Goal: Task Accomplishment & Management: Manage account settings

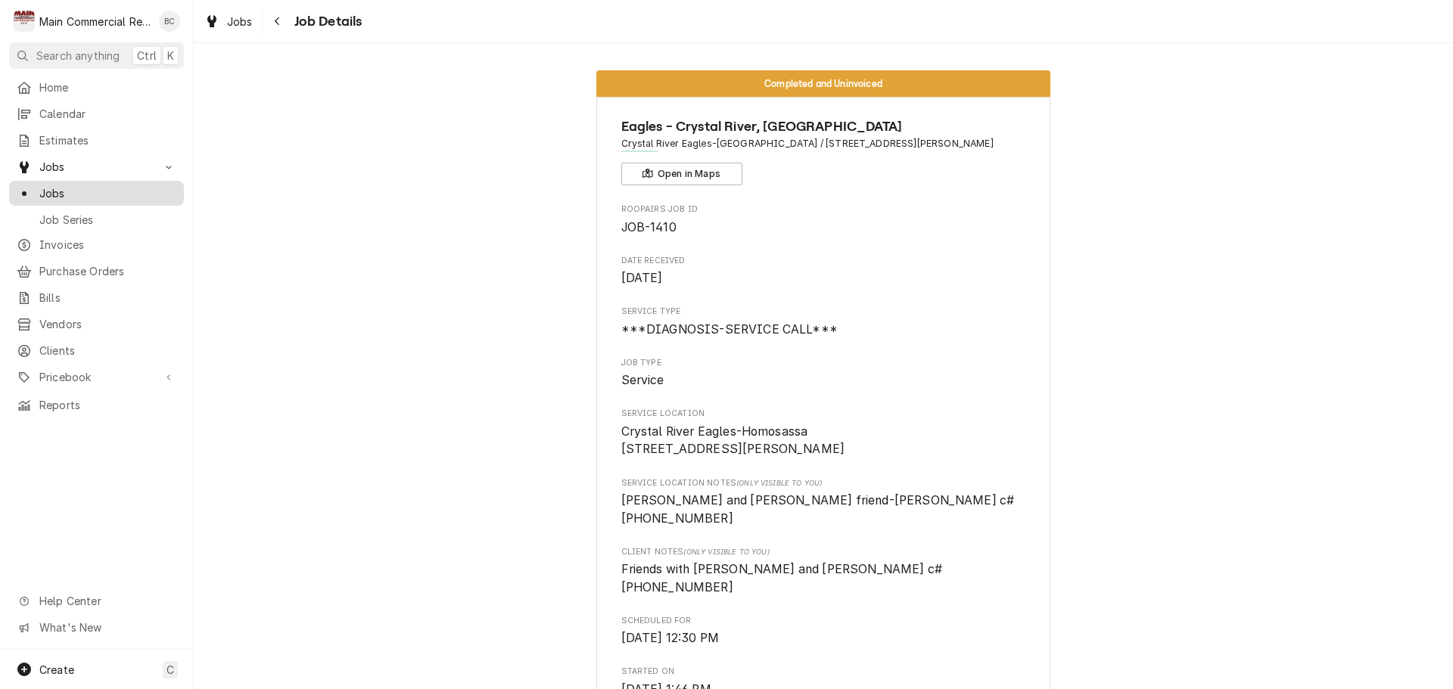
click at [67, 185] on span "Jobs" at bounding box center [107, 193] width 137 height 16
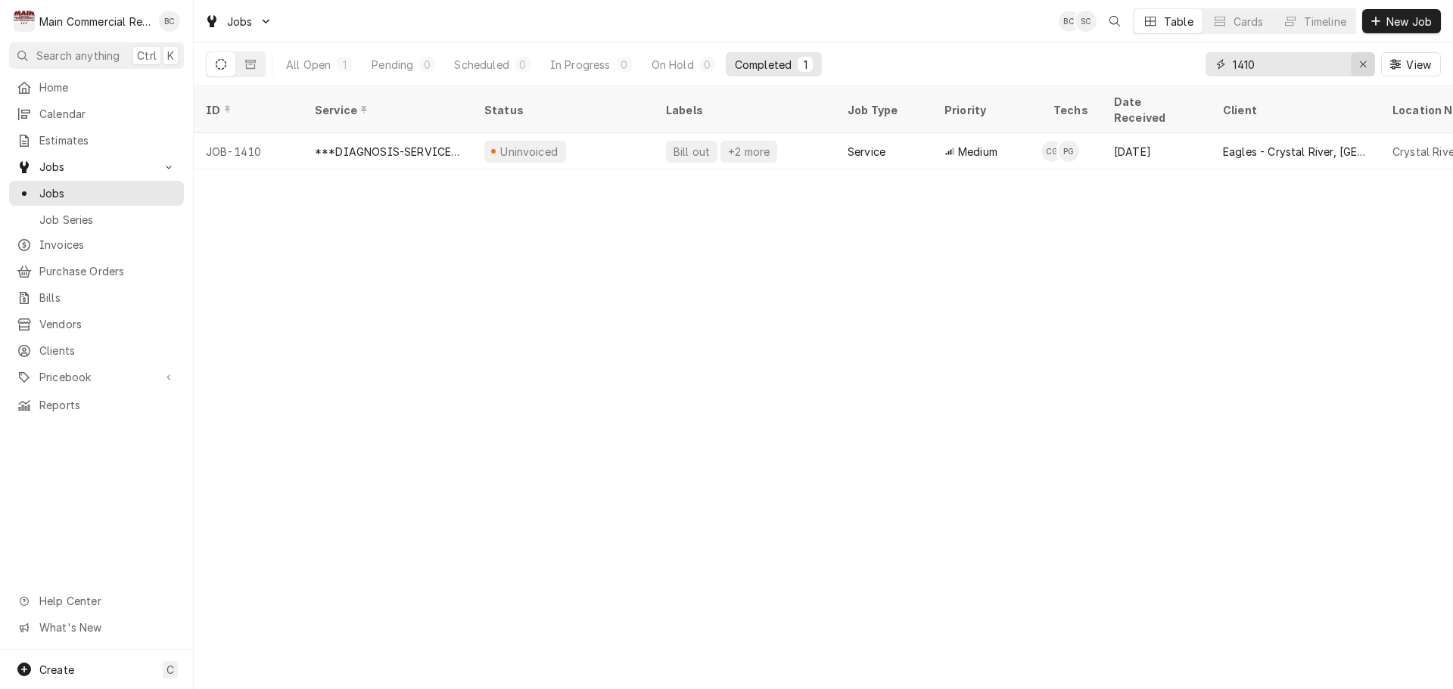
click at [1363, 61] on icon "Erase input" at bounding box center [1363, 64] width 8 height 11
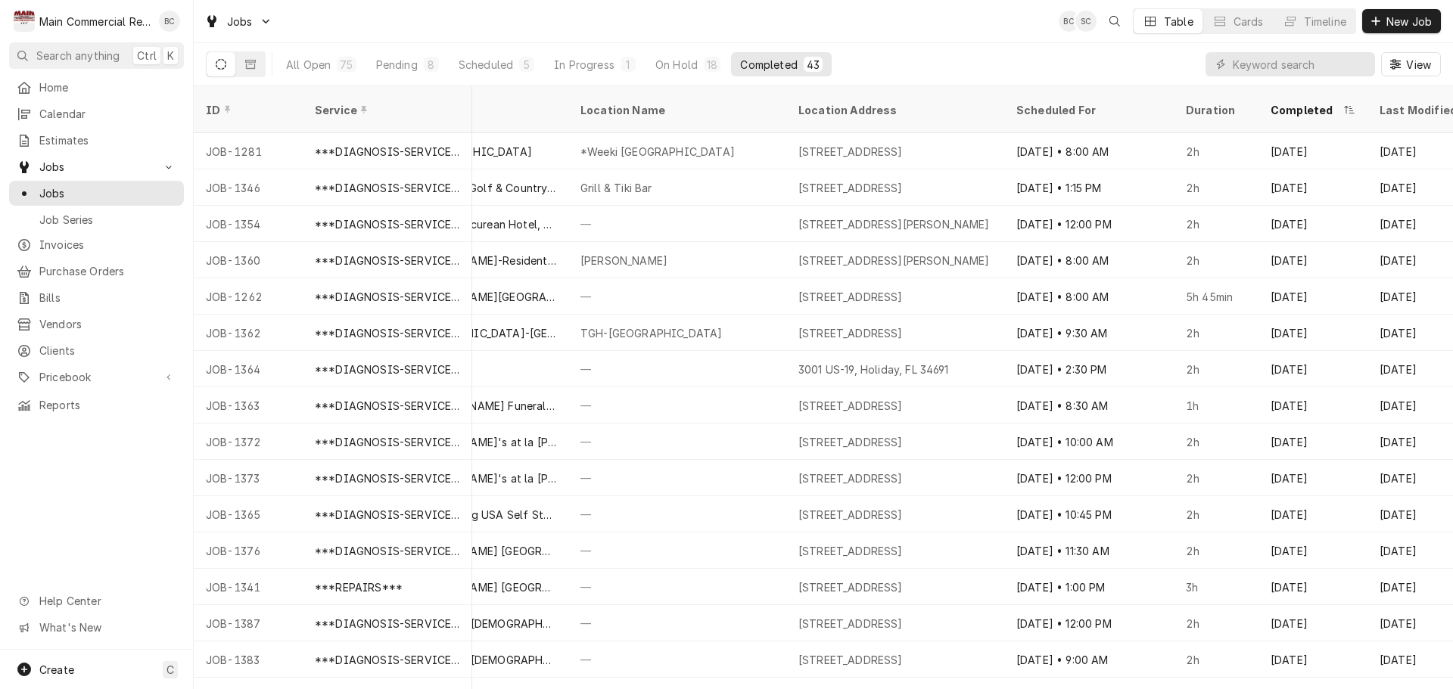
scroll to position [0, 844]
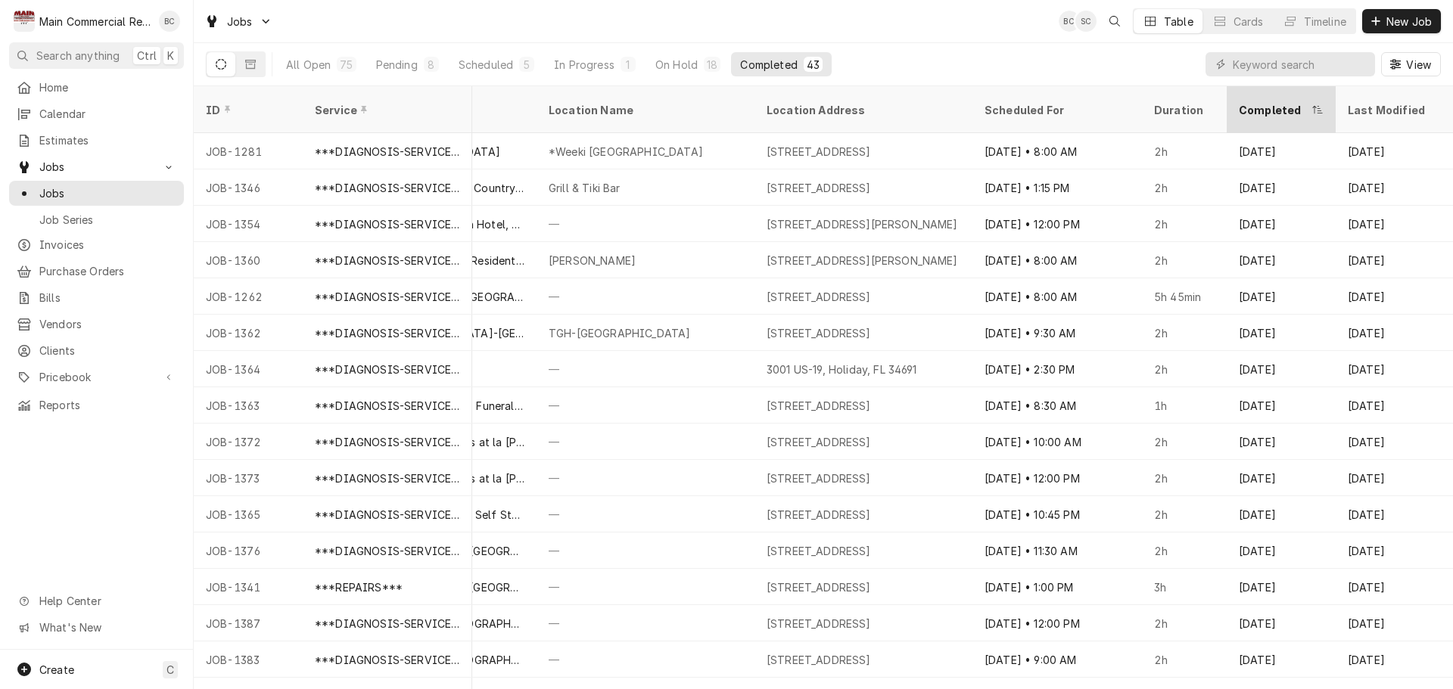
click at [1309, 100] on div "Completed" at bounding box center [1281, 109] width 103 height 41
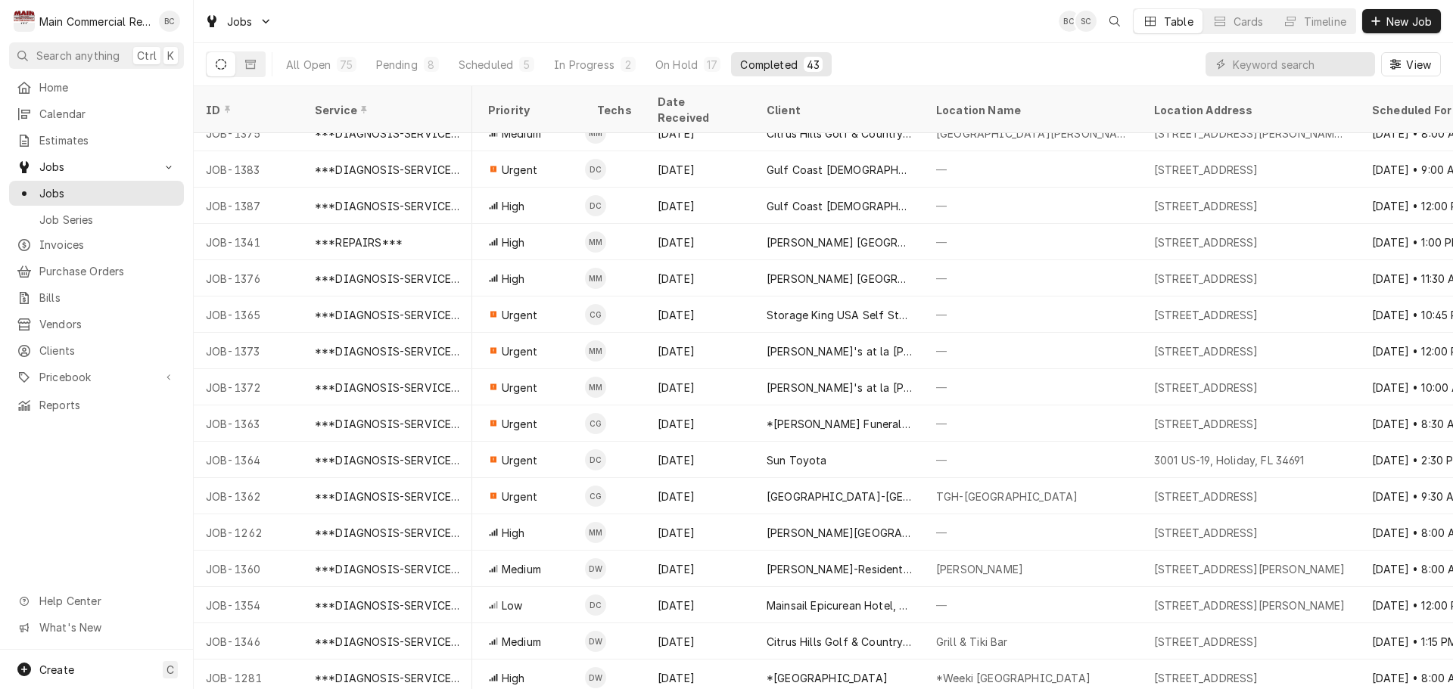
scroll to position [999, 0]
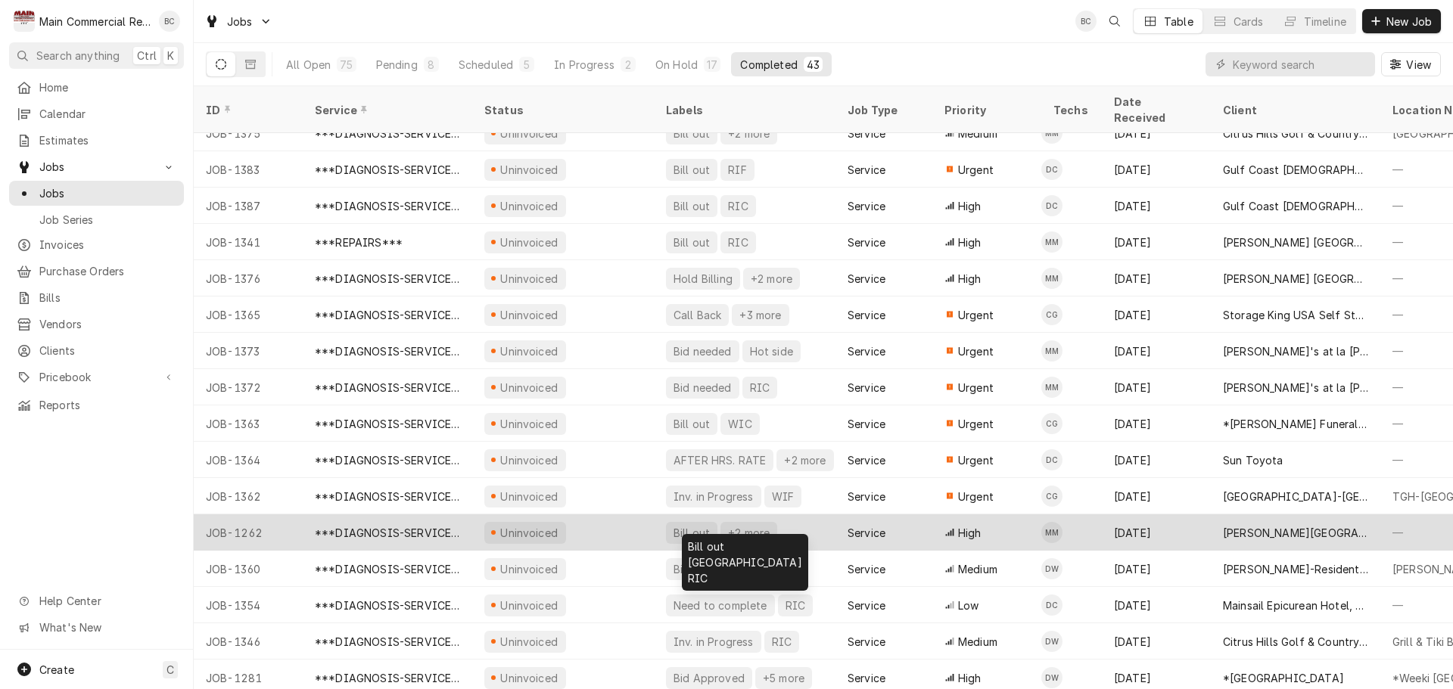
click at [694, 525] on div "Bill out" at bounding box center [691, 533] width 39 height 16
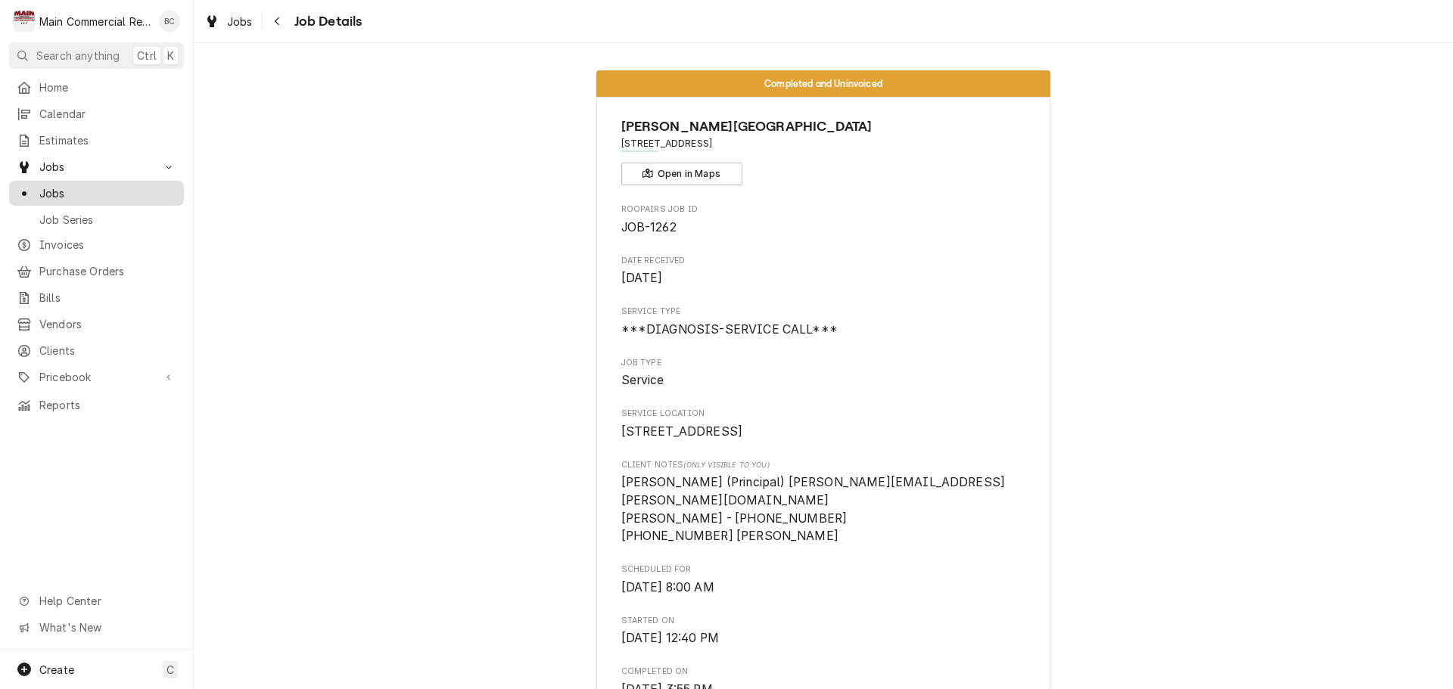
click at [104, 193] on span "Jobs" at bounding box center [107, 193] width 137 height 16
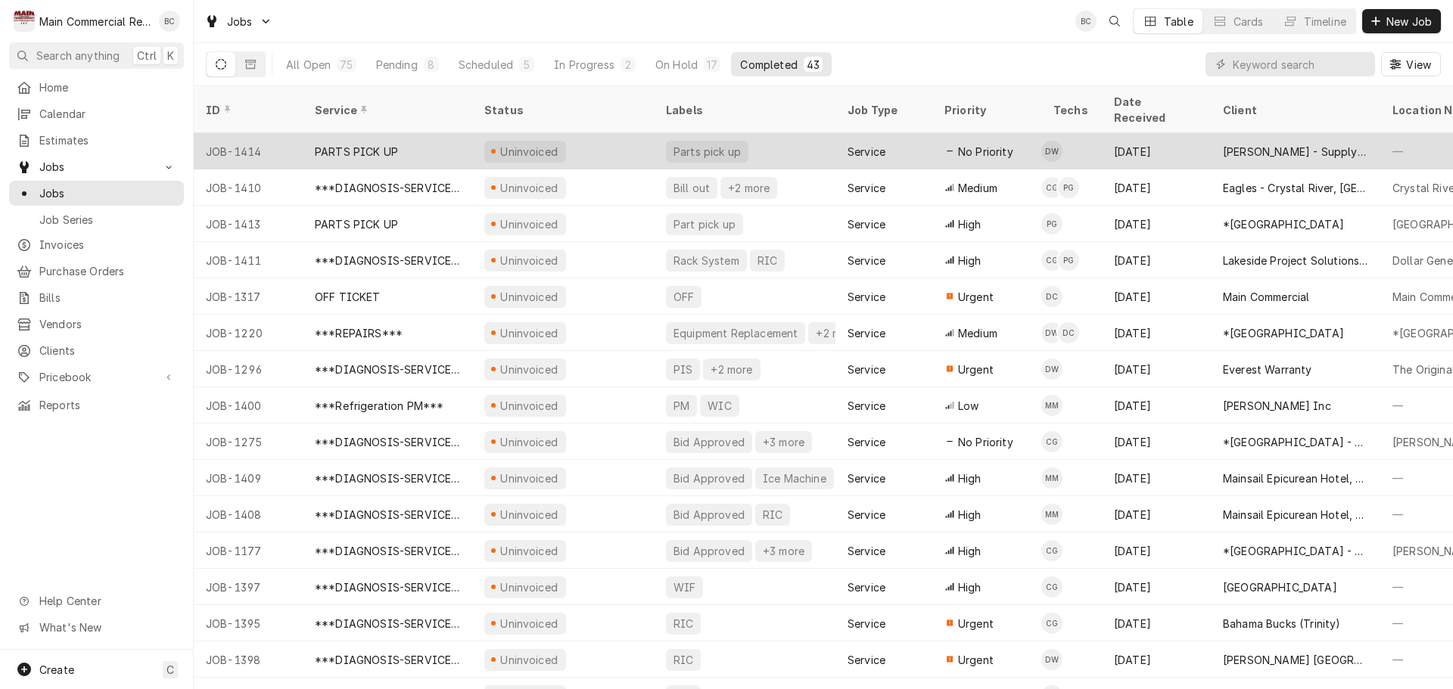
click at [703, 141] on div "Parts pick up" at bounding box center [707, 152] width 82 height 22
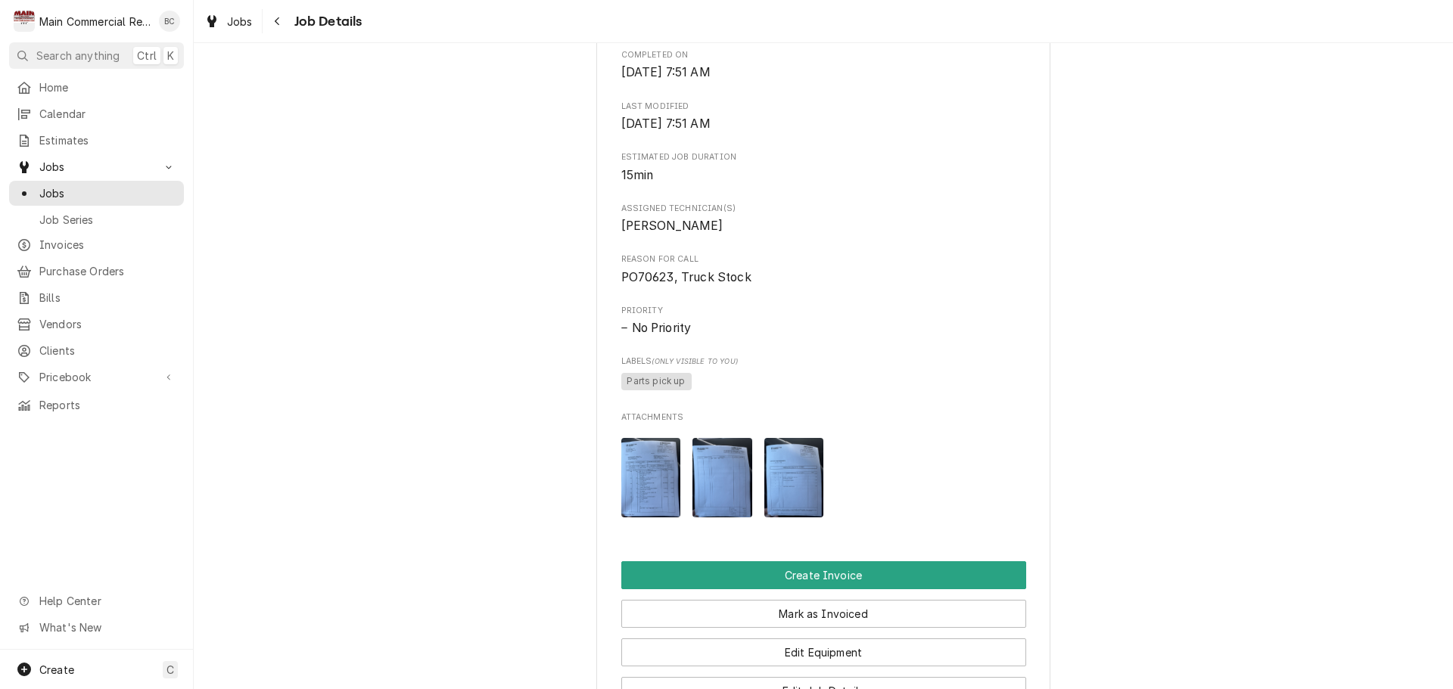
scroll to position [454, 0]
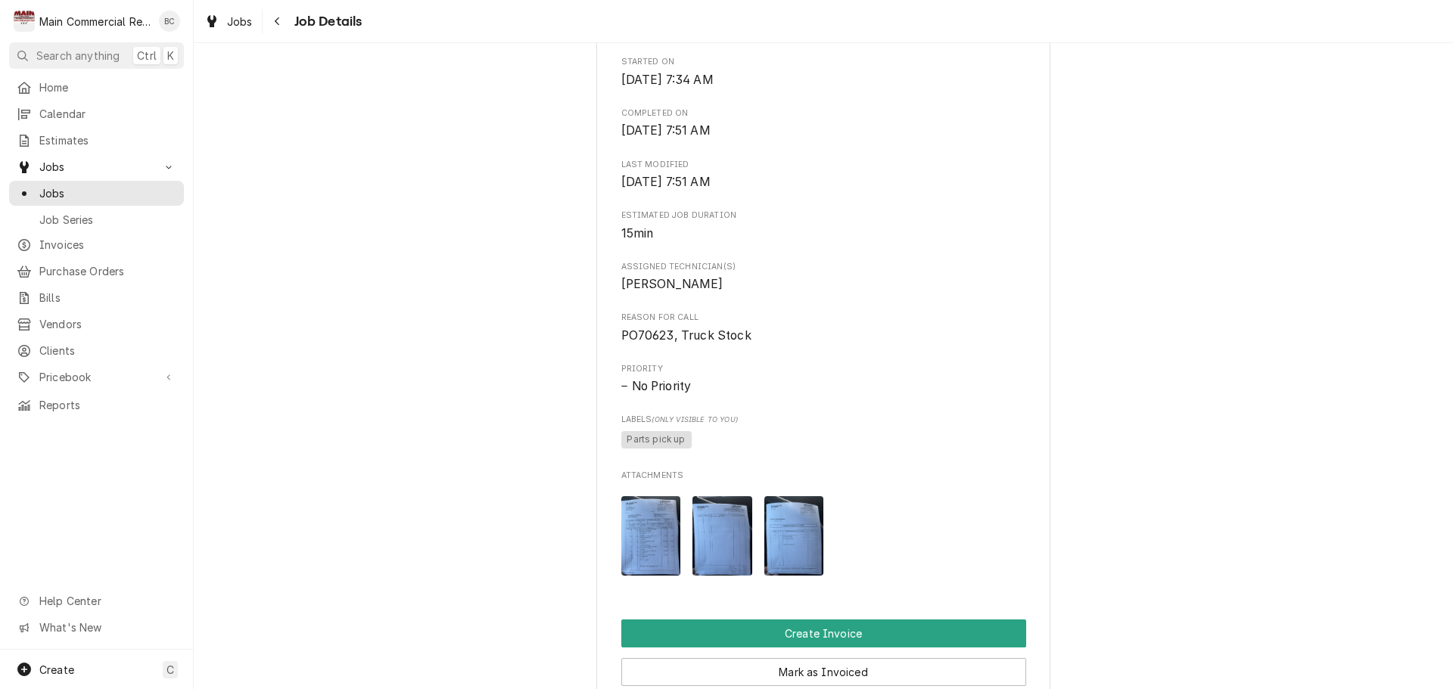
click at [645, 568] on img "Attachments" at bounding box center [651, 535] width 60 height 79
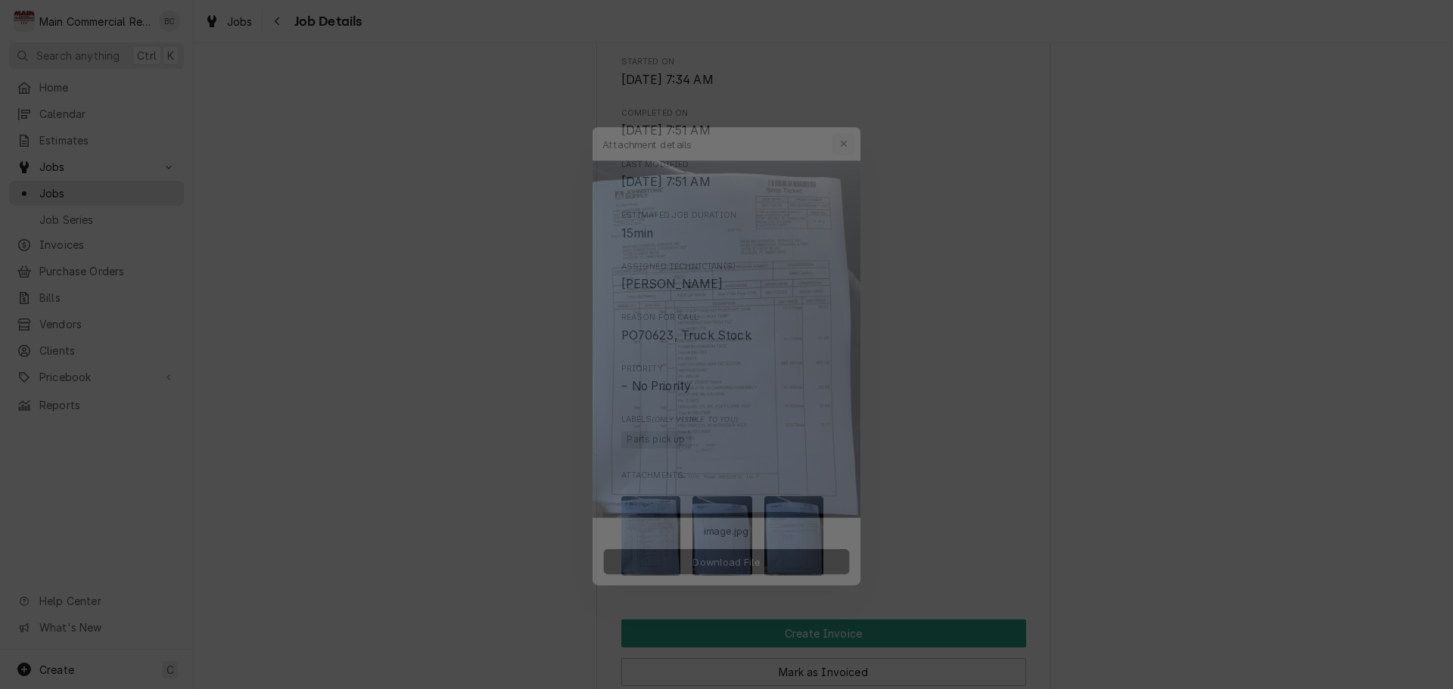
click at [851, 117] on icon "button" at bounding box center [854, 114] width 8 height 11
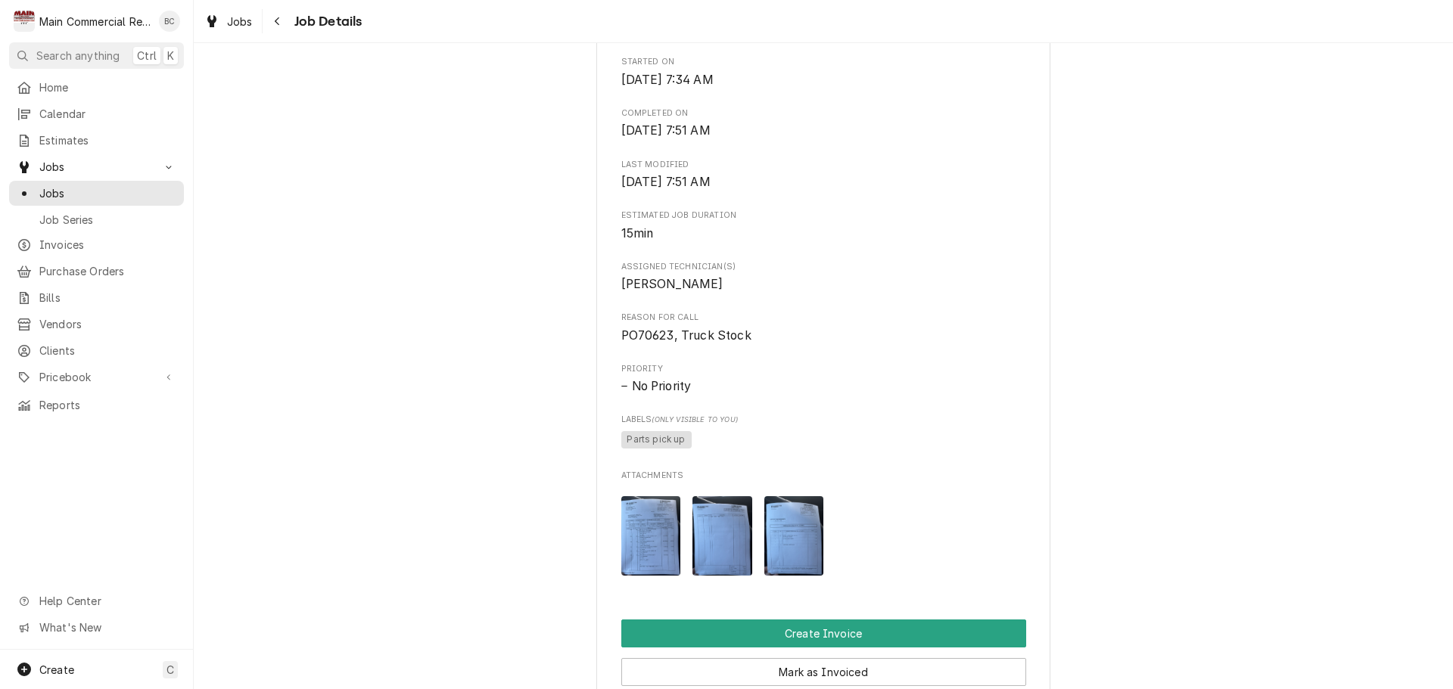
click at [722, 554] on img "Attachments" at bounding box center [722, 535] width 60 height 79
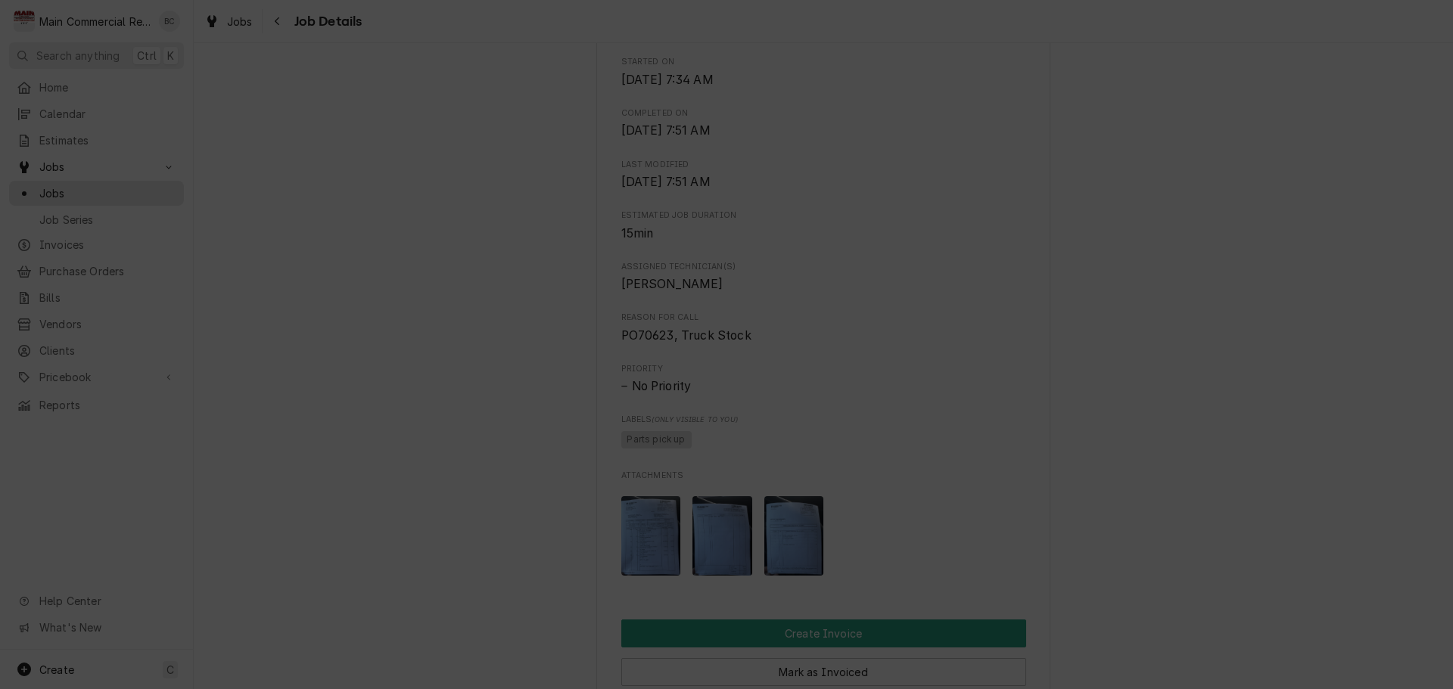
click at [857, 115] on icon "button" at bounding box center [854, 114] width 8 height 11
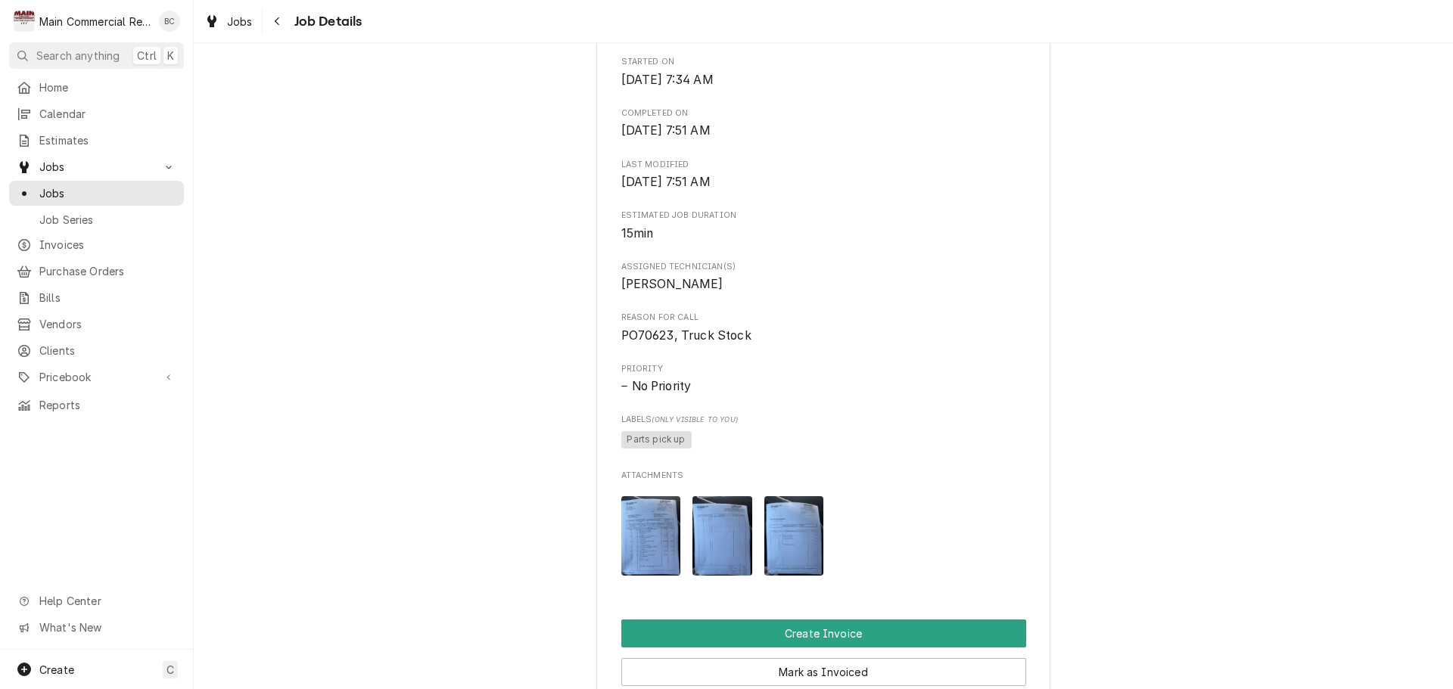
click at [796, 554] on img "Attachments" at bounding box center [794, 535] width 60 height 79
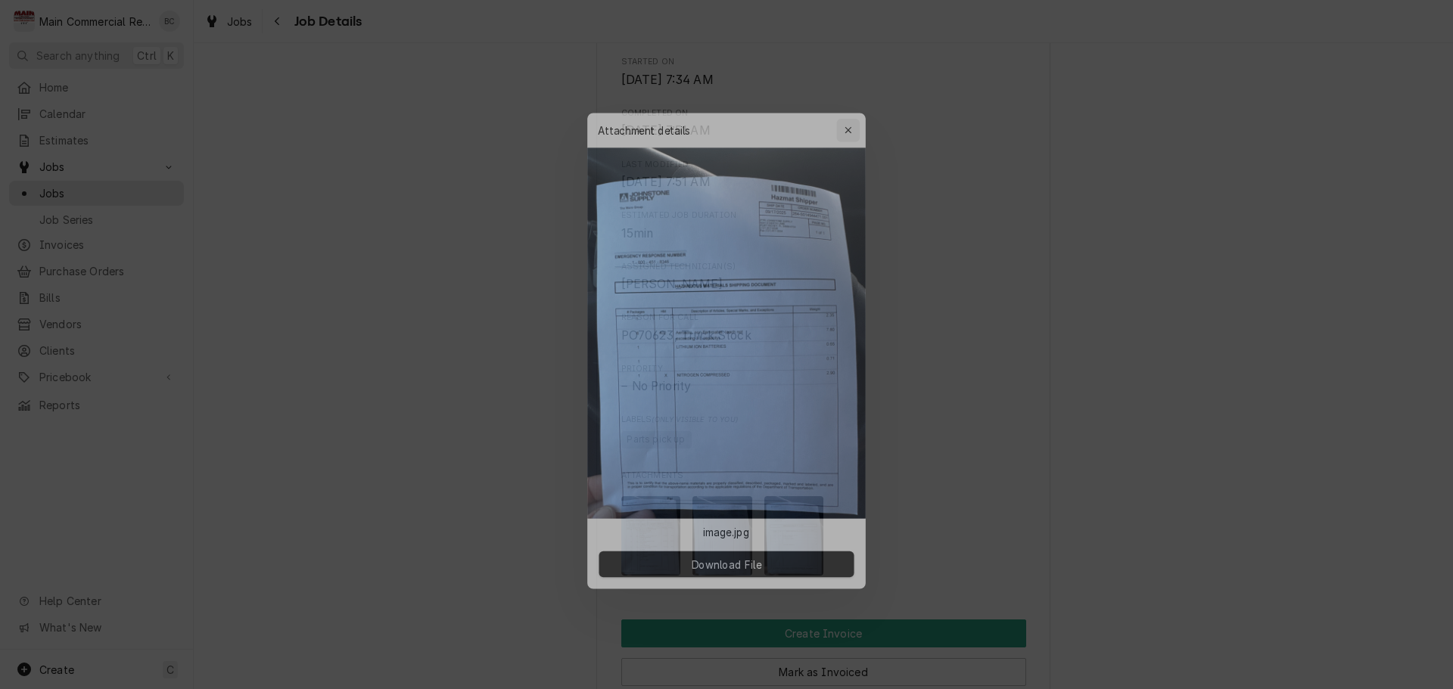
click at [854, 114] on icon "button" at bounding box center [854, 114] width 8 height 11
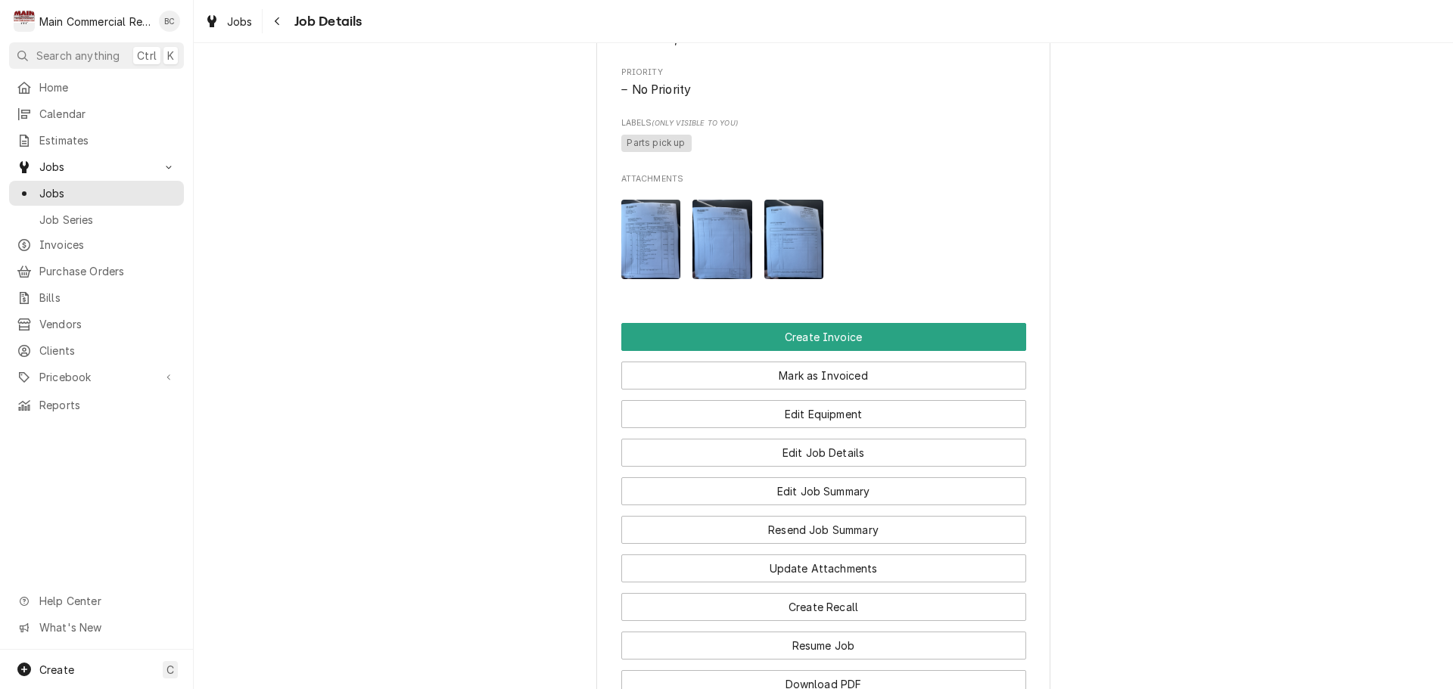
scroll to position [757, 0]
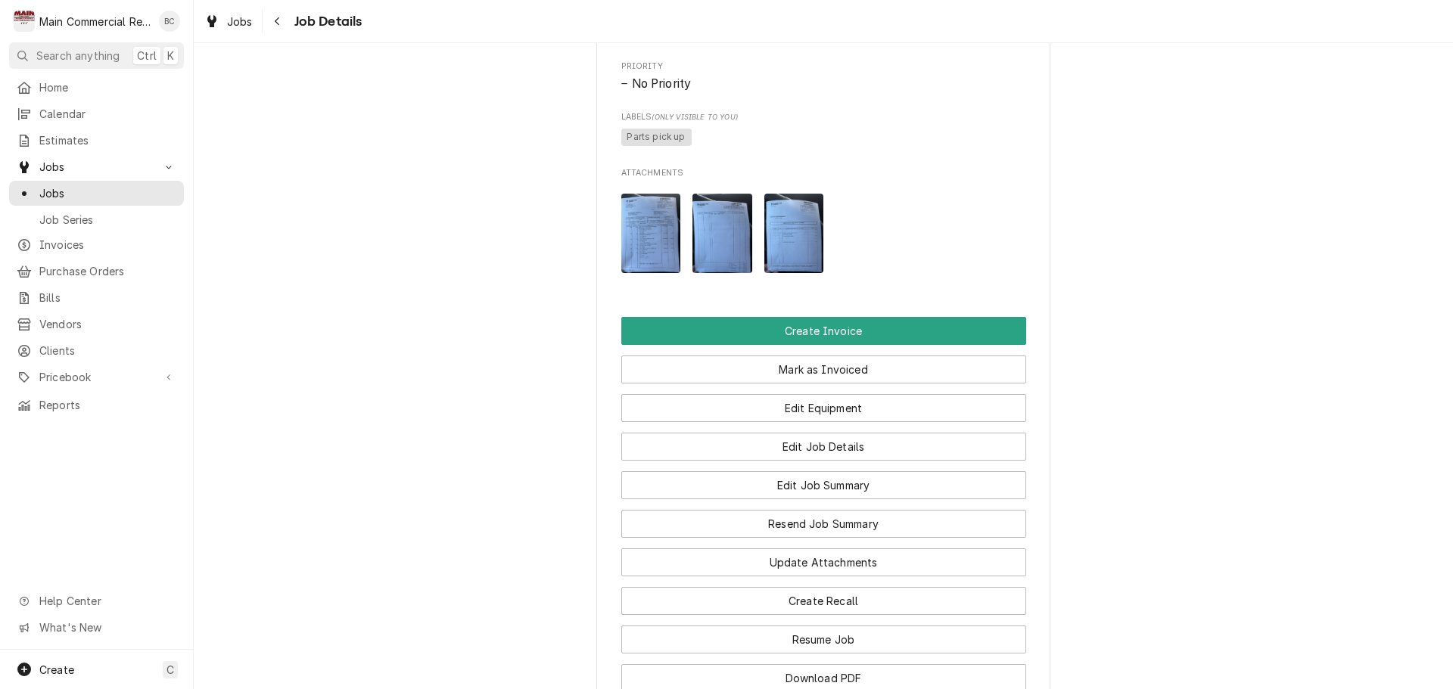
click at [658, 265] on img "Attachments" at bounding box center [651, 233] width 60 height 79
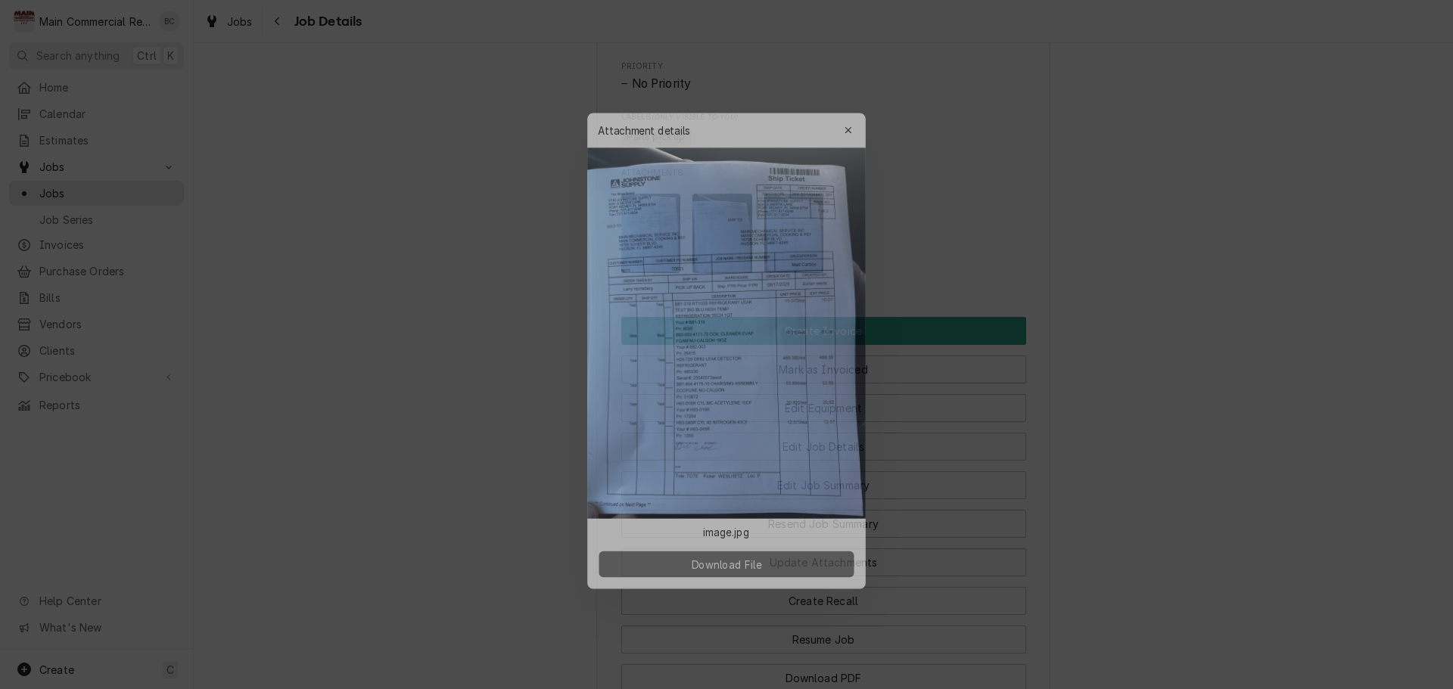
click at [789, 573] on button "Download File" at bounding box center [726, 567] width 266 height 27
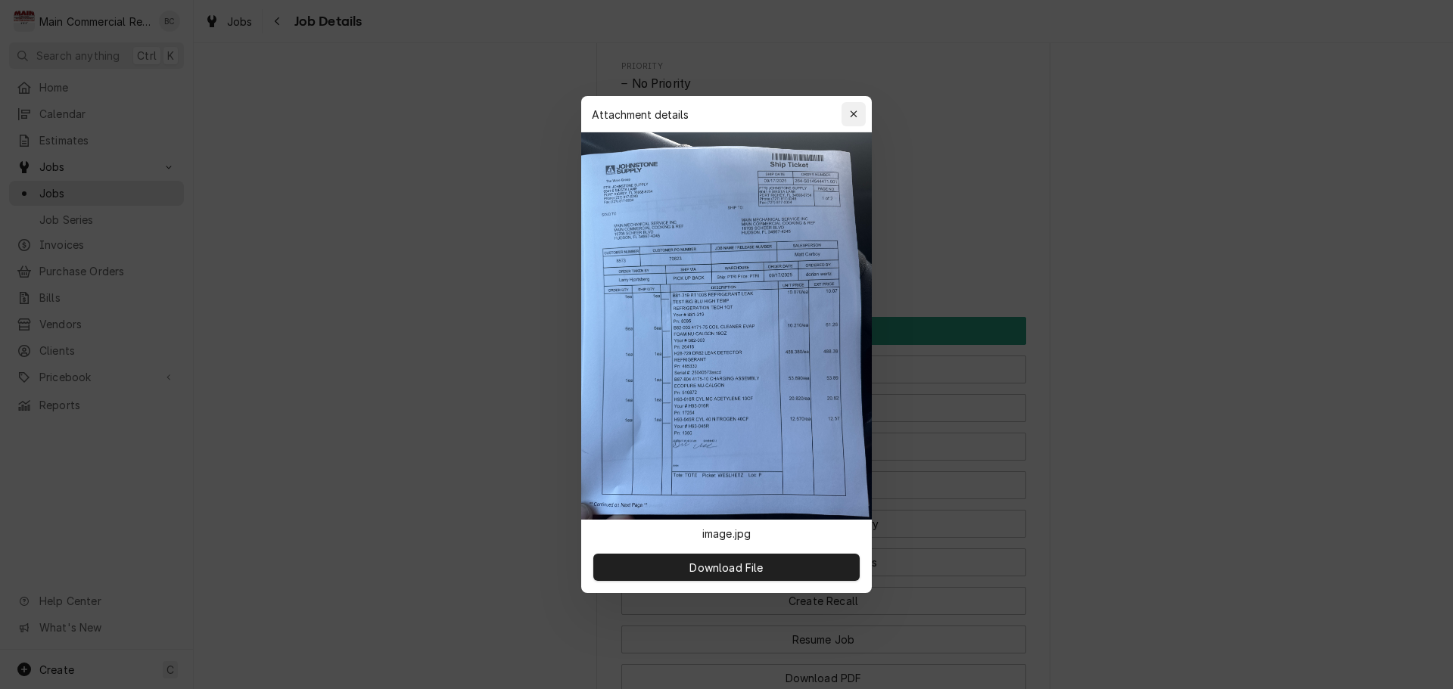
click at [856, 117] on icon "button" at bounding box center [854, 114] width 8 height 11
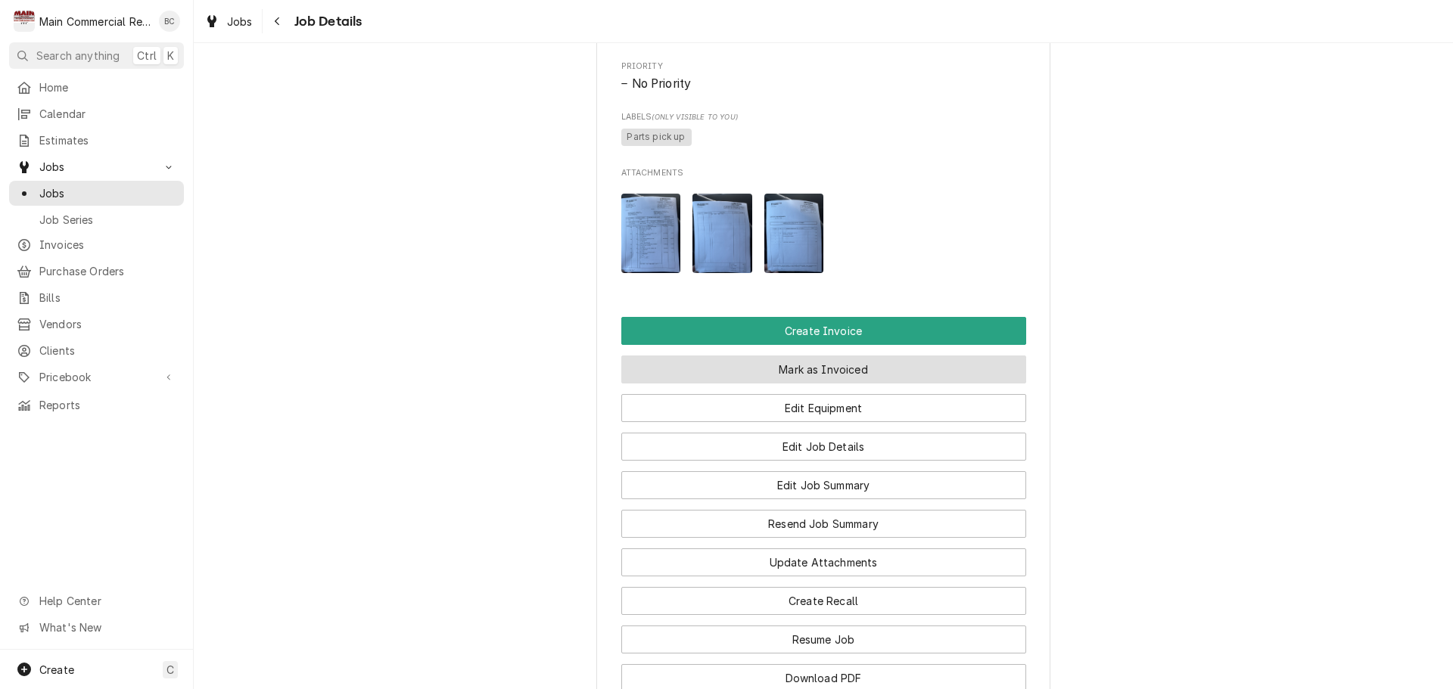
click at [727, 384] on button "Mark as Invoiced" at bounding box center [823, 370] width 405 height 28
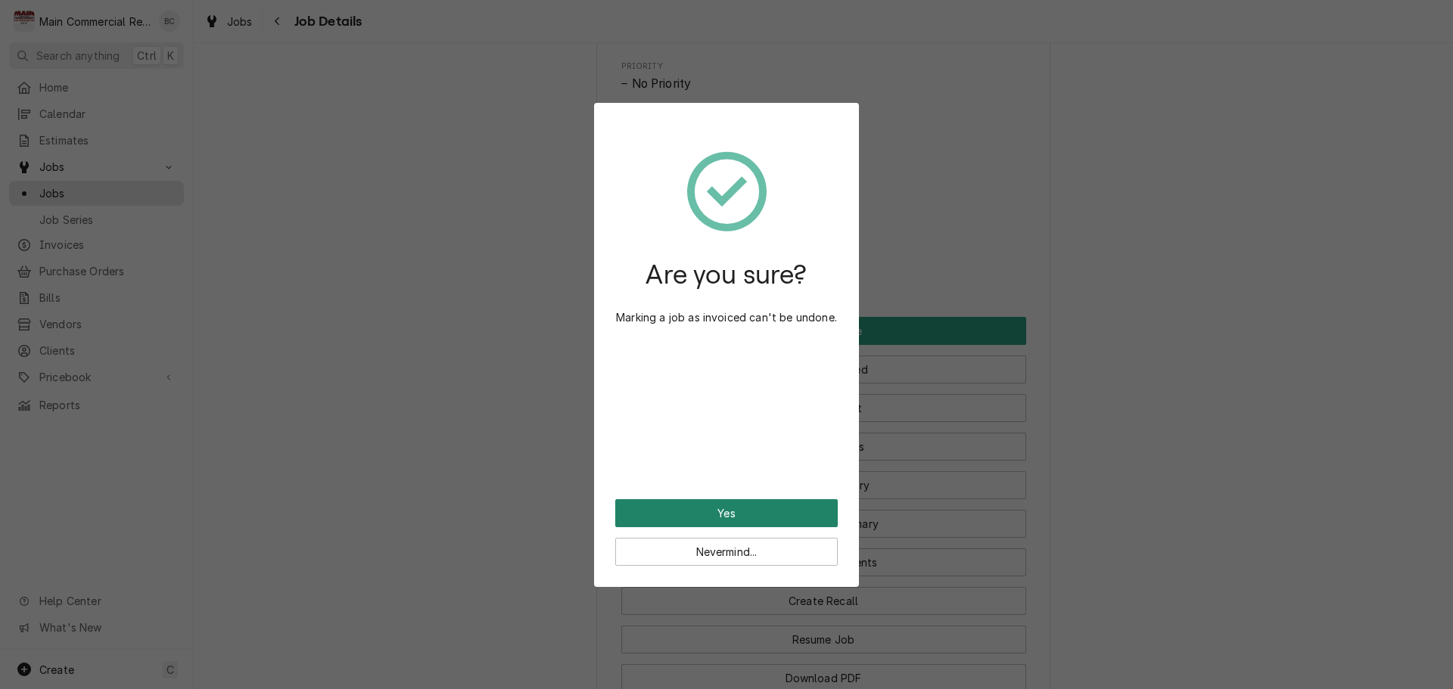
click at [736, 509] on button "Yes" at bounding box center [726, 513] width 222 height 28
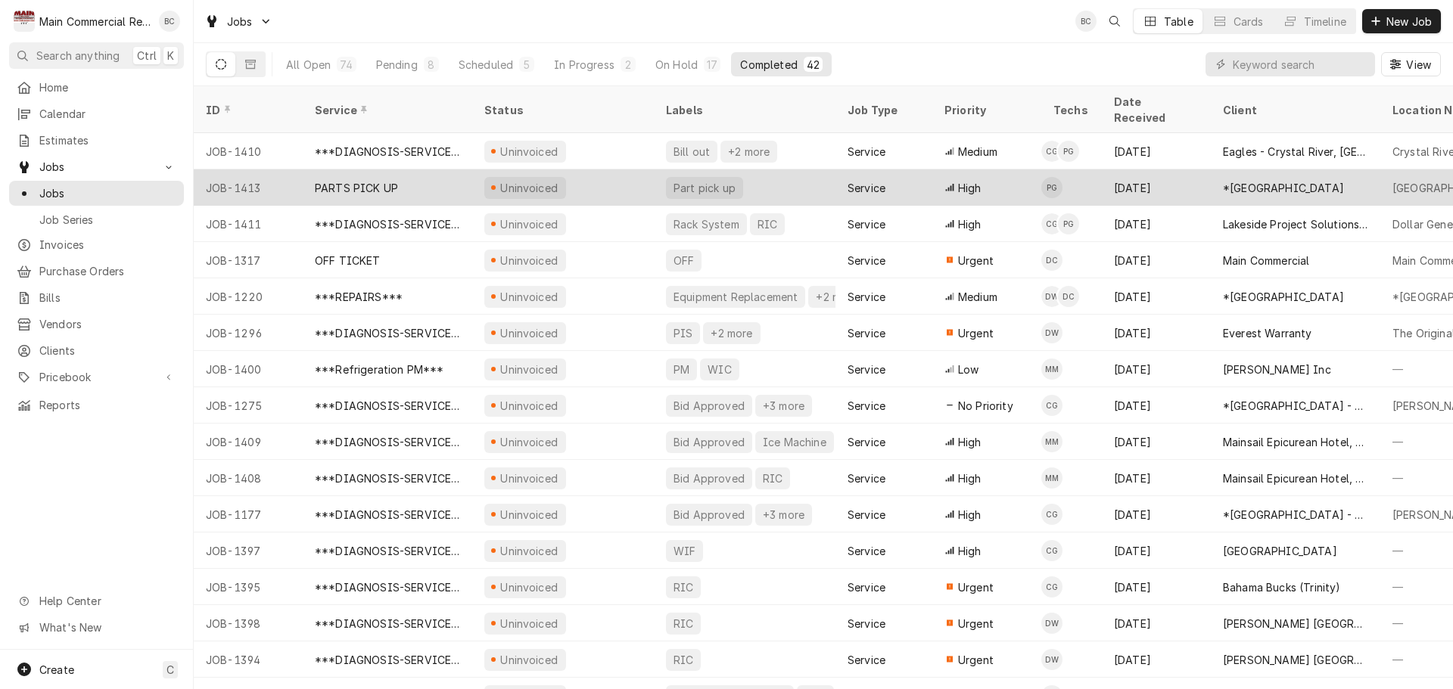
click at [429, 171] on div "PARTS PICK UP" at bounding box center [387, 187] width 169 height 36
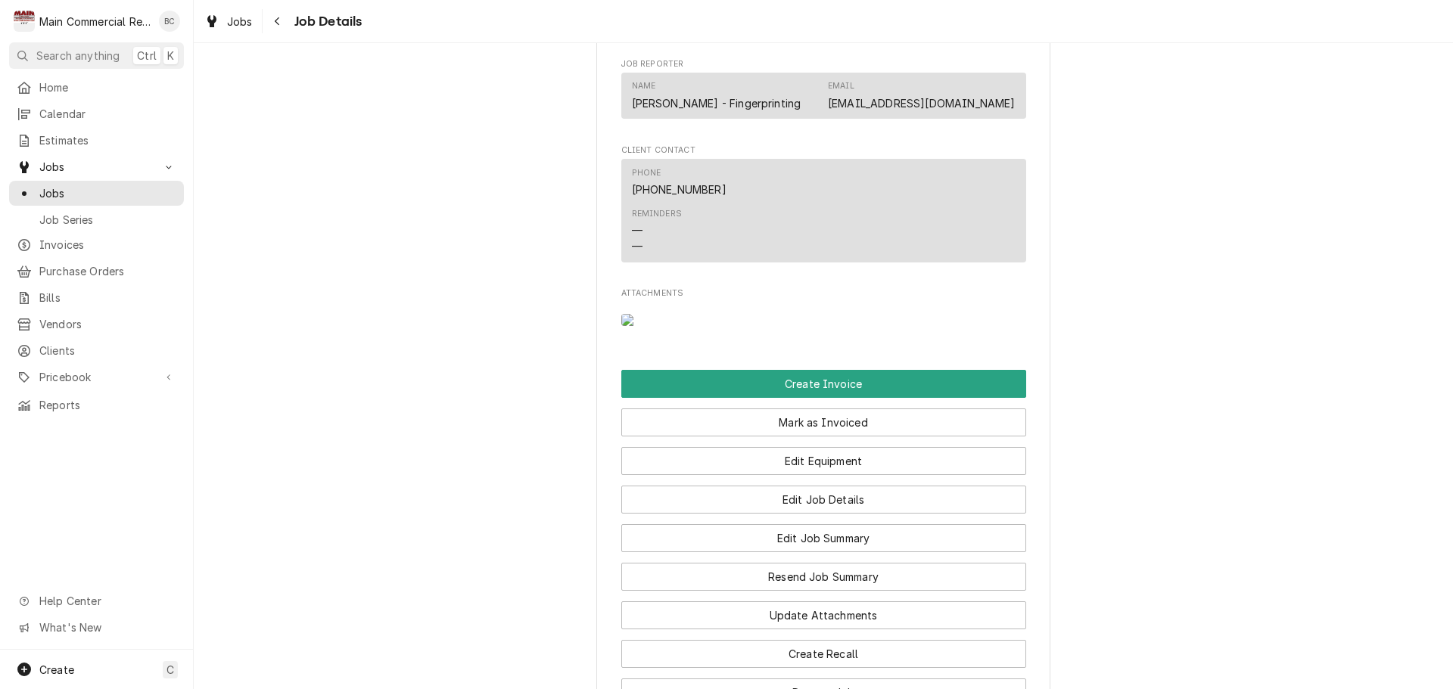
scroll to position [1362, 0]
click at [644, 325] on img "Attachments" at bounding box center [651, 319] width 60 height 12
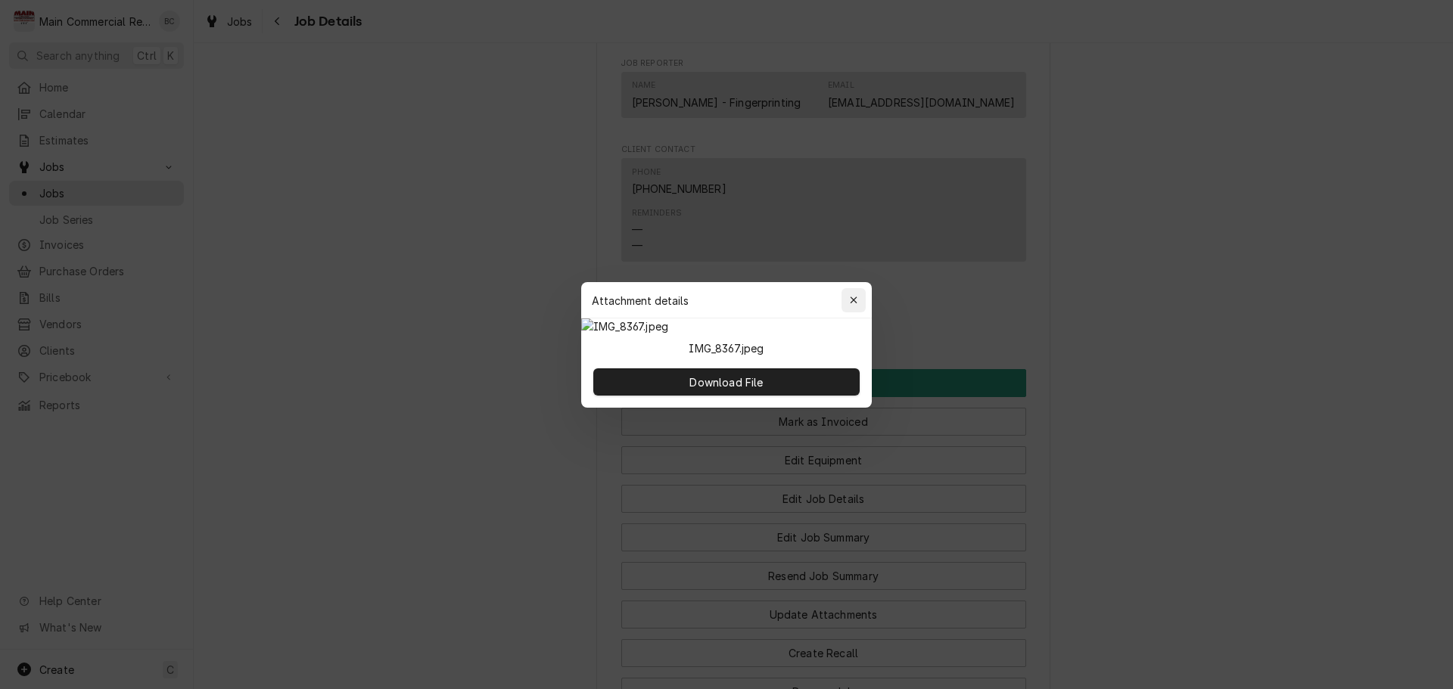
click at [853, 297] on icon "button" at bounding box center [853, 300] width 7 height 7
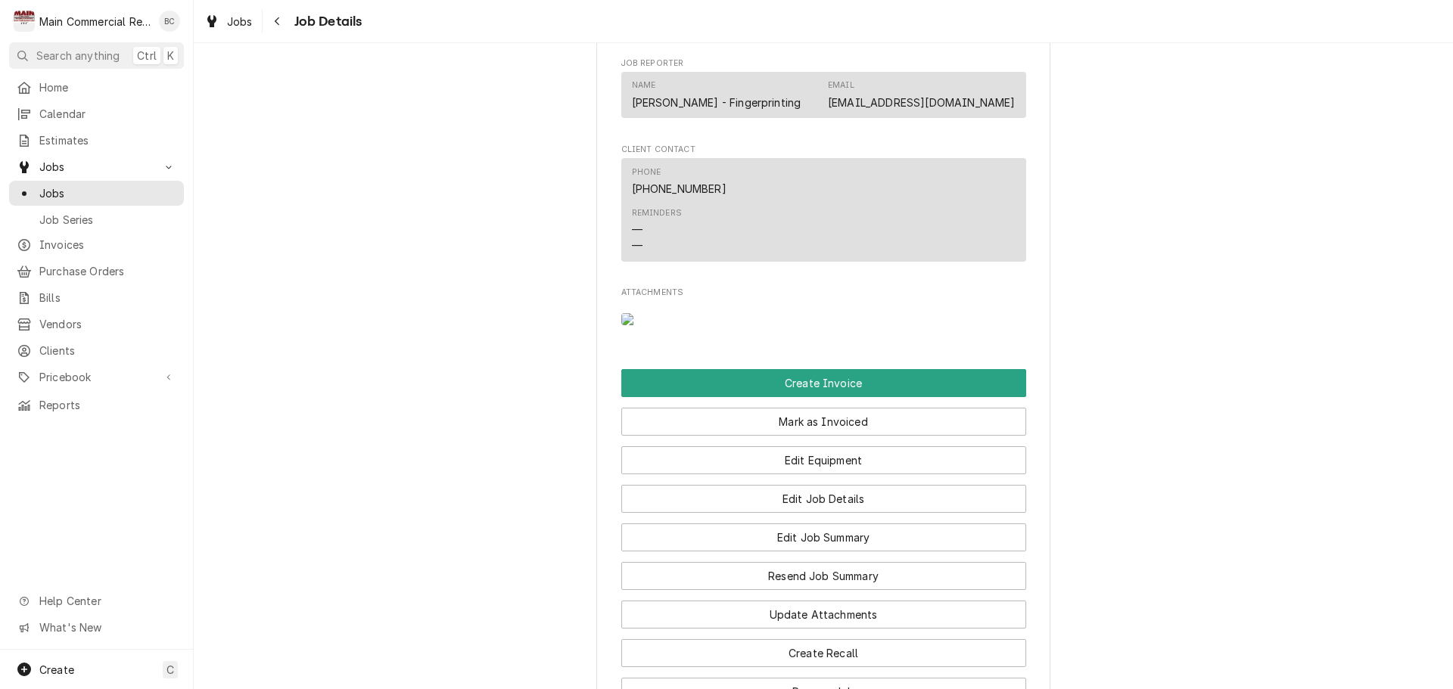
scroll to position [1438, 0]
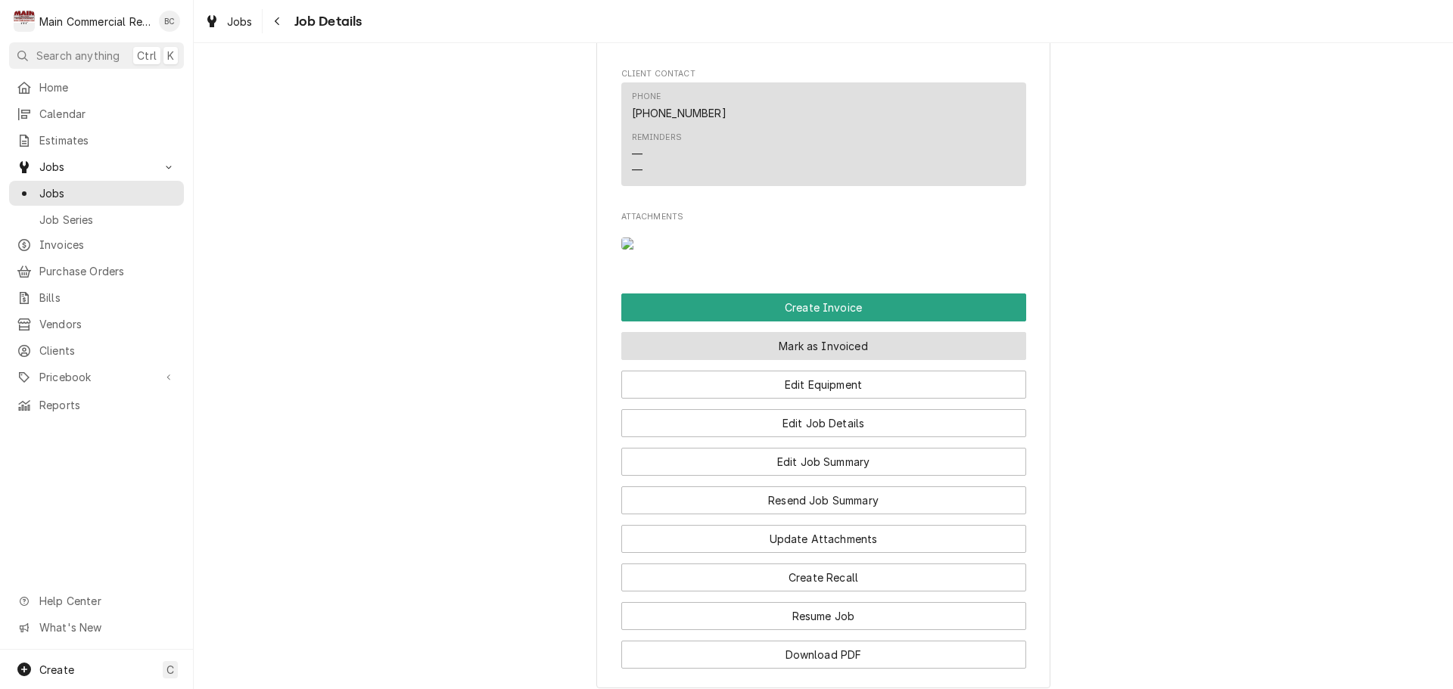
click at [780, 360] on button "Mark as Invoiced" at bounding box center [823, 346] width 405 height 28
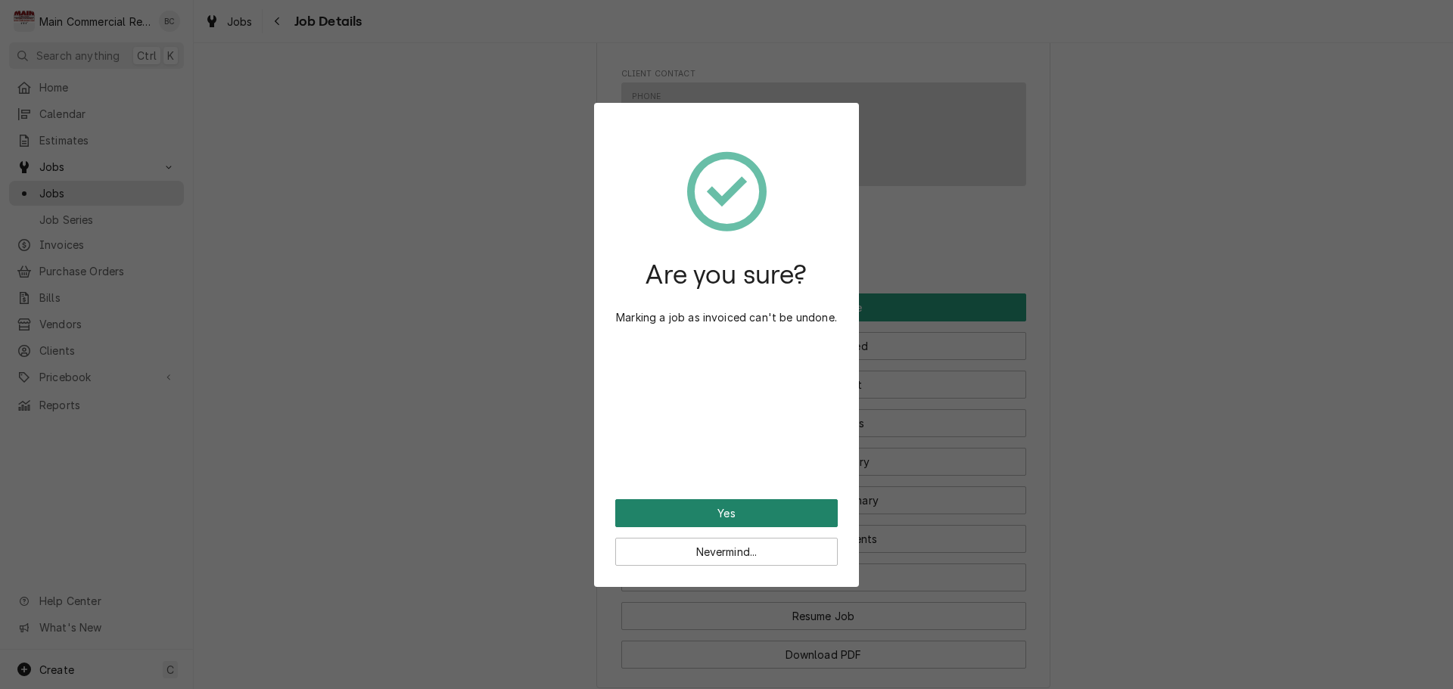
click at [733, 517] on button "Yes" at bounding box center [726, 513] width 222 height 28
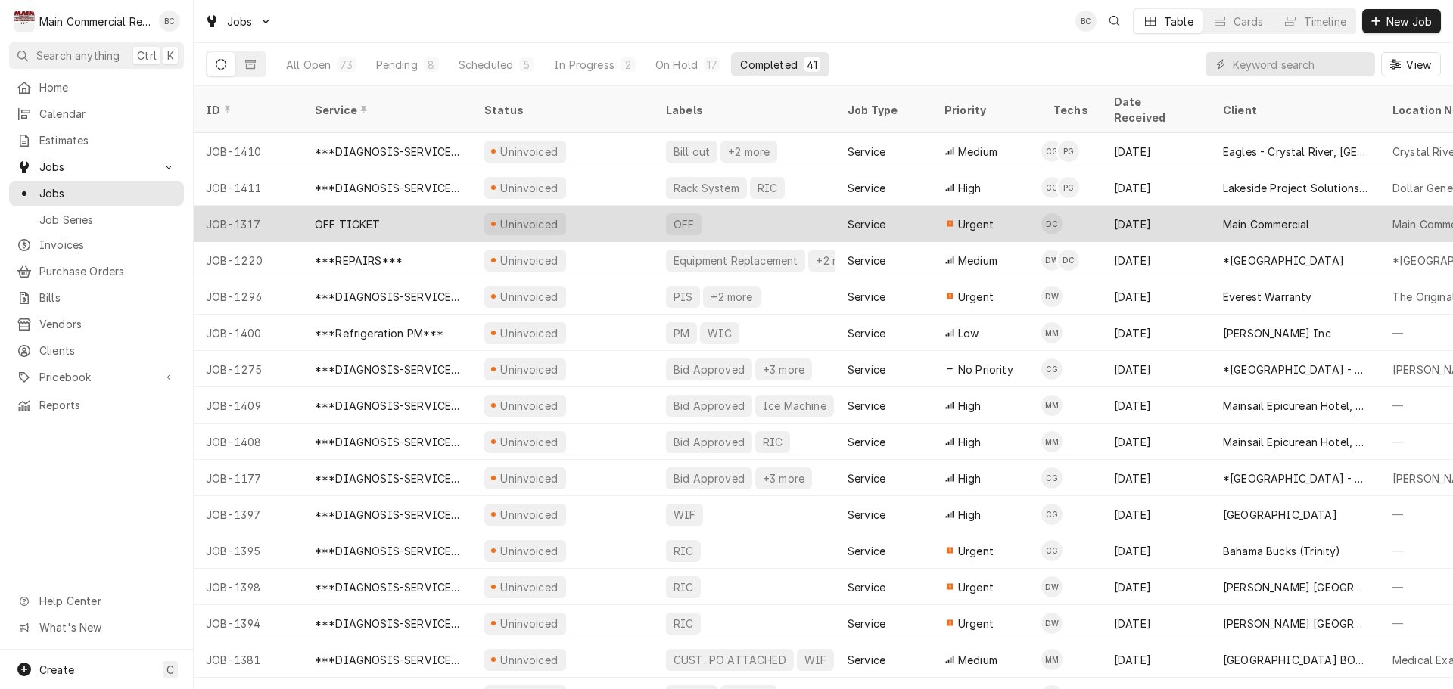
click at [408, 213] on div "OFF TICKET" at bounding box center [387, 224] width 169 height 36
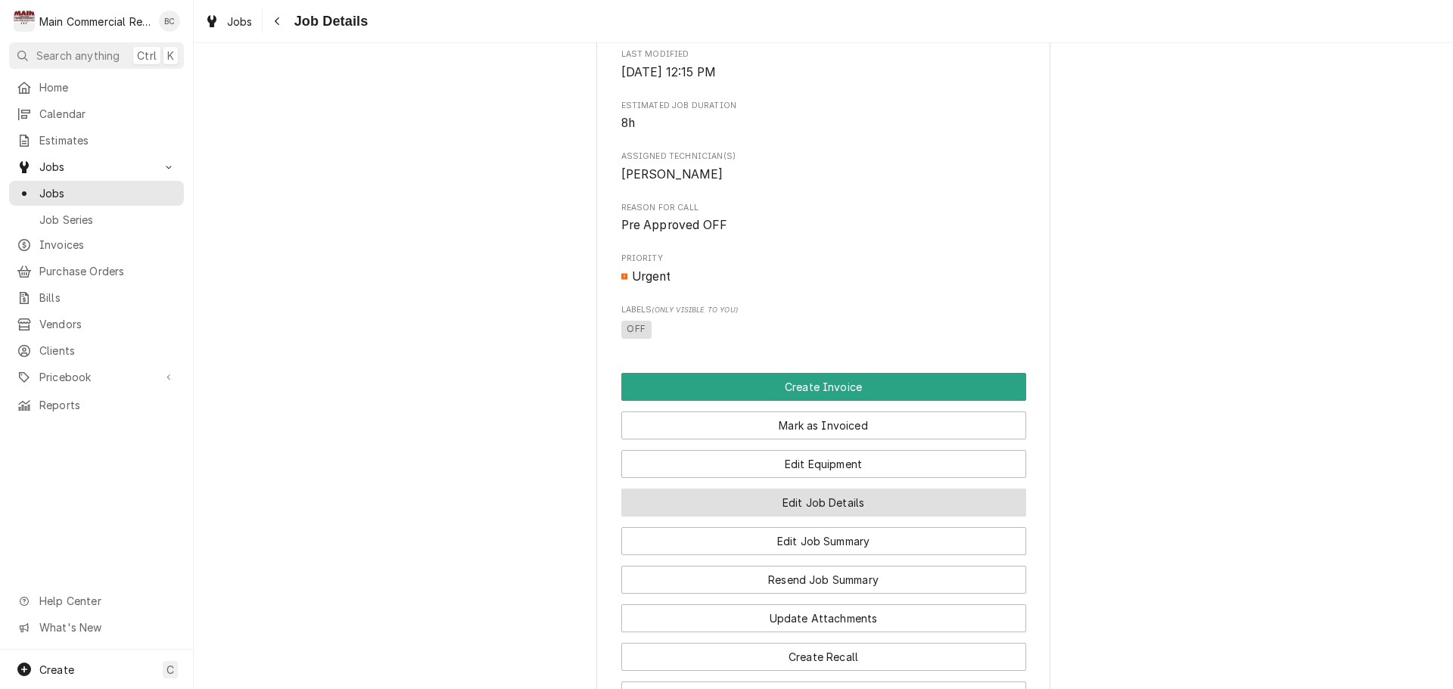
scroll to position [605, 0]
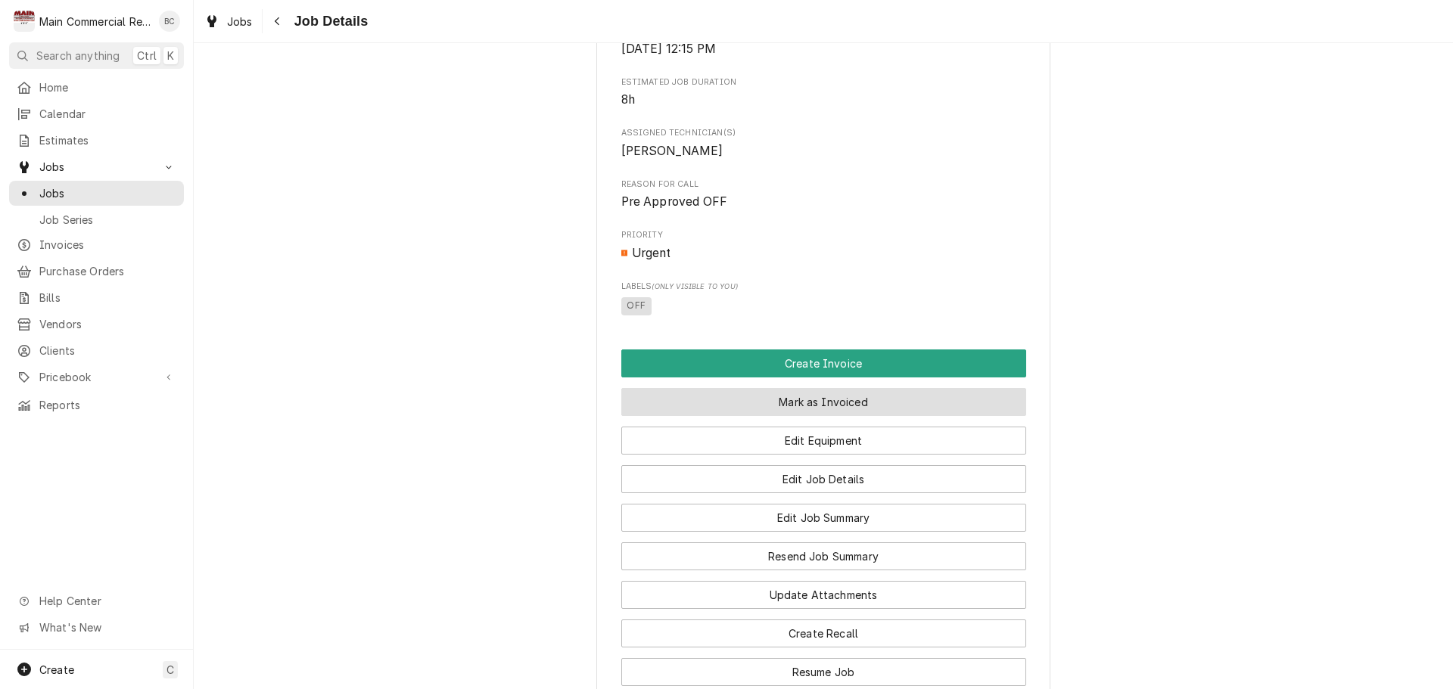
click at [773, 416] on button "Mark as Invoiced" at bounding box center [823, 402] width 405 height 28
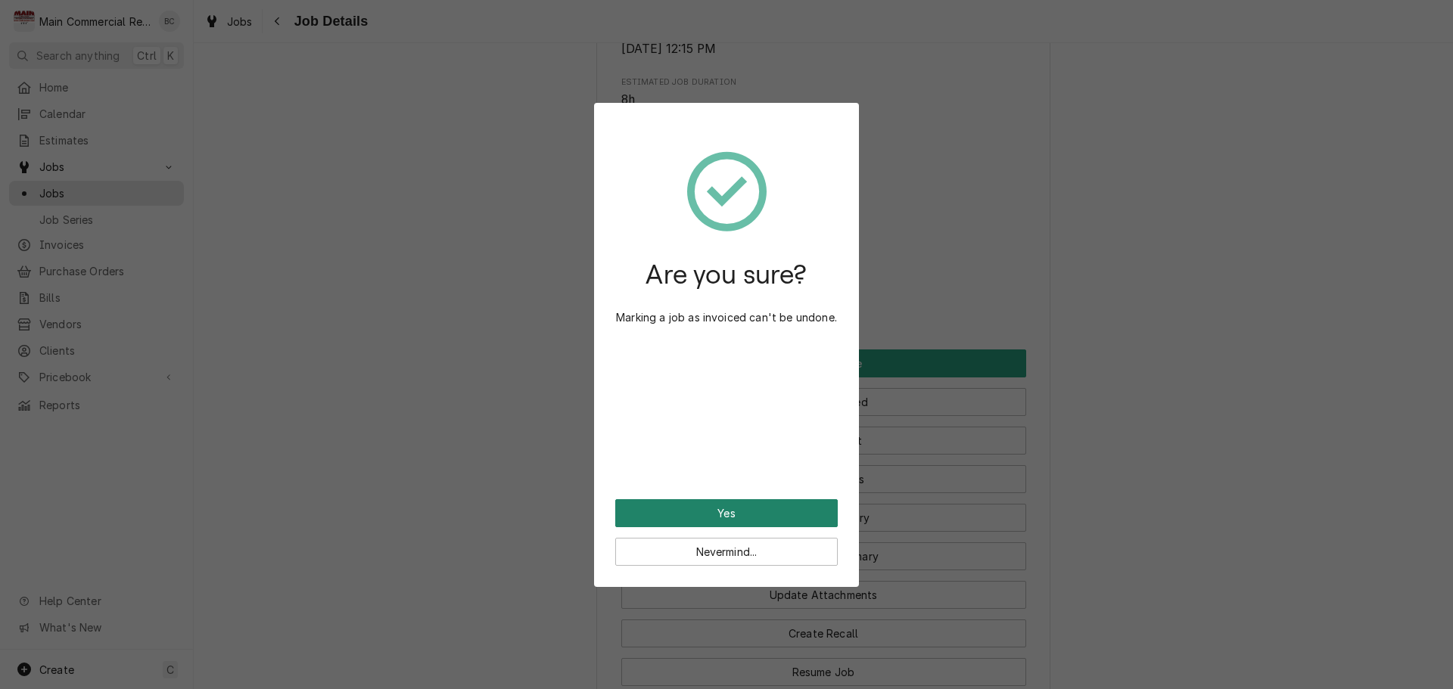
click at [741, 518] on button "Yes" at bounding box center [726, 513] width 222 height 28
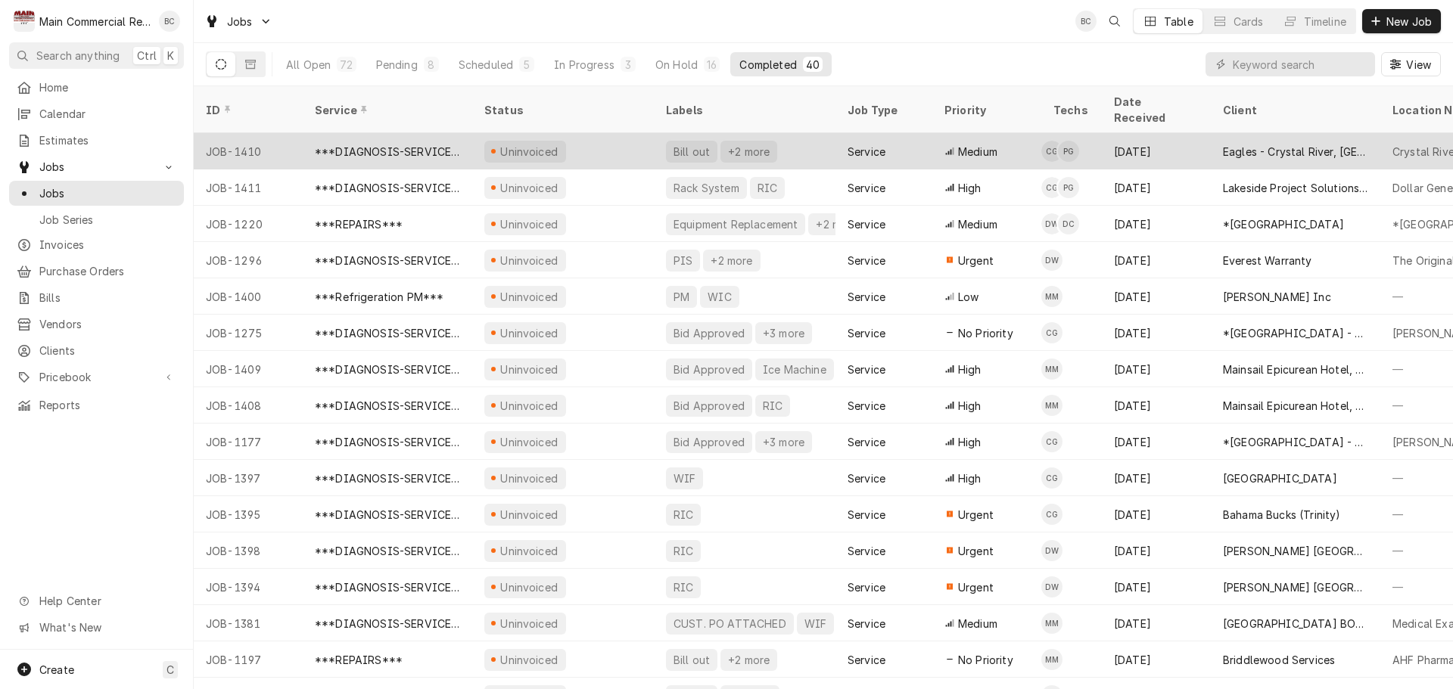
click at [692, 144] on div "Bill out" at bounding box center [691, 152] width 39 height 16
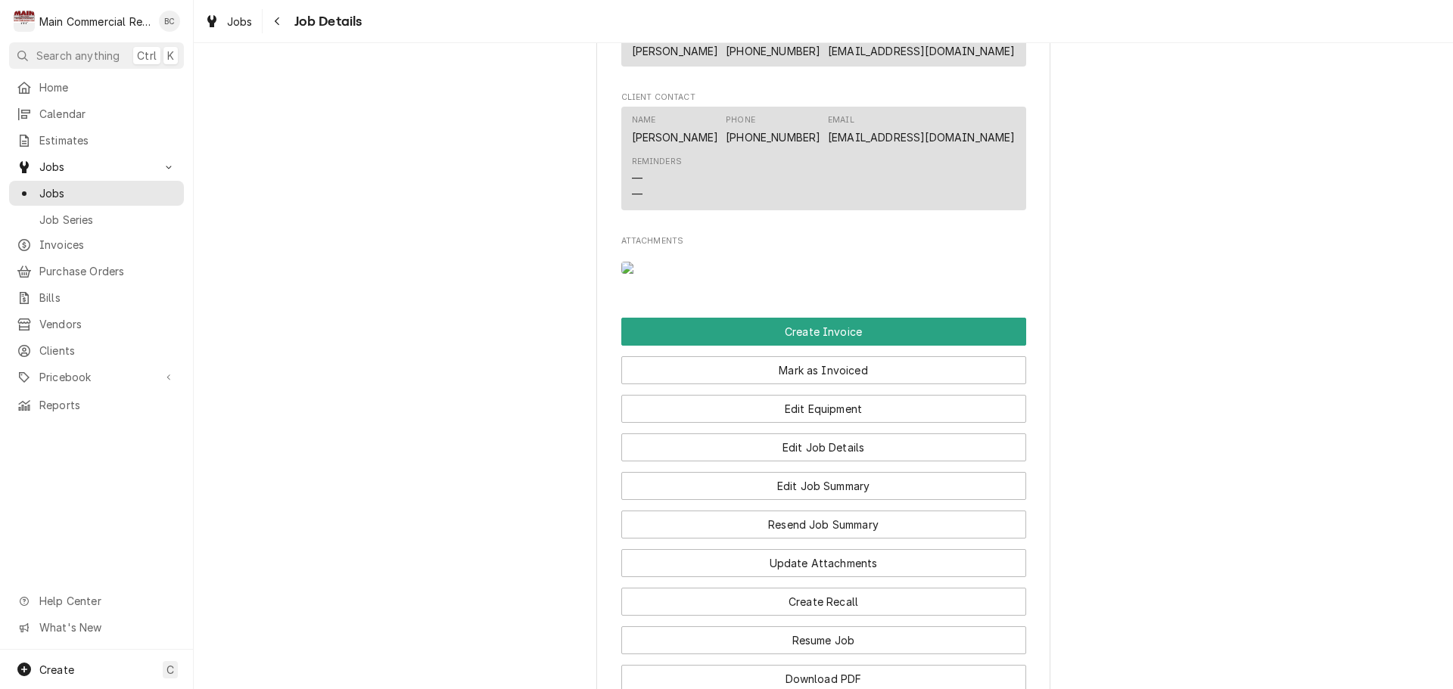
scroll to position [1286, 0]
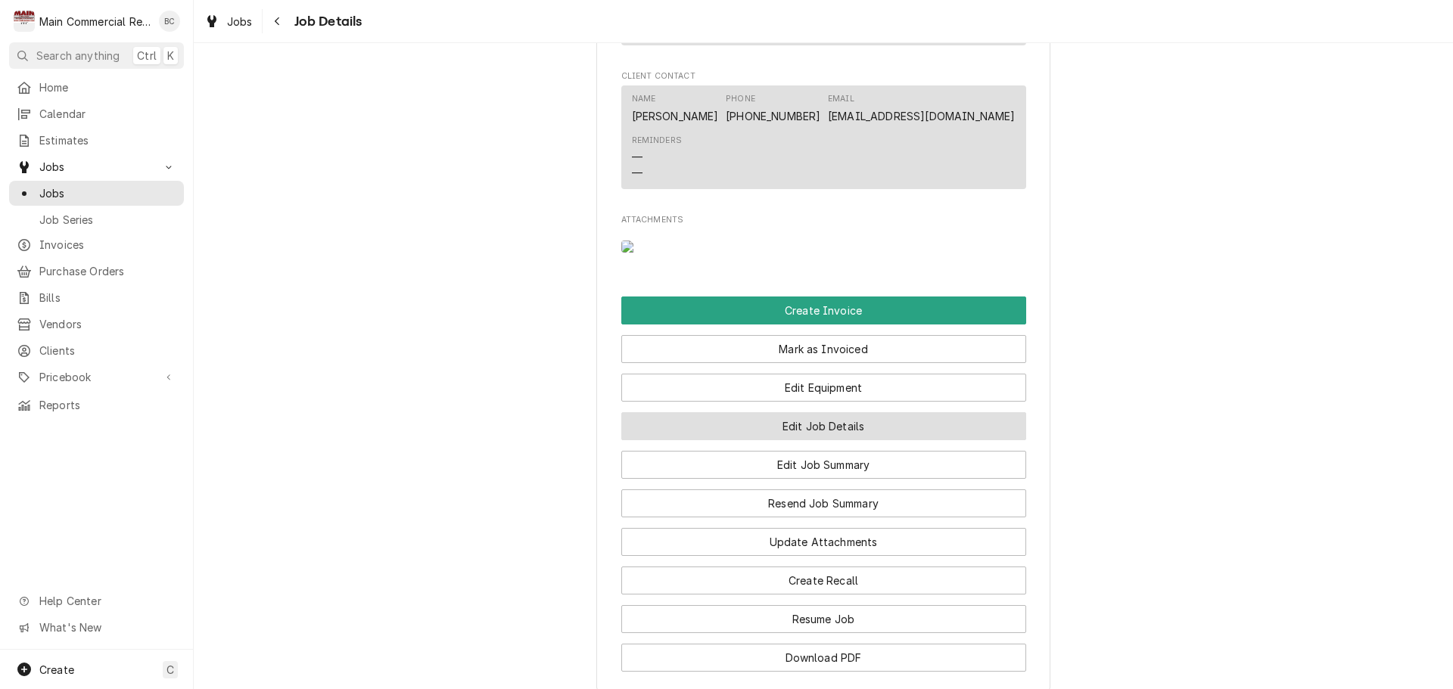
click at [748, 440] on button "Edit Job Details" at bounding box center [823, 426] width 405 height 28
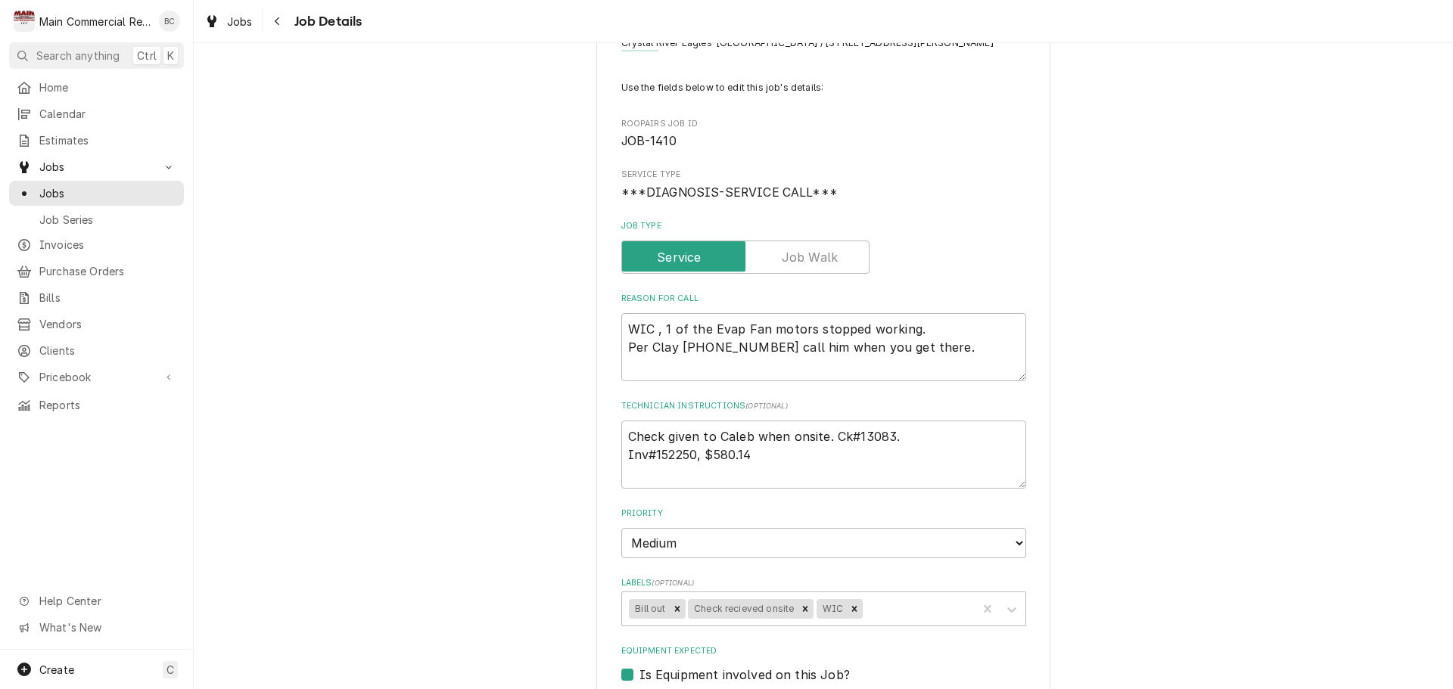
scroll to position [151, 0]
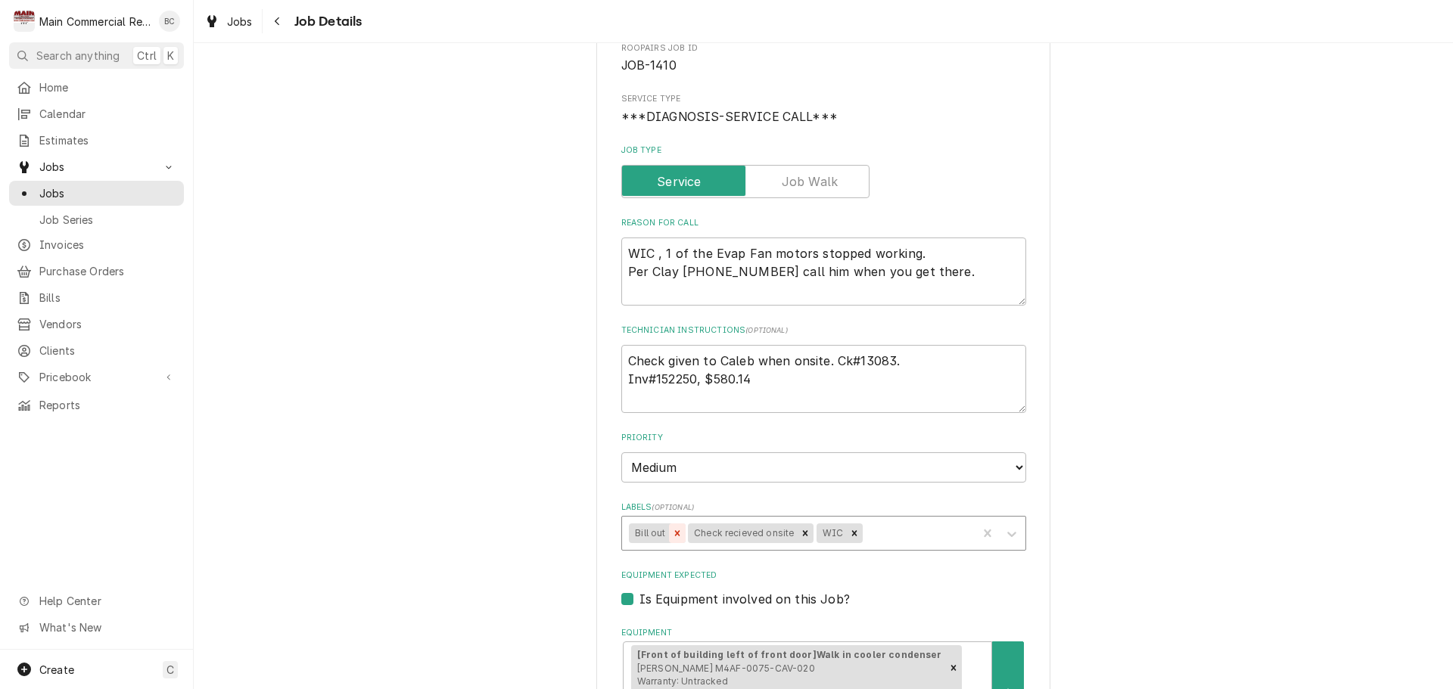
click at [674, 535] on icon "Remove Bill out" at bounding box center [676, 532] width 5 height 5
type textarea "x"
click at [807, 536] on div "Labels" at bounding box center [888, 533] width 163 height 27
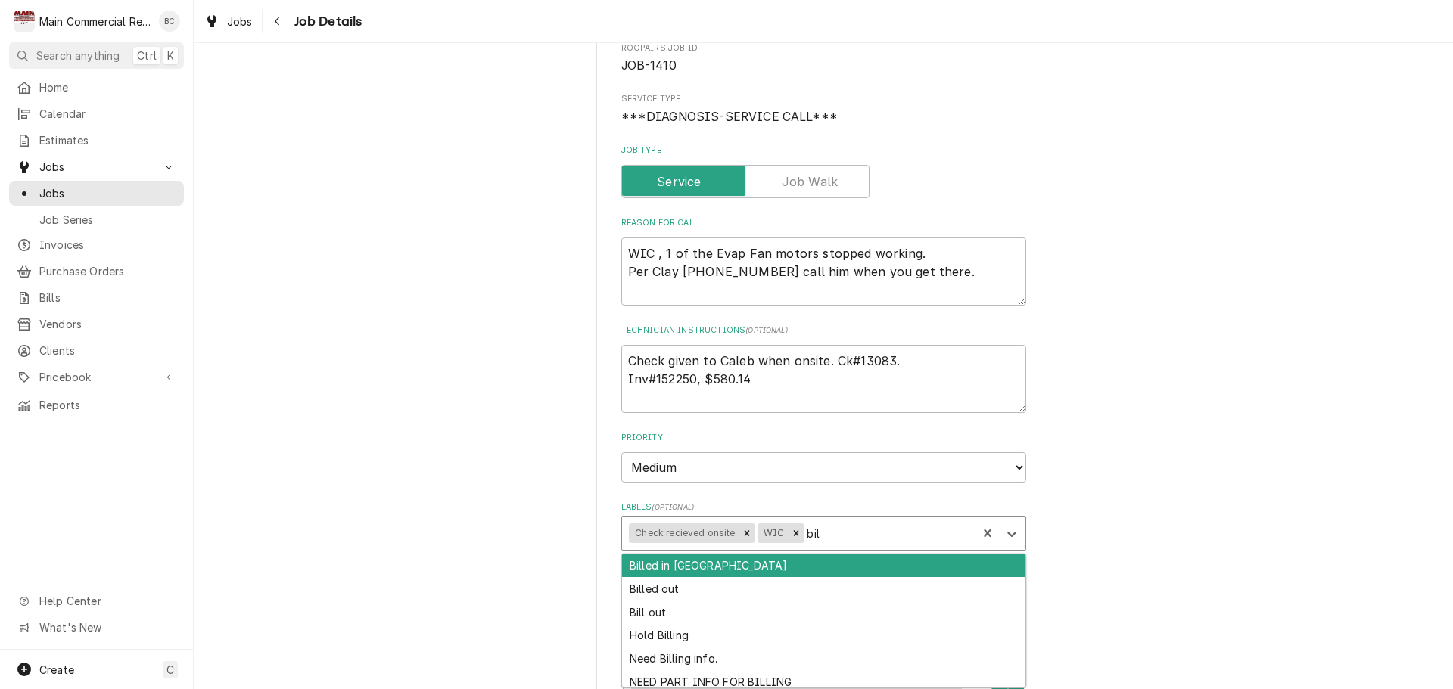
type input "bill"
click at [688, 561] on div "Billed in [GEOGRAPHIC_DATA]" at bounding box center [823, 566] width 403 height 23
type textarea "x"
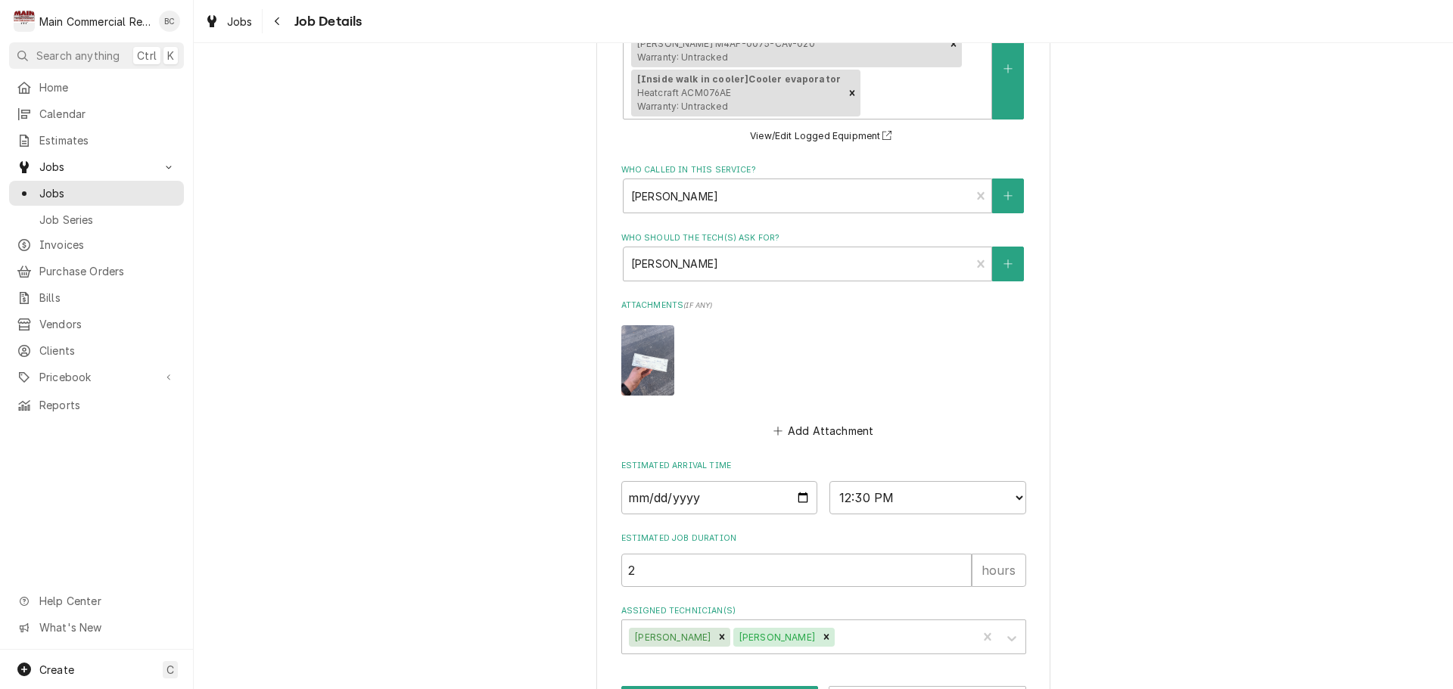
scroll to position [834, 0]
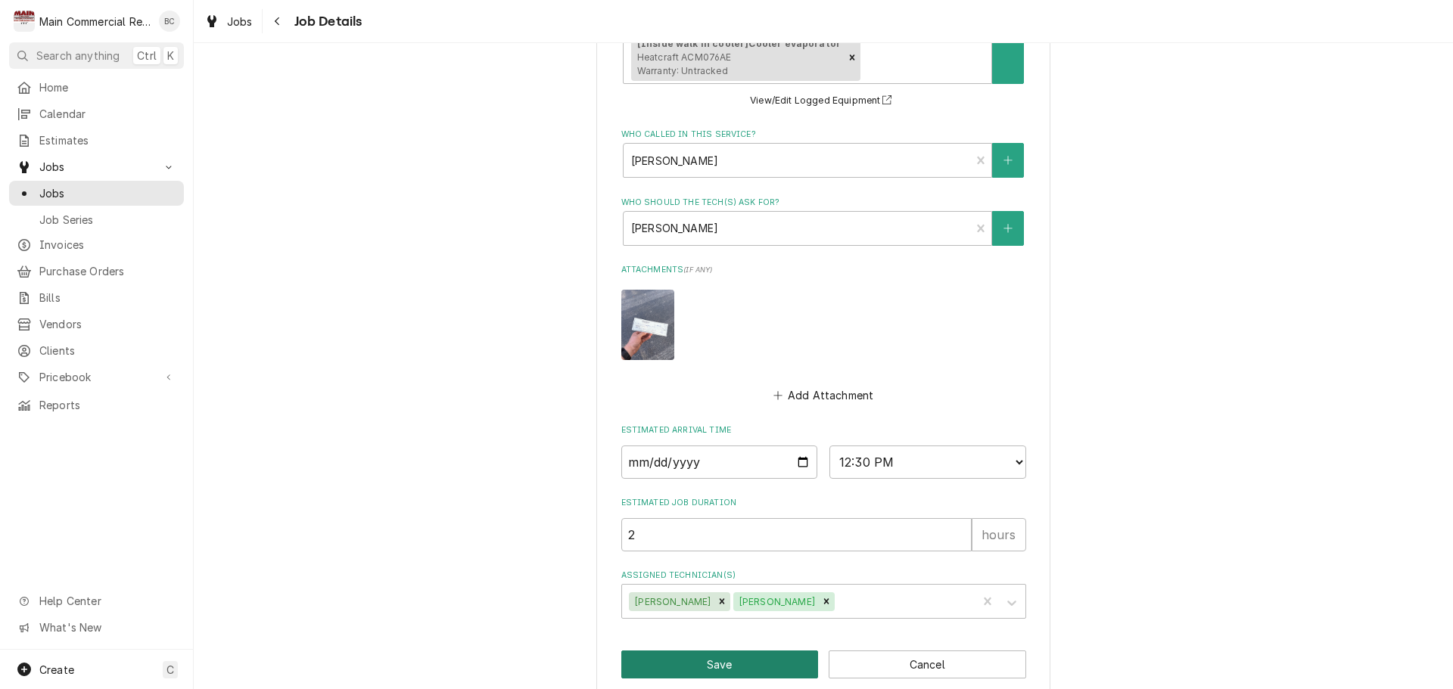
click at [708, 651] on button "Save" at bounding box center [719, 665] width 197 height 28
type textarea "x"
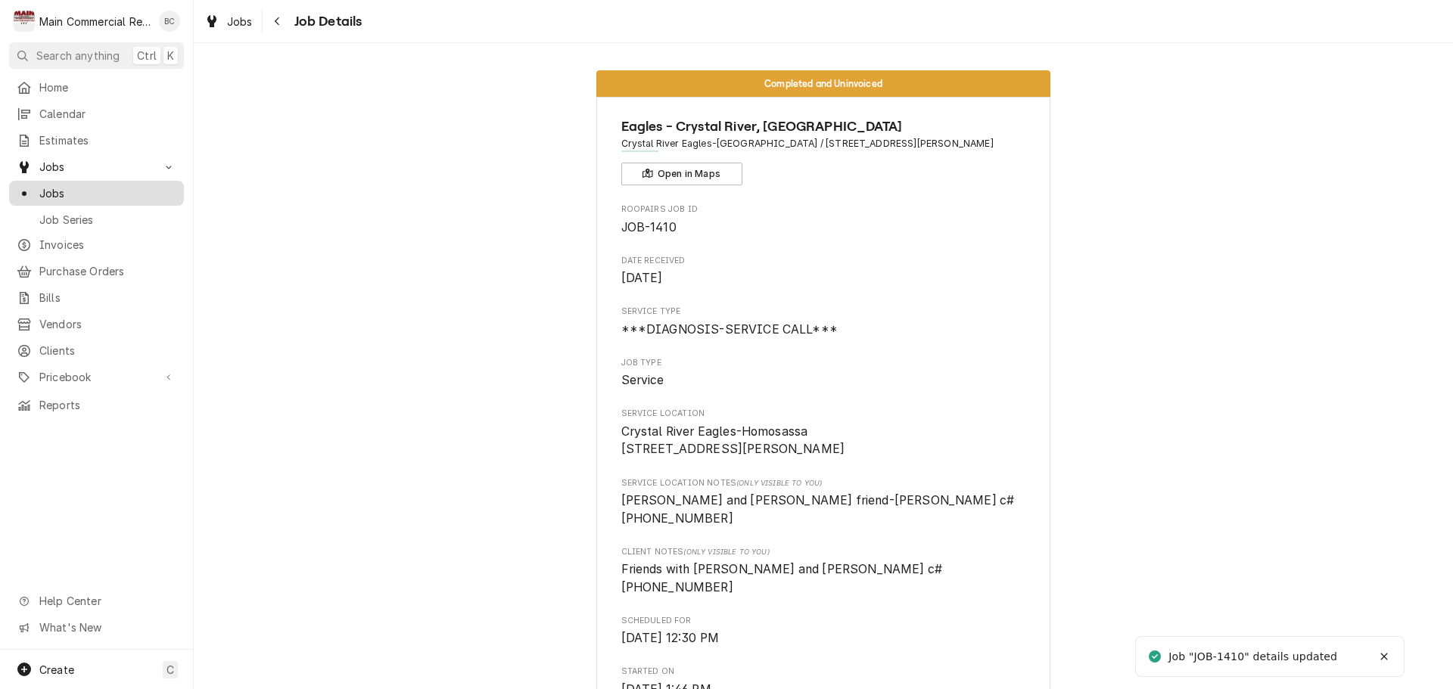
click at [81, 191] on span "Jobs" at bounding box center [107, 193] width 137 height 16
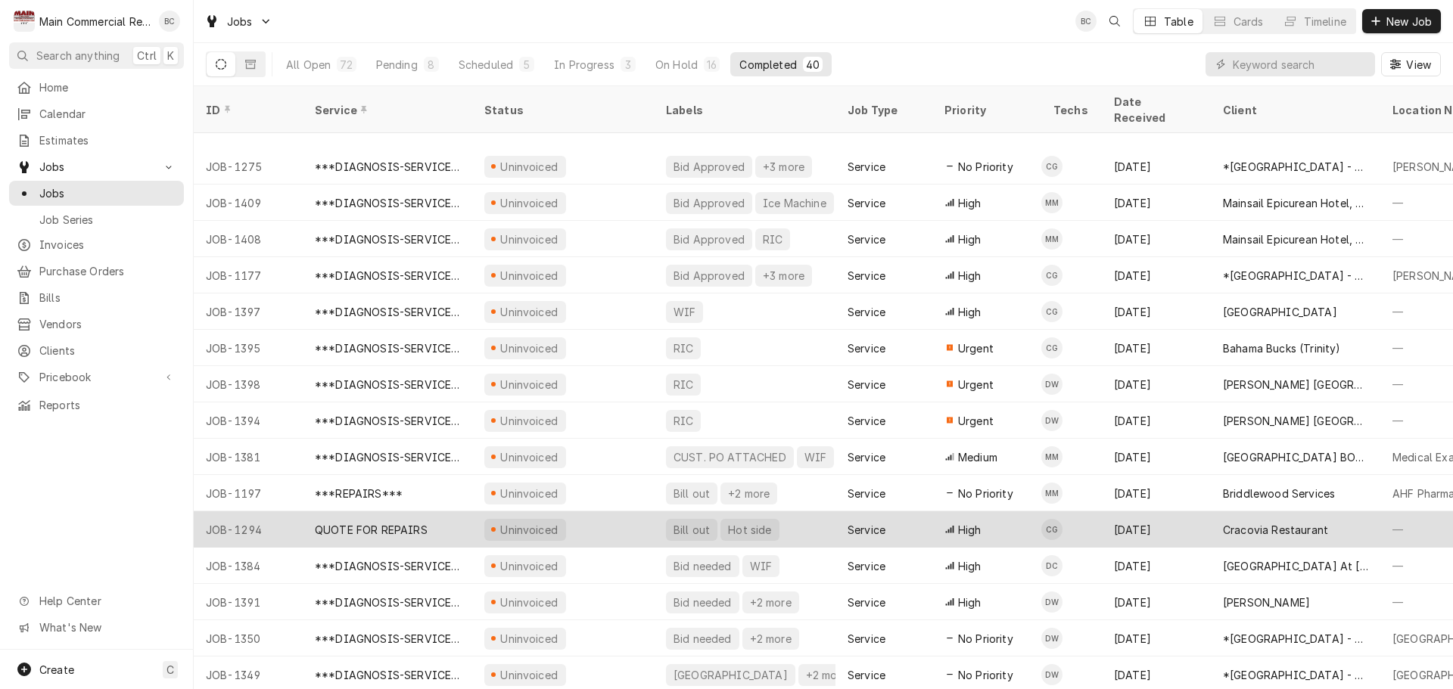
scroll to position [242, 0]
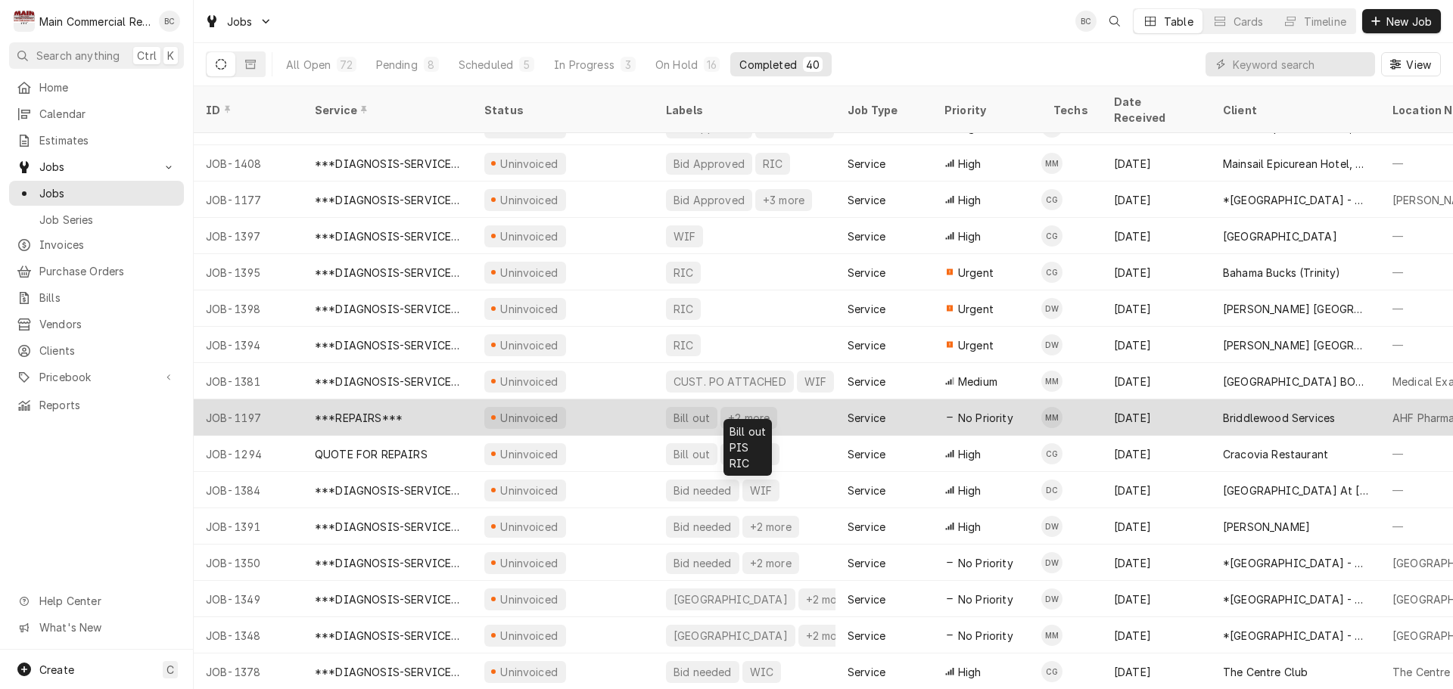
click at [692, 410] on div "Bill out" at bounding box center [691, 418] width 39 height 16
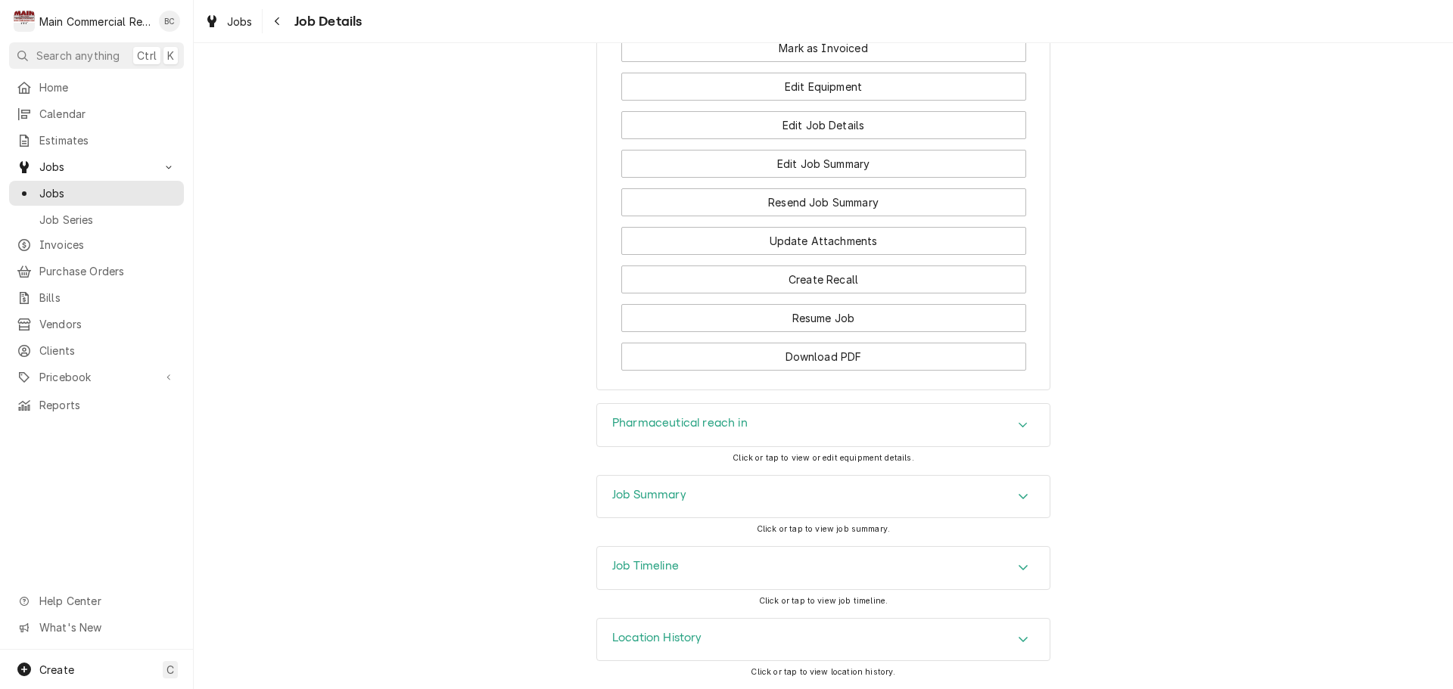
scroll to position [1872, 0]
click at [636, 496] on h3 "Job Summary" at bounding box center [649, 495] width 74 height 14
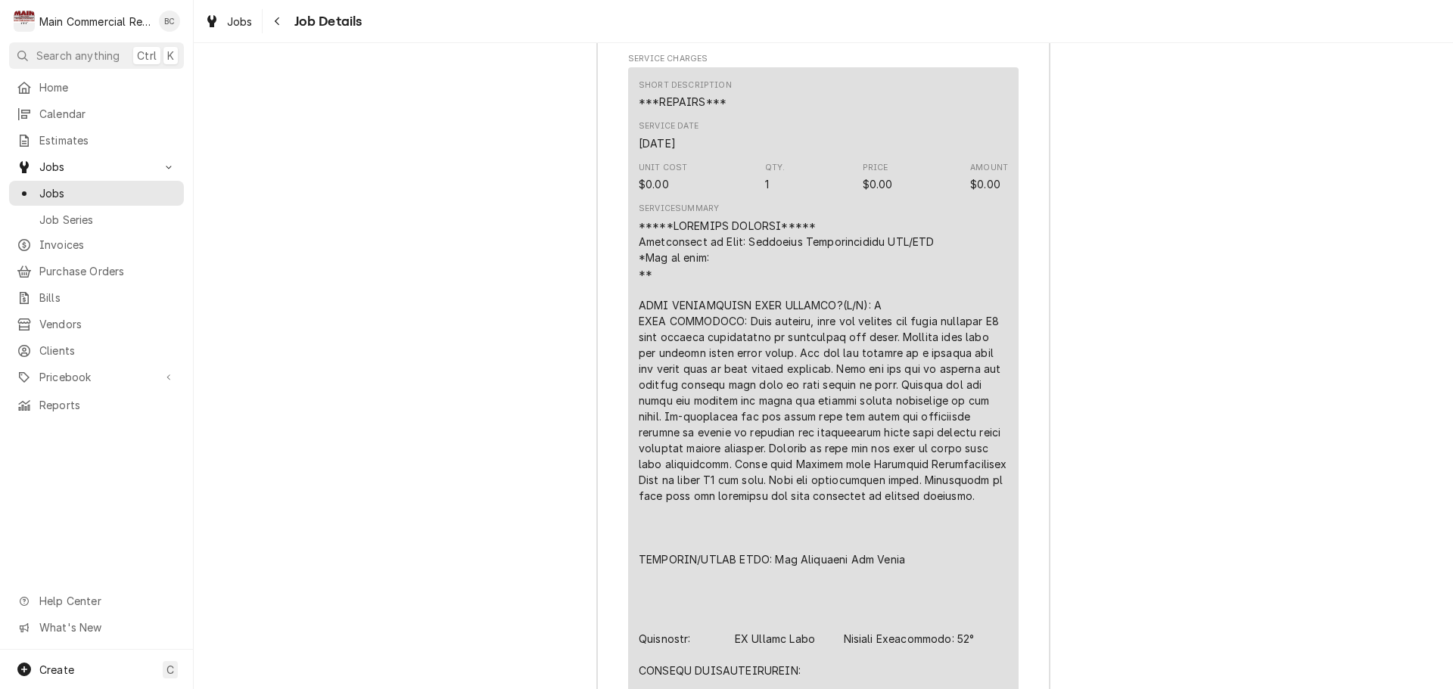
scroll to position [2553, 0]
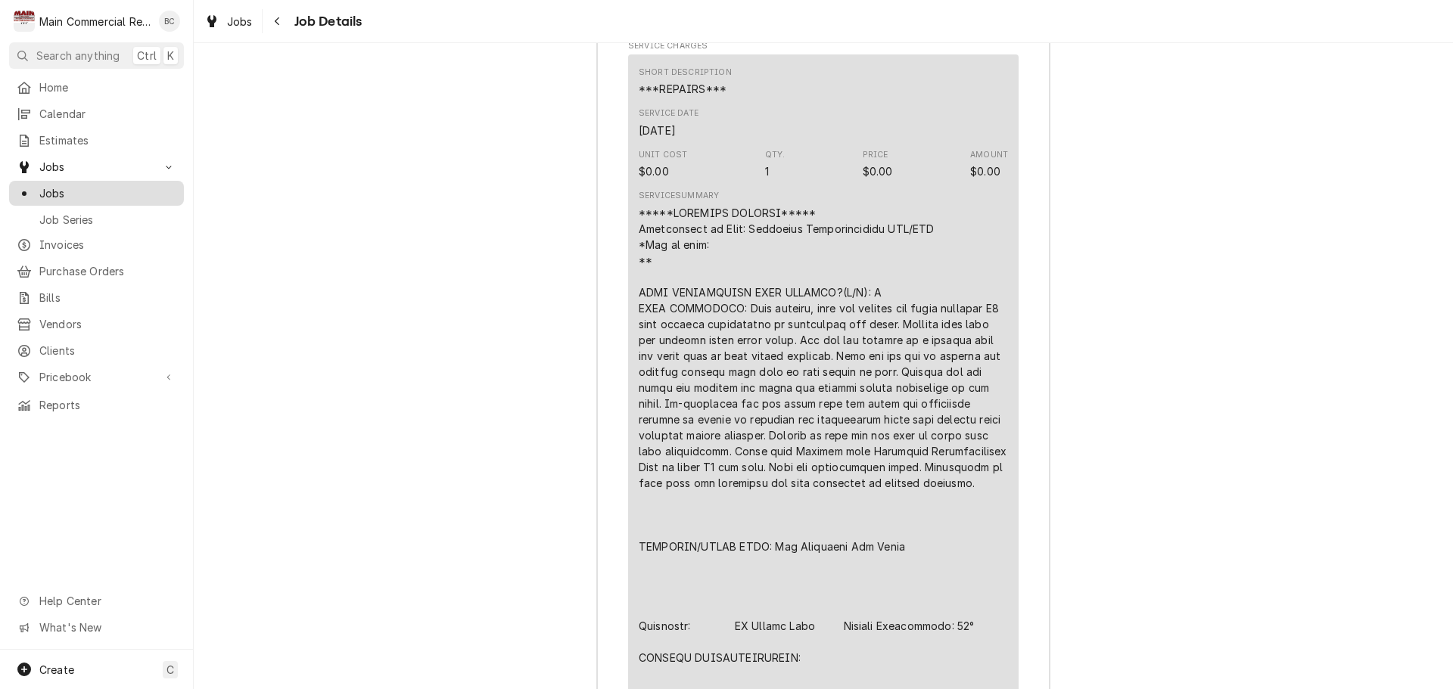
click at [108, 194] on span "Jobs" at bounding box center [107, 193] width 137 height 16
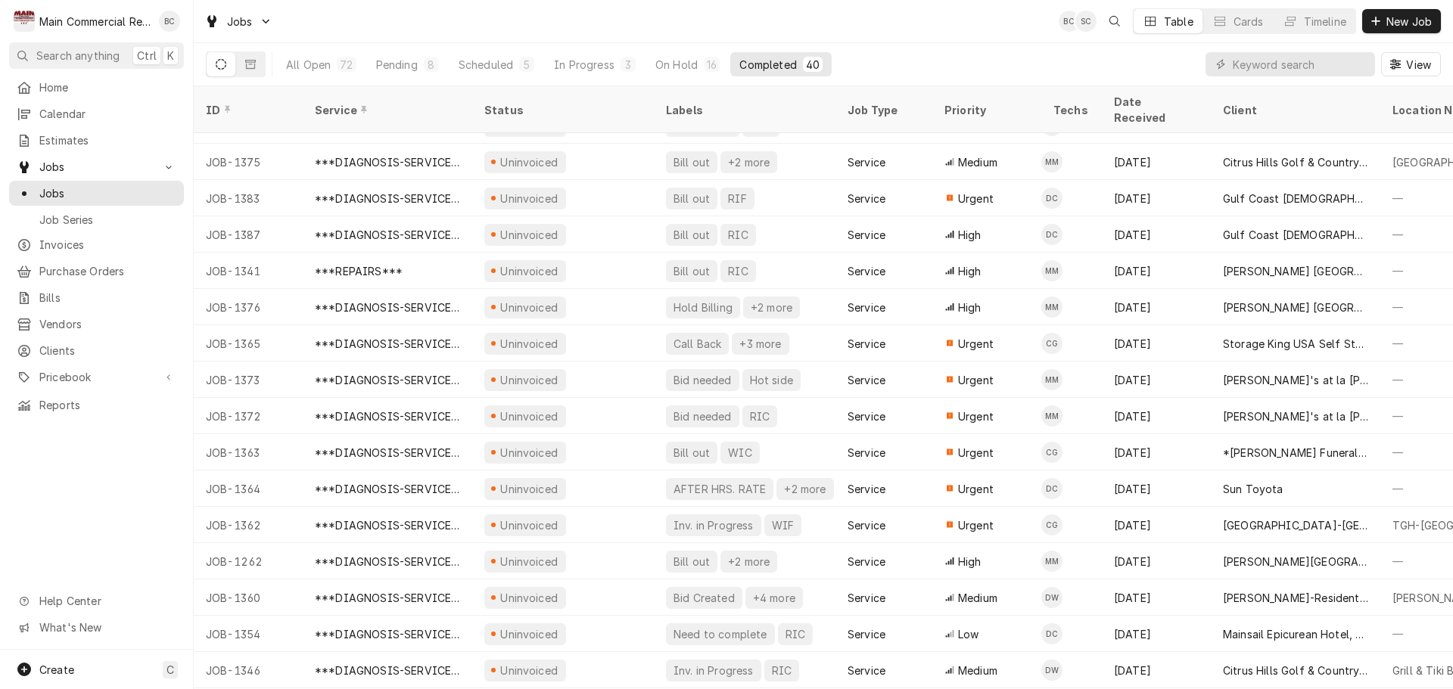
scroll to position [890, 0]
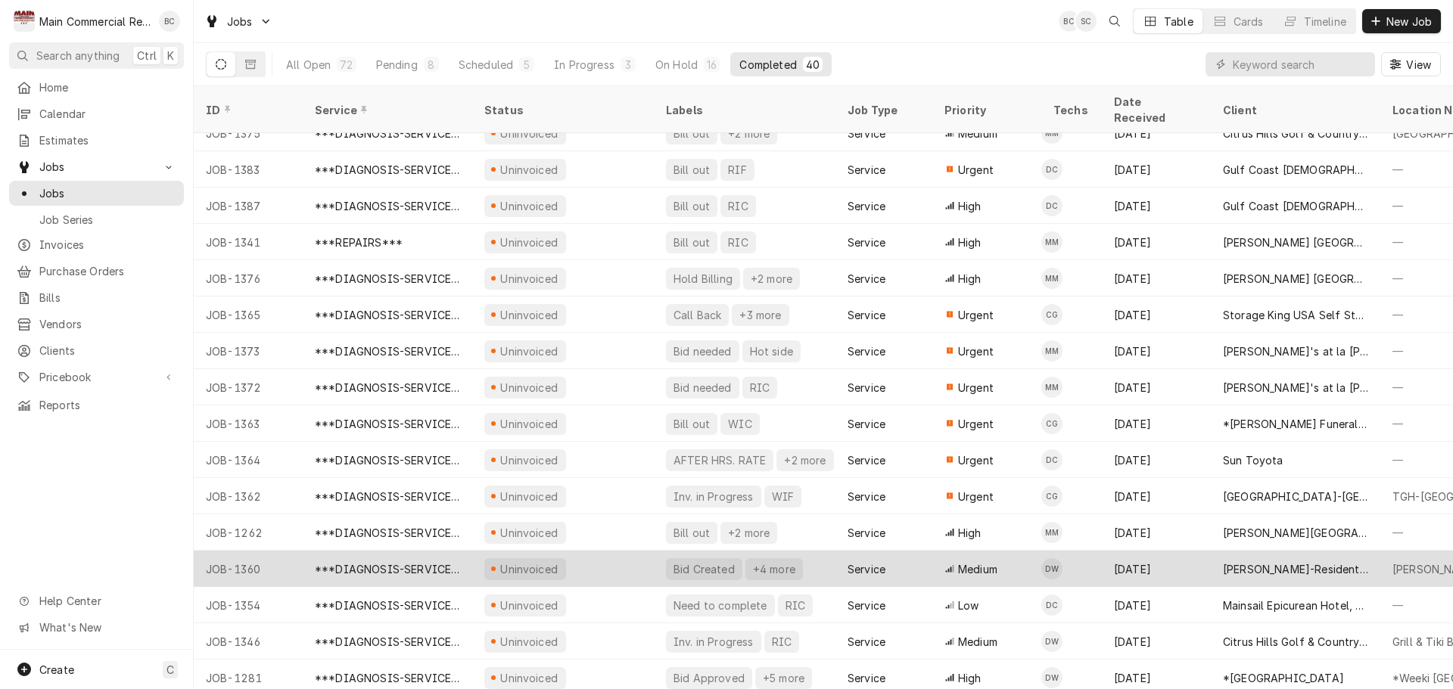
click at [439, 561] on div "***DIAGNOSIS-SERVICE CALL***" at bounding box center [387, 569] width 145 height 16
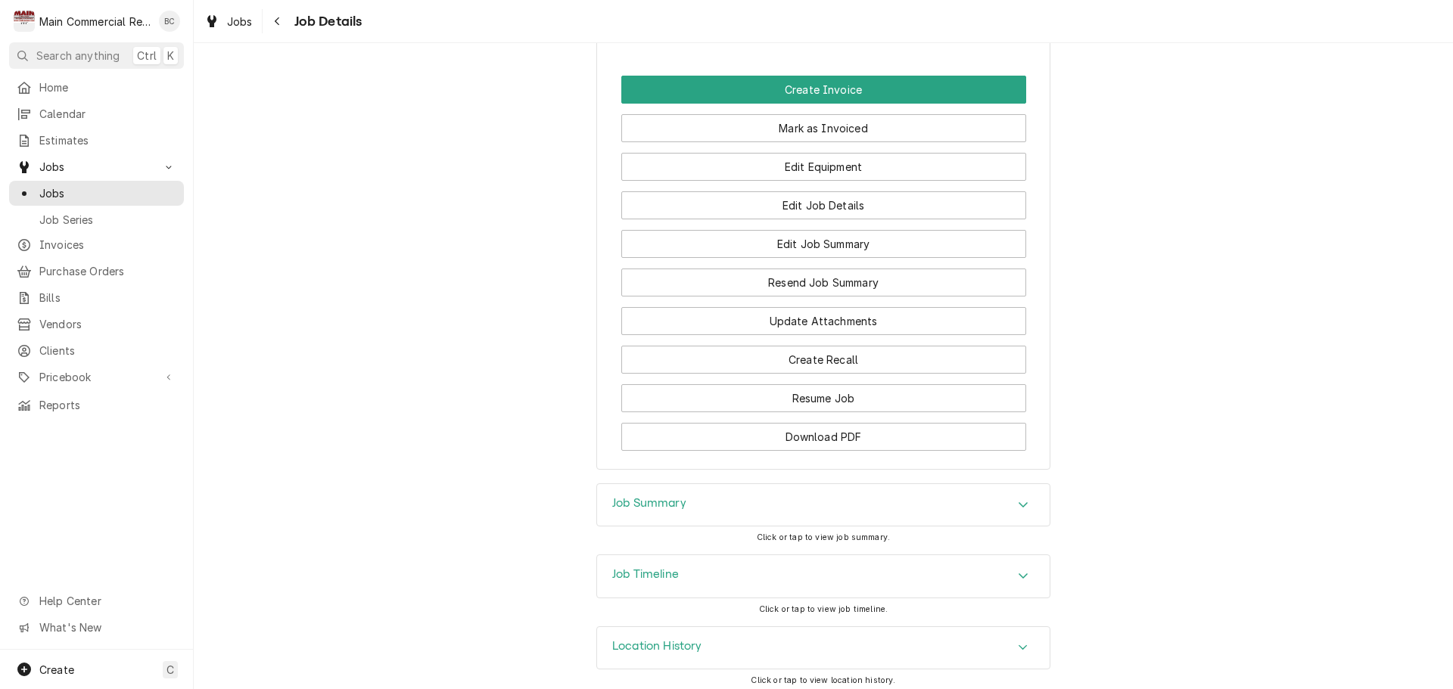
scroll to position [1556, 0]
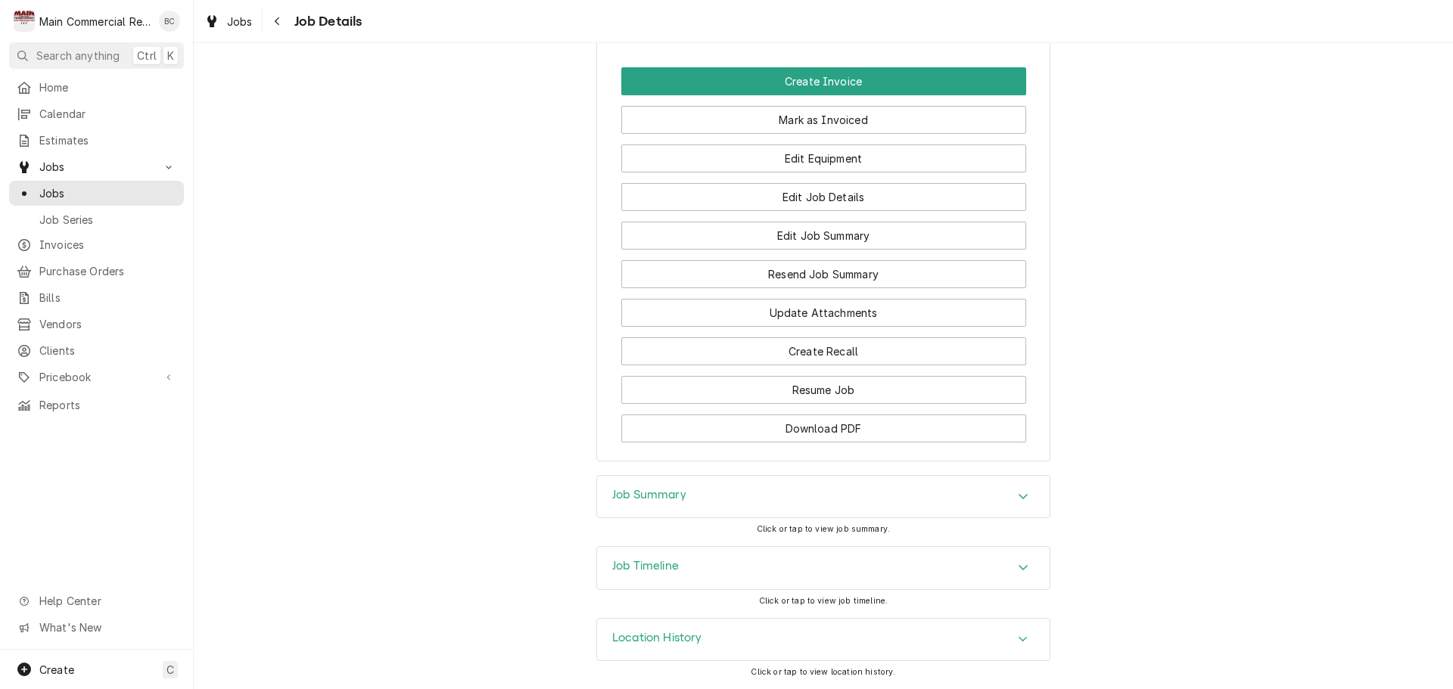
click at [649, 492] on h3 "Job Summary" at bounding box center [649, 495] width 74 height 14
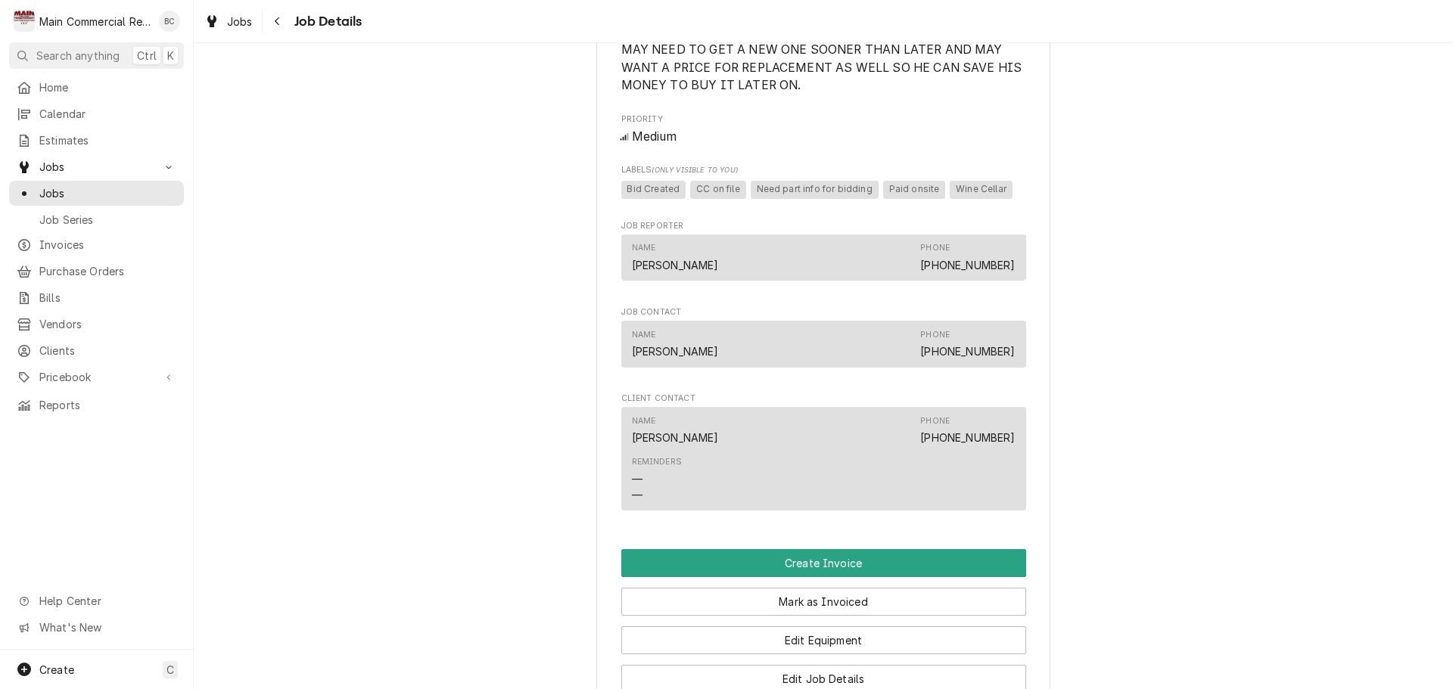
scroll to position [1208, 0]
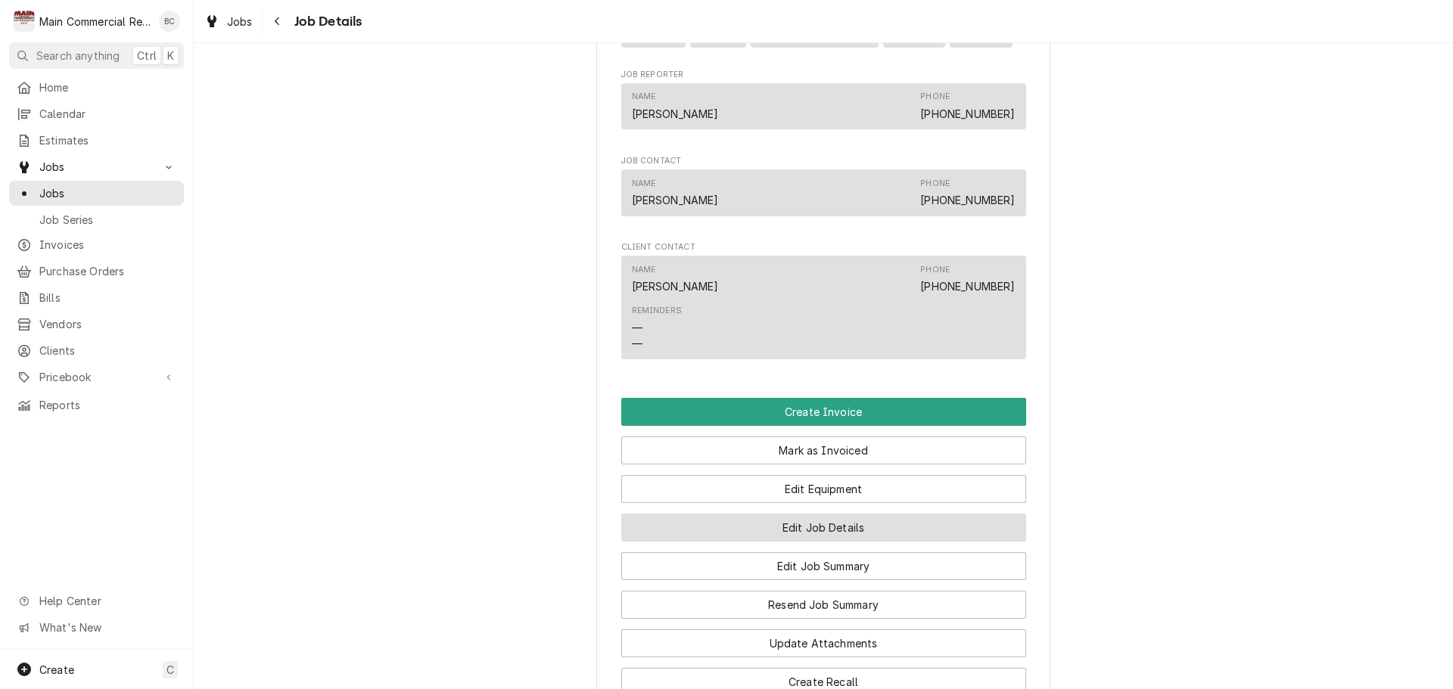
click at [825, 542] on button "Edit Job Details" at bounding box center [823, 528] width 405 height 28
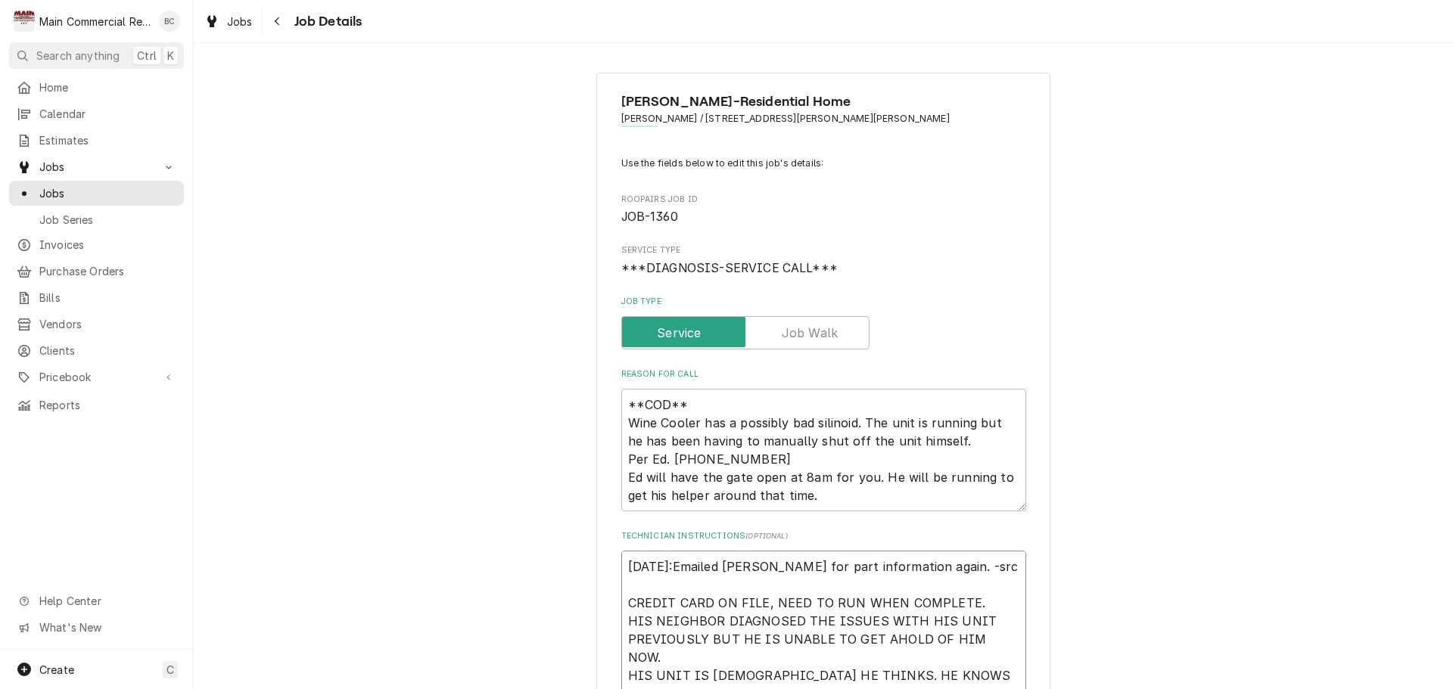
click at [623, 564] on textarea "9/15/25:Emailed Dorian for part information again. -src CREDIT CARD ON FILE, NE…" at bounding box center [823, 639] width 405 height 177
type textarea "x"
type textarea "9/15/25:Emailed Dorian for part information again. -src CREDIT CARD ON FILE, NE…"
type textarea "x"
click at [625, 564] on textarea "9/15/25:Emailed Dorian for part information again. -src CREDIT CARD ON FILE, NE…" at bounding box center [823, 648] width 405 height 195
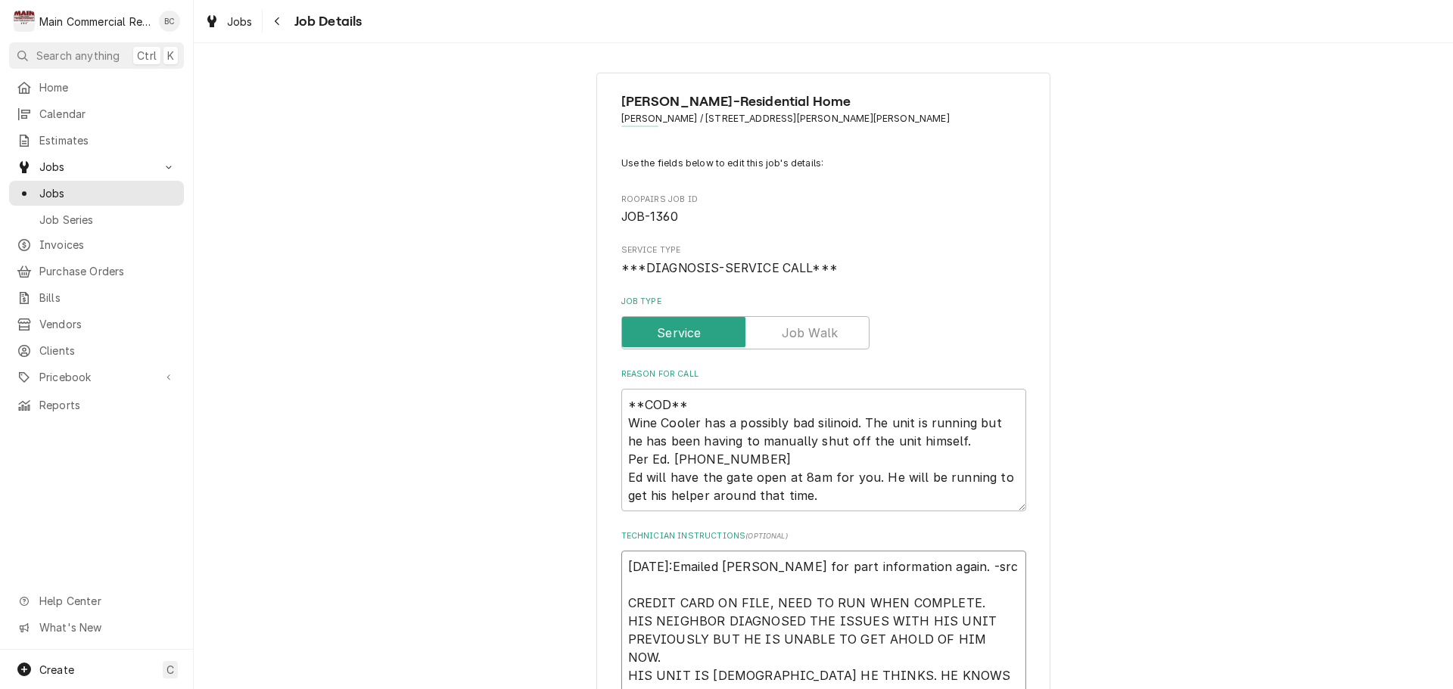
click at [636, 603] on textarea "9/15/25:Emailed Dorian for part information again. -src CREDIT CARD ON FILE, NE…" at bounding box center [823, 648] width 405 height 195
type textarea "9/15/25:Emailed Dorian for part information again. -src i CREDIT CARD ON FILE, …"
type textarea "x"
type textarea "9/15/25:Emailed Dorian for part information again. -src iN CREDIT CARD ON FILE,…"
type textarea "x"
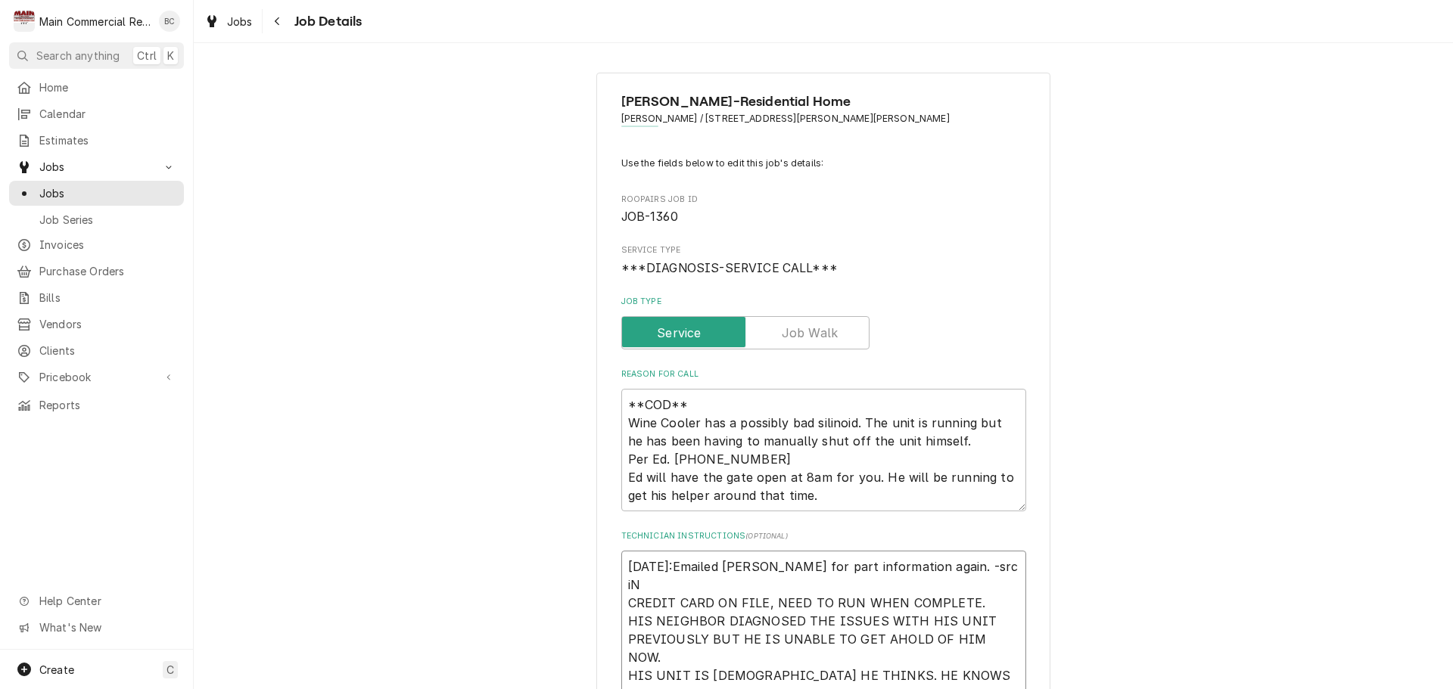
type textarea "9/15/25:Emailed Dorian for part information again. -src iNV CREDIT CARD ON FILE…"
type textarea "x"
type textarea "9/15/25:Emailed Dorian for part information again. -src iNV# CREDIT CARD ON FIL…"
type textarea "x"
type textarea "9/15/25:Emailed Dorian for part information again. -src iNV CREDIT CARD ON FILE…"
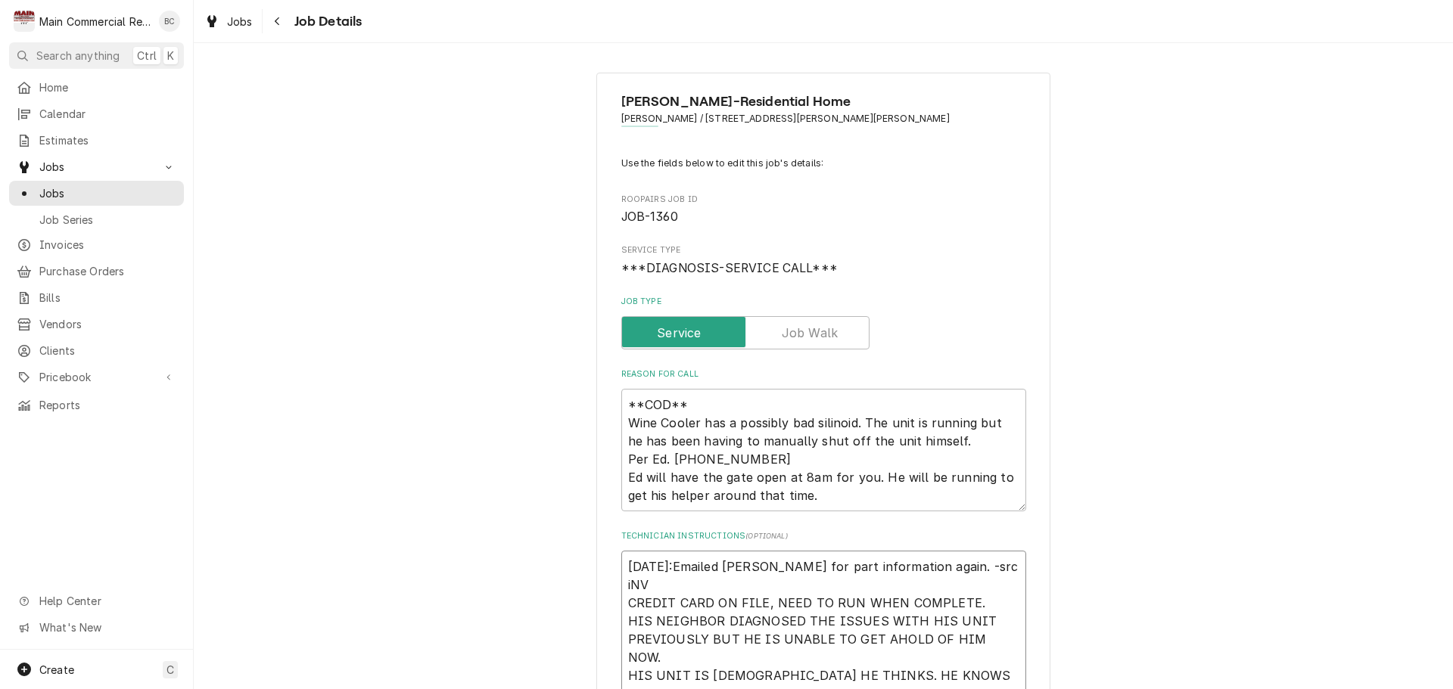
type textarea "x"
type textarea "9/15/25:Emailed Dorian for part information again. -src iN CREDIT CARD ON FILE,…"
type textarea "x"
type textarea "9/15/25:Emailed Dorian for part information again. -src i CREDIT CARD ON FILE, …"
type textarea "x"
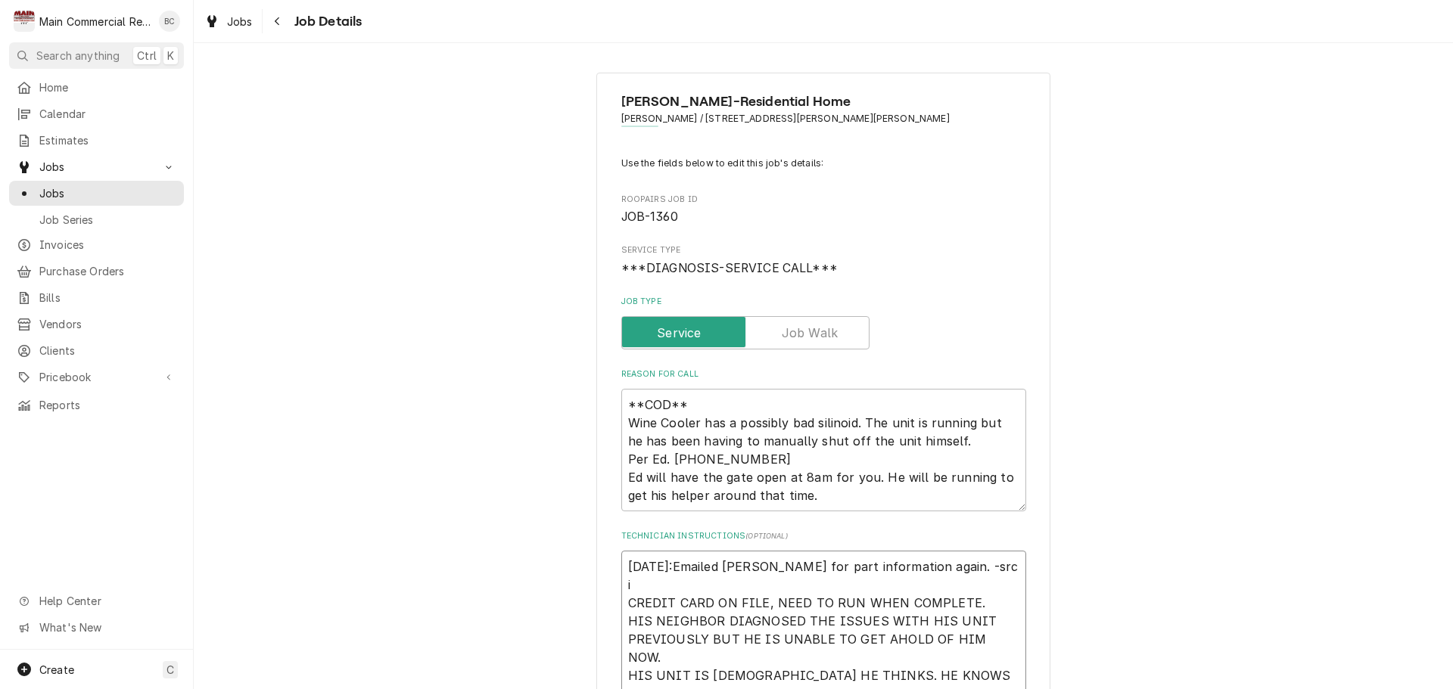
type textarea "9/15/25:Emailed Dorian for part information again. -src CREDIT CARD ON FILE, NE…"
type textarea "x"
type textarea "9/15/25:Emailed Dorian for part information again. -src i CREDIT CARD ON FILE, …"
type textarea "x"
type textarea "9/15/25:Emailed Dorian for part information again. -src in CREDIT CARD ON FILE,…"
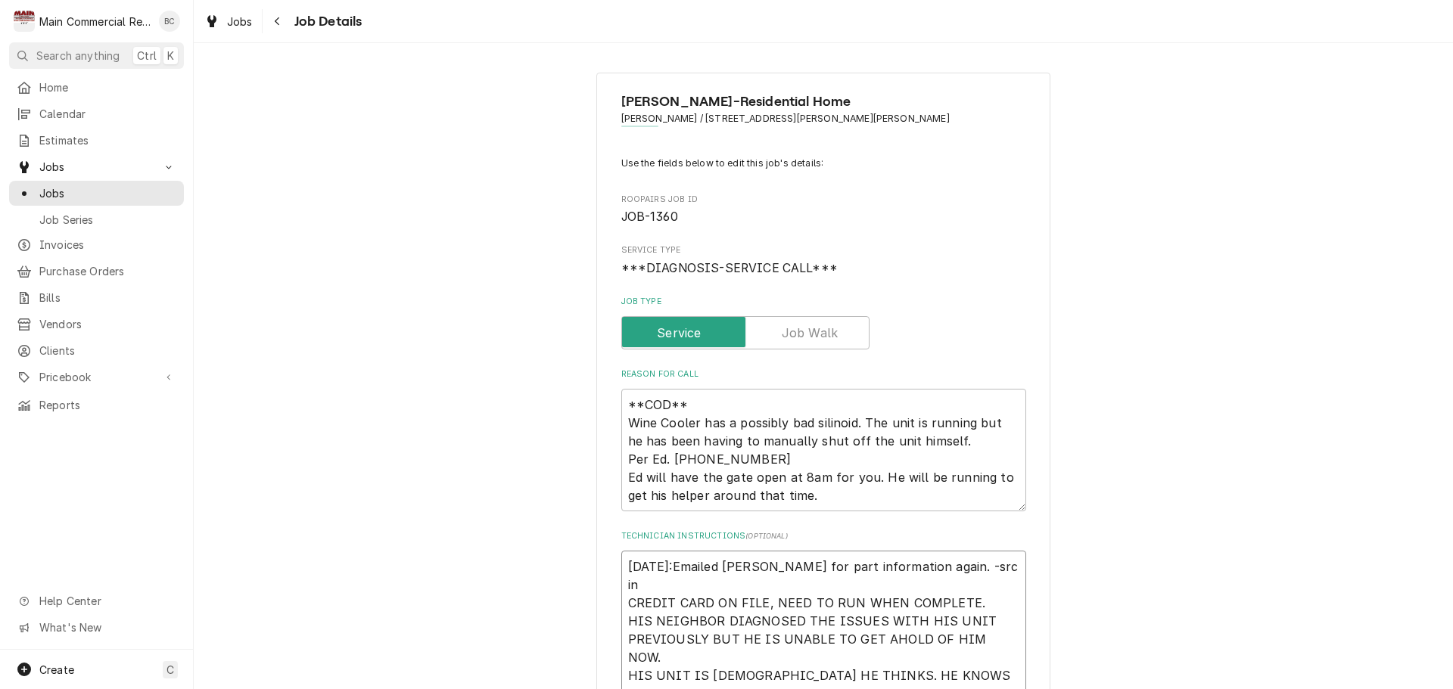
type textarea "x"
type textarea "9/15/25:Emailed Dorian for part information again. -src inv CREDIT CARD ON FILE…"
type textarea "x"
type textarea "9/15/25:Emailed Dorian for part information again. -src in CREDIT CARD ON FILE,…"
type textarea "x"
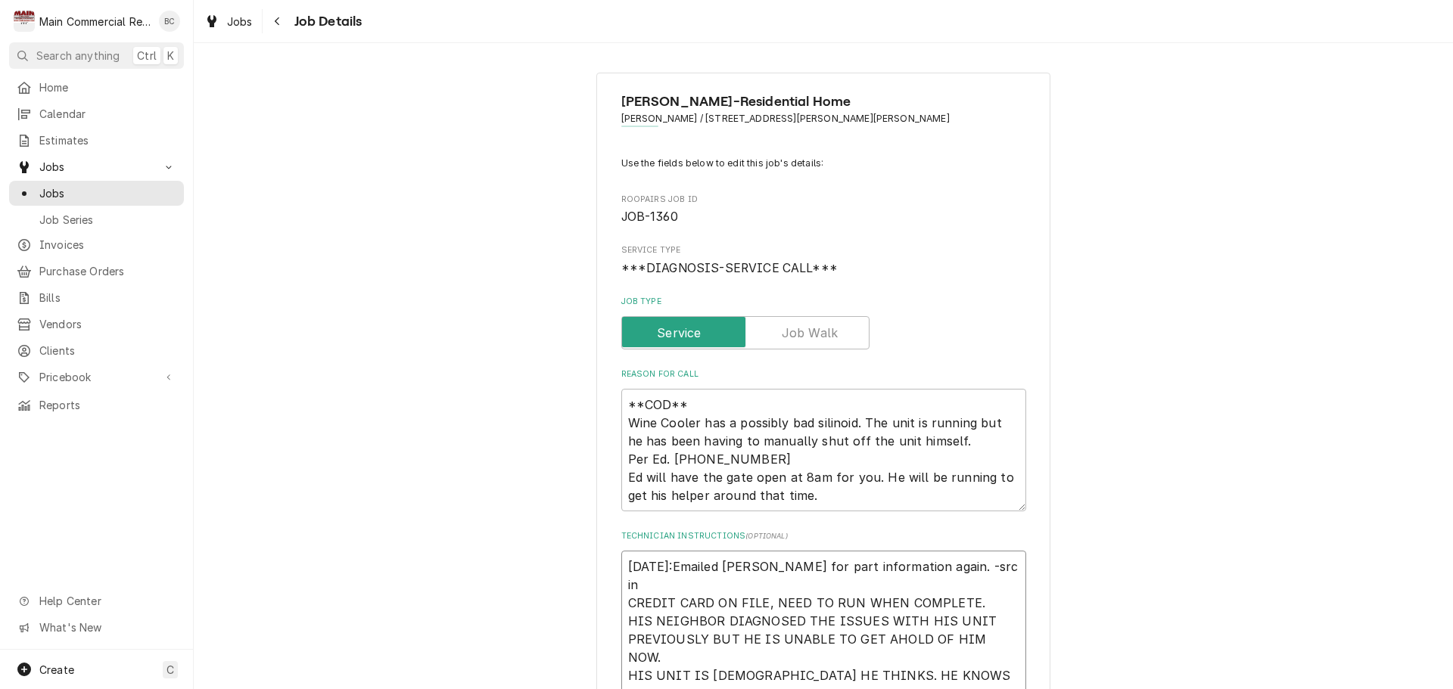
type textarea "9/15/25:Emailed Dorian for part information again. -src i CREDIT CARD ON FILE, …"
type textarea "x"
type textarea "9/15/25:Emailed Dorian for part information again. -src CREDIT CARD ON FILE, NE…"
type textarea "x"
type textarea "9/15/25:Emailed Dorian for part information again. -src I CREDIT CARD ON FILE, …"
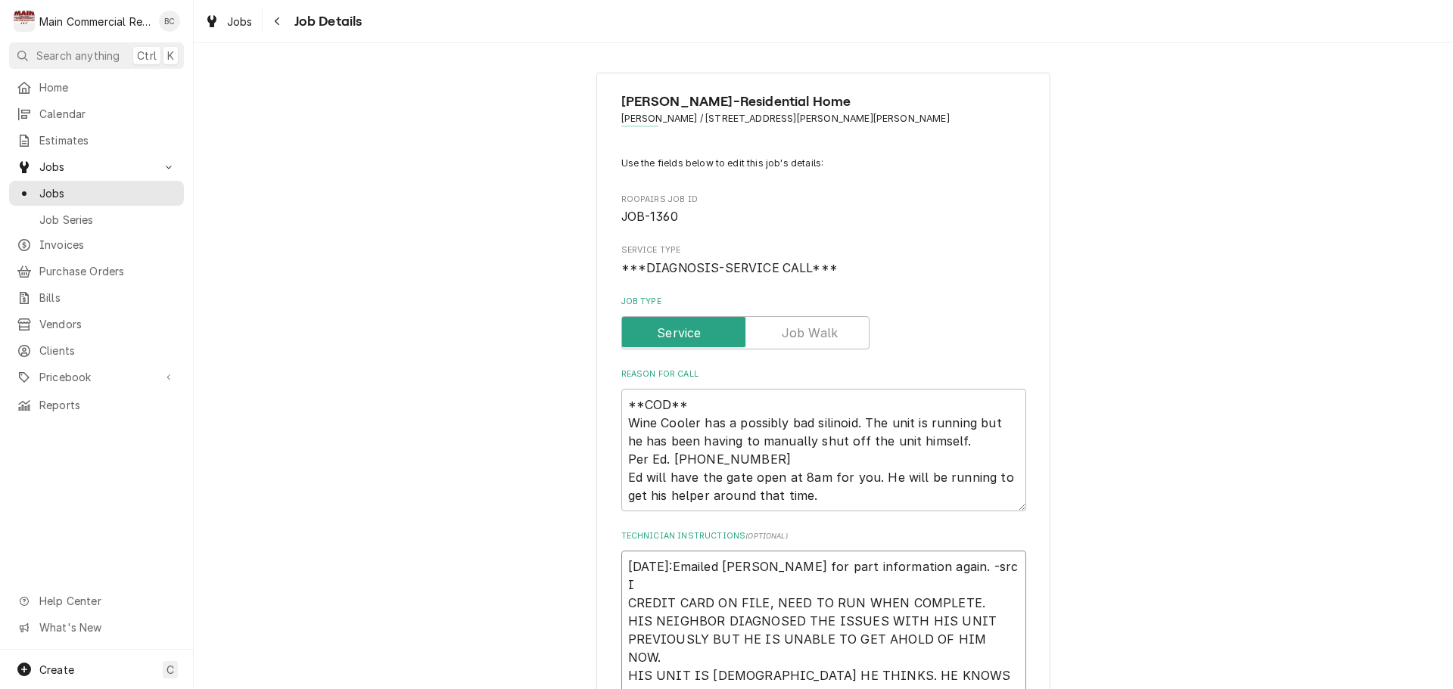
type textarea "x"
type textarea "9/15/25:Emailed Dorian for part information again. -src IN CREDIT CARD ON FILE,…"
type textarea "x"
type textarea "9/15/25:Emailed Dorian for part information again. -src INV CREDIT CARD ON FILE…"
type textarea "x"
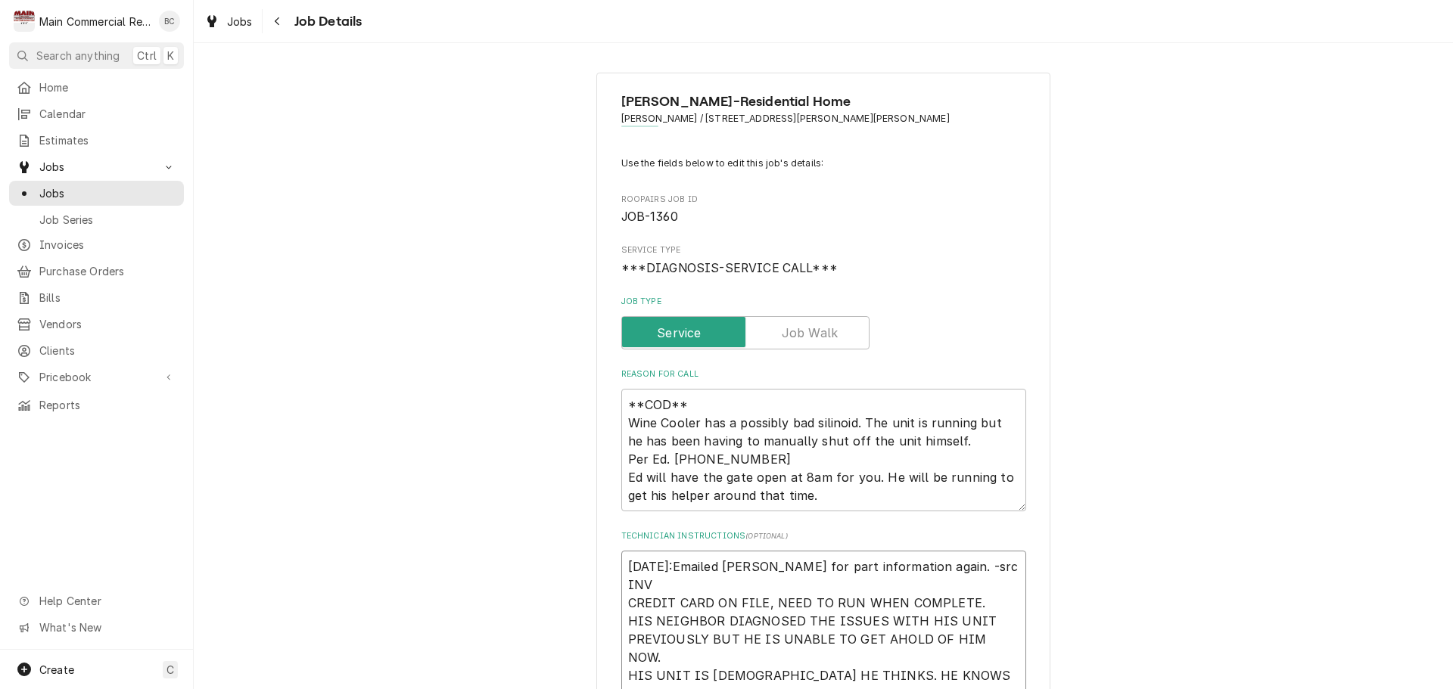
type textarea "9/15/25:Emailed Dorian for part information again. -src INV# CREDIT CARD ON FIL…"
type textarea "x"
type textarea "9/15/25:Emailed Dorian for part information again. -src INV#1 CREDIT CARD ON FI…"
type textarea "x"
type textarea "9/15/25:Emailed Dorian for part information again. -src INV#15 CREDIT CARD ON F…"
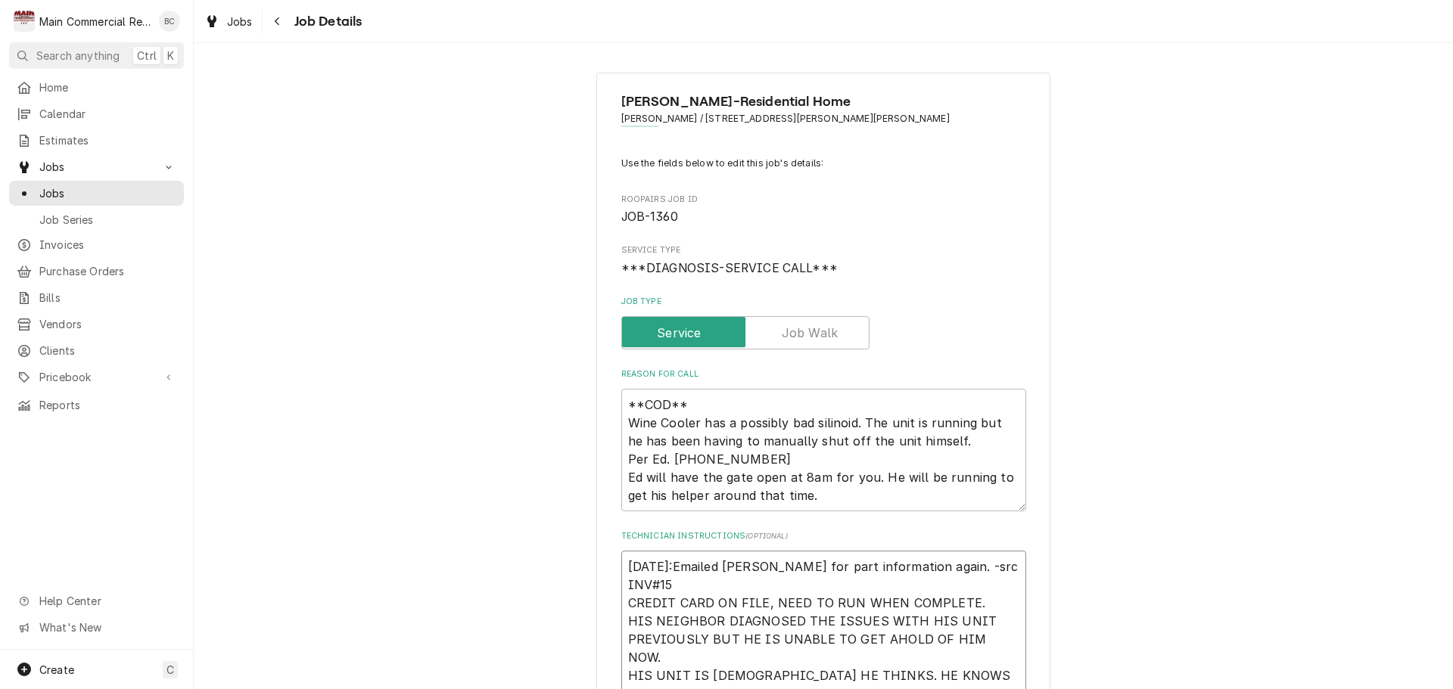
type textarea "x"
type textarea "9/15/25:Emailed Dorian for part information again. -src INV#152 CREDIT CARD ON …"
type textarea "x"
type textarea "9/15/25:Emailed Dorian for part information again. -src INV#1522 CREDIT CARD ON…"
type textarea "x"
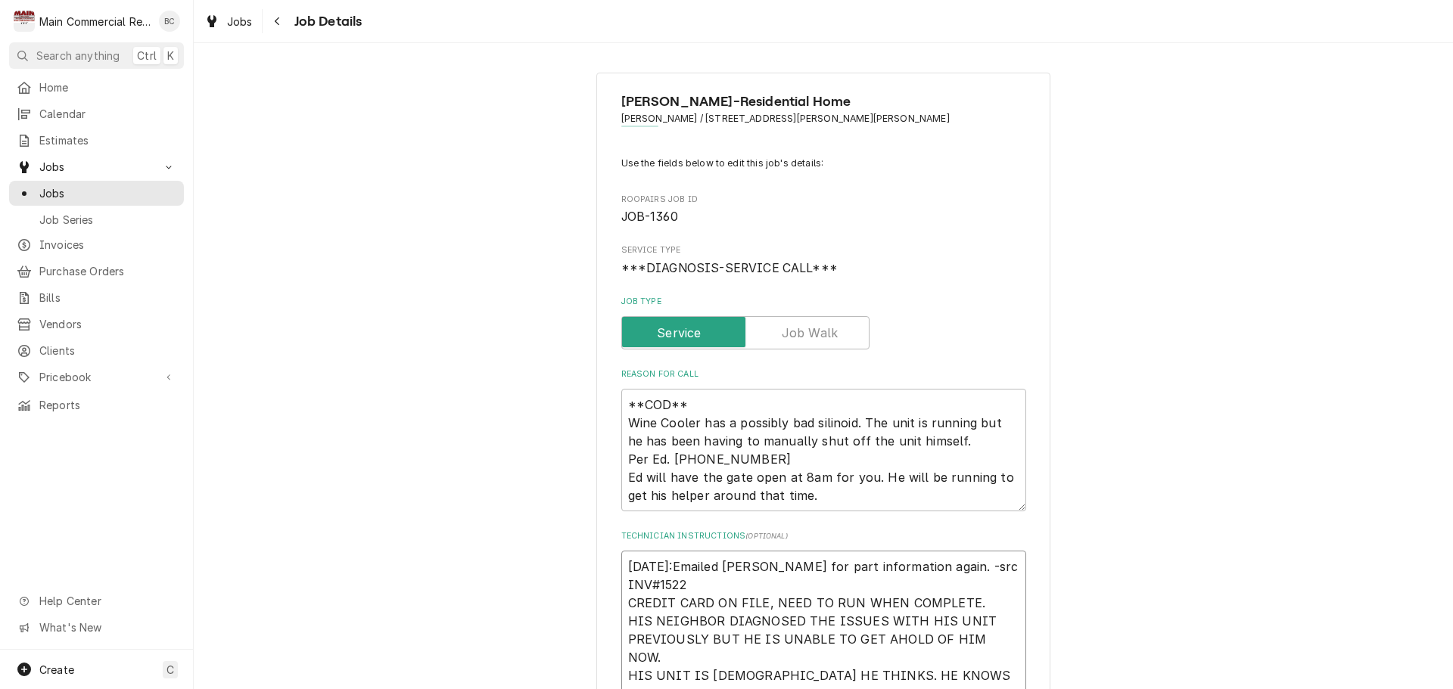
type textarea "9/15/25:Emailed Dorian for part information again. -src INV#15222 CREDIT CARD O…"
type textarea "x"
type textarea "9/15/25:Emailed Dorian for part information again. -src INV#152223 CREDIT CARD …"
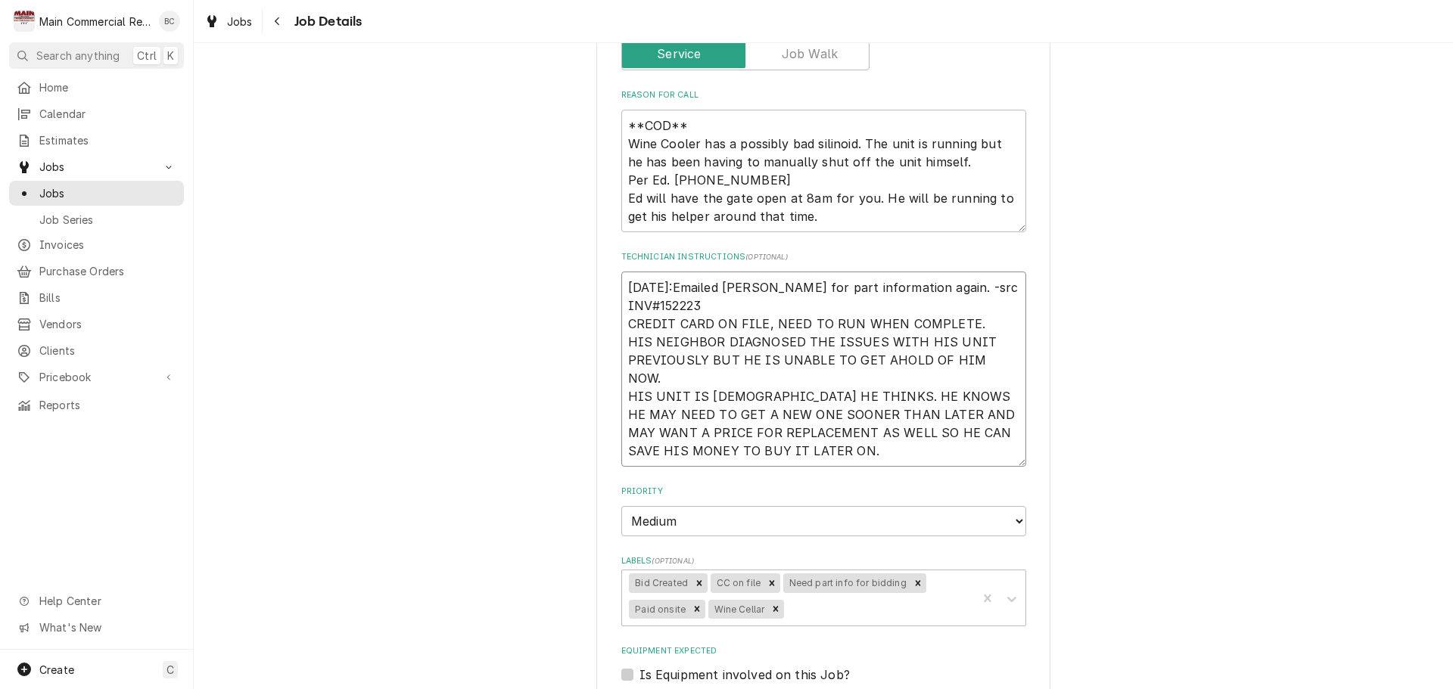
scroll to position [303, 0]
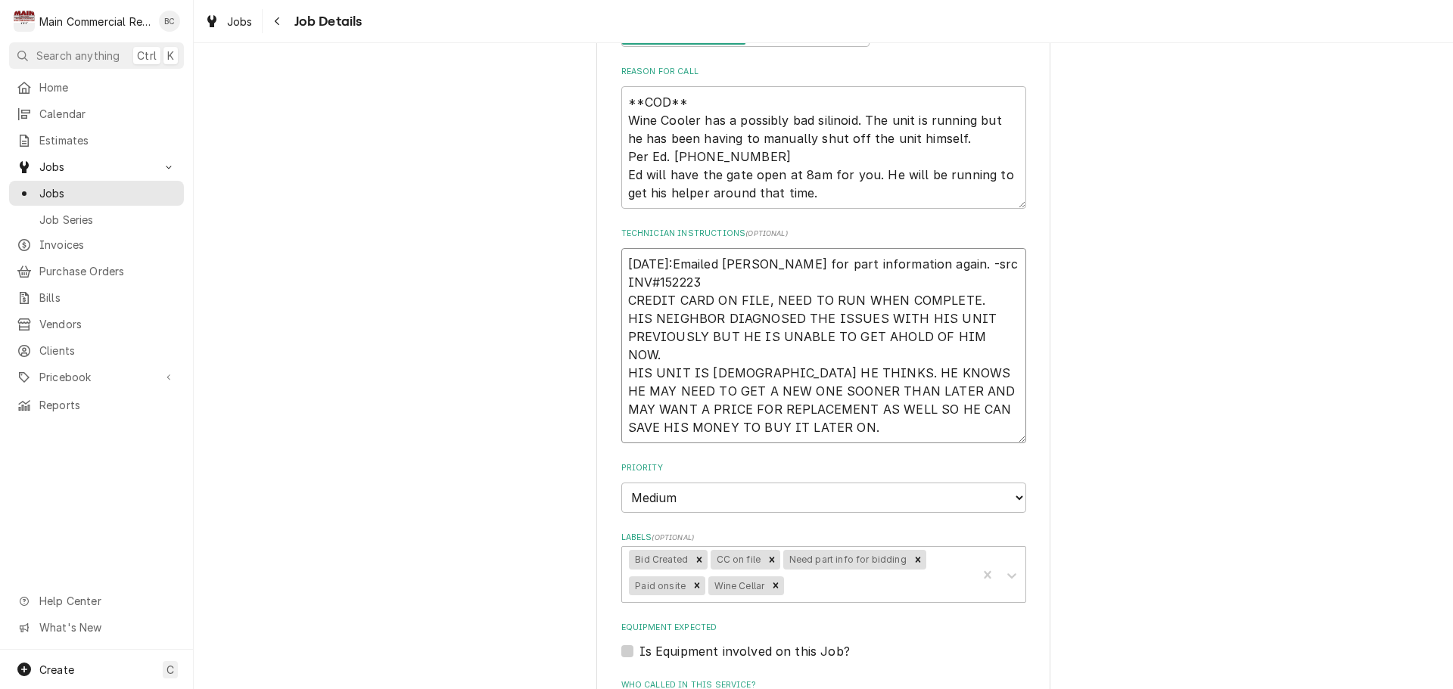
type textarea "x"
type textarea "9/15/25:Emailed Dorian for part information again. -src INV#152223 CREDIT CARD …"
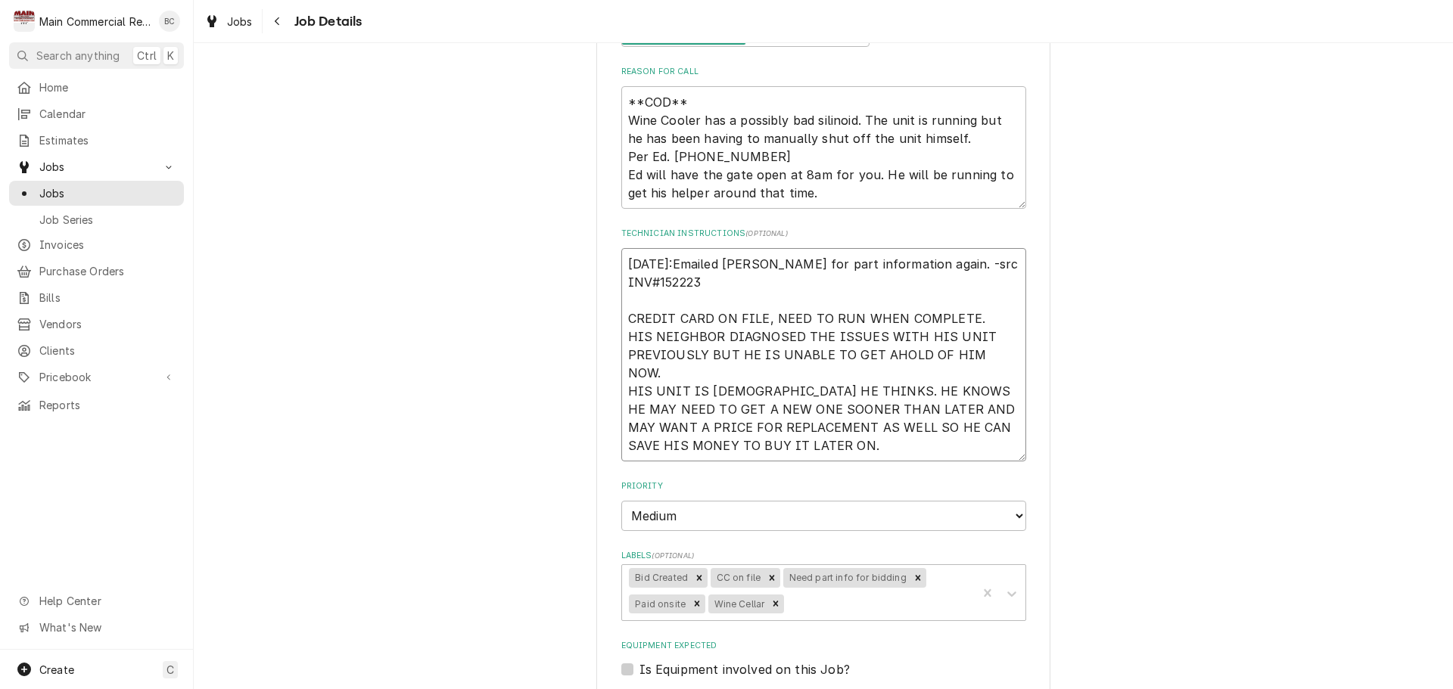
type textarea "x"
type textarea "9/15/25:Emailed Dorian for part information again. -src INV#152223 Q CREDIT CAR…"
type textarea "x"
type textarea "9/15/25:Emailed Dorian for part information again. -src INV#152223 Q- CREDIT CA…"
type textarea "x"
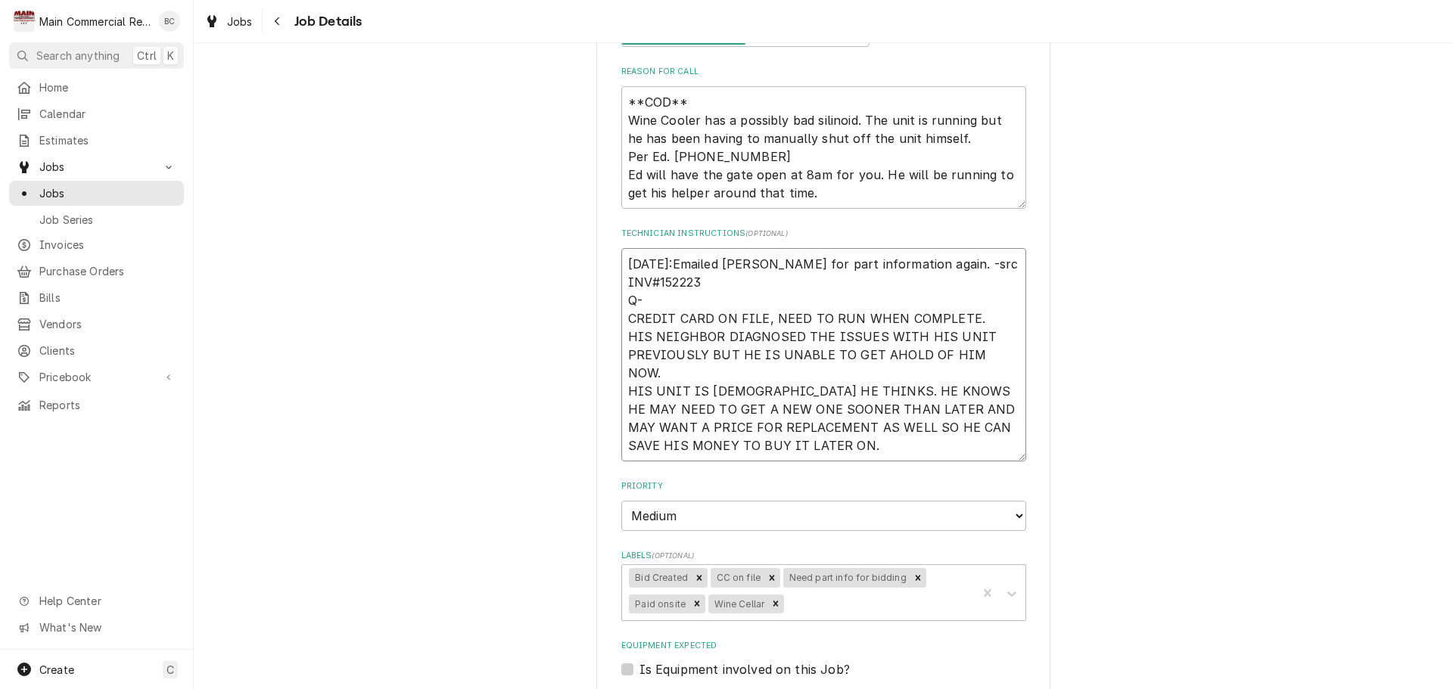
type textarea "9/15/25:Emailed Dorian for part information again. -src INV#152223 Q-1 CREDIT C…"
type textarea "x"
type textarea "9/15/25:Emailed Dorian for part information again. -src INV#152223 Q- CREDIT CA…"
type textarea "x"
type textarea "9/15/25:Emailed Dorian for part information again. -src INV#152223 Q-3 CREDIT C…"
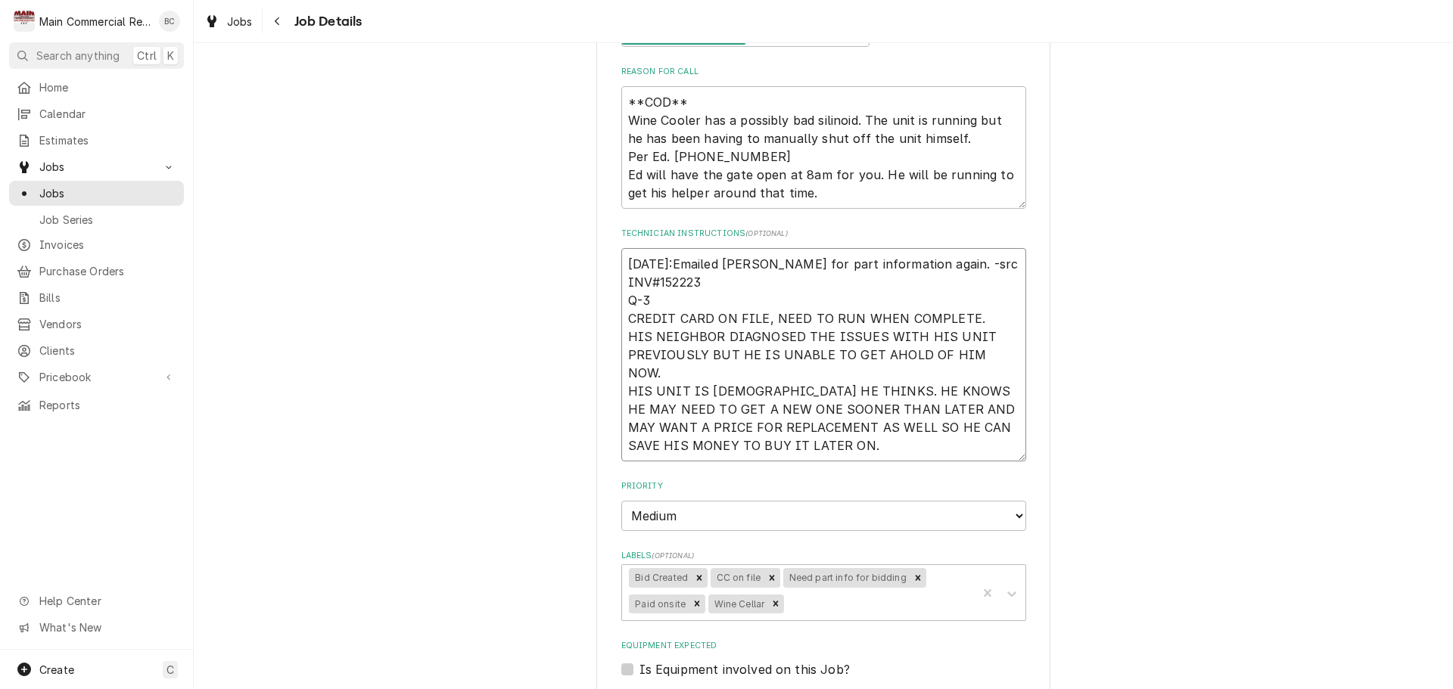
type textarea "x"
type textarea "9/15/25:Emailed Dorian for part information again. -src INV#152223 Q-38 CREDIT …"
type textarea "x"
type textarea "9/15/25:Emailed Dorian for part information again. -src INV#152223 Q-382 CREDIT…"
type textarea "x"
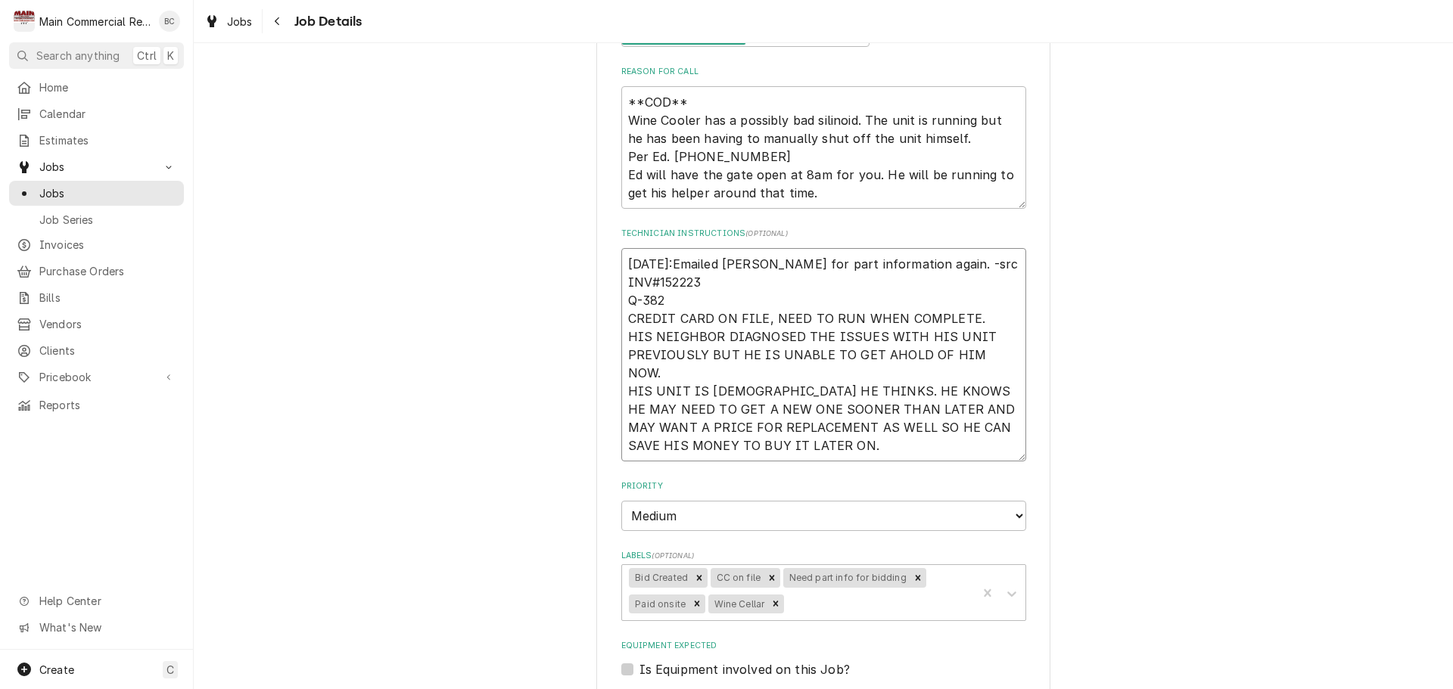
type textarea "9/15/25:Emailed Dorian for part information again. -src INV#152223 Q-3821 CREDI…"
type textarea "x"
type textarea "9/15/25:Emailed Dorian for part information again. -src INV#152223 Q-3821 CREDI…"
type textarea "x"
type textarea "9/15/25:Emailed Dorian for part information again. -src INV#152223 ( Q-3821 CRE…"
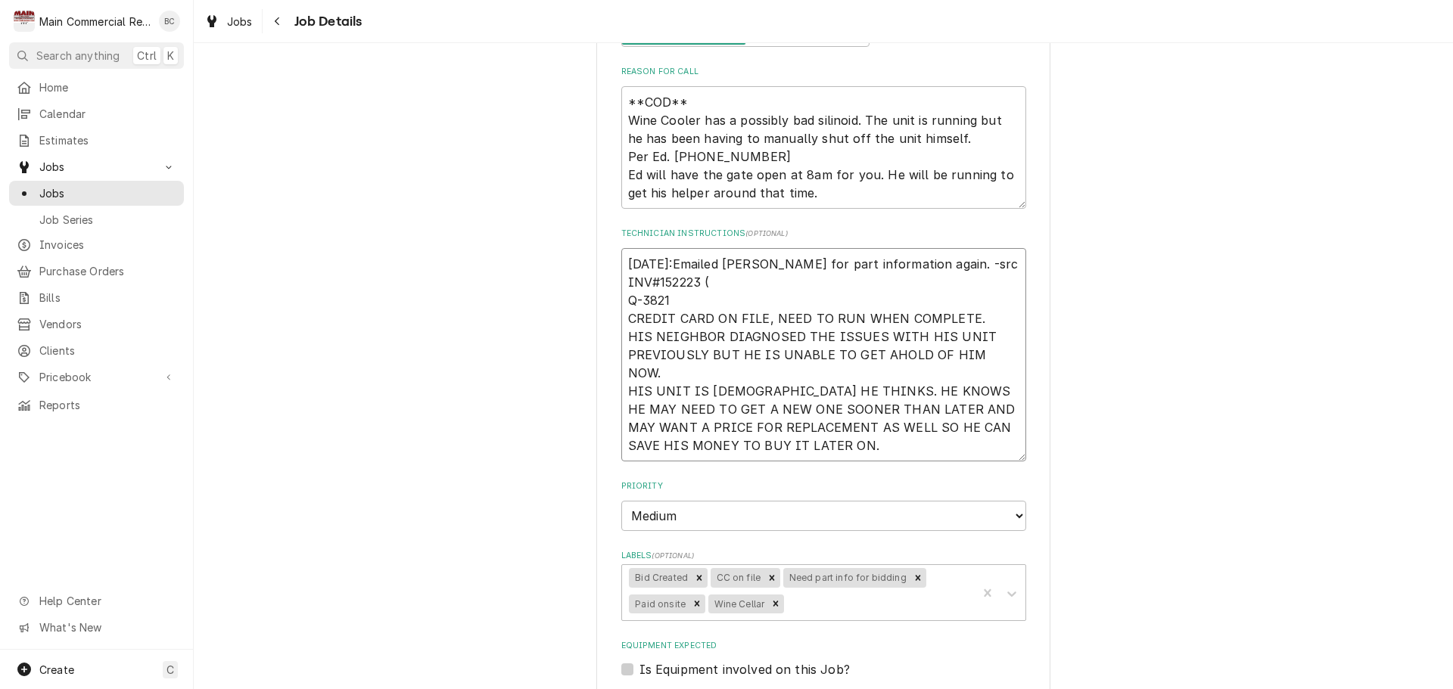
type textarea "x"
type textarea "9/15/25:Emailed Dorian for part information again. -src INV#152223 (P Q-3821 CR…"
type textarea "x"
type textarea "9/15/25:Emailed Dorian for part information again. -src INV#152223 (PA Q-3821 C…"
type textarea "x"
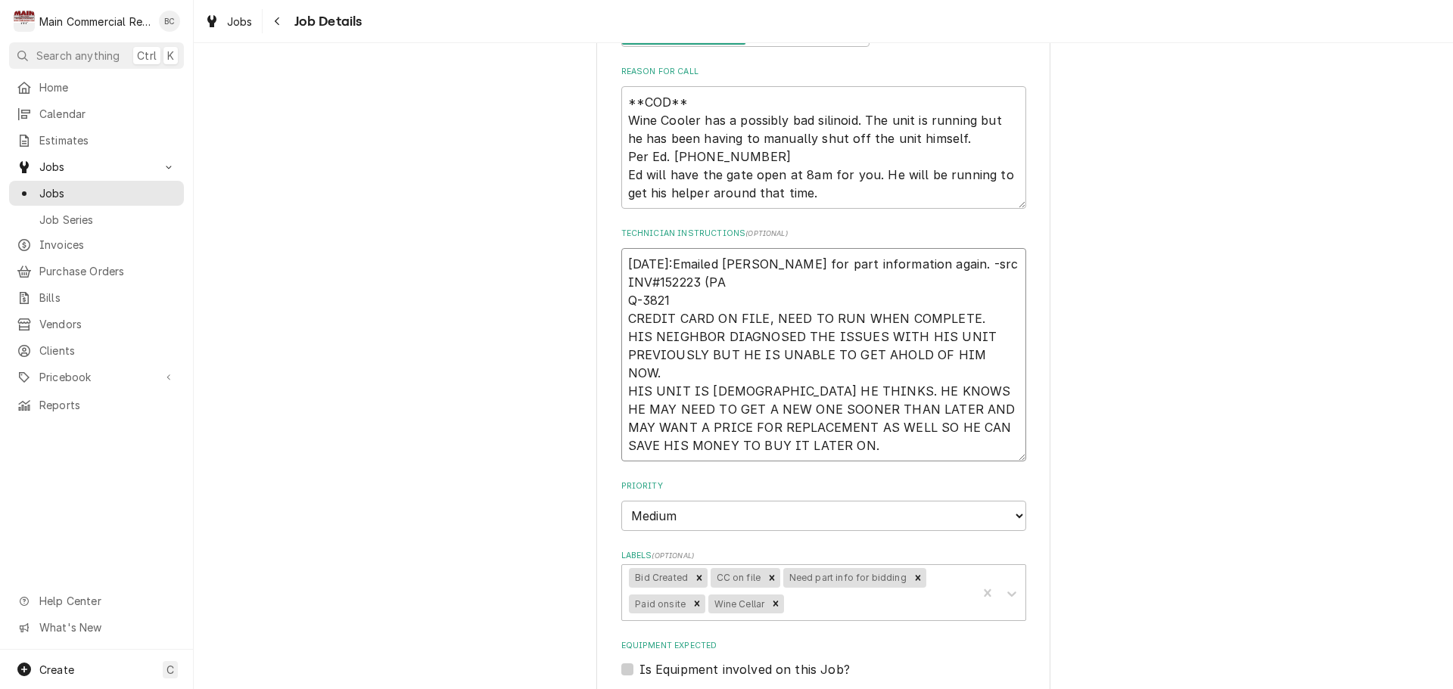
type textarea "9/15/25:Emailed Dorian for part information again. -src INV#152223 (PAI Q-3821 …"
type textarea "x"
type textarea "9/15/25:Emailed Dorian for part information again. -src INV#152223 (PAID Q-3821…"
type textarea "x"
type textarea "9/15/25:Emailed Dorian for part information again. -src INV#152223 (PAID Q-3821…"
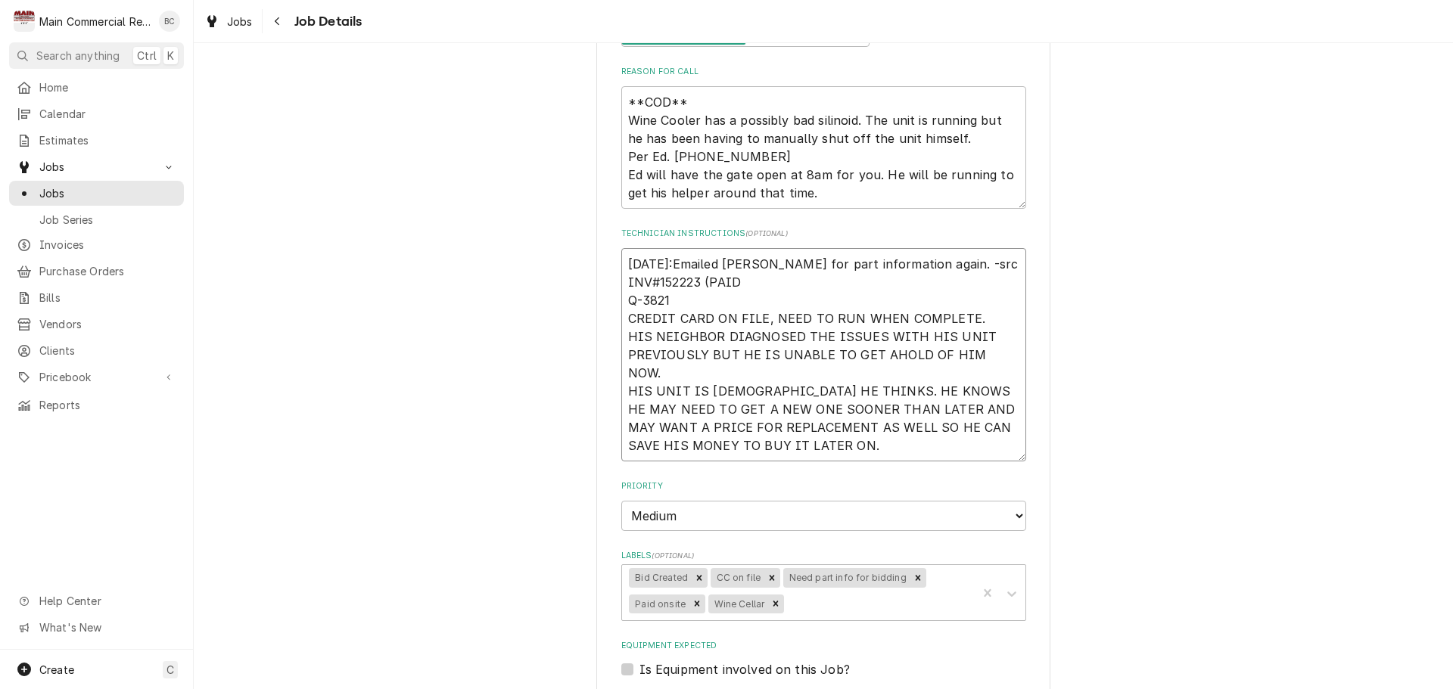
type textarea "x"
type textarea "9/15/25:Emailed Dorian for part information again. -src INV#152223 (PAID I Q-38…"
type textarea "x"
type textarea "9/15/25:Emailed Dorian for part information again. -src INV#152223 (PAID IN Q-3…"
type textarea "x"
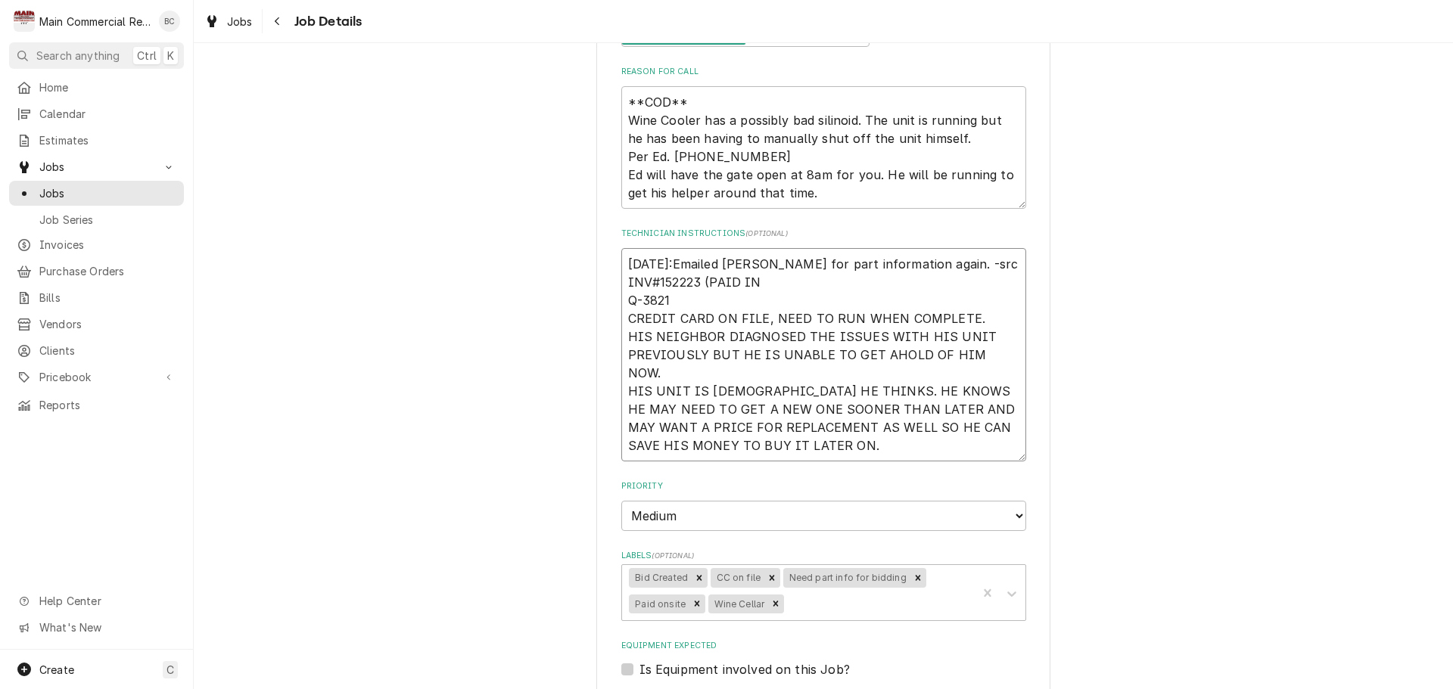
type textarea "9/15/25:Emailed Dorian for part information again. -src INV#152223 (PAID IN Q-3…"
type textarea "x"
type textarea "9/15/25:Emailed Dorian for part information again. -src INV#152223 (PAID IN FU …"
type textarea "x"
type textarea "9/15/25:Emailed Dorian for part information again. -src INV#152223 (PAID IN FUL…"
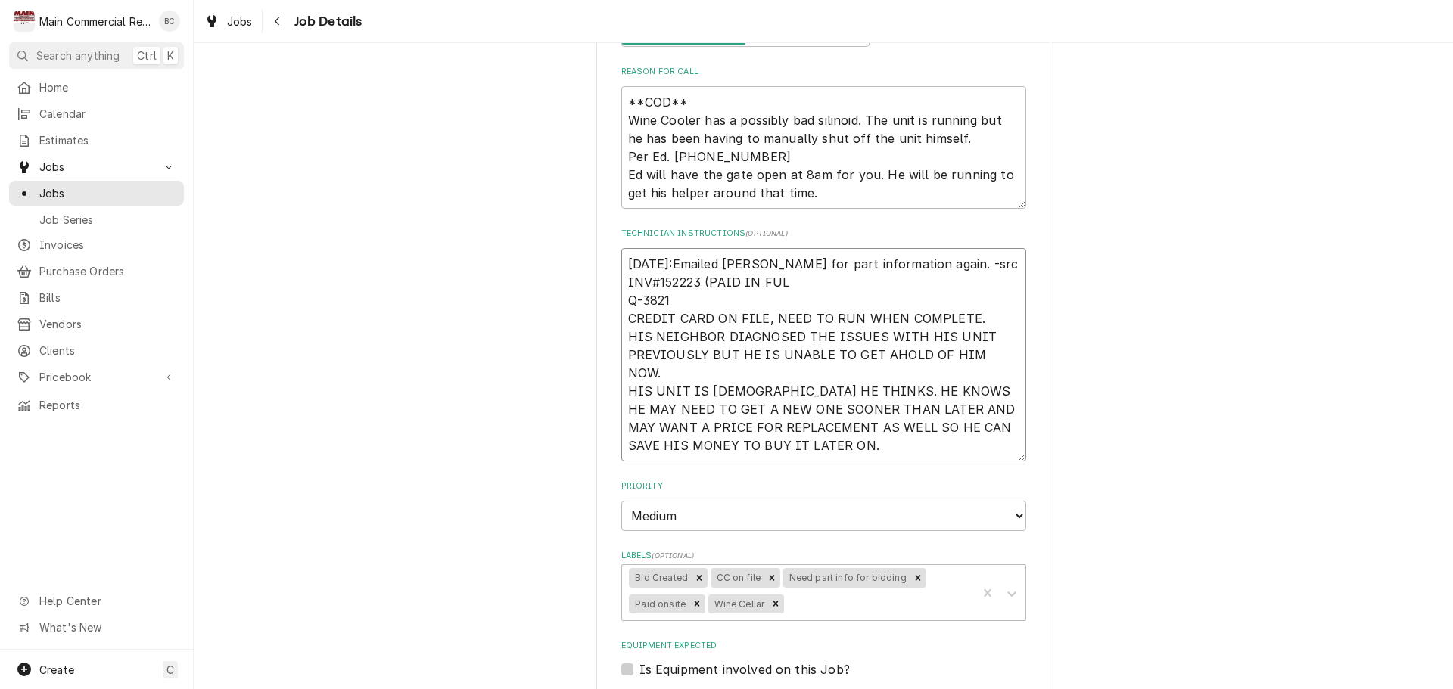
type textarea "x"
type textarea "9/15/25:Emailed Dorian for part information again. -src INV#152223 (PAID IN FUL…"
type textarea "x"
type textarea "9/15/25:Emailed Dorian for part information again. -src INV#152223 (PAID IN FUL…"
click at [694, 318] on textarea "9/15/25:Emailed Dorian for part information again. -src INV#152223 (PAID IN FUL…" at bounding box center [823, 354] width 405 height 213
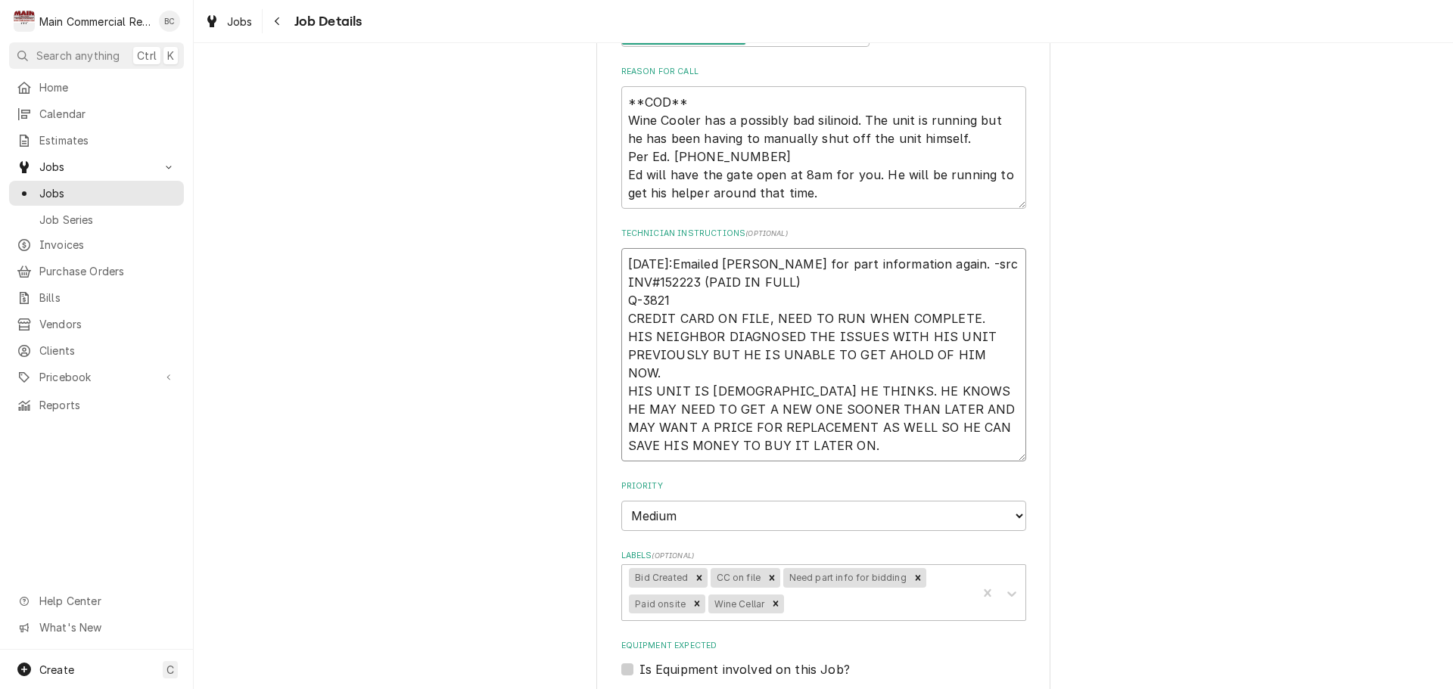
type textarea "x"
type textarea "9/15/25:Emailed Dorian for part information again. -src INV#152223 (PAID IN FUL…"
type textarea "x"
type textarea "9/15/25:Emailed Dorian for part information again. -src INV#152223 (PAID IN FUL…"
type textarea "x"
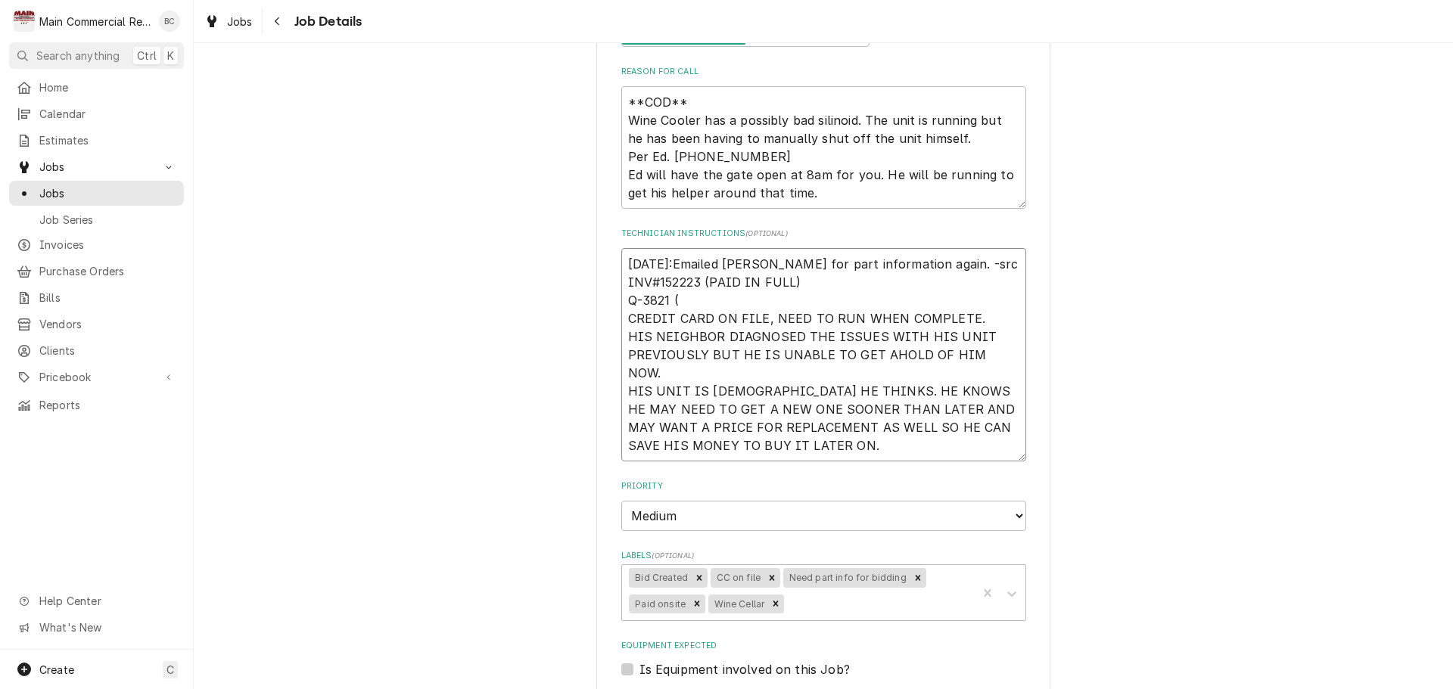
type textarea "9/15/25:Emailed Dorian for part information again. -src INV#152223 (PAID IN FUL…"
type textarea "x"
type textarea "9/15/25:Emailed Dorian for part information again. -src INV#152223 (PAID IN FUL…"
type textarea "x"
type textarea "9/15/25:Emailed Dorian for part information again. -src INV#152223 (PAID IN FUL…"
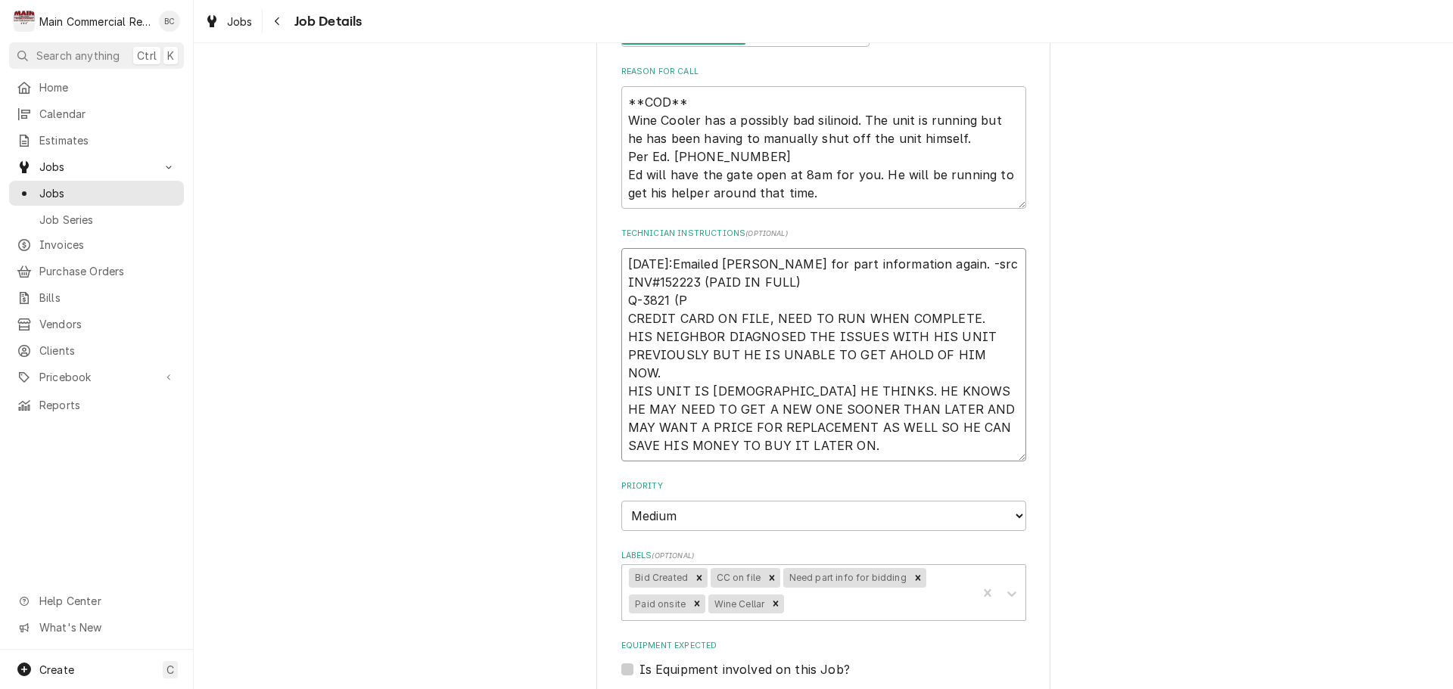
type textarea "x"
type textarea "9/15/25:Emailed Dorian for part information again. -src INV#152223 (PAID IN FUL…"
type textarea "x"
type textarea "9/15/25:Emailed Dorian for part information again. -src INV#152223 (PAID IN FUL…"
type textarea "x"
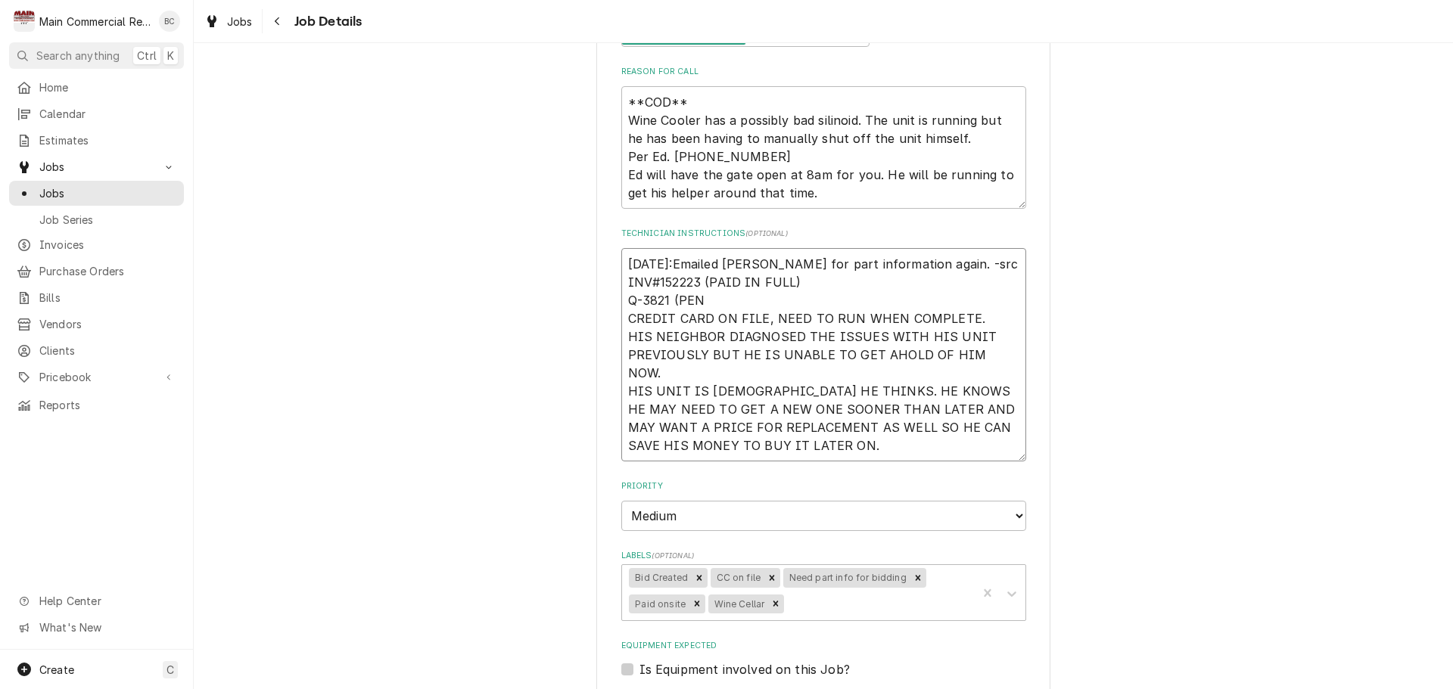
type textarea "9/15/25:Emailed Dorian for part information again. -src INV#152223 (PAID IN FUL…"
type textarea "x"
type textarea "9/15/25:Emailed Dorian for part information again. -src INV#152223 (PAID IN FUL…"
type textarea "x"
type textarea "9/15/25:Emailed Dorian for part information again. -src INV#152223 (PAID IN FUL…"
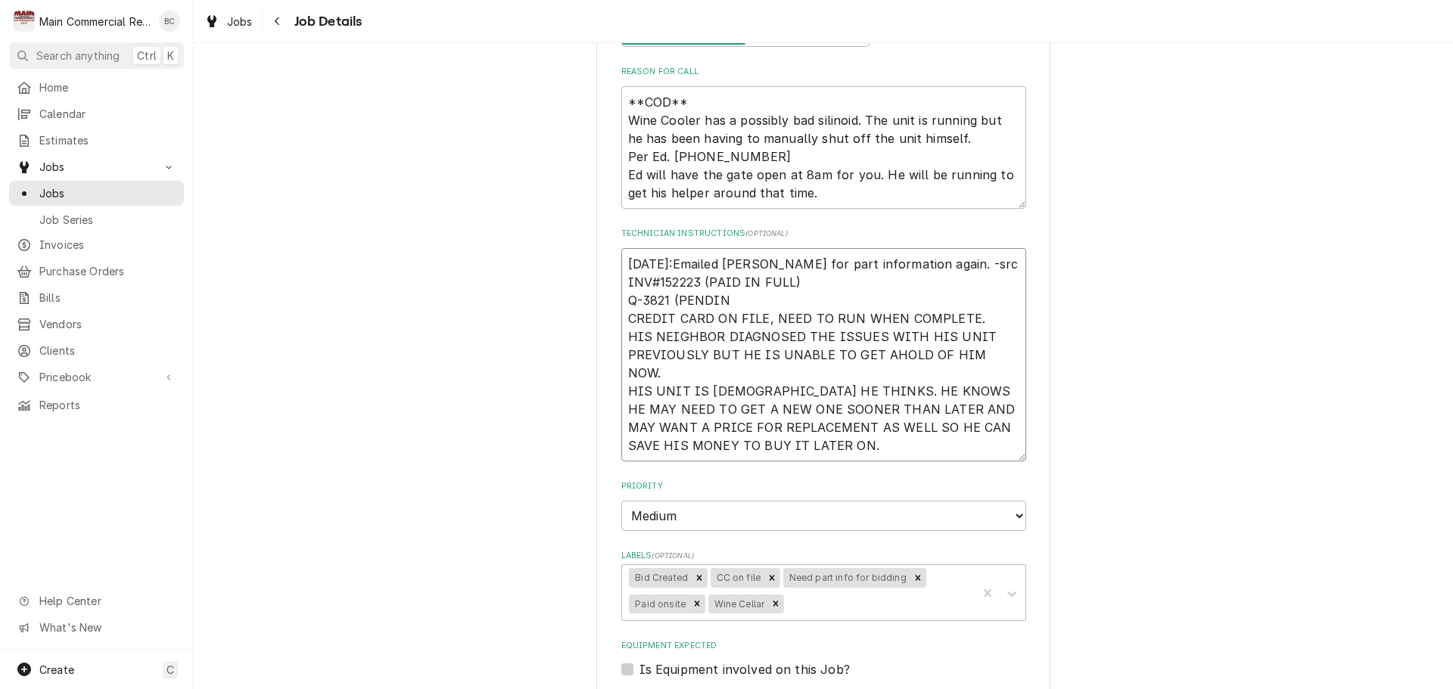
type textarea "x"
type textarea "9/15/25:Emailed Dorian for part information again. -src INV#152223 (PAID IN FUL…"
type textarea "x"
type textarea "9/15/25:Emailed Dorian for part information again. -src INV#152223 (PAID IN FUL…"
type textarea "x"
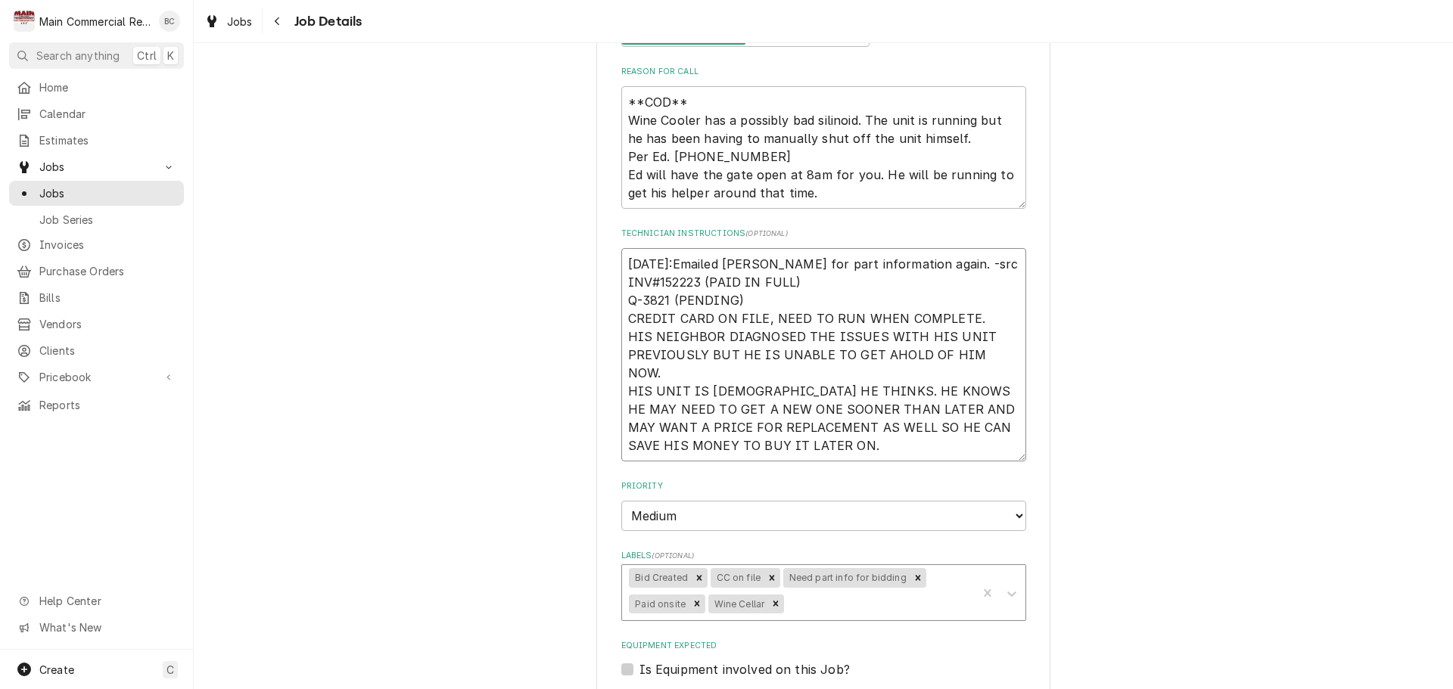
scroll to position [378, 0]
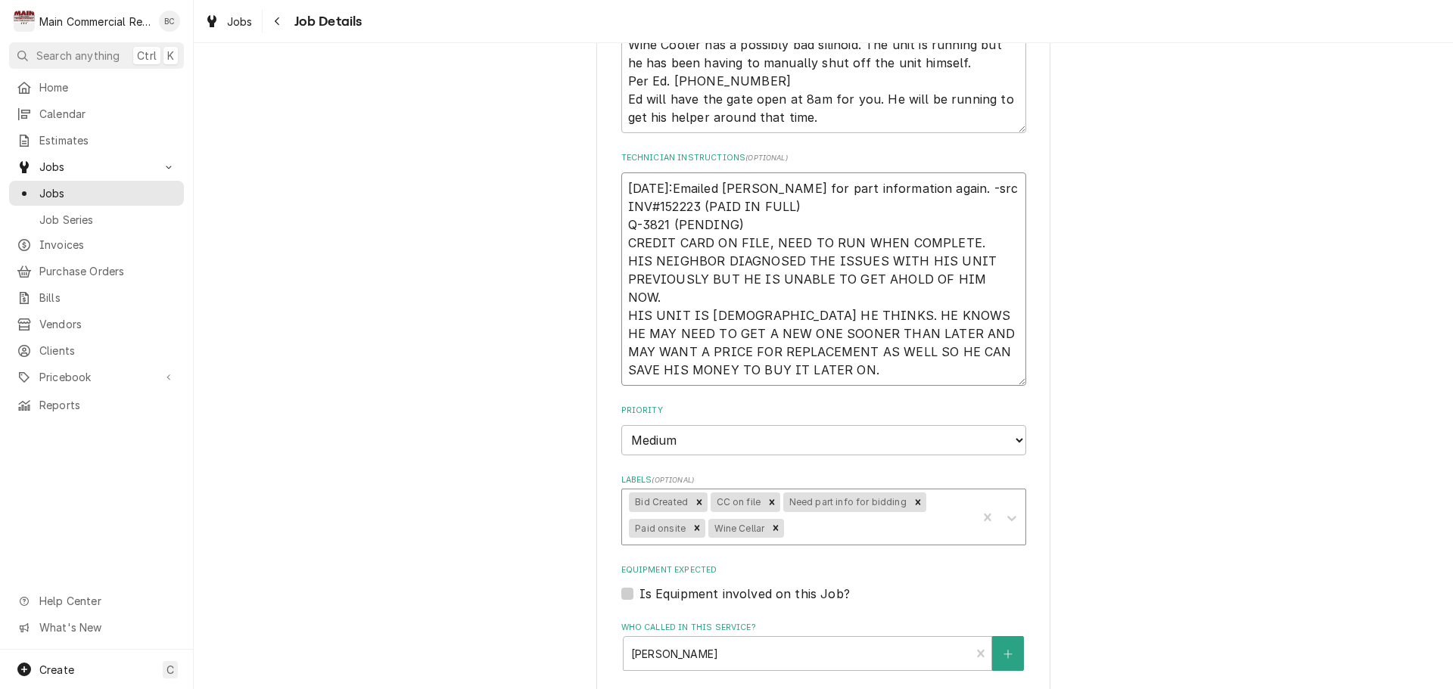
type textarea "9/15/25:Emailed Dorian for part information again. -src INV#152223 (PAID IN FUL…"
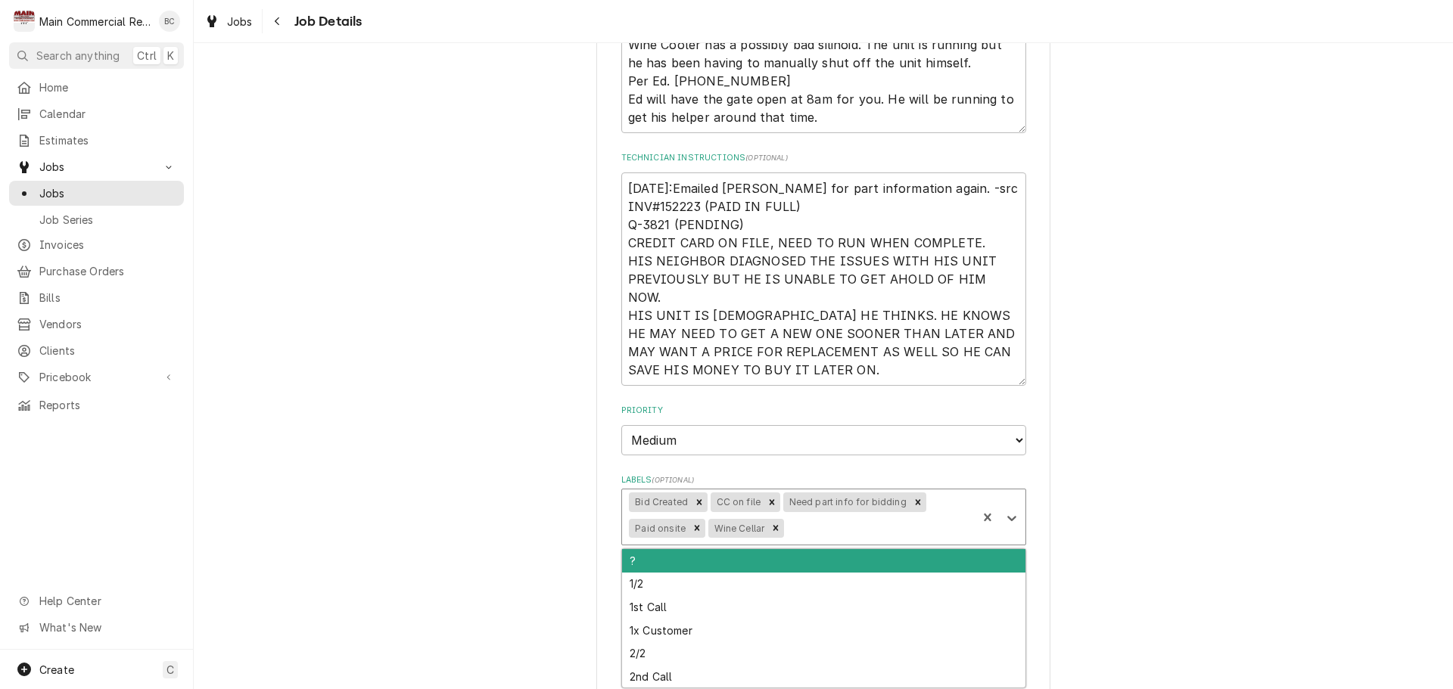
click at [810, 534] on div "Labels" at bounding box center [878, 528] width 182 height 27
type input "billed"
click at [757, 567] on div "Billed in [GEOGRAPHIC_DATA]" at bounding box center [823, 560] width 403 height 23
type textarea "x"
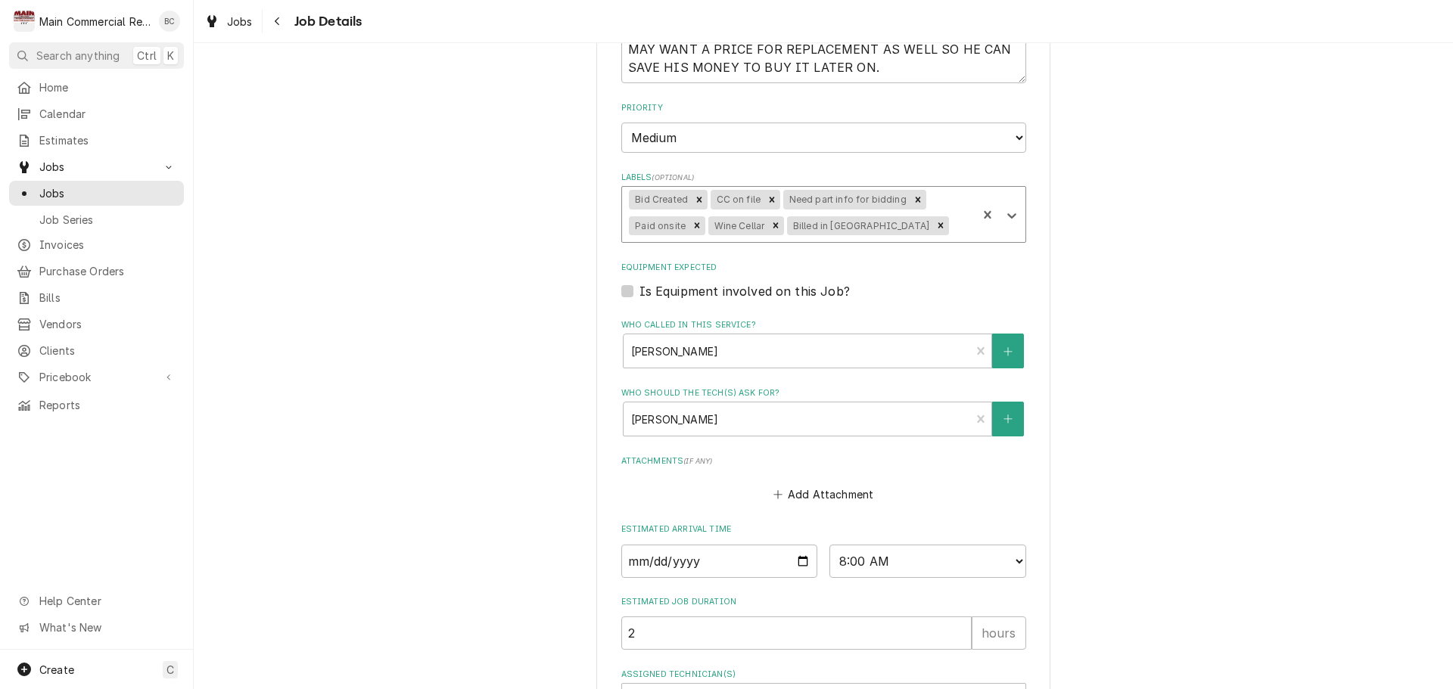
scroll to position [802, 0]
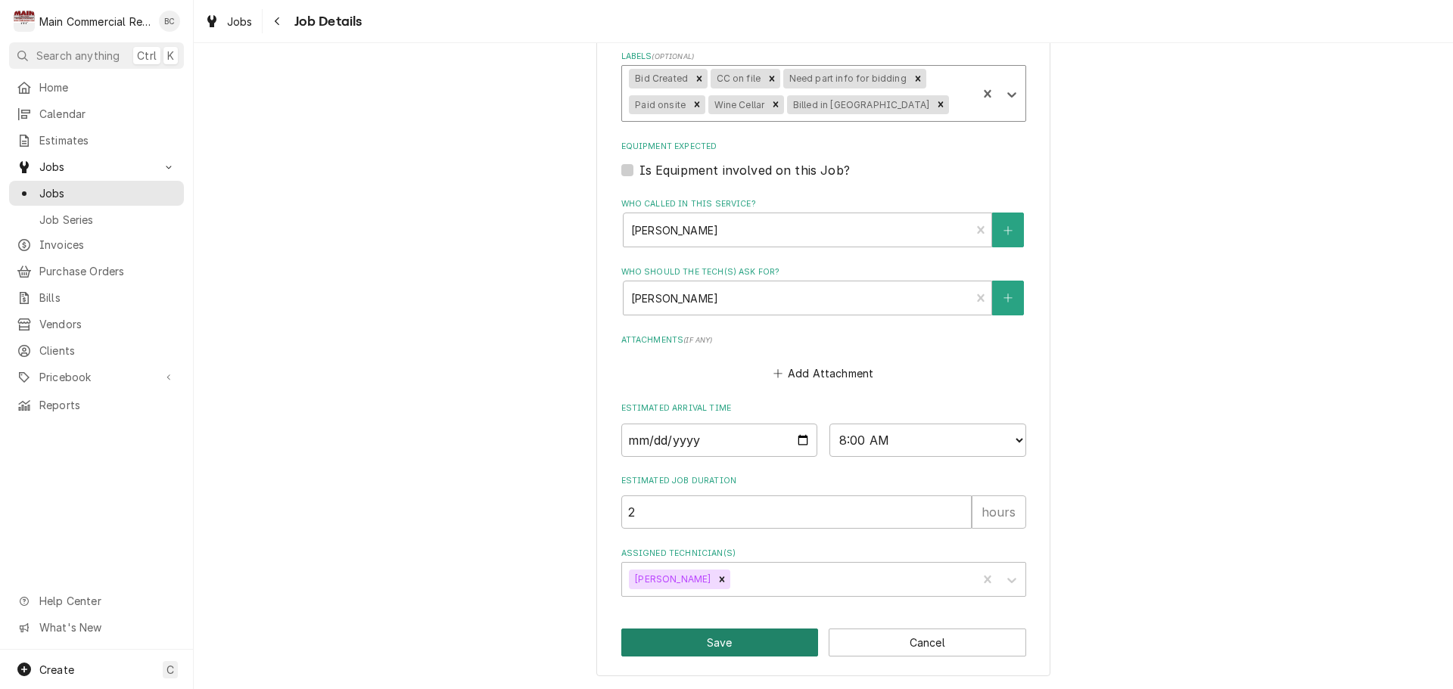
click at [688, 648] on button "Save" at bounding box center [719, 643] width 197 height 28
type textarea "x"
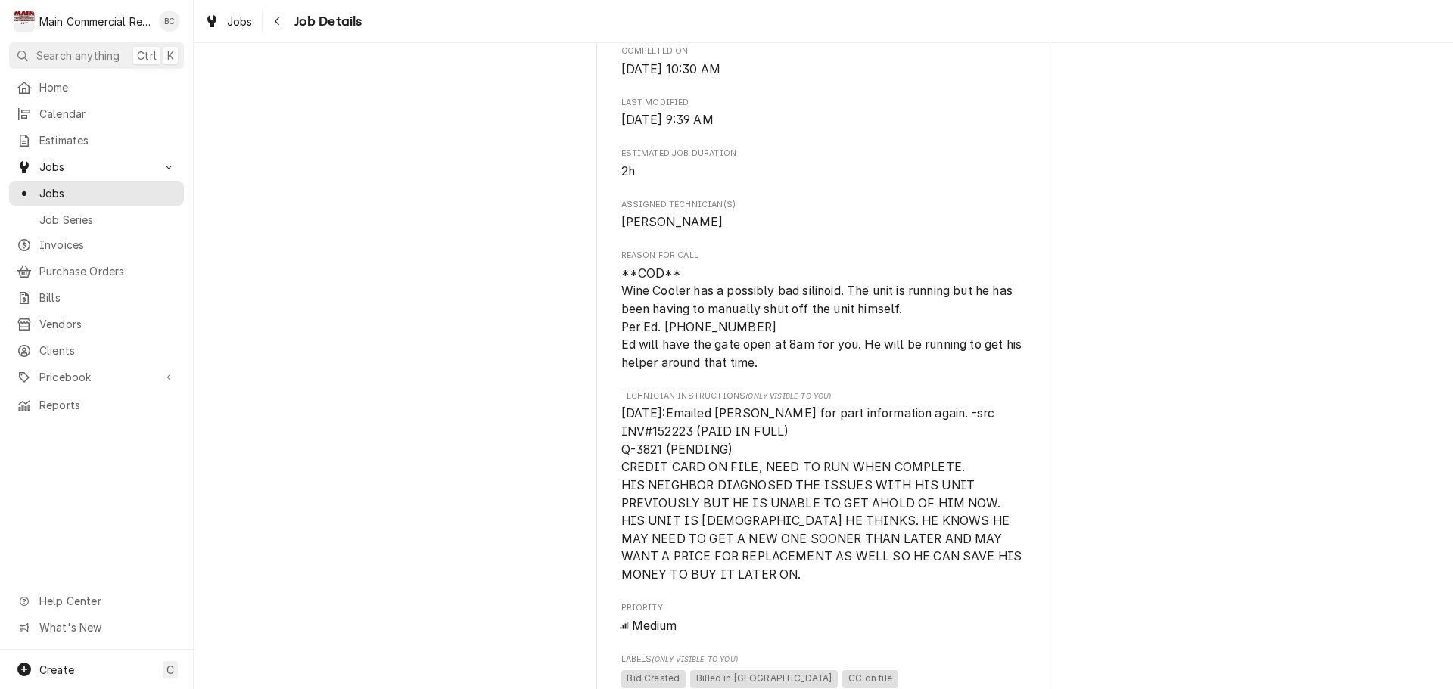
scroll to position [613, 0]
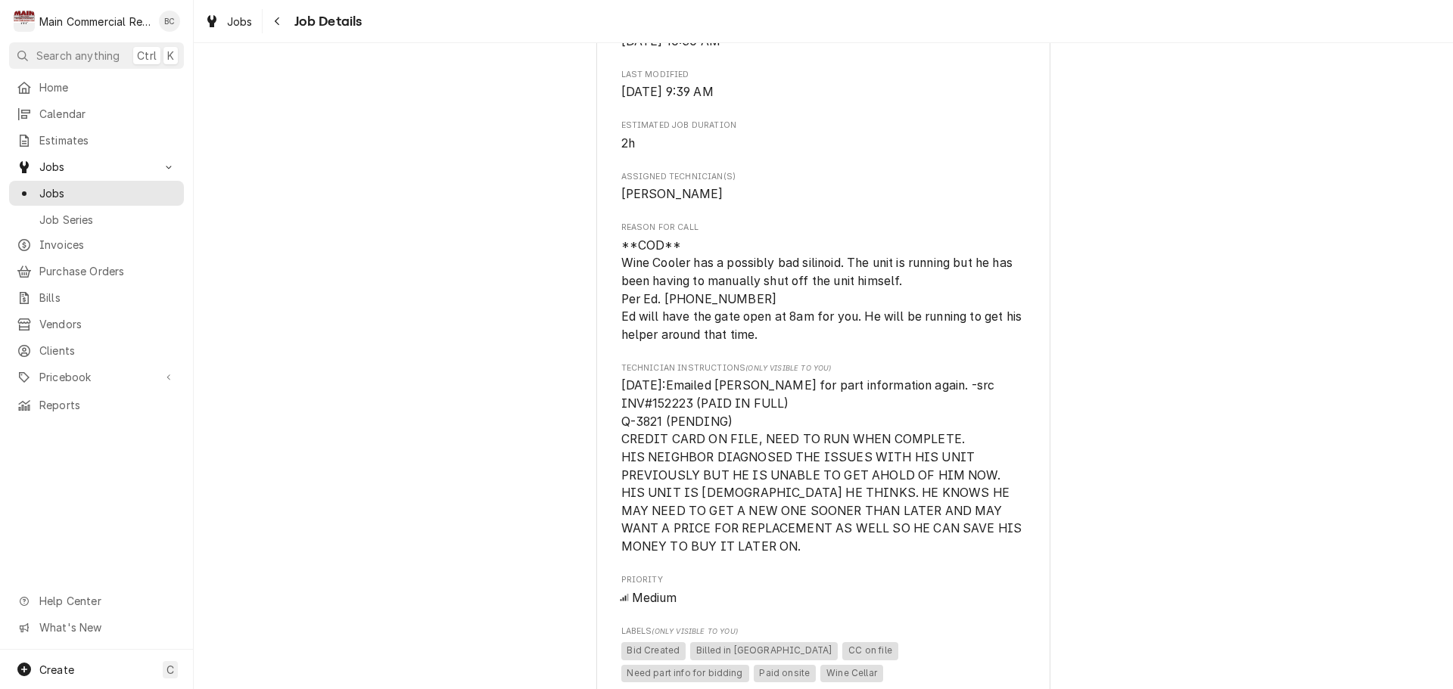
click at [658, 440] on span "[DATE]:Emailed [PERSON_NAME] for part information again. -src INV#152223 (PAID …" at bounding box center [823, 466] width 404 height 176
click at [734, 437] on span "[DATE]:Emailed [PERSON_NAME] for part information again. -src INV#152223 (PAID …" at bounding box center [823, 466] width 405 height 179
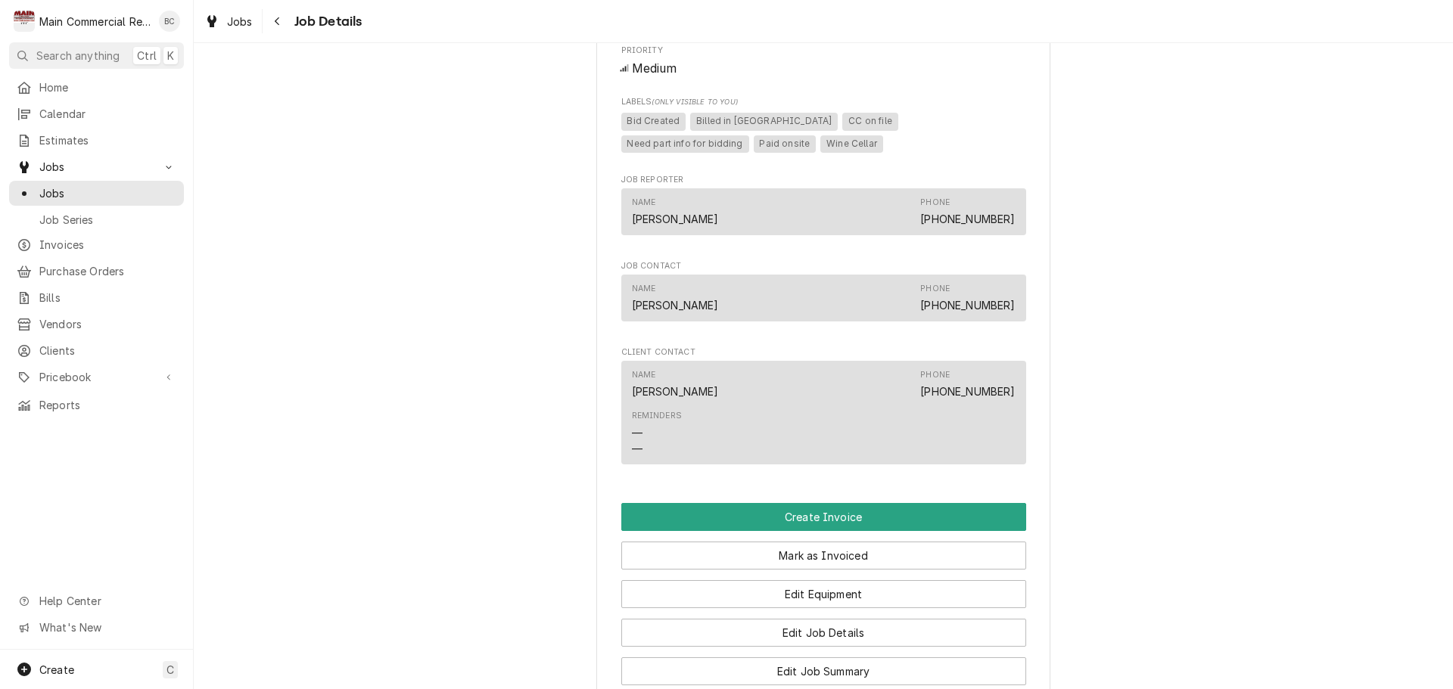
scroll to position [1218, 0]
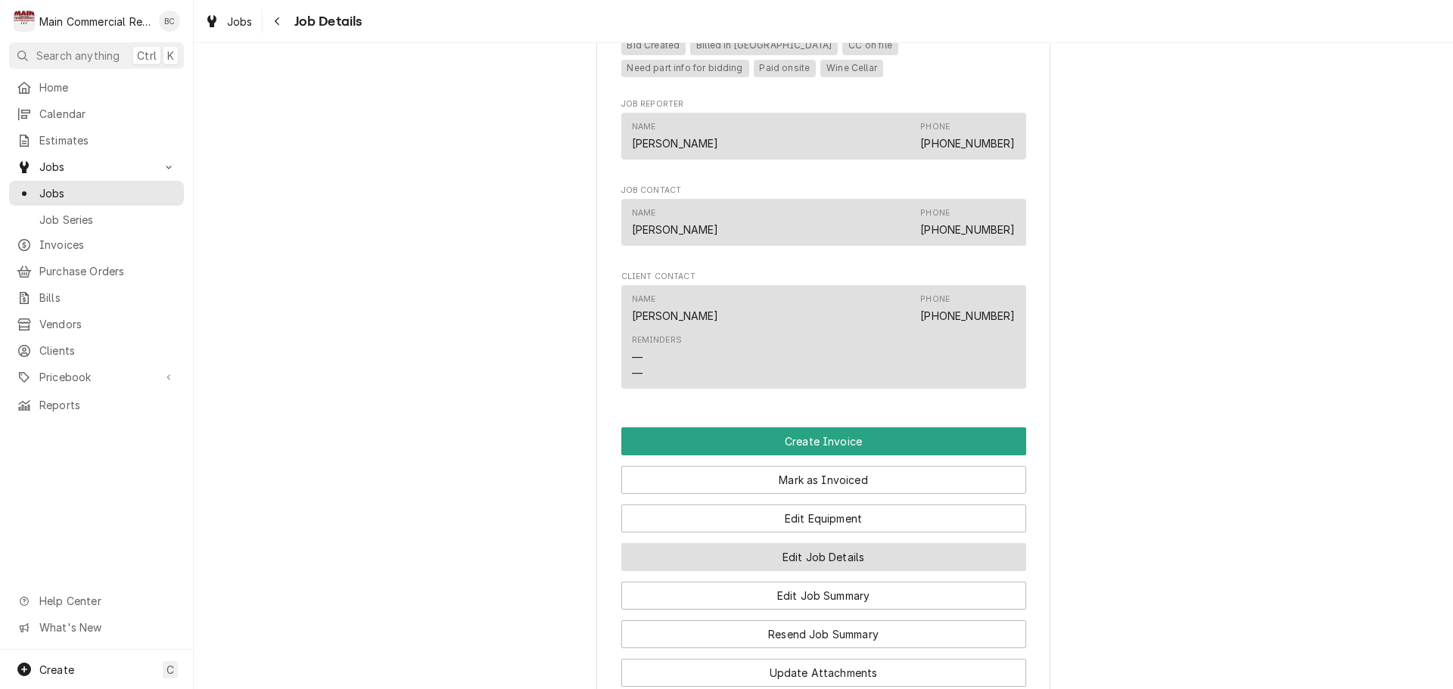
click at [782, 571] on button "Edit Job Details" at bounding box center [823, 557] width 405 height 28
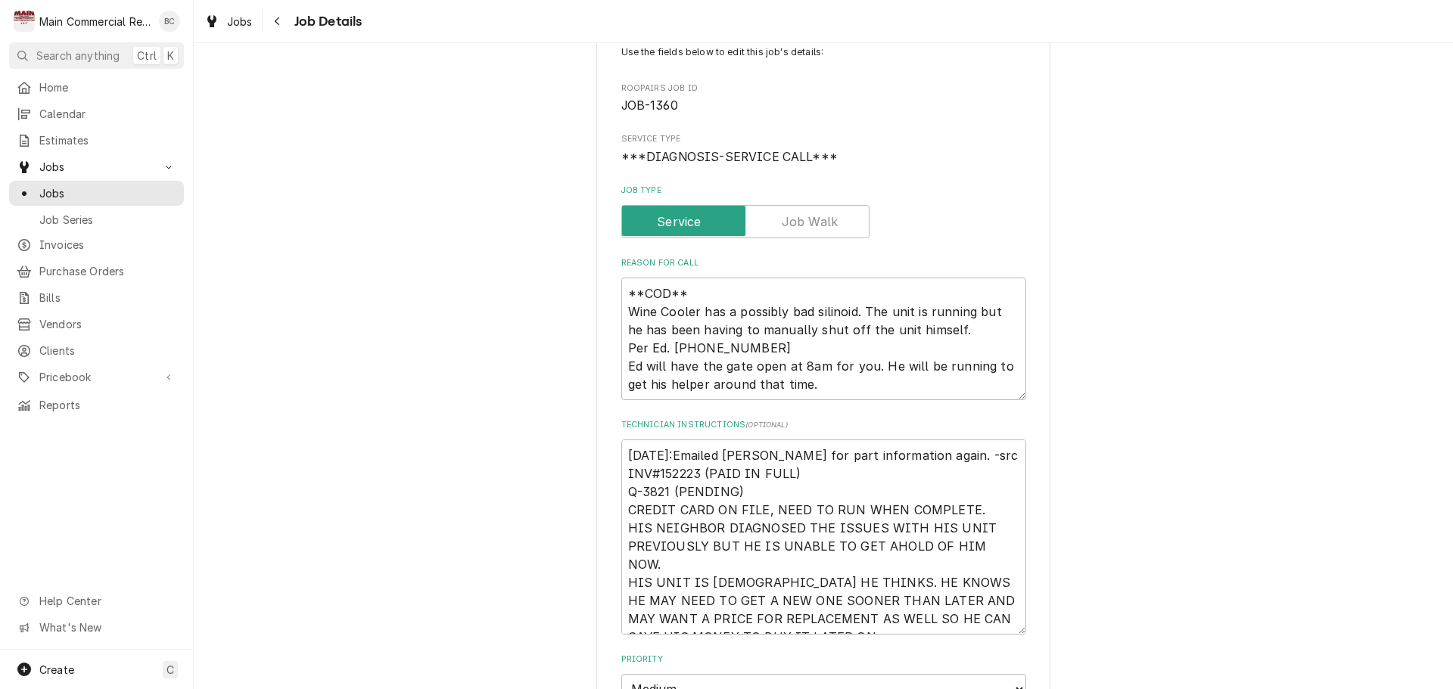
scroll to position [151, 0]
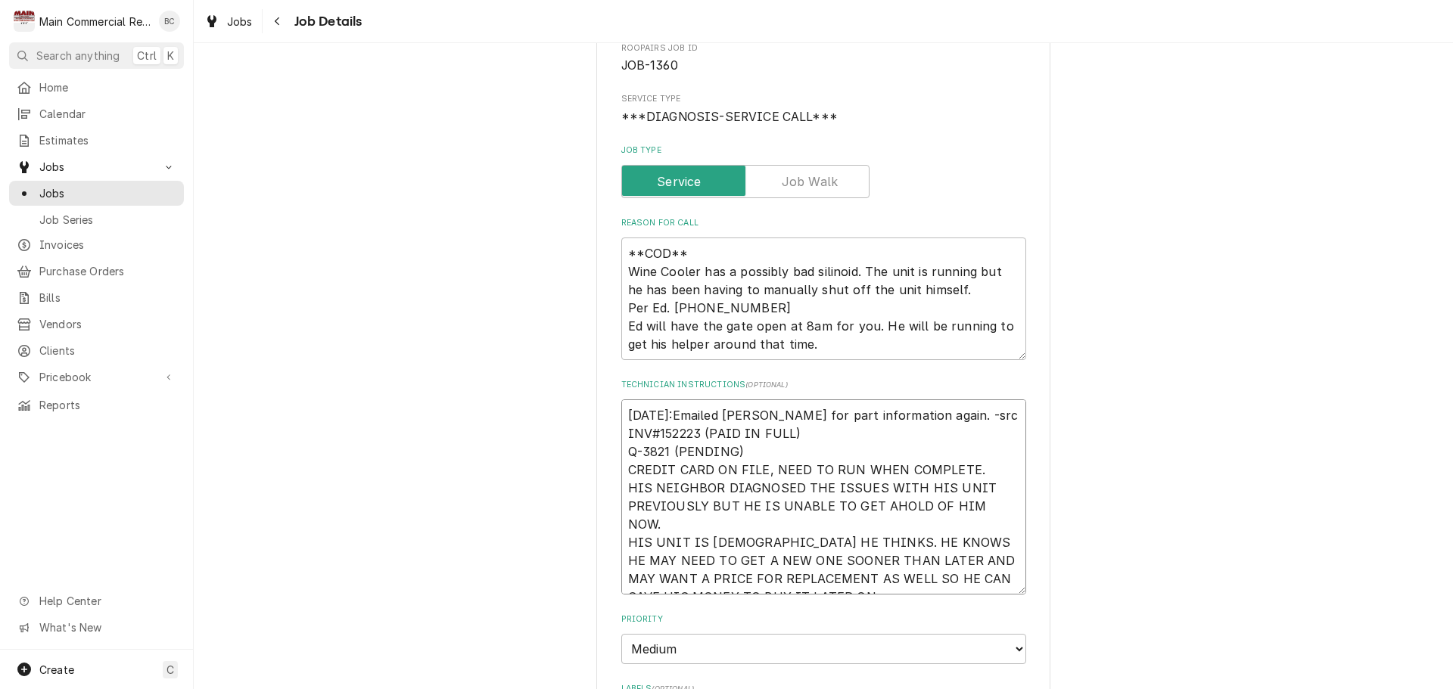
click at [739, 450] on textarea "[DATE]:Emailed [PERSON_NAME] for part information again. -src INV#152223 (PAID …" at bounding box center [823, 497] width 405 height 195
type textarea "x"
type textarea "[DATE]:Emailed [PERSON_NAME] for part information again. -src INV#152223 (PAID …"
type textarea "x"
type textarea "[DATE]:Emailed [PERSON_NAME] for part information again. -src INV#152223 (PAID …"
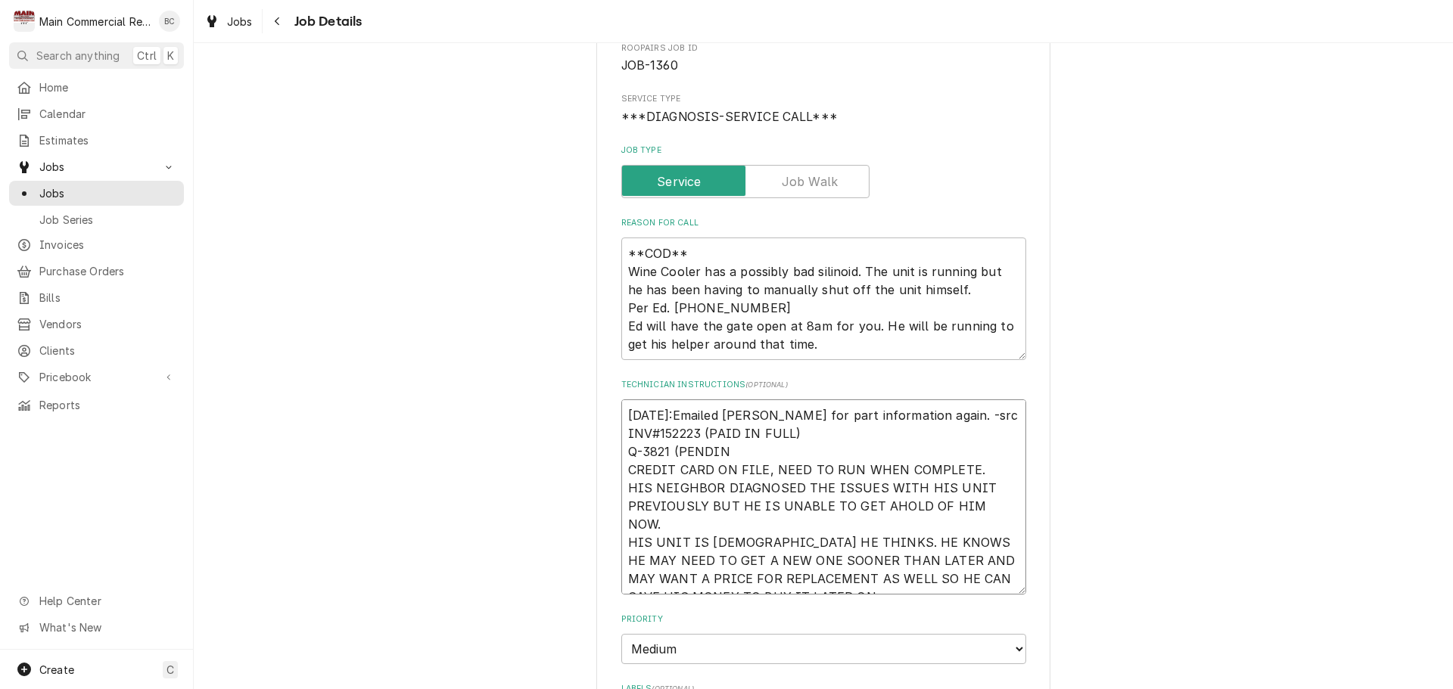
type textarea "x"
type textarea "[DATE]:Emailed [PERSON_NAME] for part information again. -src INV#152223 (PAID …"
type textarea "x"
type textarea "[DATE]:Emailed [PERSON_NAME] for part information again. -src INV#152223 (PAID …"
type textarea "x"
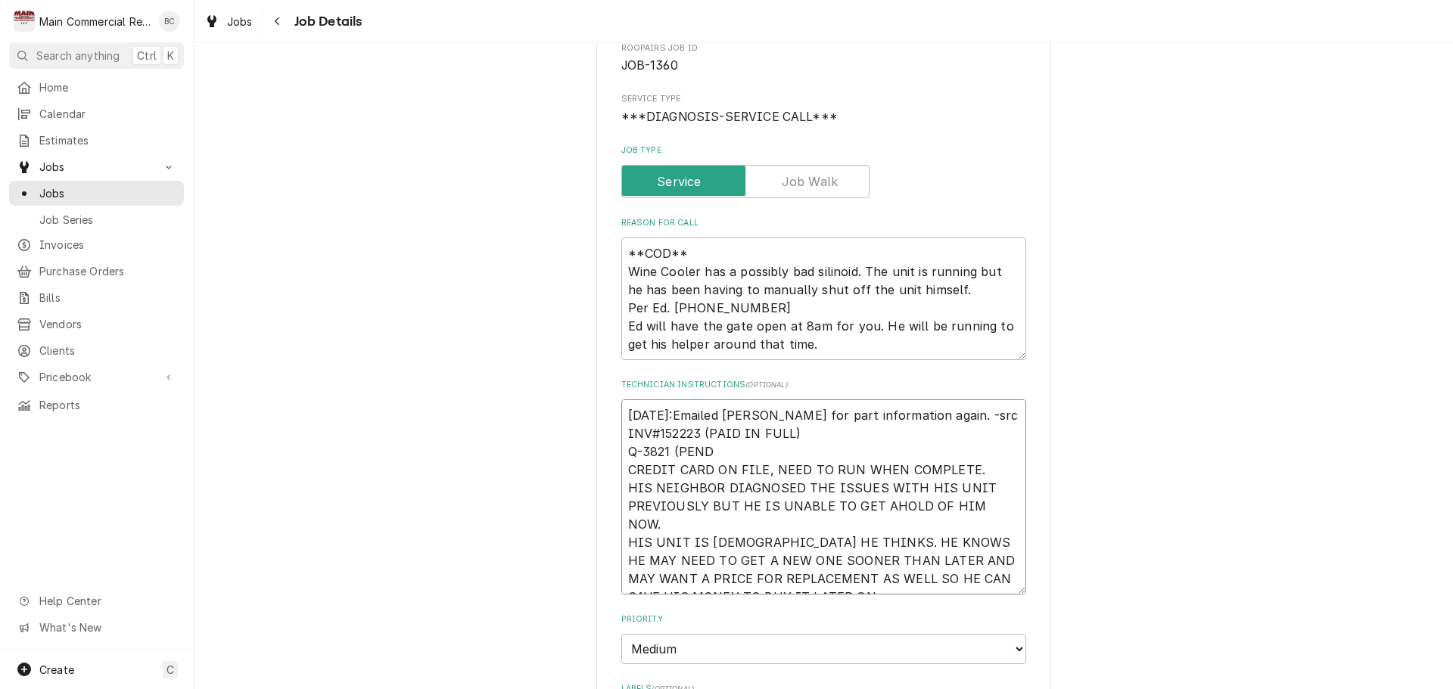
type textarea "9/15/25:Emailed Dorian for part information again. -src INV#152223 (PAID IN FUL…"
type textarea "x"
type textarea "9/15/25:Emailed Dorian for part information again. -src INV#152223 (PAID IN FUL…"
type textarea "x"
type textarea "9/15/25:Emailed Dorian for part information again. -src INV#152223 (PAID IN FUL…"
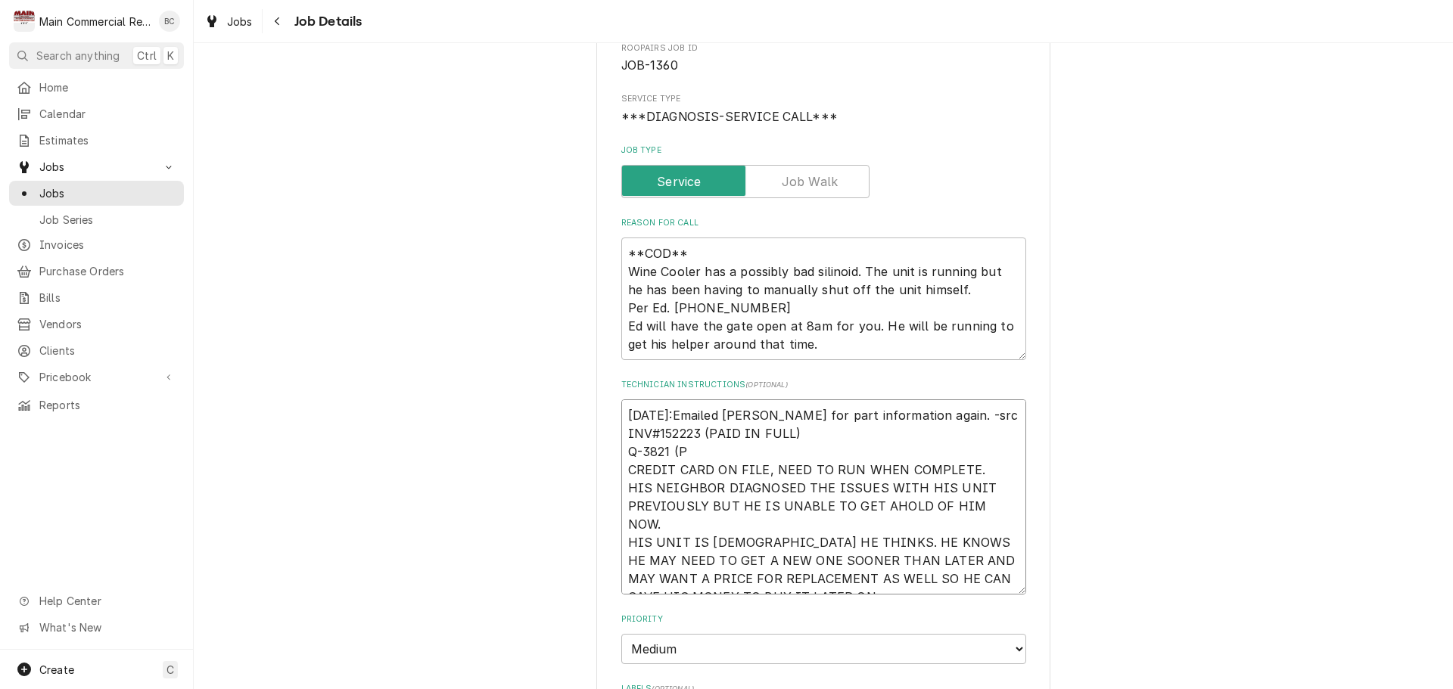
type textarea "x"
type textarea "9/15/25:Emailed Dorian for part information again. -src INV#152223 (PAID IN FUL…"
type textarea "x"
type textarea "9/15/25:Emailed Dorian for part information again. -src INV#152223 (PAID IN FUL…"
type textarea "x"
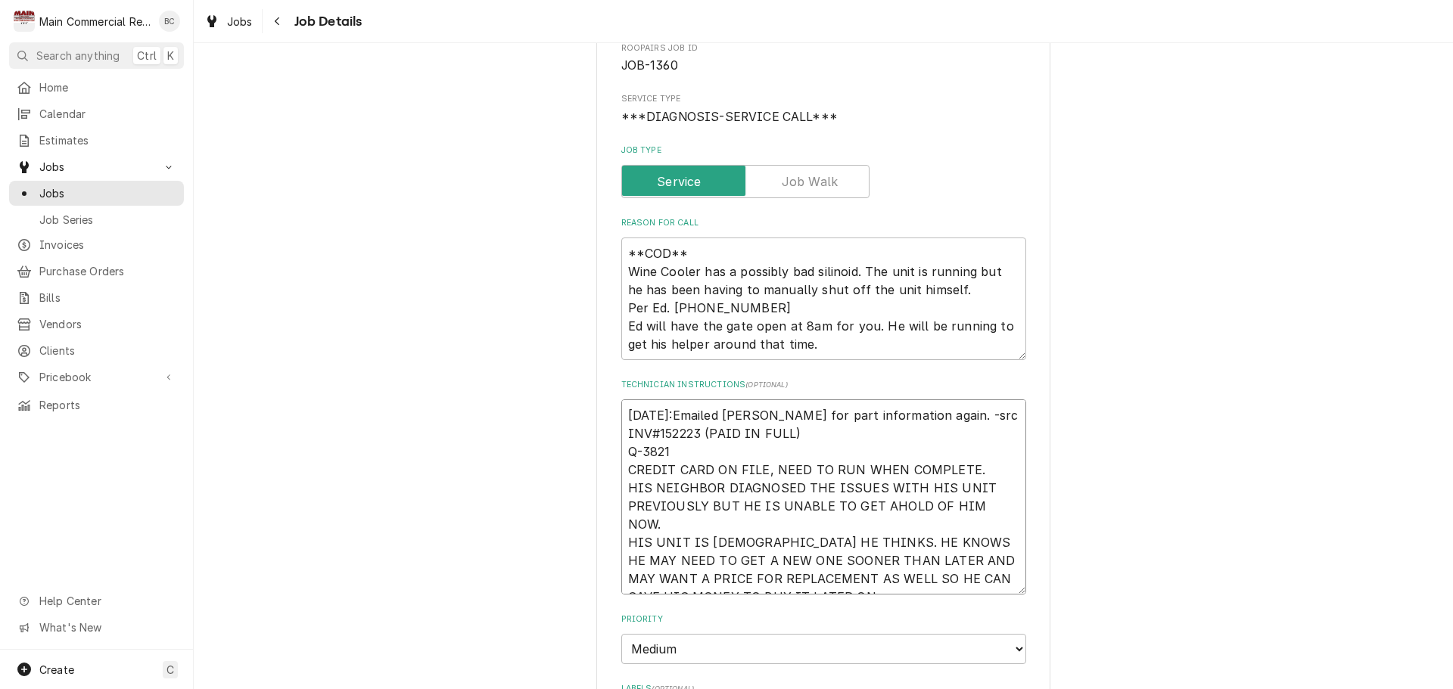
type textarea "9/15/25:Emailed Dorian for part information again. -src INV#152223 (PAID IN FUL…"
type textarea "x"
type textarea "9/15/25:Emailed Dorian for part information again. -src INV#152223 (PAID IN FUL…"
type textarea "x"
type textarea "9/15/25:Emailed Dorian for part information again. -src INV#152223 (PAID IN FUL…"
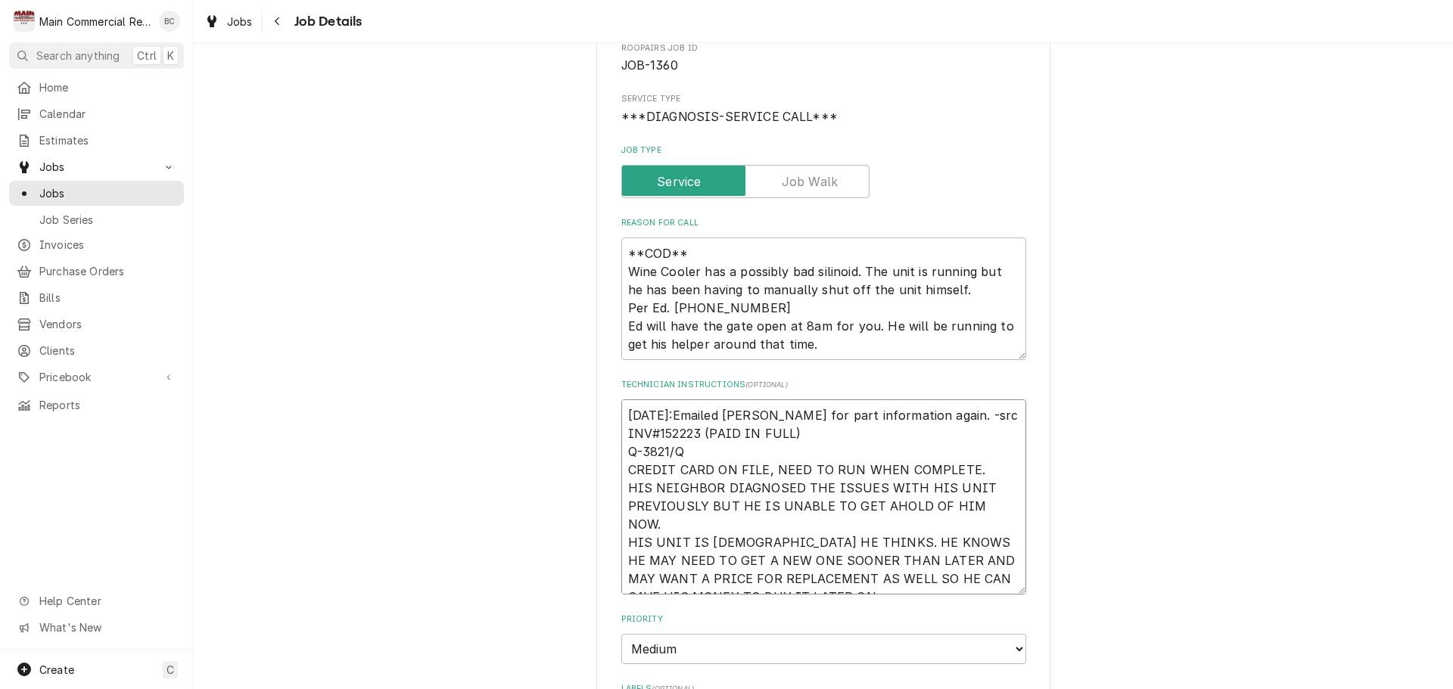
type textarea "x"
type textarea "9/15/25:Emailed Dorian for part information again. -src INV#152223 (PAID IN FUL…"
type textarea "x"
type textarea "9/15/25:Emailed Dorian for part information again. -src INV#152223 (PAID IN FUL…"
type textarea "x"
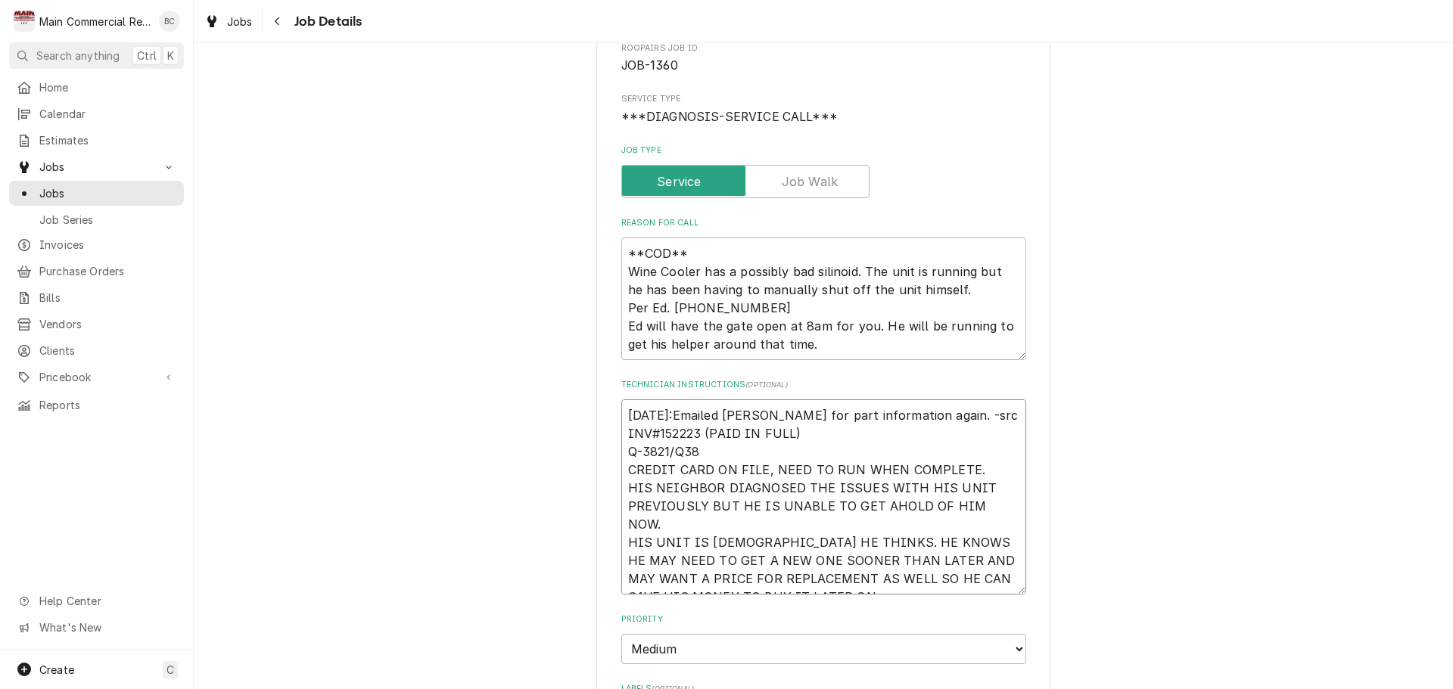
type textarea "9/15/25:Emailed Dorian for part information again. -src INV#152223 (PAID IN FUL…"
type textarea "x"
type textarea "[DATE]:Emailed [PERSON_NAME] for part information again. -src INV#152223 (PAID …"
type textarea "x"
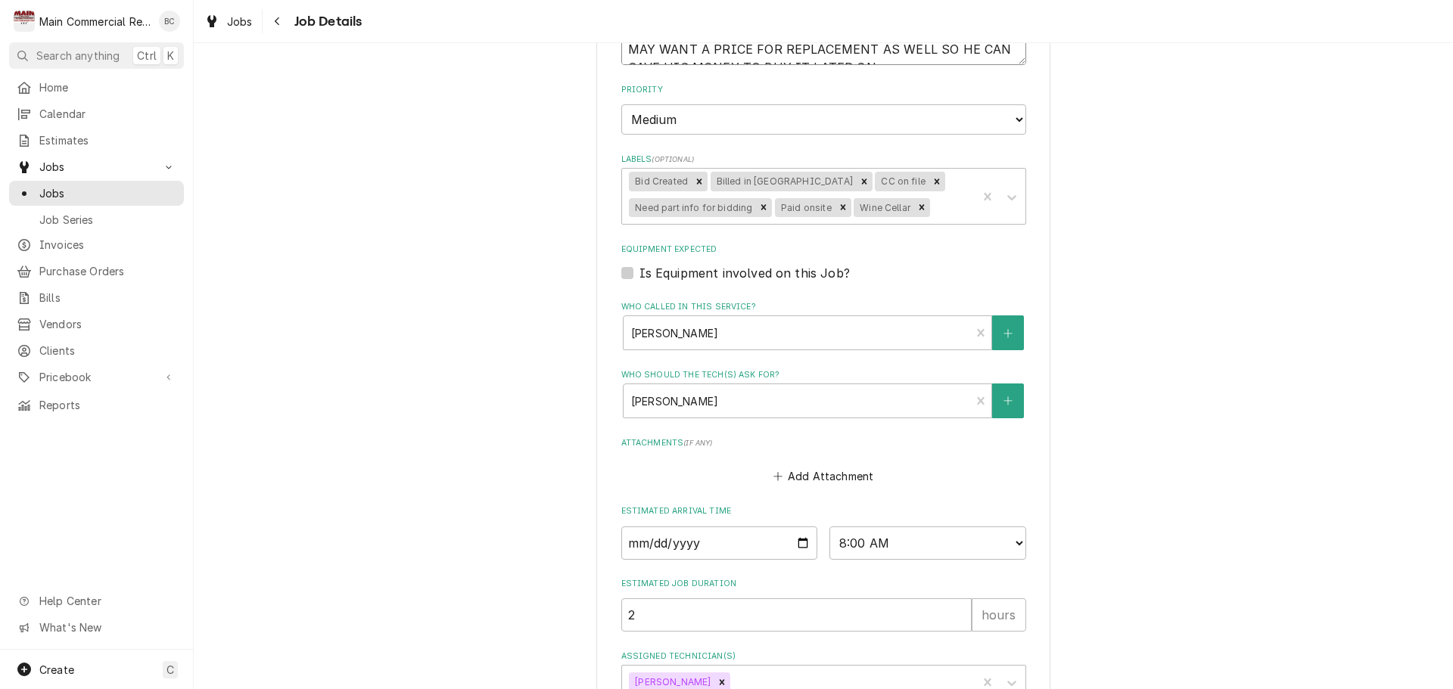
scroll to position [784, 0]
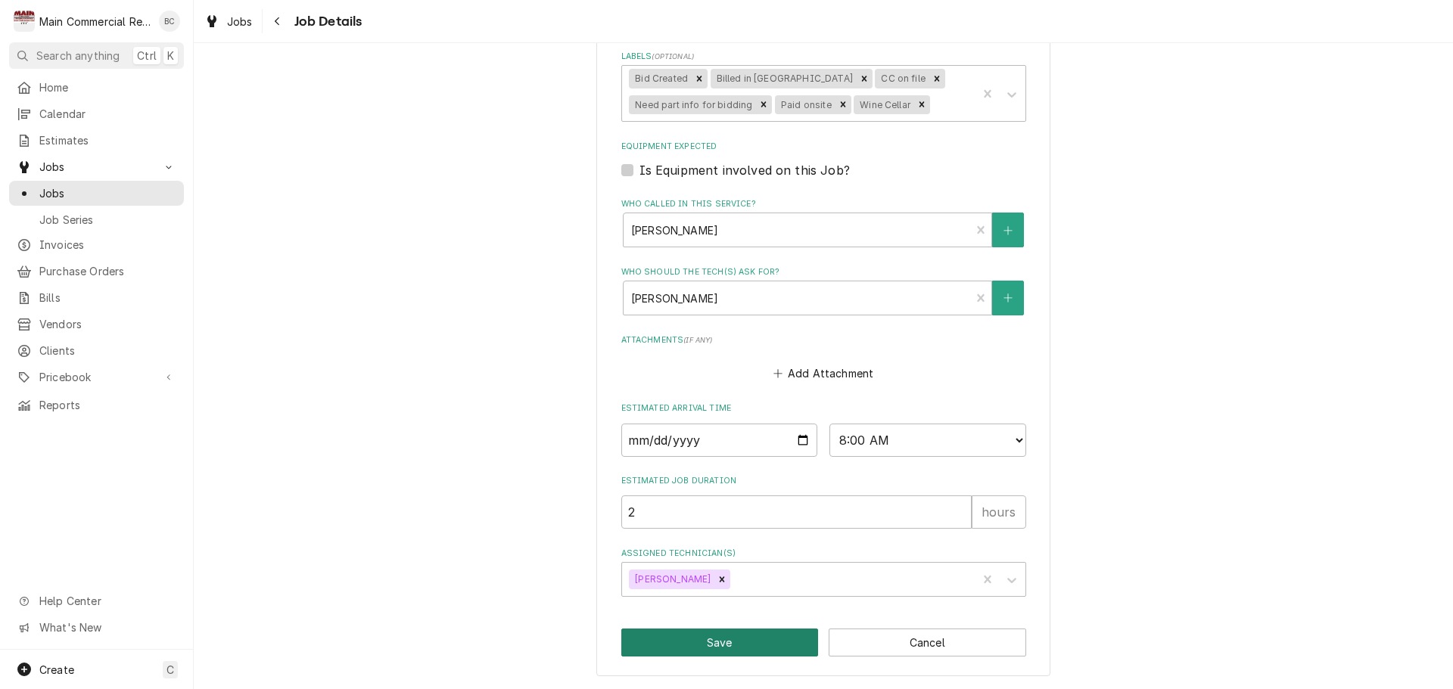
type textarea "[DATE]:Emailed [PERSON_NAME] for part information again. -src INV#152223 (PAID …"
click at [668, 647] on button "Save" at bounding box center [719, 643] width 197 height 28
type textarea "x"
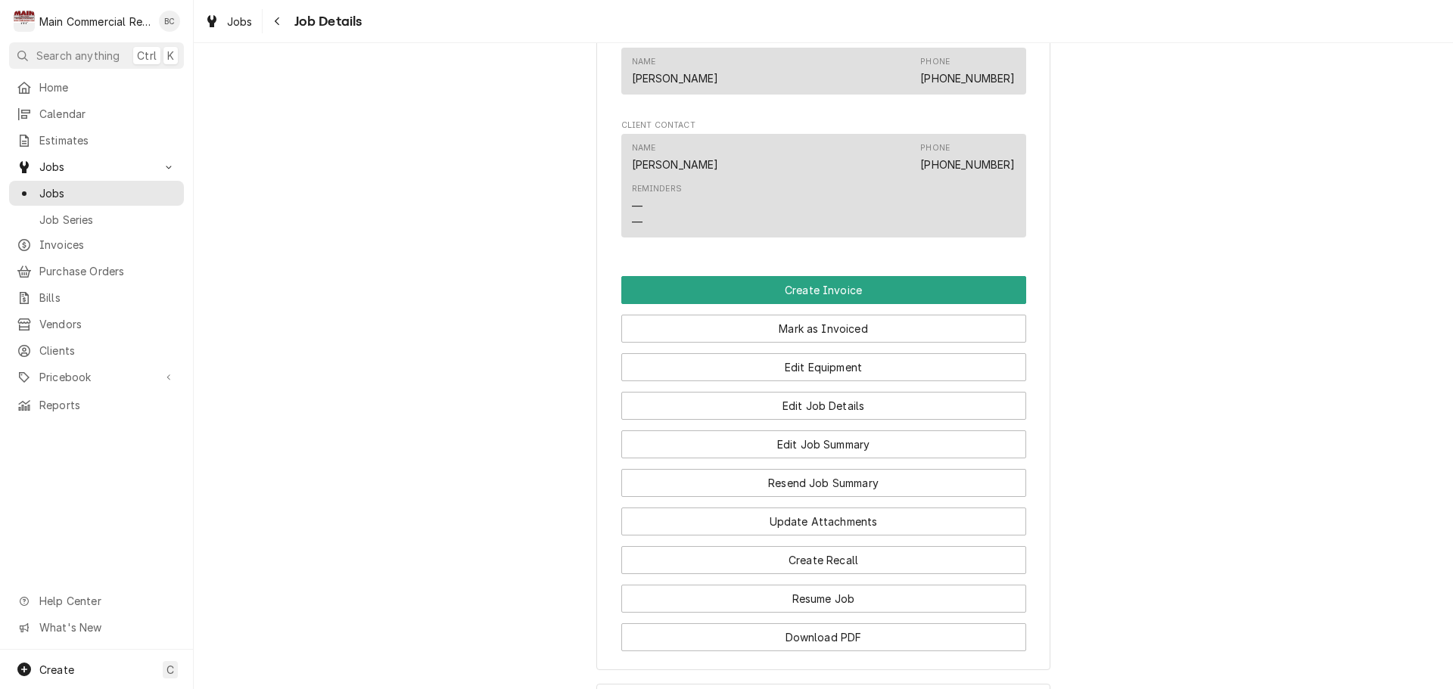
scroll to position [1143, 0]
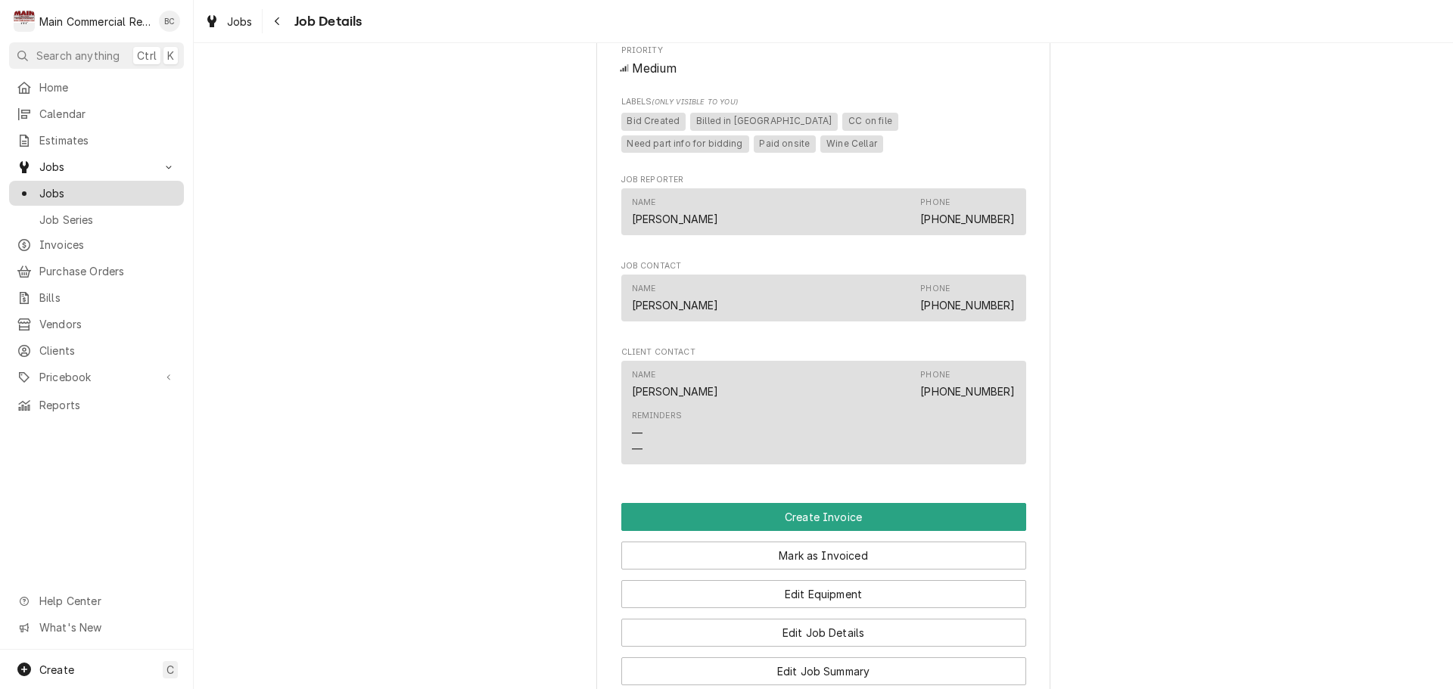
click at [117, 194] on span "Jobs" at bounding box center [107, 193] width 137 height 16
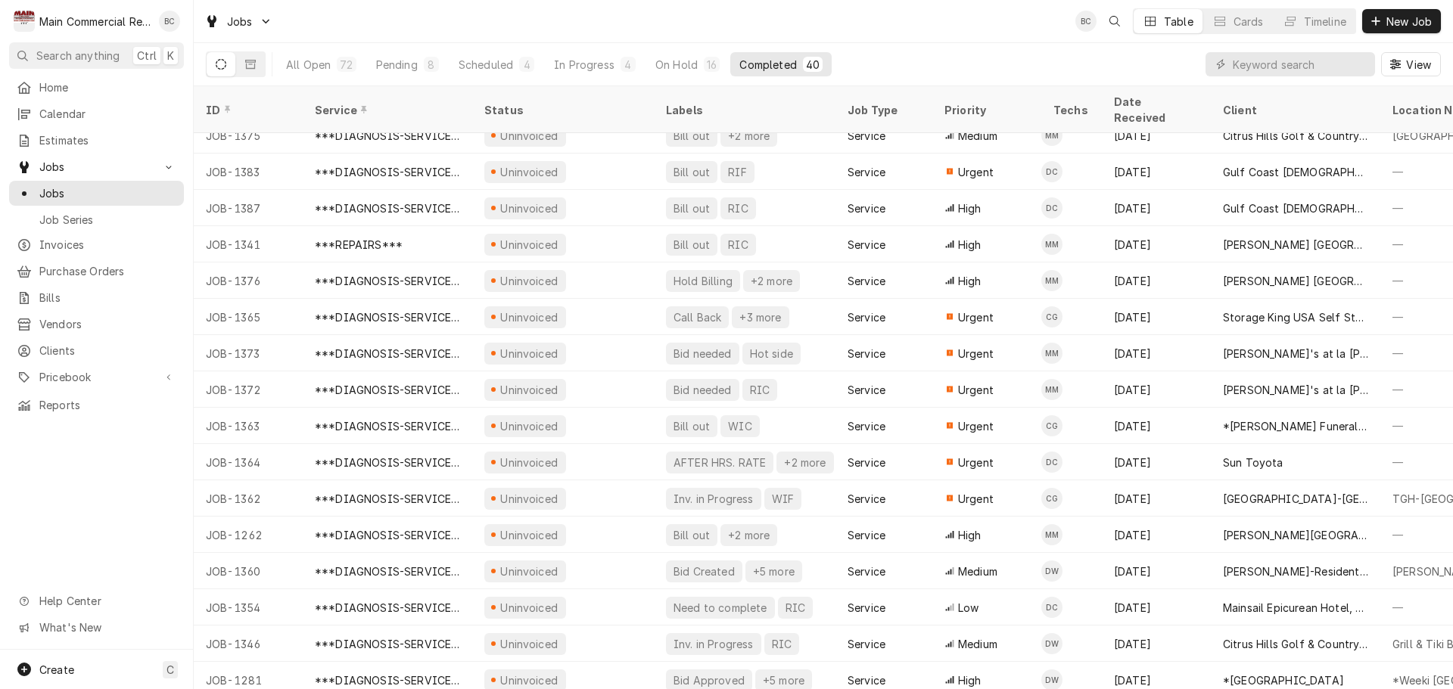
scroll to position [890, 0]
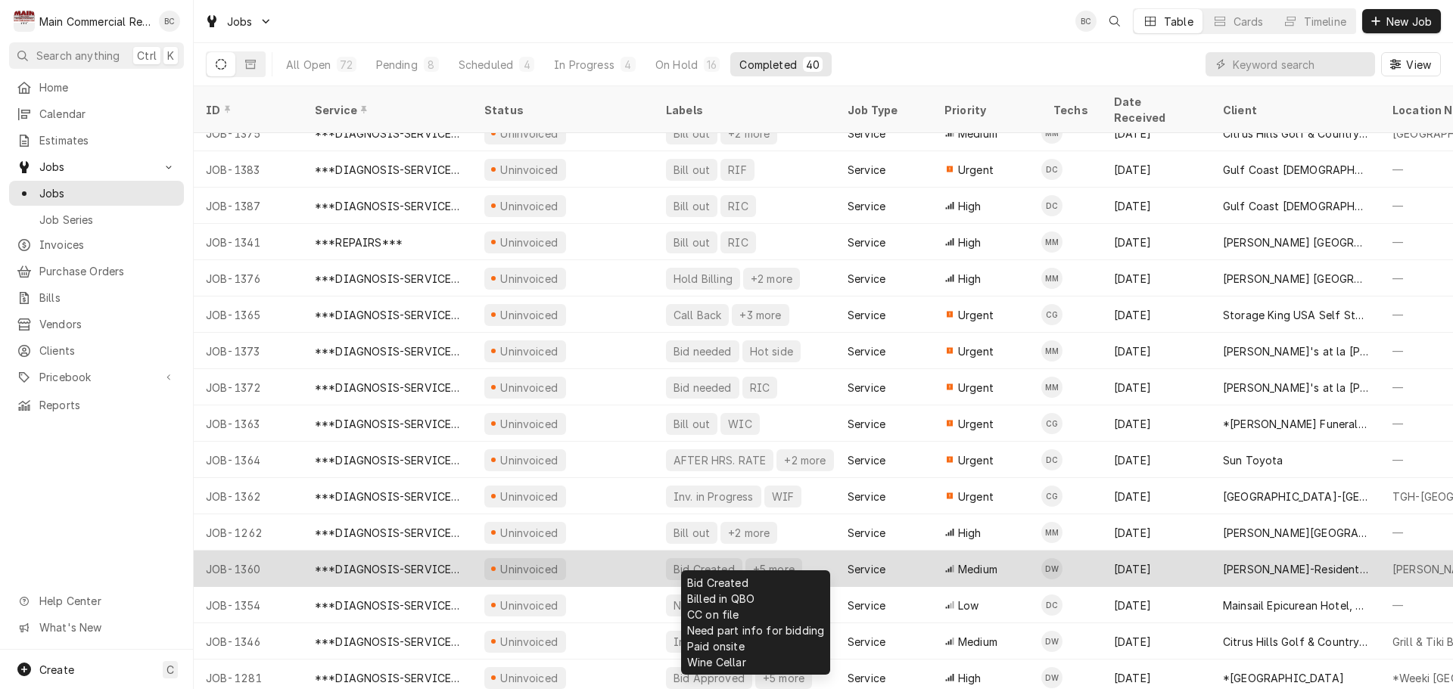
click at [686, 561] on div "Bid Created" at bounding box center [704, 569] width 64 height 16
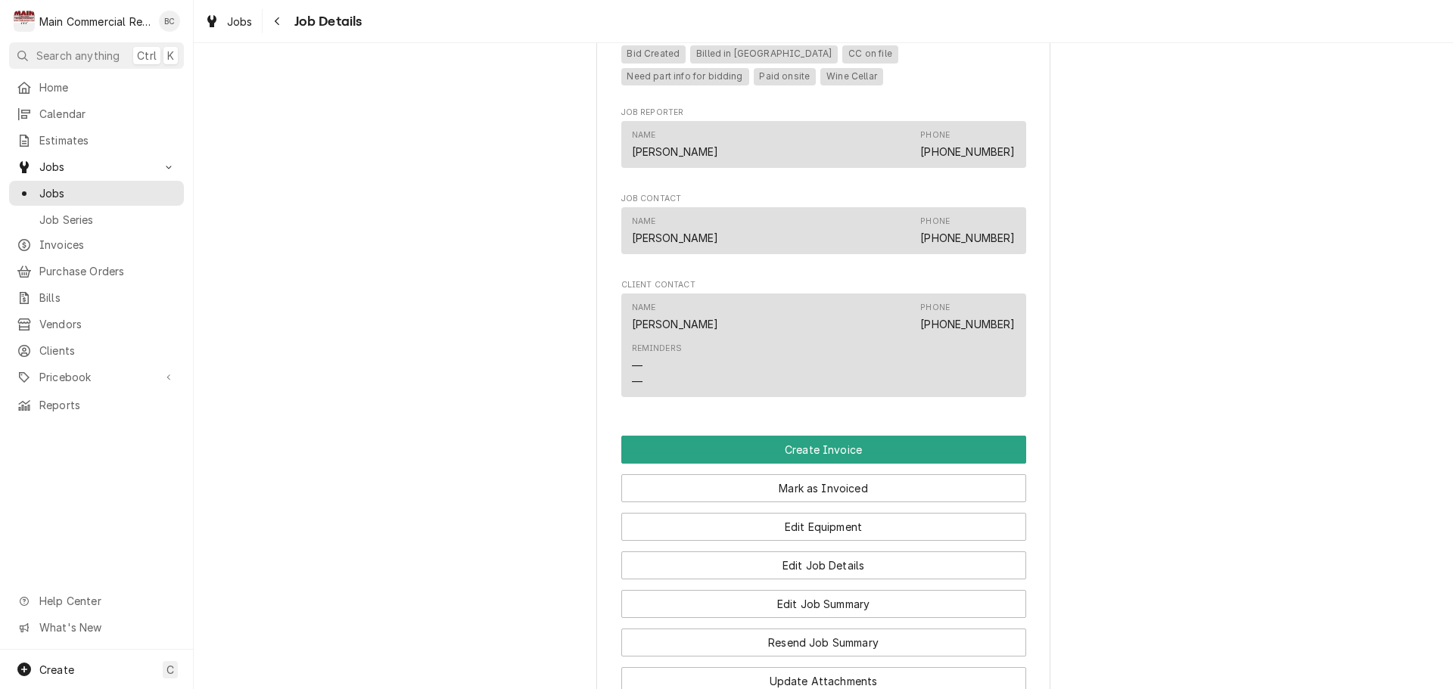
scroll to position [1211, 0]
click at [745, 579] on button "Edit Job Details" at bounding box center [823, 565] width 405 height 28
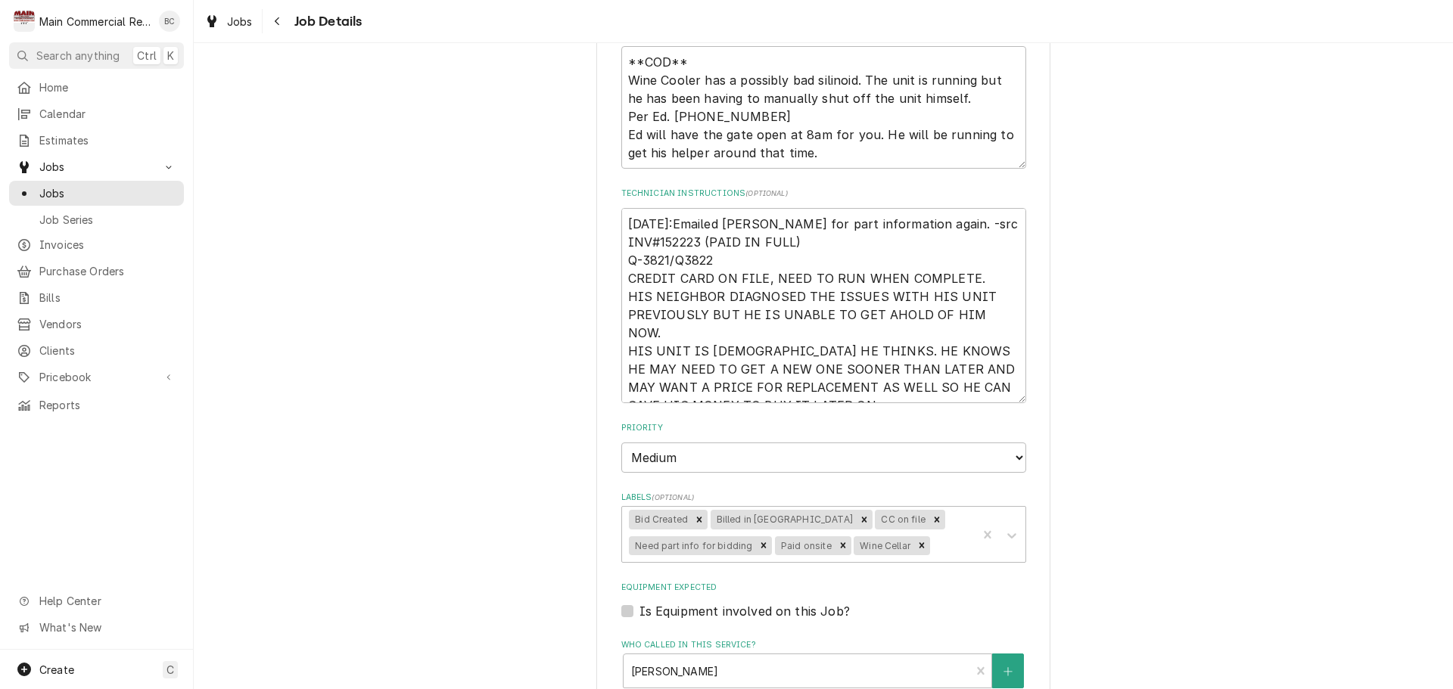
scroll to position [378, 0]
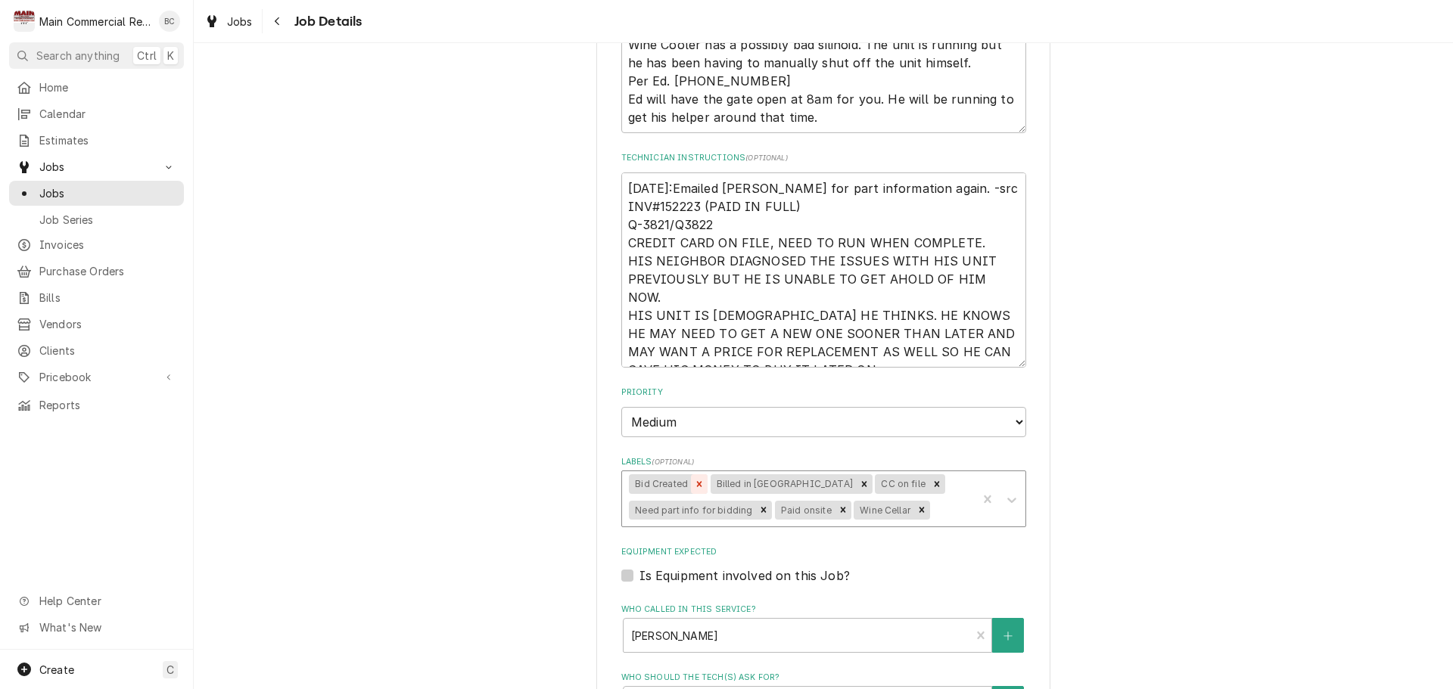
click at [694, 484] on icon "Remove Bid Created" at bounding box center [699, 484] width 11 height 11
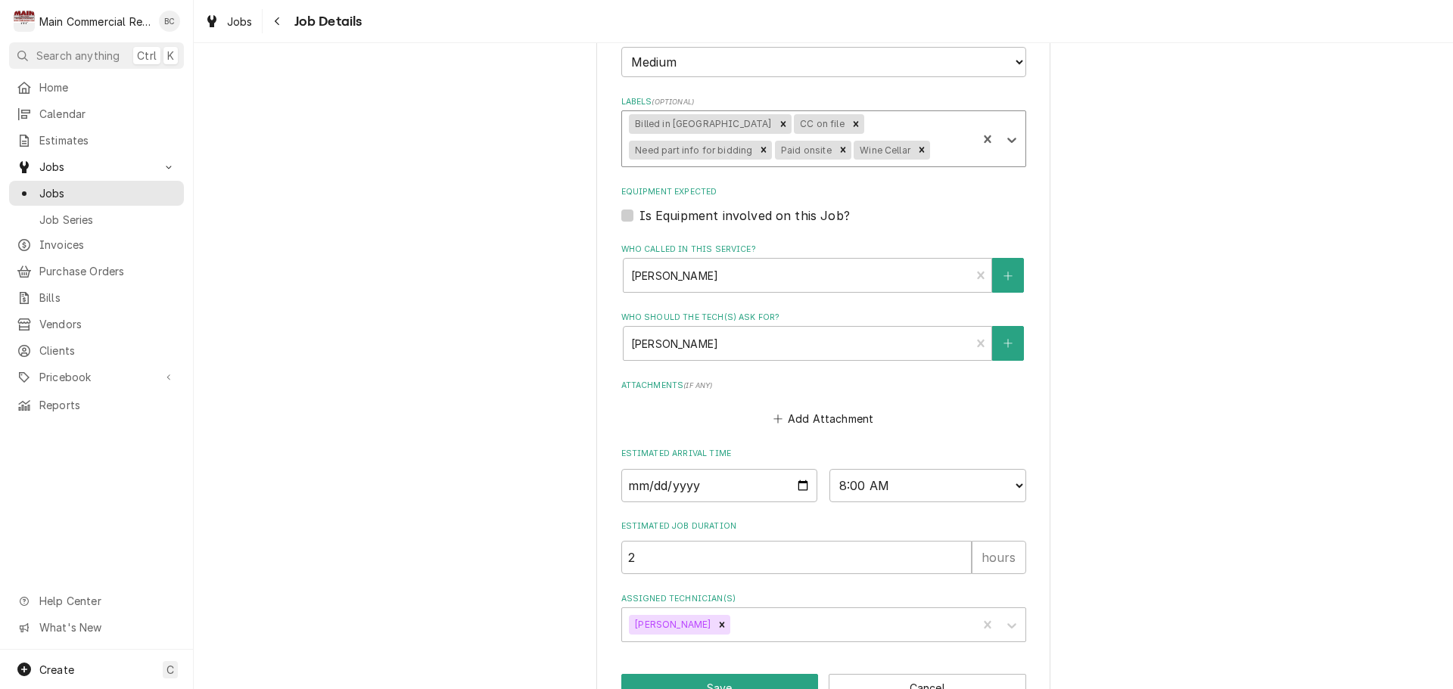
scroll to position [784, 0]
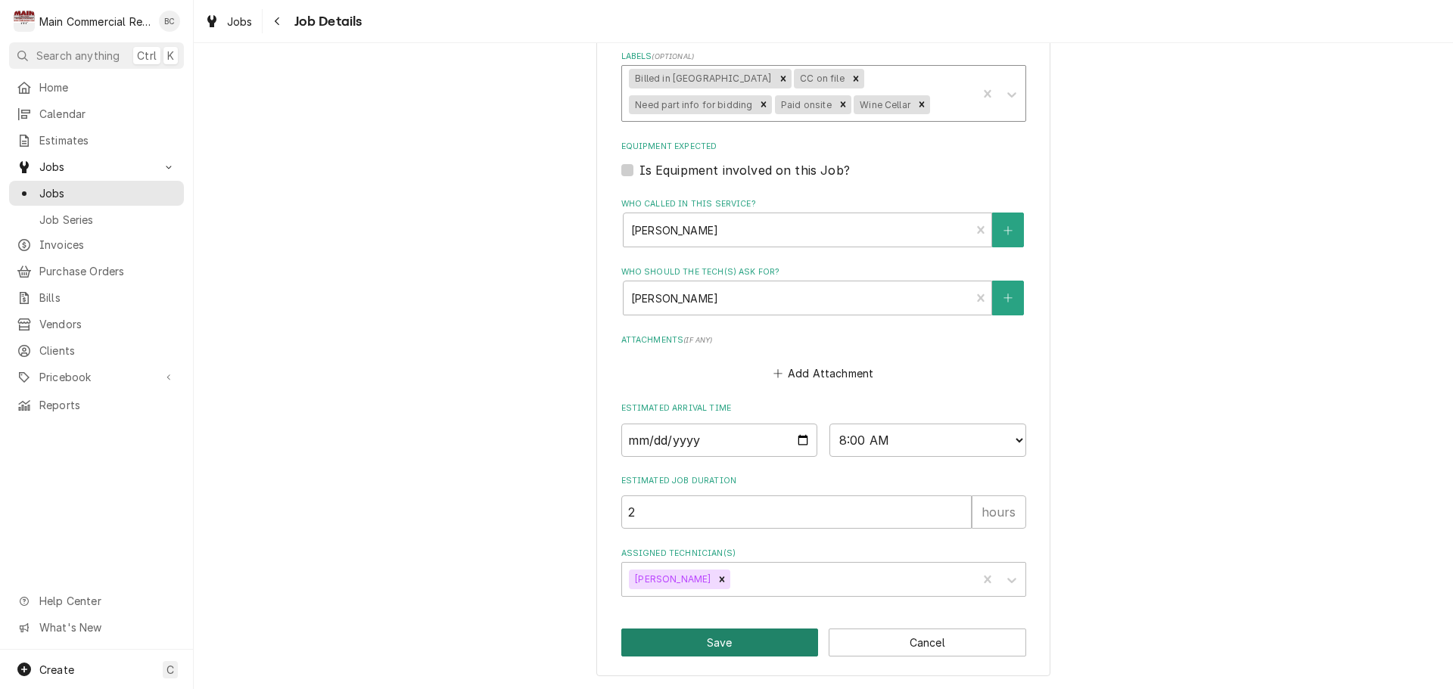
click at [704, 642] on button "Save" at bounding box center [719, 643] width 197 height 28
type textarea "x"
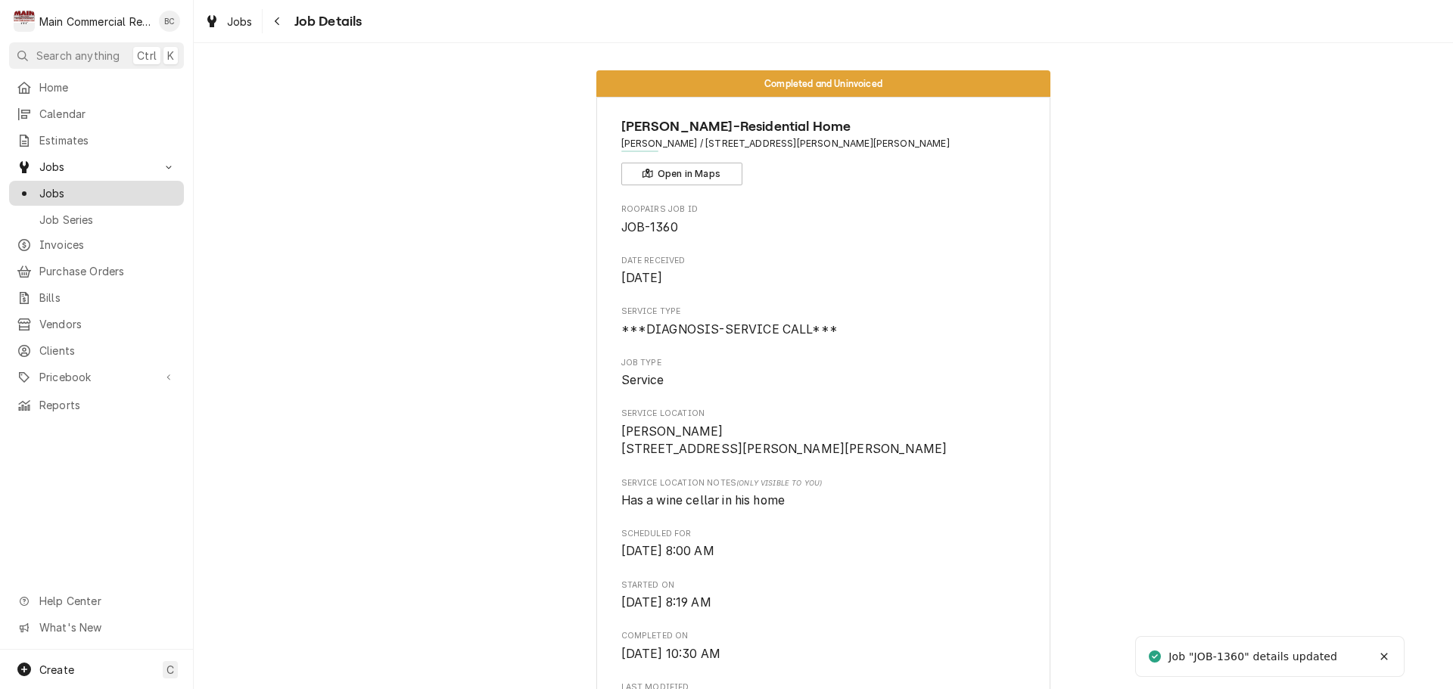
click at [79, 188] on span "Jobs" at bounding box center [107, 193] width 137 height 16
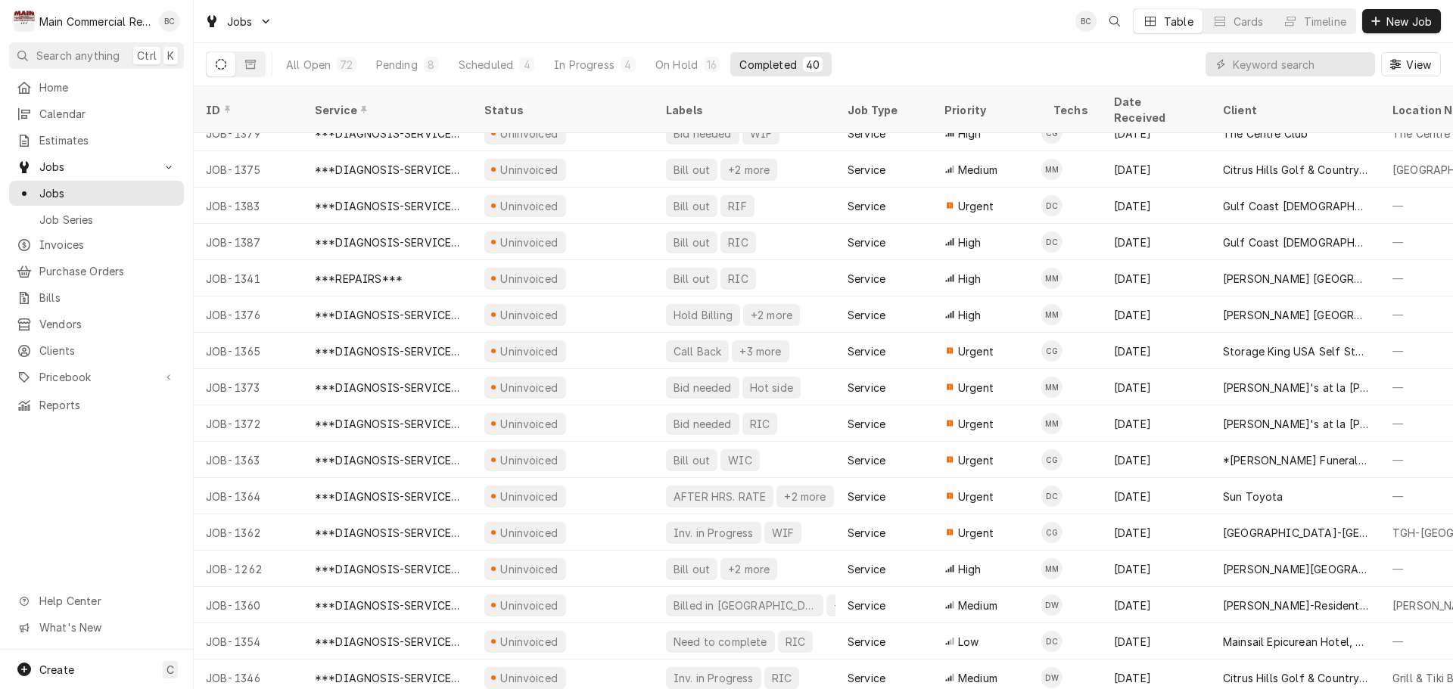
scroll to position [890, 0]
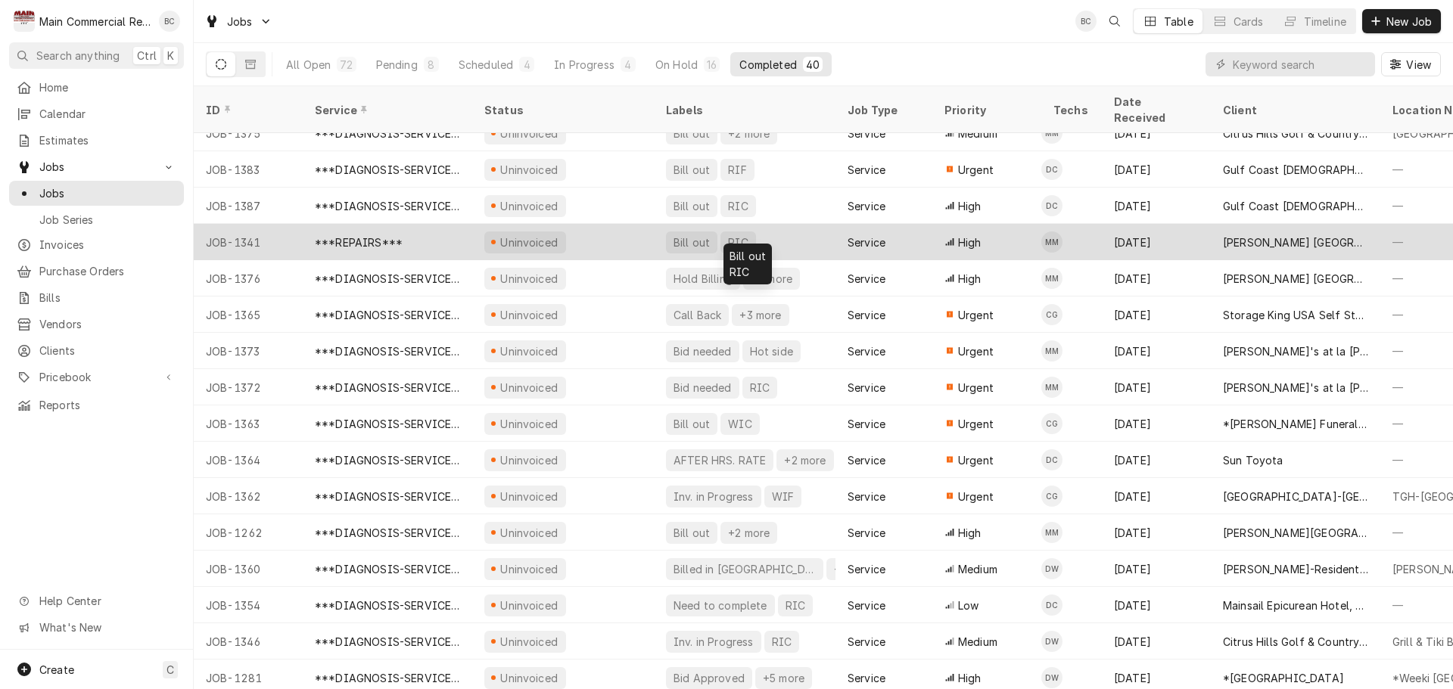
click at [692, 235] on div "Bill out" at bounding box center [691, 243] width 39 height 16
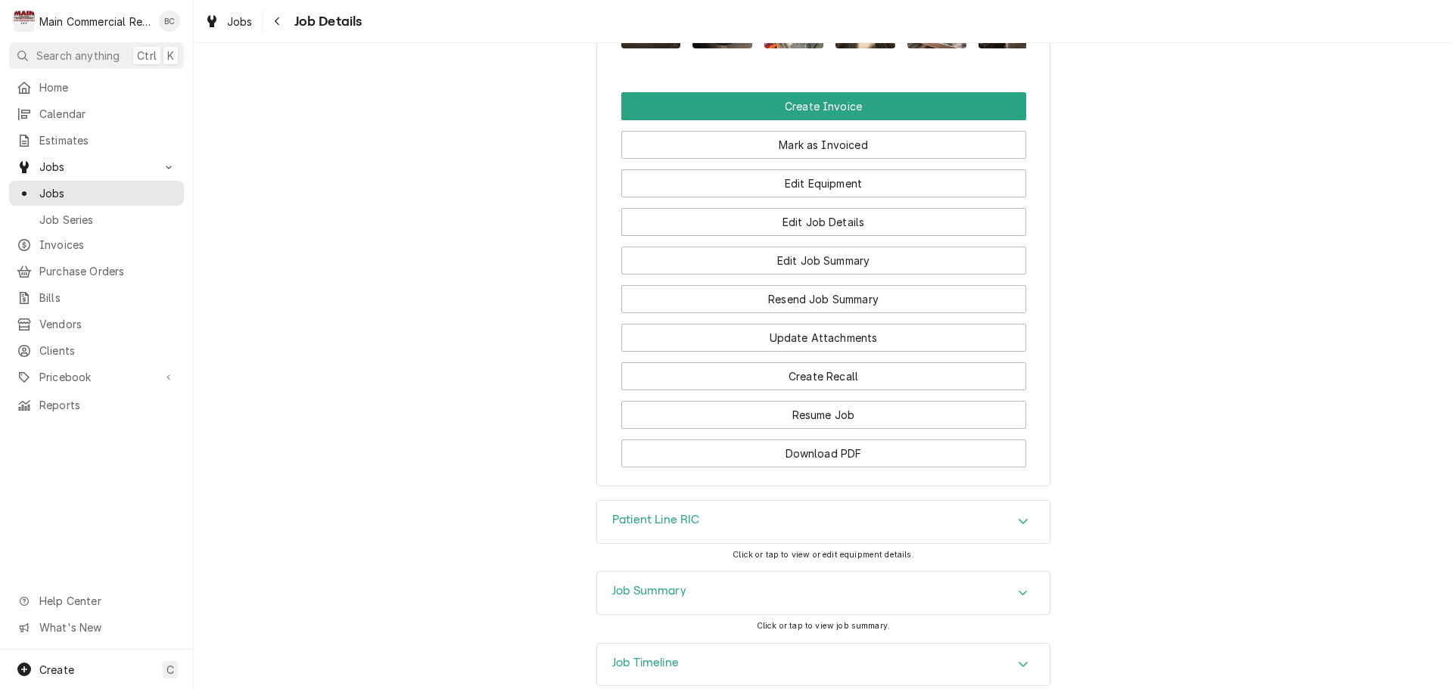
scroll to position [1892, 0]
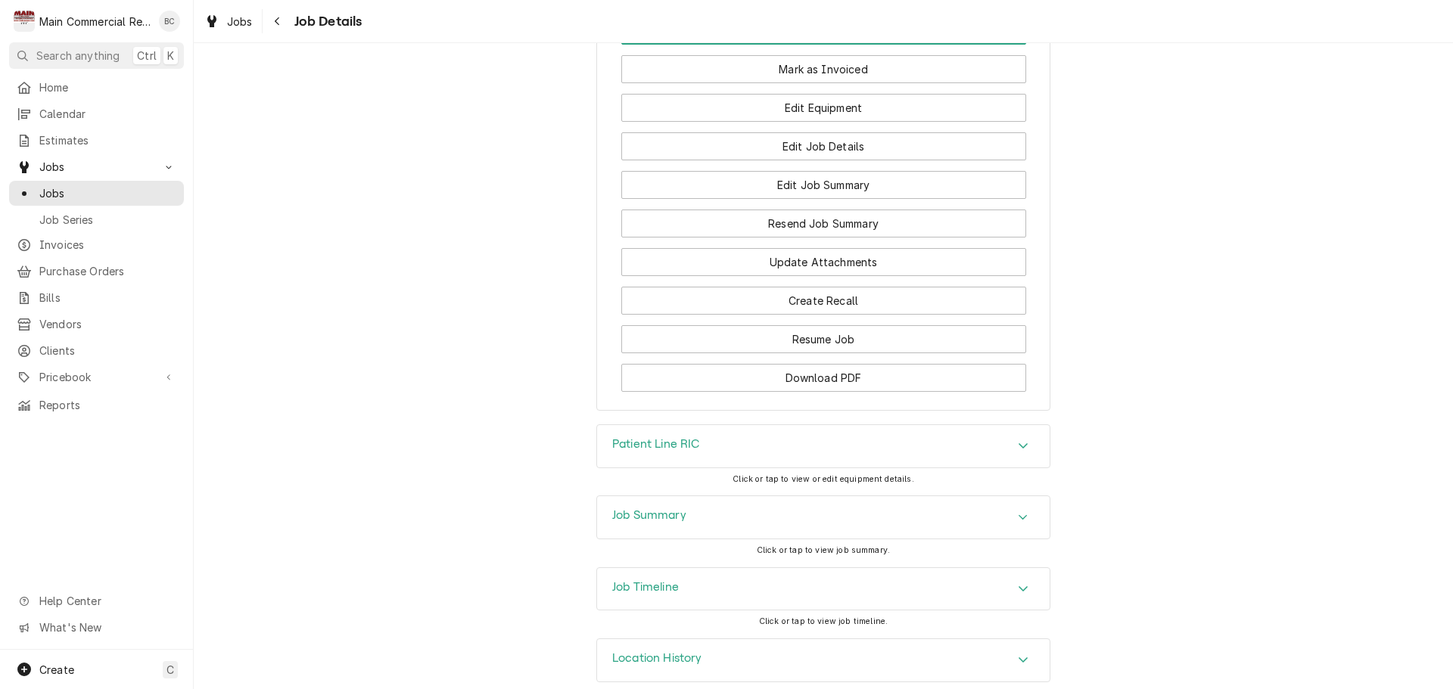
click at [631, 508] on h3 "Job Summary" at bounding box center [649, 515] width 74 height 14
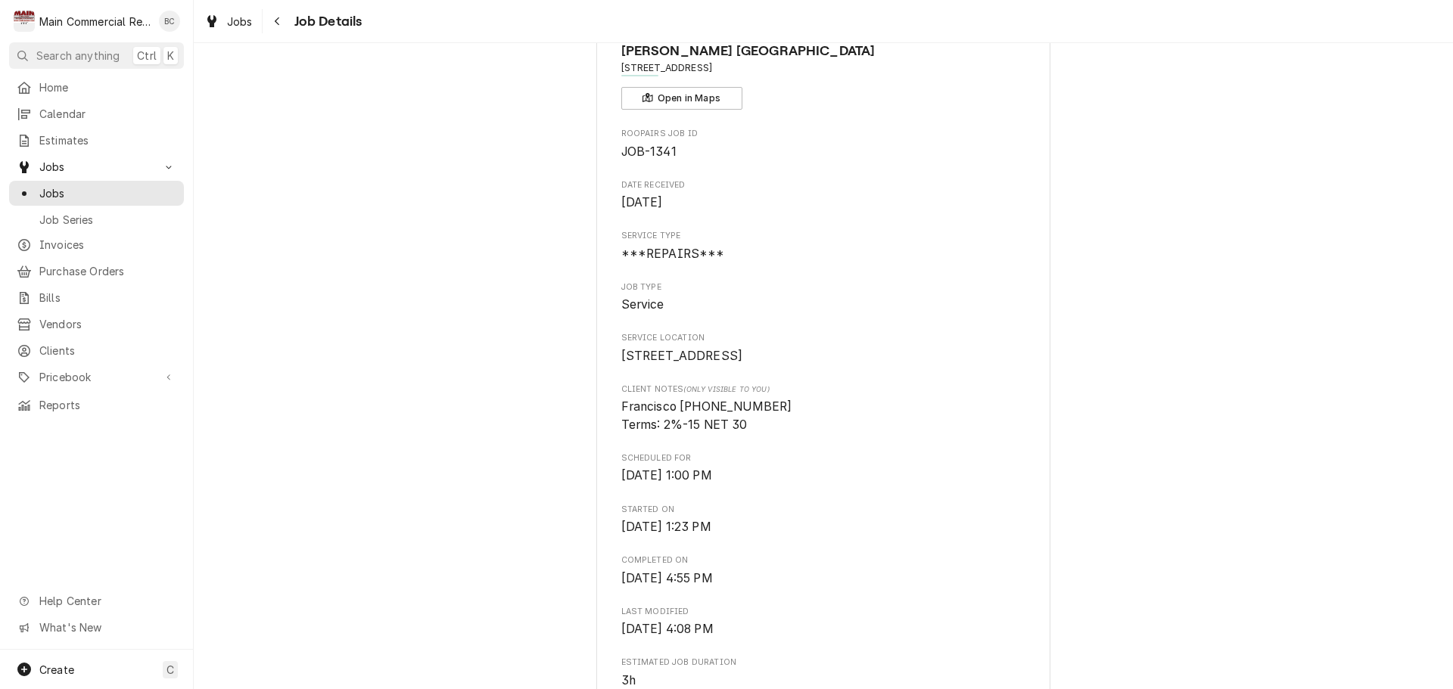
scroll to position [0, 0]
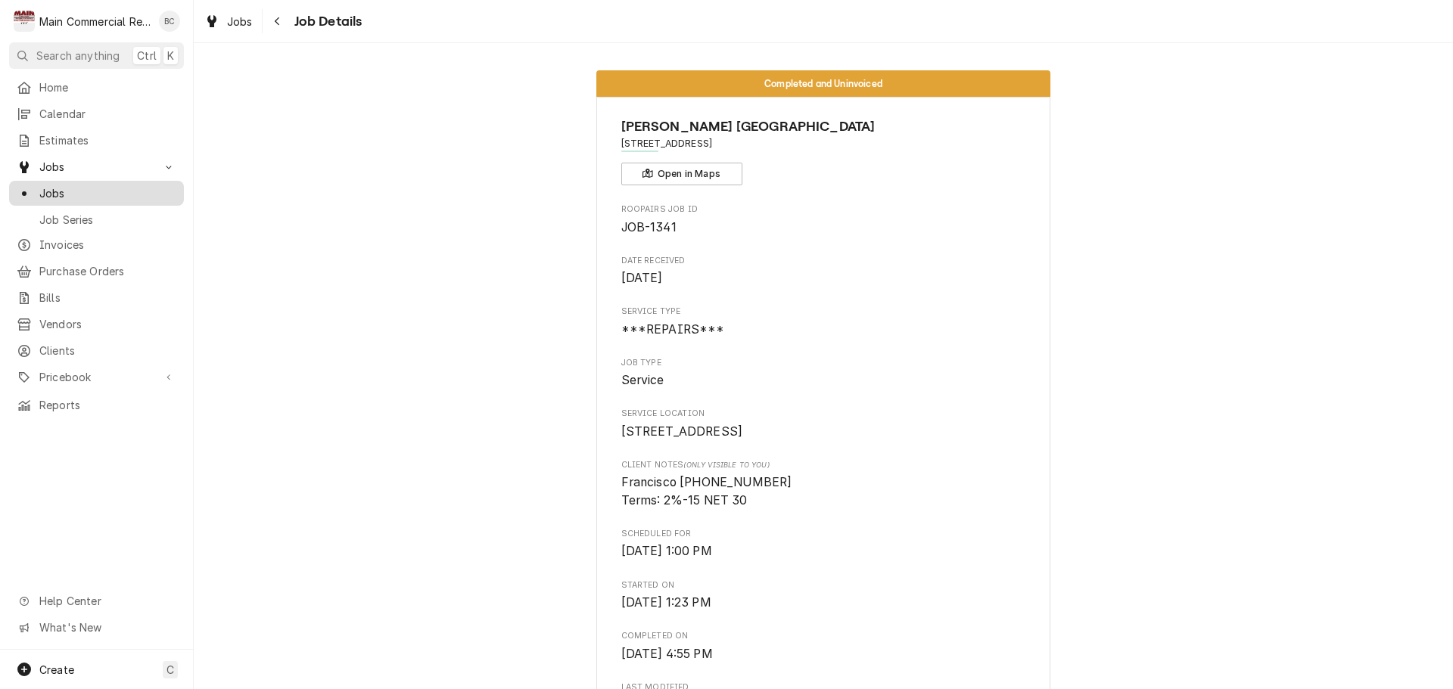
click at [79, 186] on span "Jobs" at bounding box center [107, 193] width 137 height 16
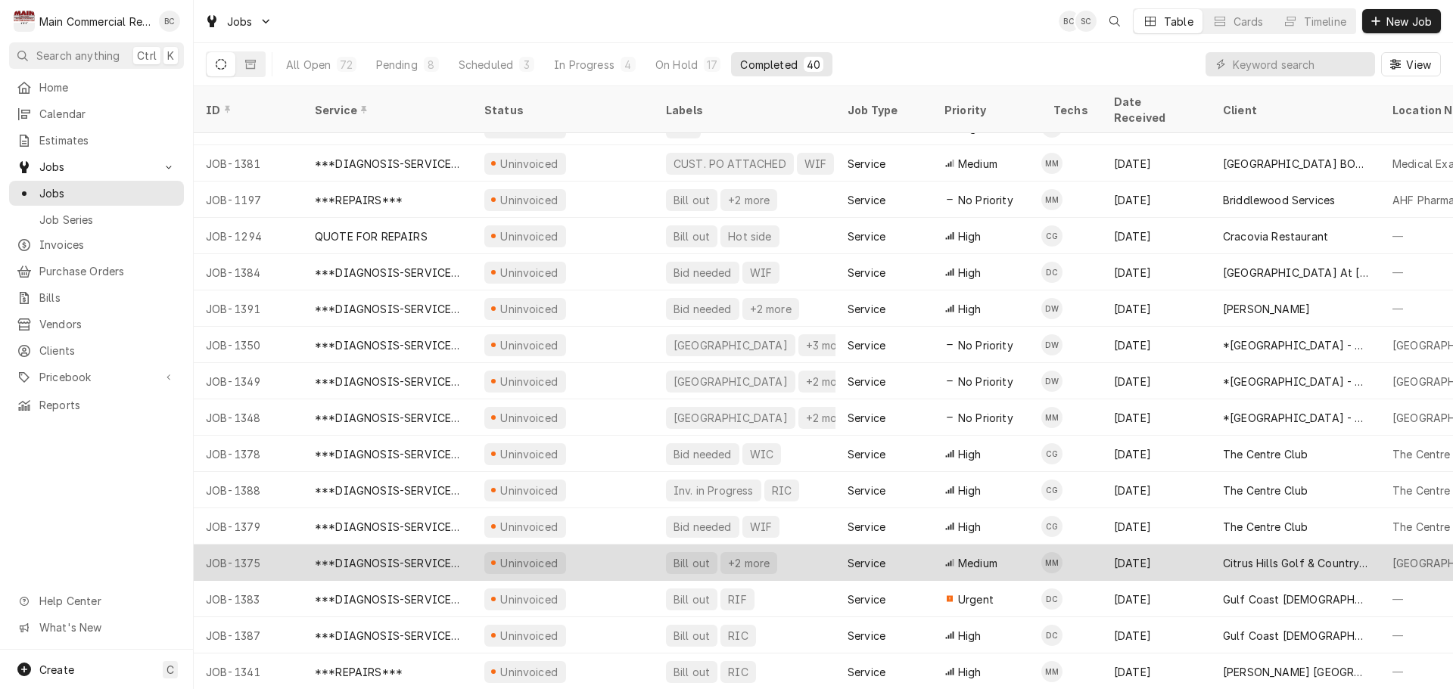
scroll to position [536, 0]
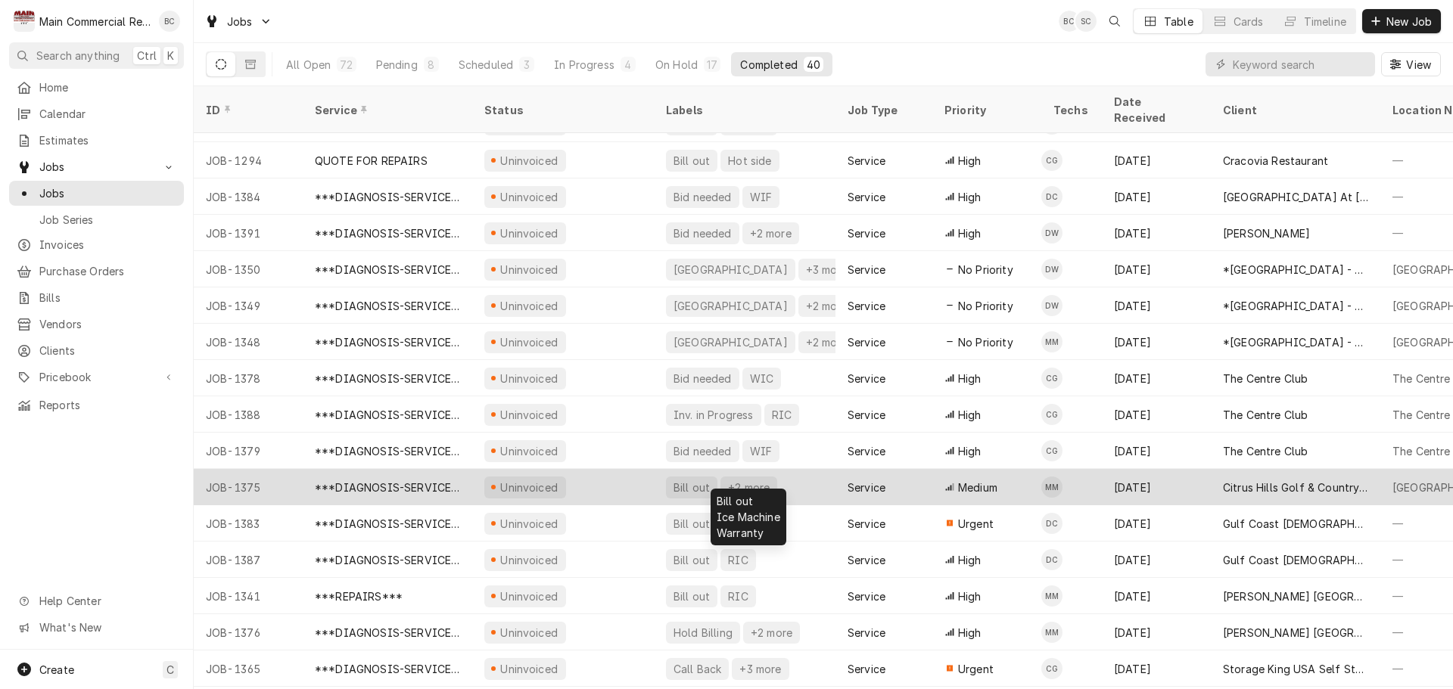
click at [692, 480] on div "Bill out" at bounding box center [691, 488] width 39 height 16
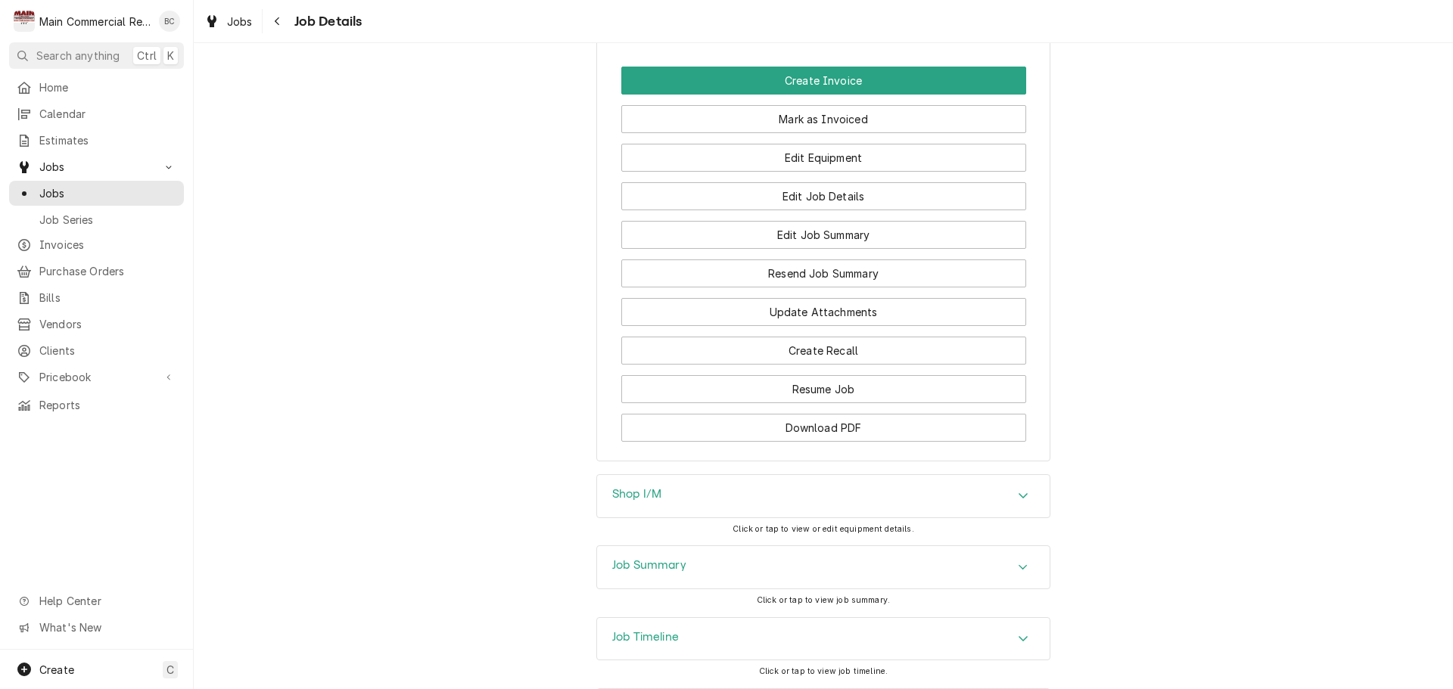
scroll to position [2043, 0]
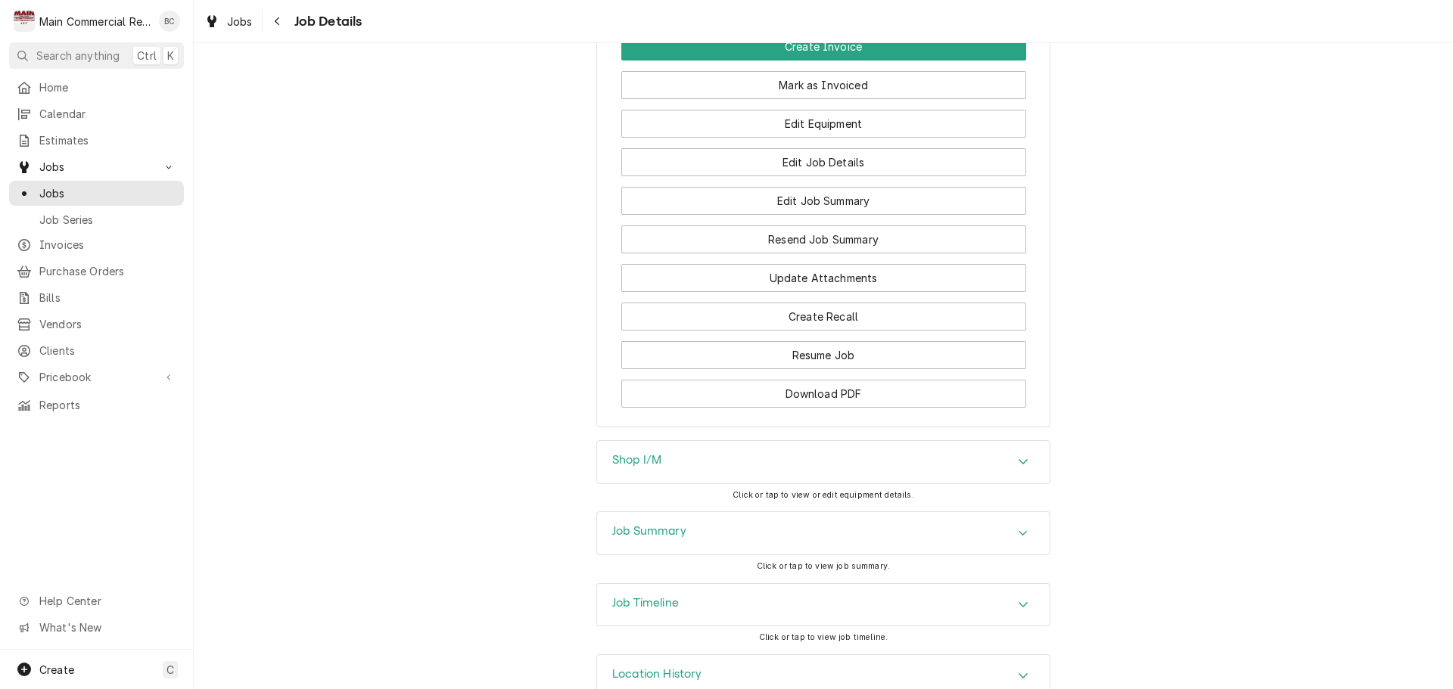
click at [631, 453] on h3 "Shop I/M" at bounding box center [636, 460] width 49 height 14
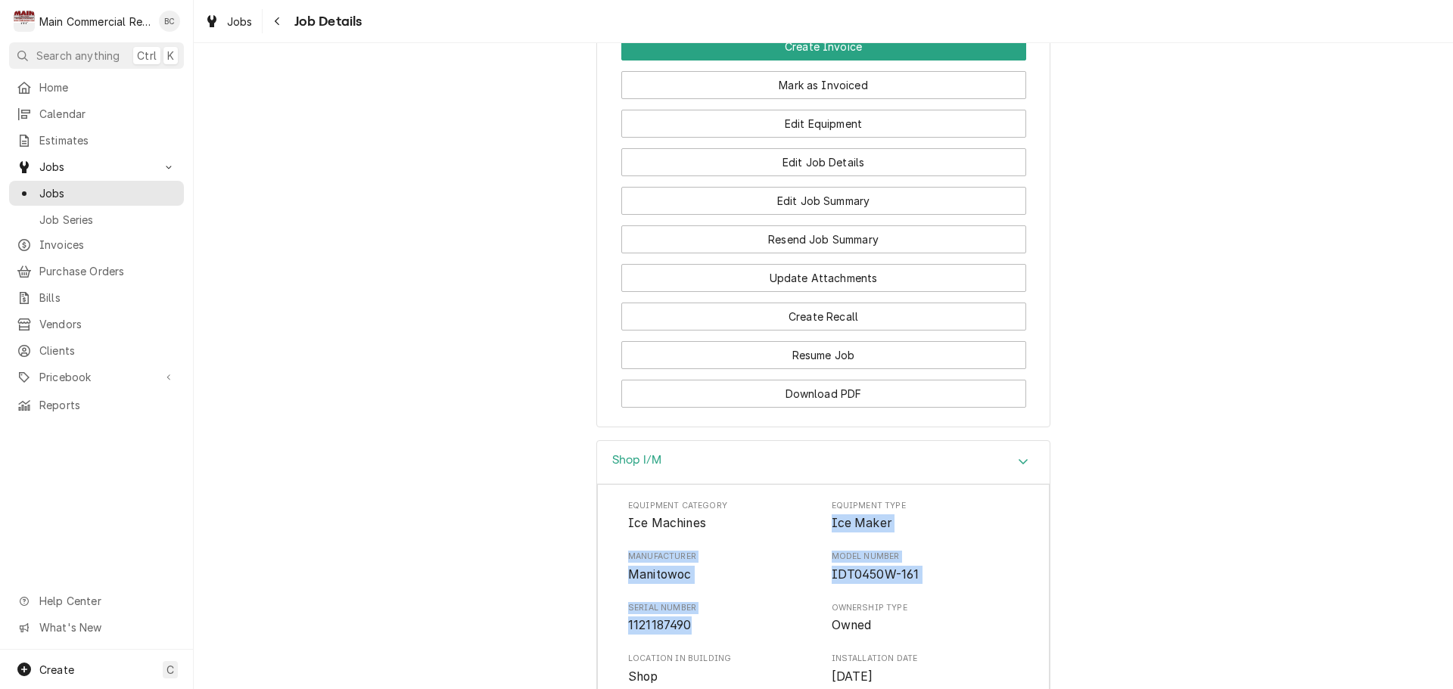
drag, startPoint x: 829, startPoint y: 502, endPoint x: 693, endPoint y: 600, distance: 166.9
click at [693, 600] on div "Equipment Category Ice Machines Equipment Type Ice Maker Manufacturer Manitowoc…" at bounding box center [823, 644] width 390 height 288
drag, startPoint x: 439, startPoint y: 509, endPoint x: 449, endPoint y: 509, distance: 9.8
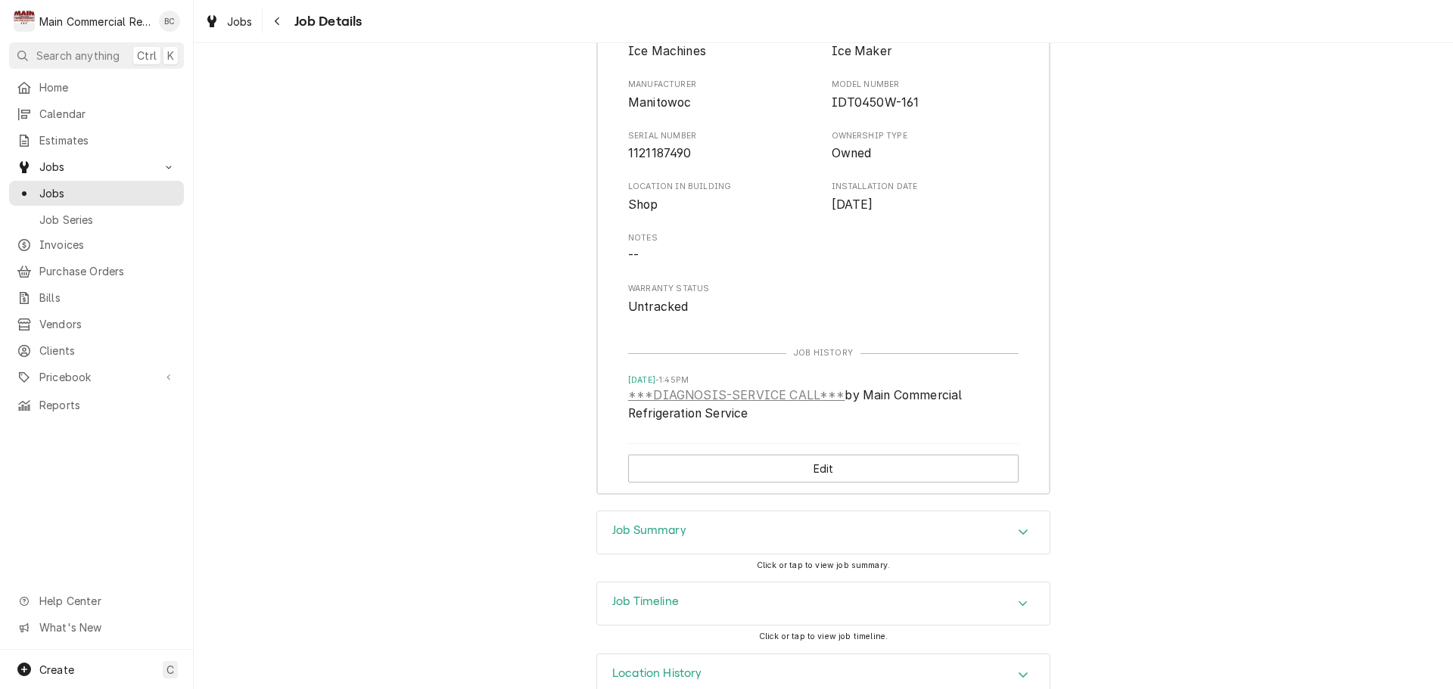
scroll to position [2530, 0]
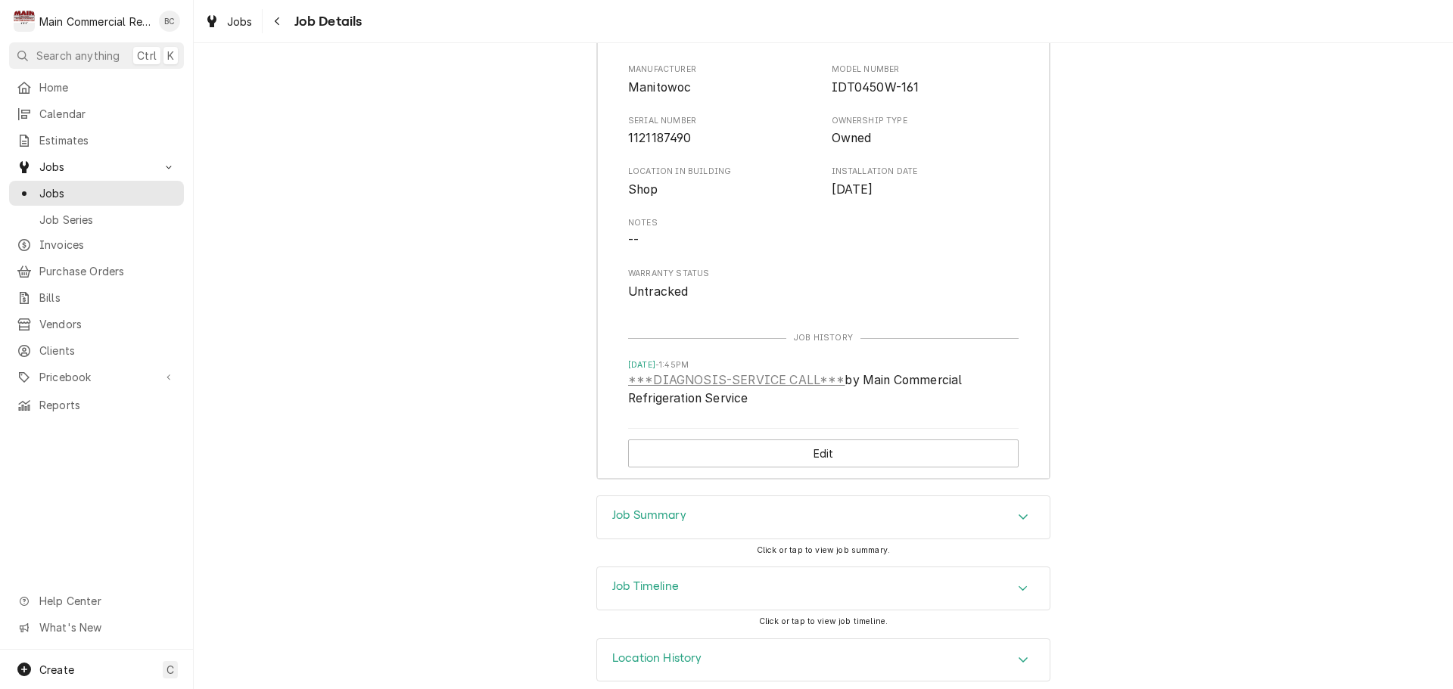
click at [654, 508] on h3 "Job Summary" at bounding box center [649, 515] width 74 height 14
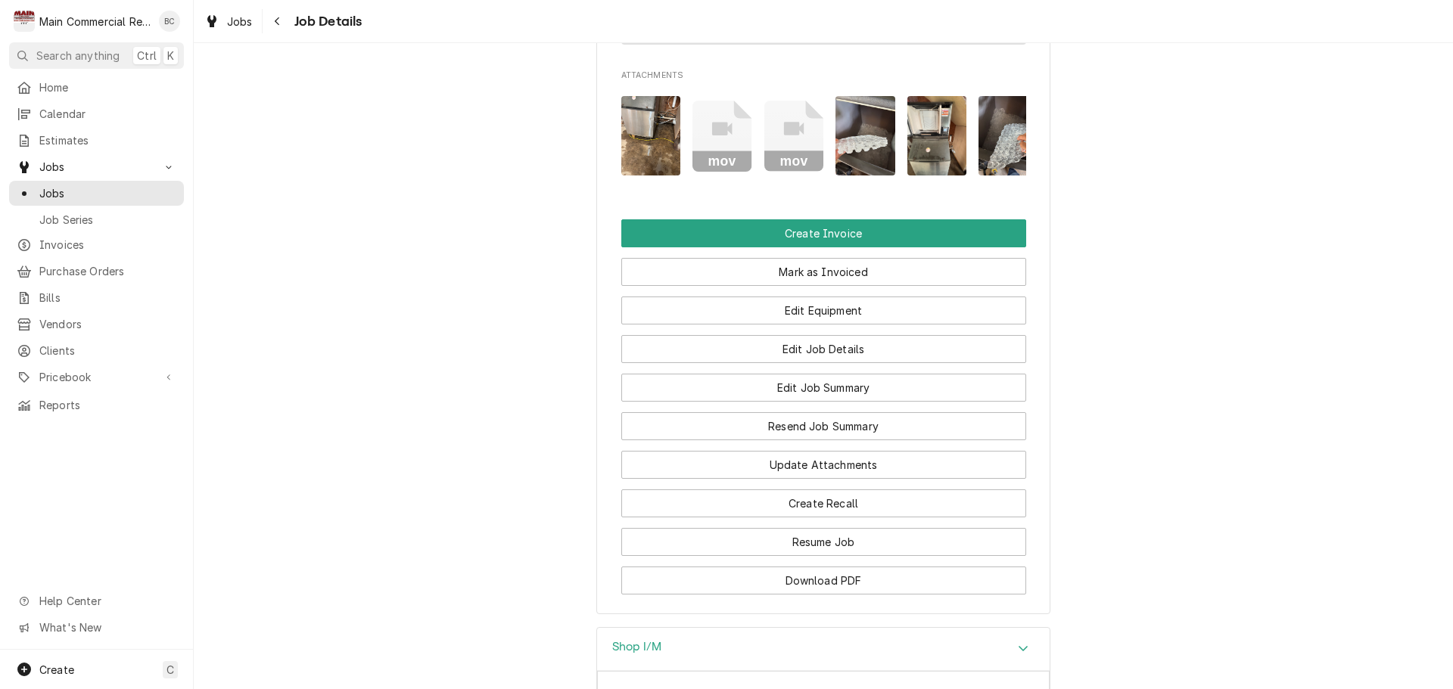
scroll to position [1967, 0]
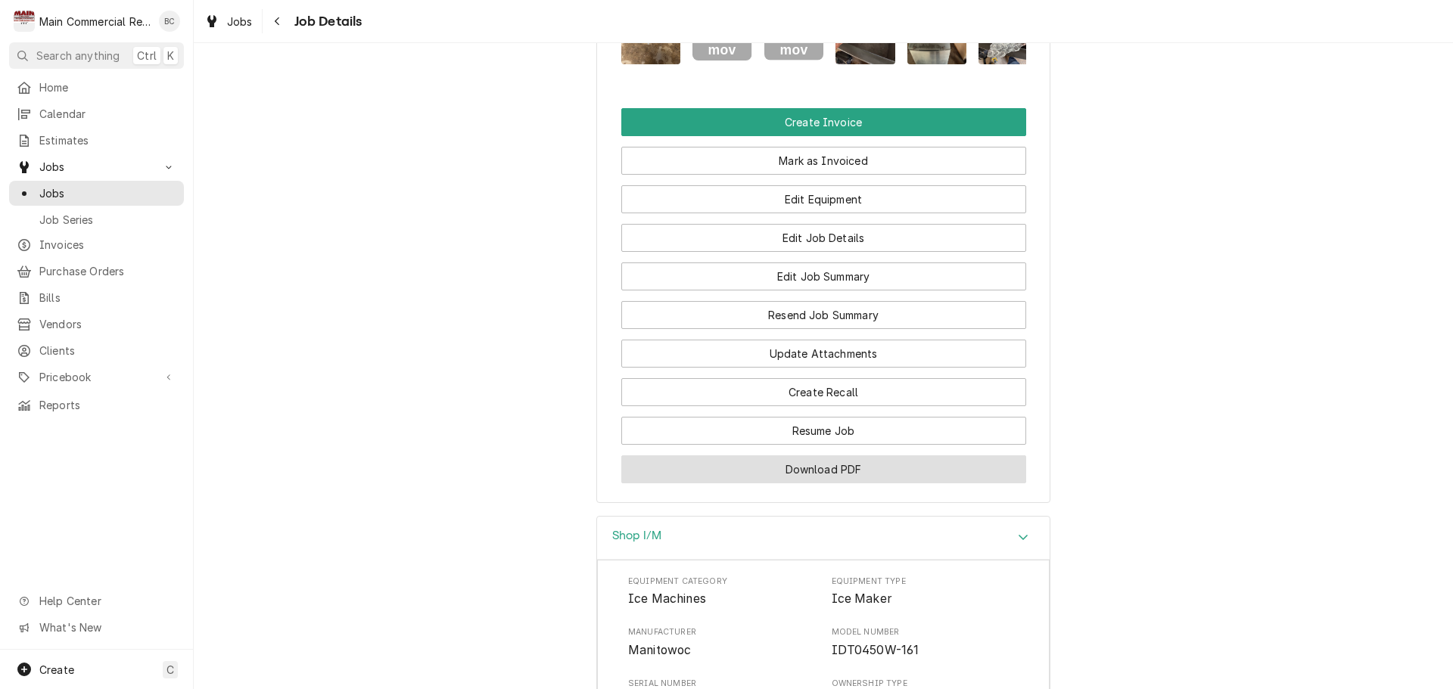
click at [840, 455] on button "Download PDF" at bounding box center [823, 469] width 405 height 28
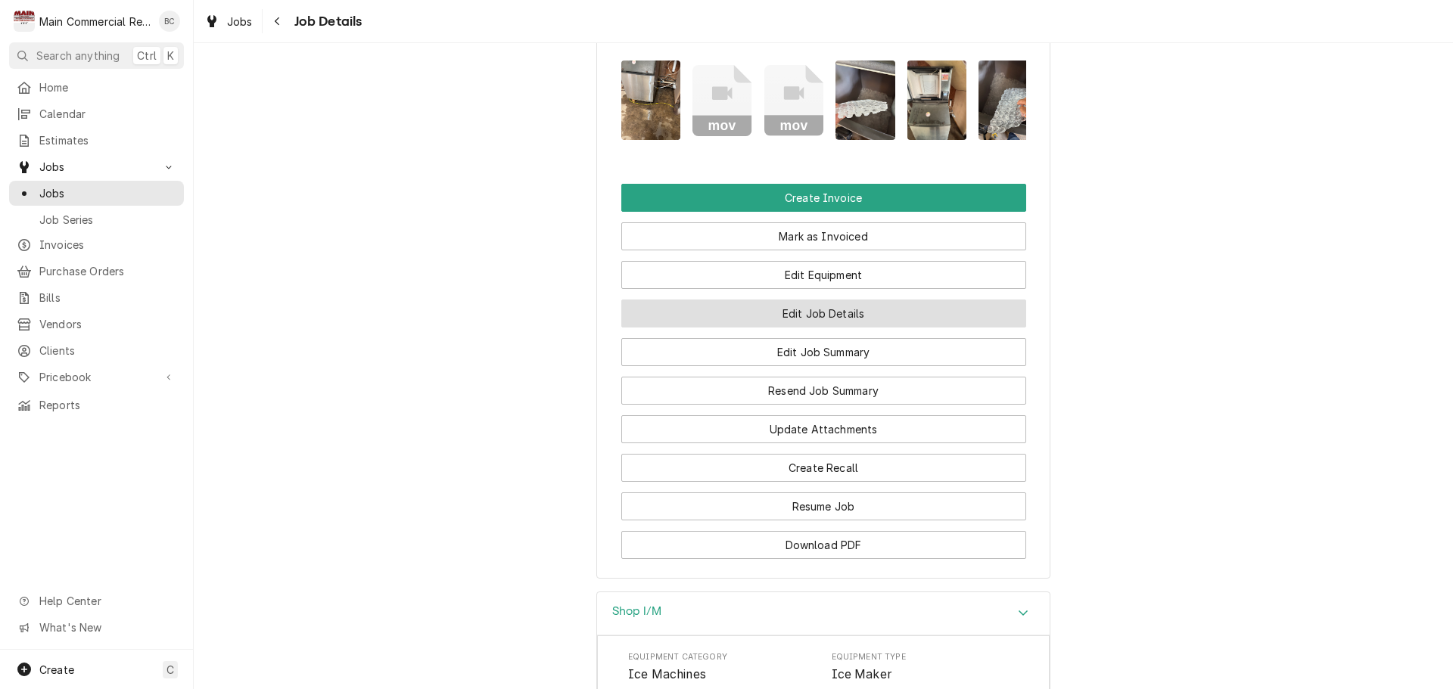
click at [814, 300] on button "Edit Job Details" at bounding box center [823, 314] width 405 height 28
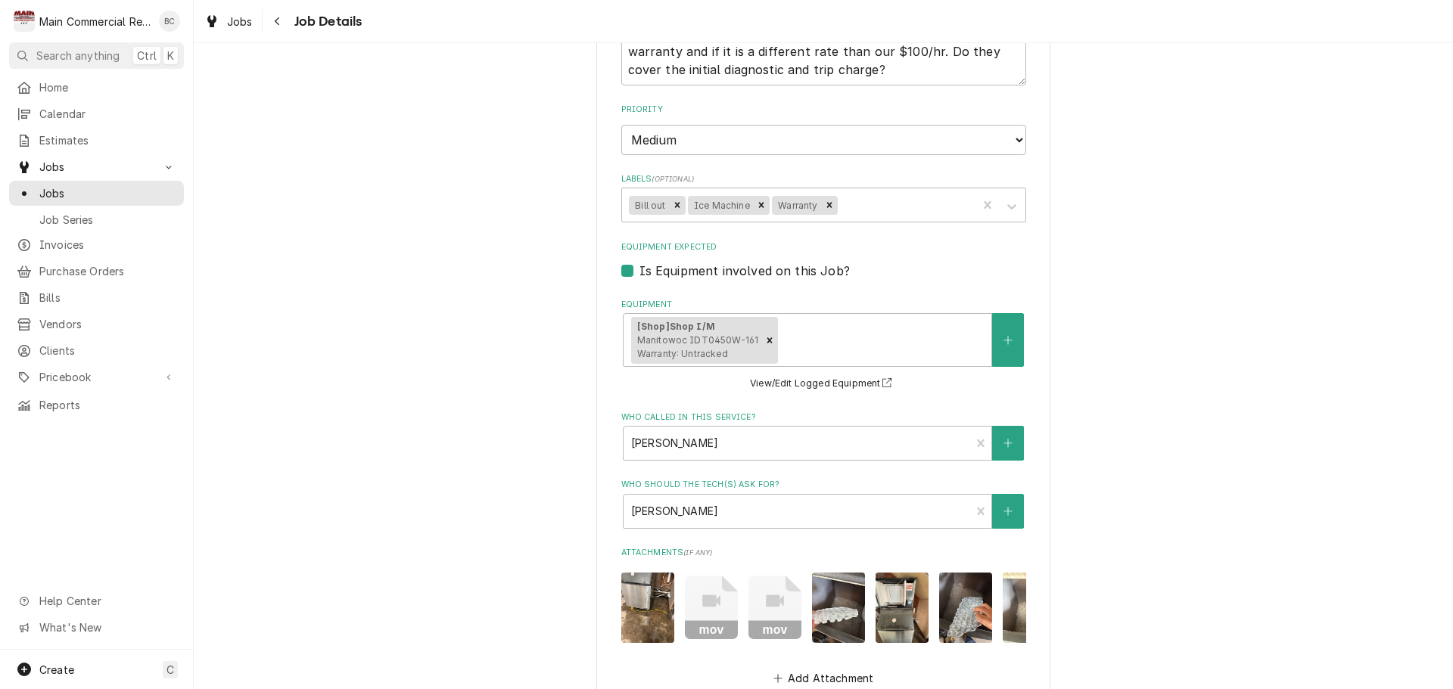
scroll to position [357, 0]
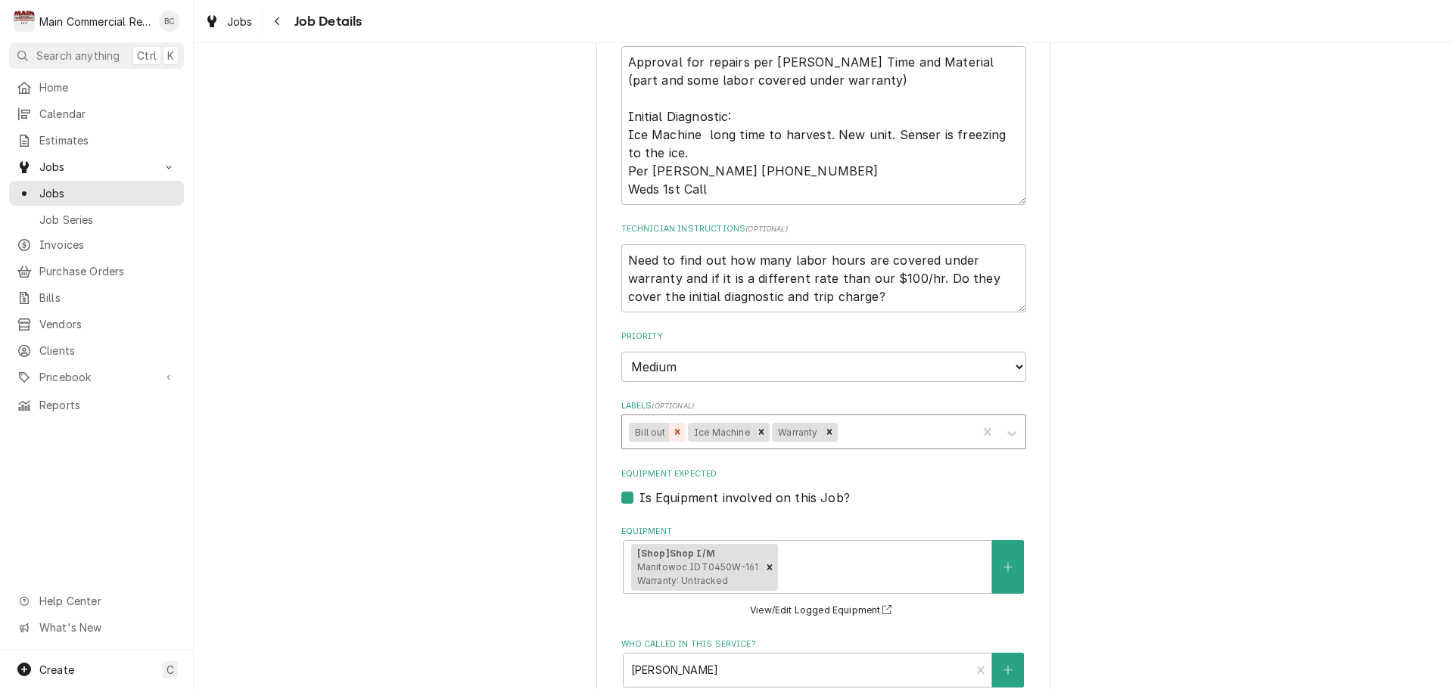
click at [674, 430] on icon "Remove Bill out" at bounding box center [676, 432] width 5 height 5
type textarea "x"
click at [789, 419] on div "Labels" at bounding box center [876, 431] width 188 height 27
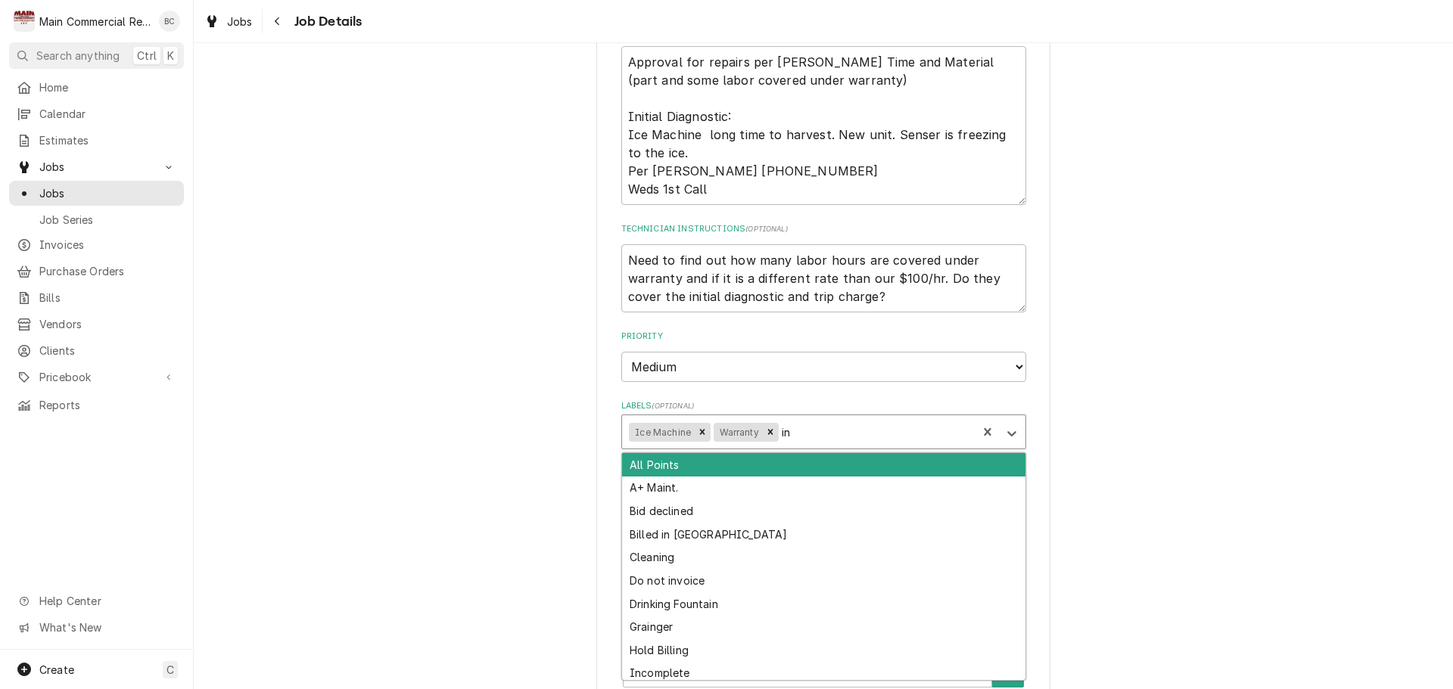
type input "inv"
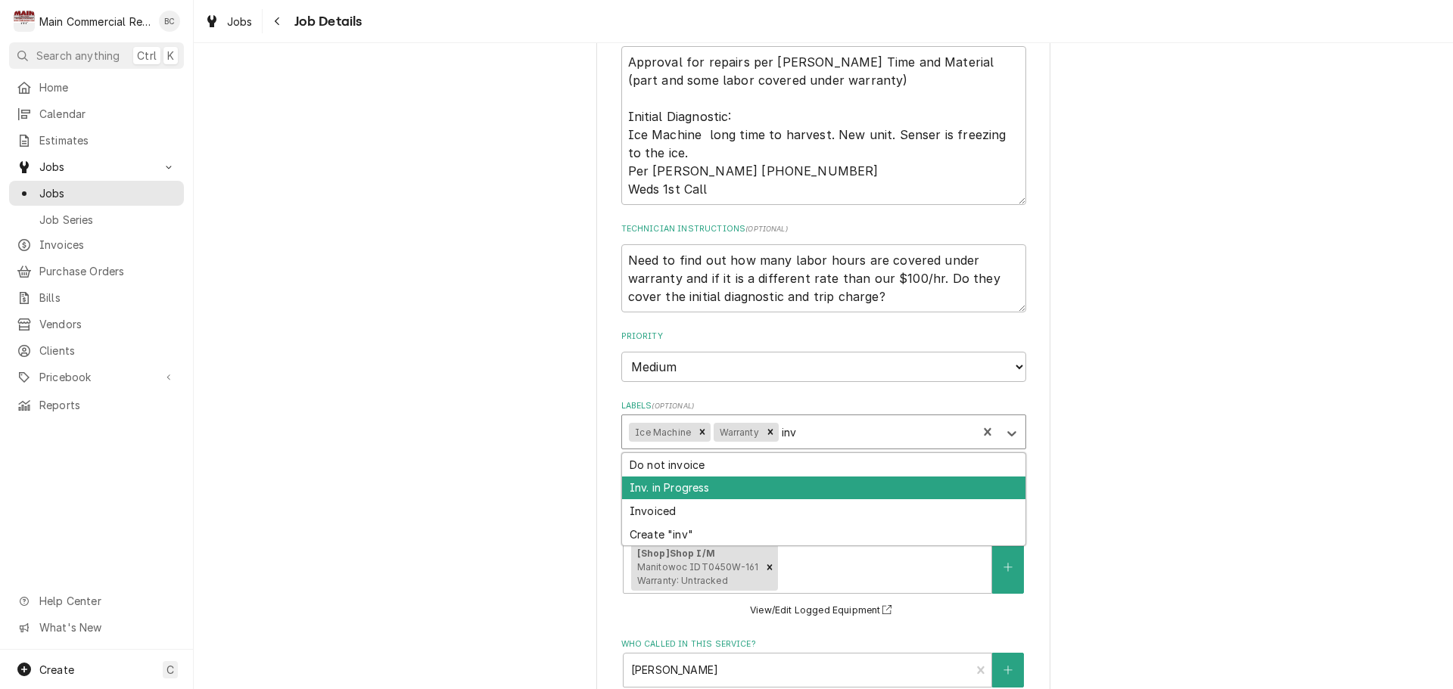
click at [717, 478] on div "Inv. in Progress" at bounding box center [823, 488] width 403 height 23
type textarea "x"
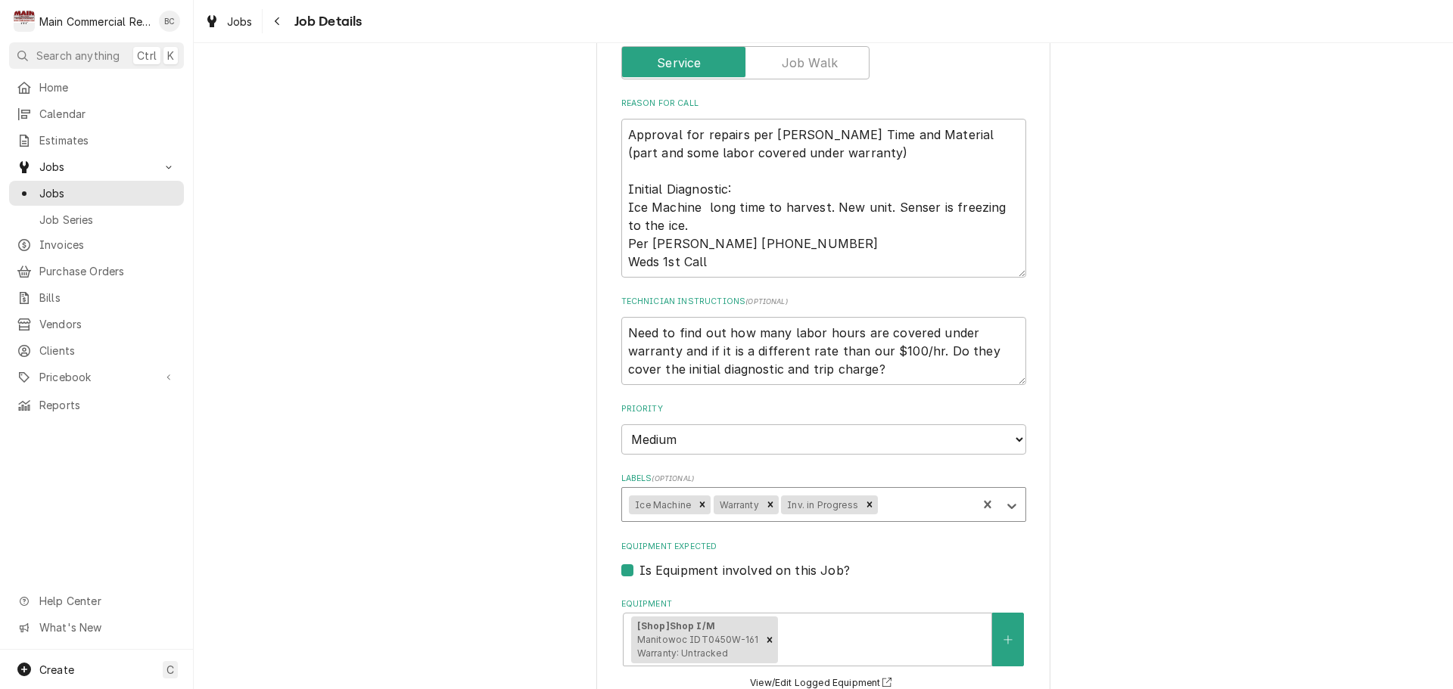
scroll to position [281, 0]
click at [621, 326] on textarea "Need to find out how many labor hours are covered under warranty and if it is a…" at bounding box center [823, 354] width 405 height 68
type textarea "x"
type textarea "Need to find out how many labor hours are covered under warranty and if it is a…"
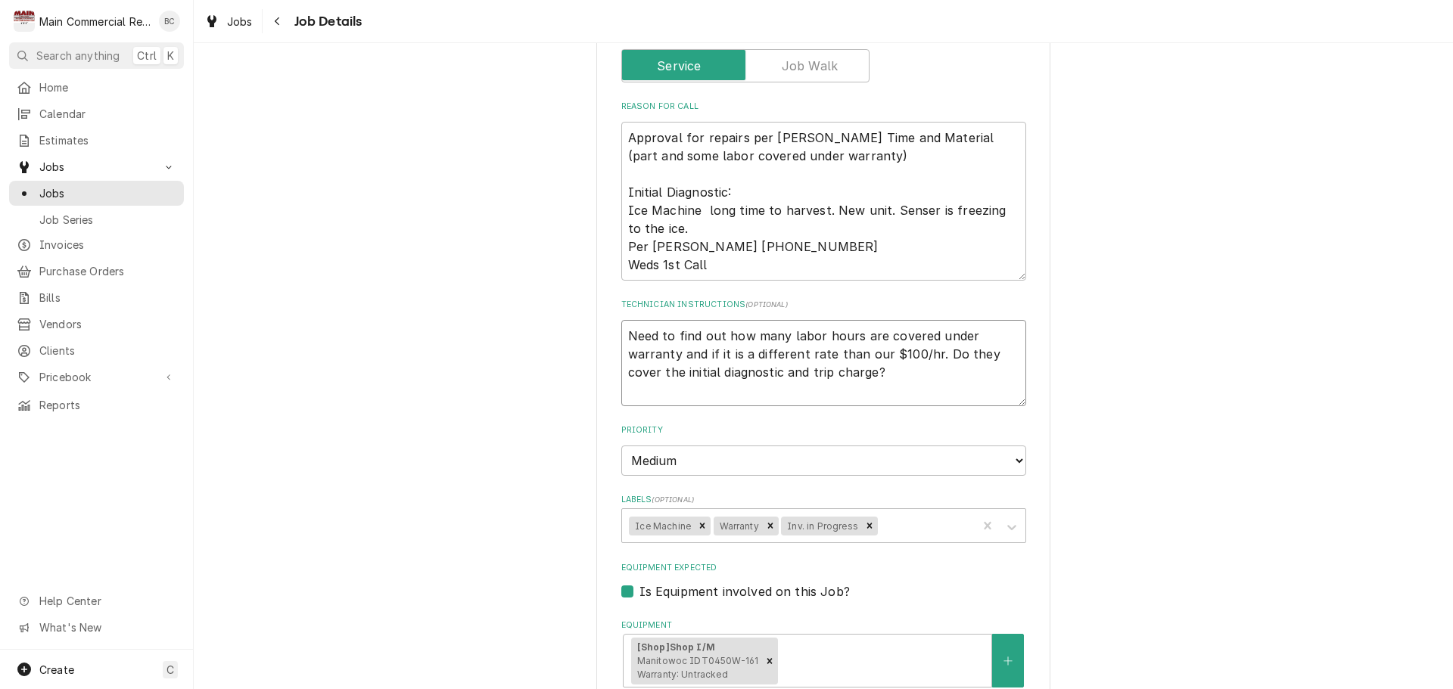
click at [622, 322] on textarea "Need to find out how many labor hours are covered under warranty and if it is a…" at bounding box center [823, 363] width 405 height 86
type textarea "x"
type textarea "I Need to find out how many labor hours are covered under warranty and if it is…"
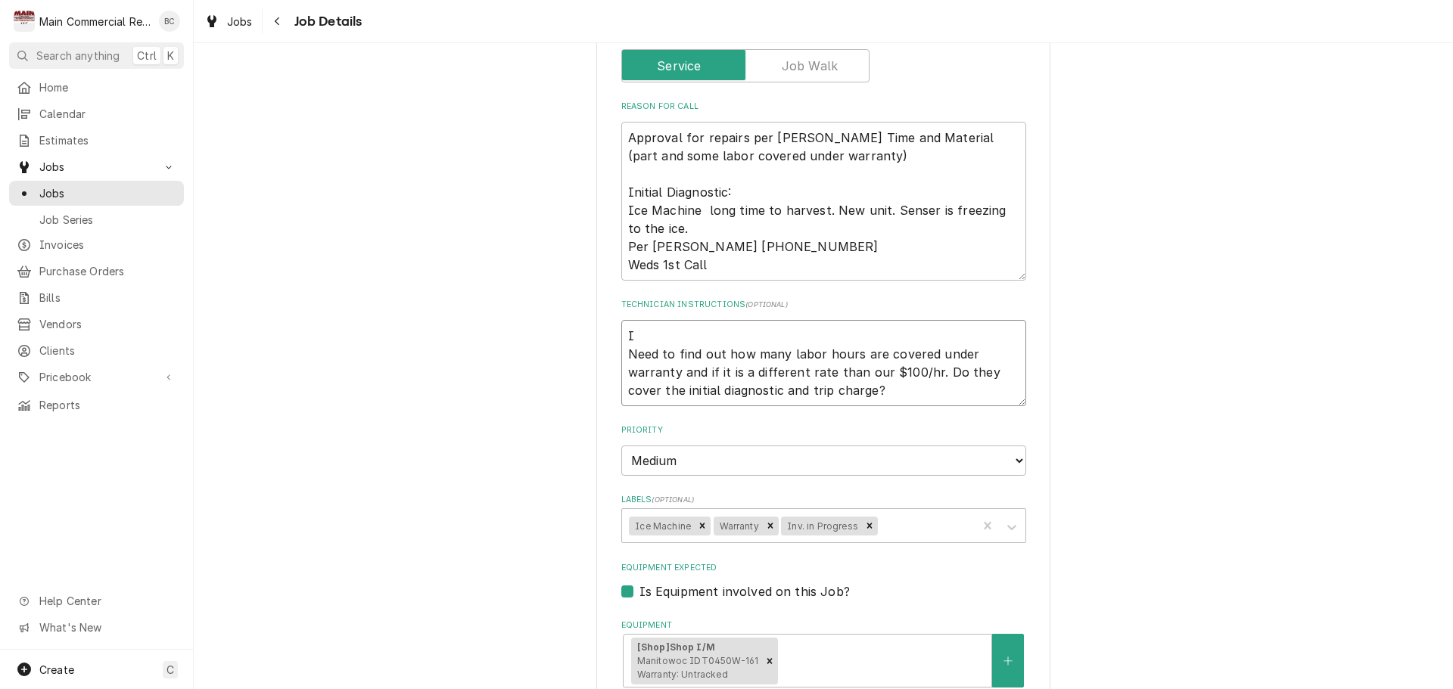
type textarea "x"
type textarea "IN Need to find out how many labor hours are covered under warranty and if it i…"
type textarea "x"
type textarea "INV Need to find out how many labor hours are covered under warranty and if it …"
type textarea "x"
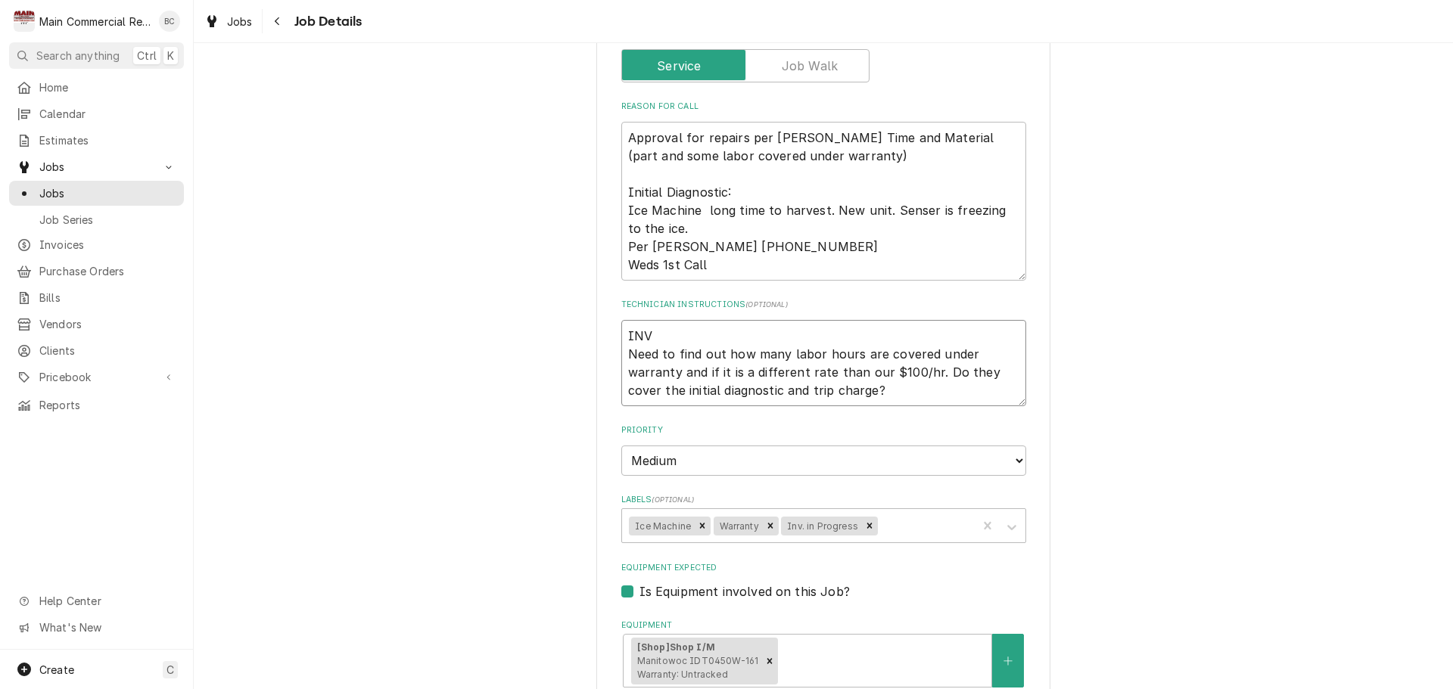
type textarea "INV# Need to find out how many labor hours are covered under warranty and if it…"
type textarea "x"
type textarea "INV#1 Need to find out how many labor hours are covered under warranty and if i…"
type textarea "x"
type textarea "INV#15 Need to find out how many labor hours are covered under warranty and if …"
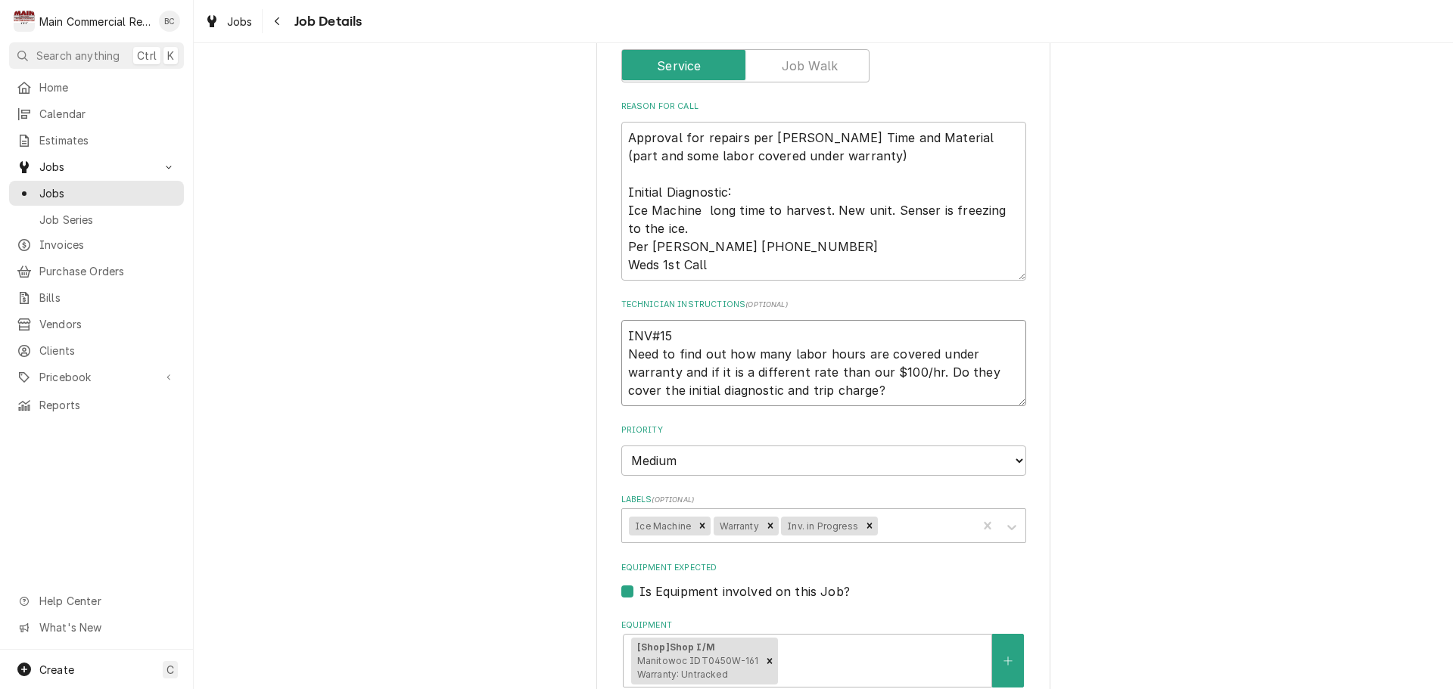
type textarea "x"
type textarea "INV#152 Need to find out how many labor hours are covered under warranty and if…"
type textarea "x"
type textarea "INV#1522 Need to find out how many labor hours are covered under warranty and i…"
type textarea "x"
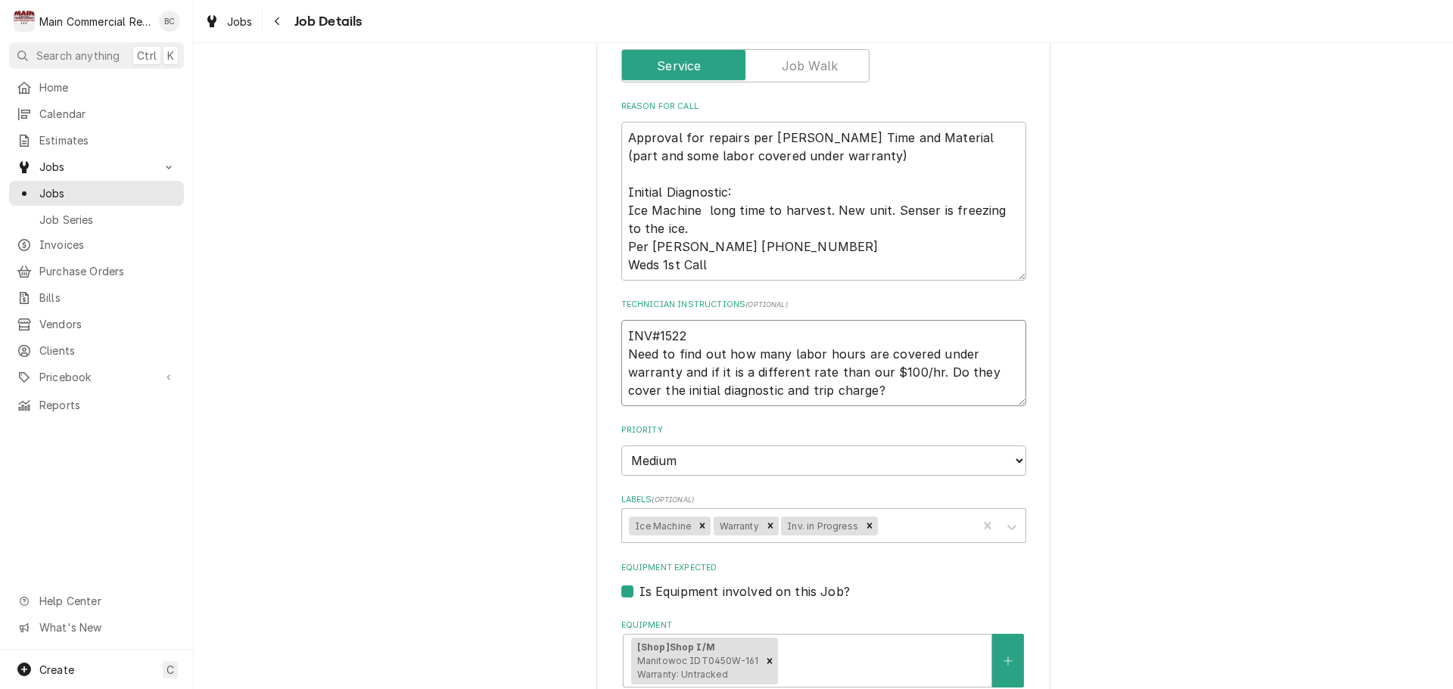
type textarea "INV#15225 Need to find out how many labor hours are covered under warranty and …"
type textarea "x"
type textarea "INV#152254 Need to find out how many labor hours are covered under warranty and…"
type textarea "x"
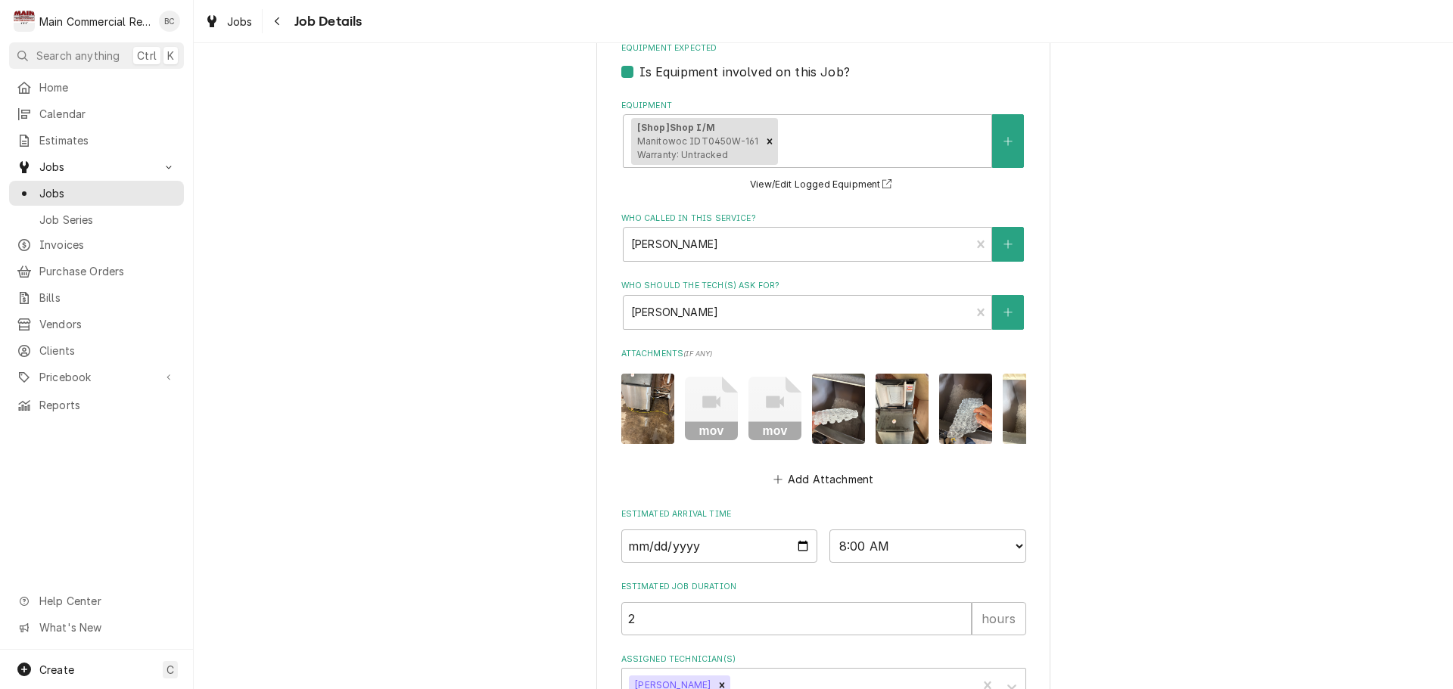
scroll to position [905, 0]
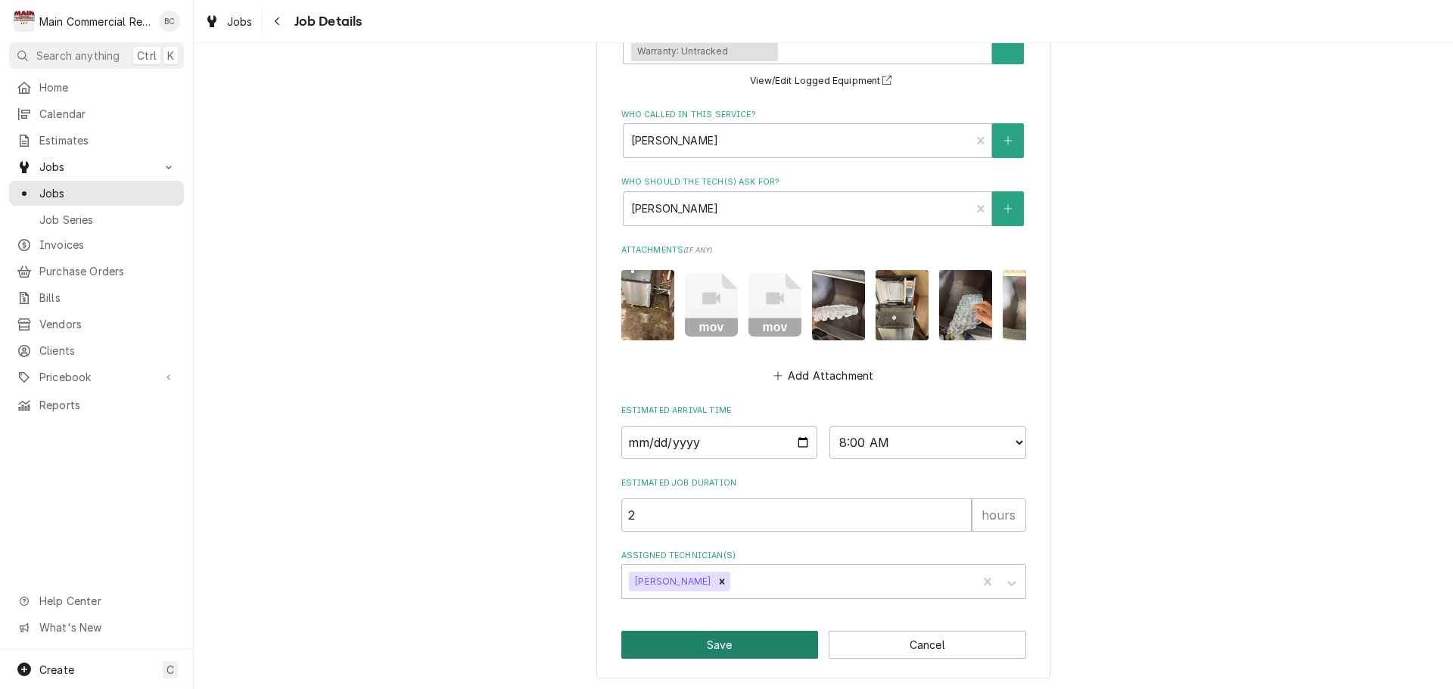
type textarea "INV#152254 Need to find out how many labor hours are covered under warranty and…"
click at [693, 636] on button "Save" at bounding box center [719, 645] width 197 height 28
type textarea "x"
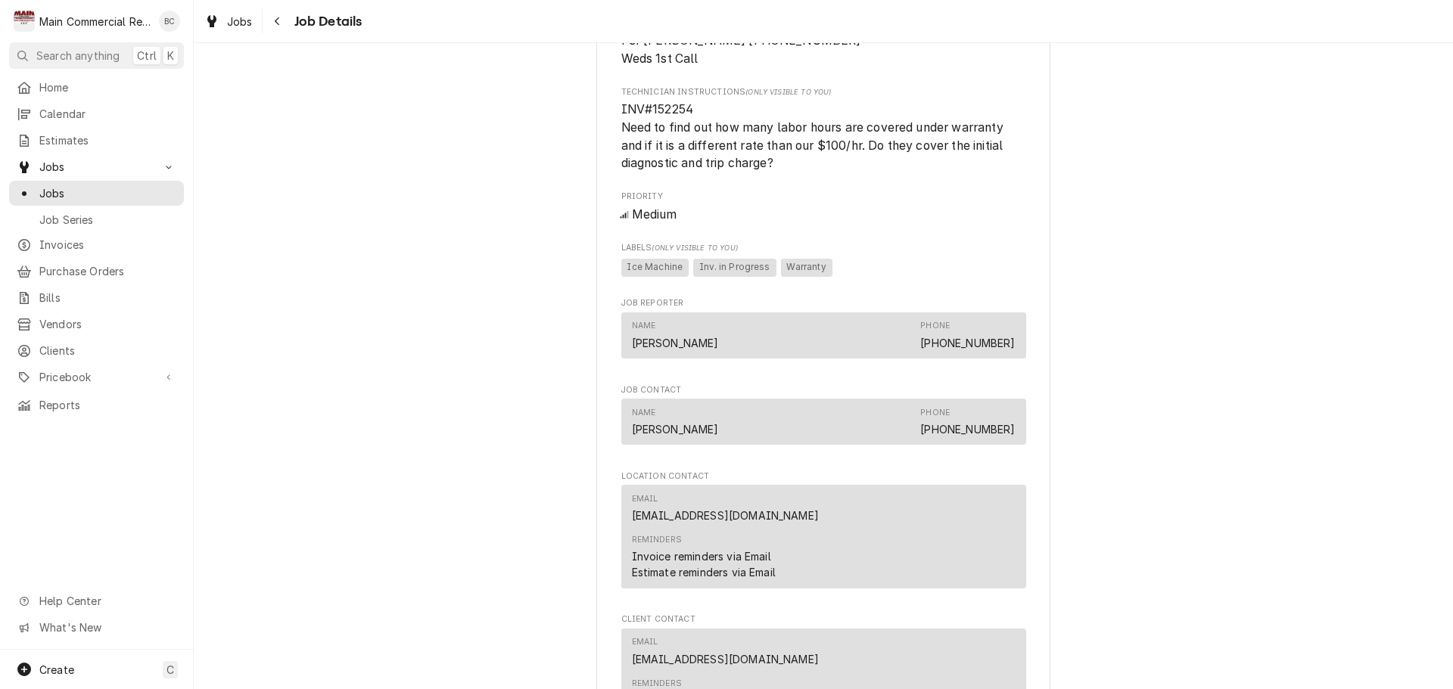
scroll to position [942, 0]
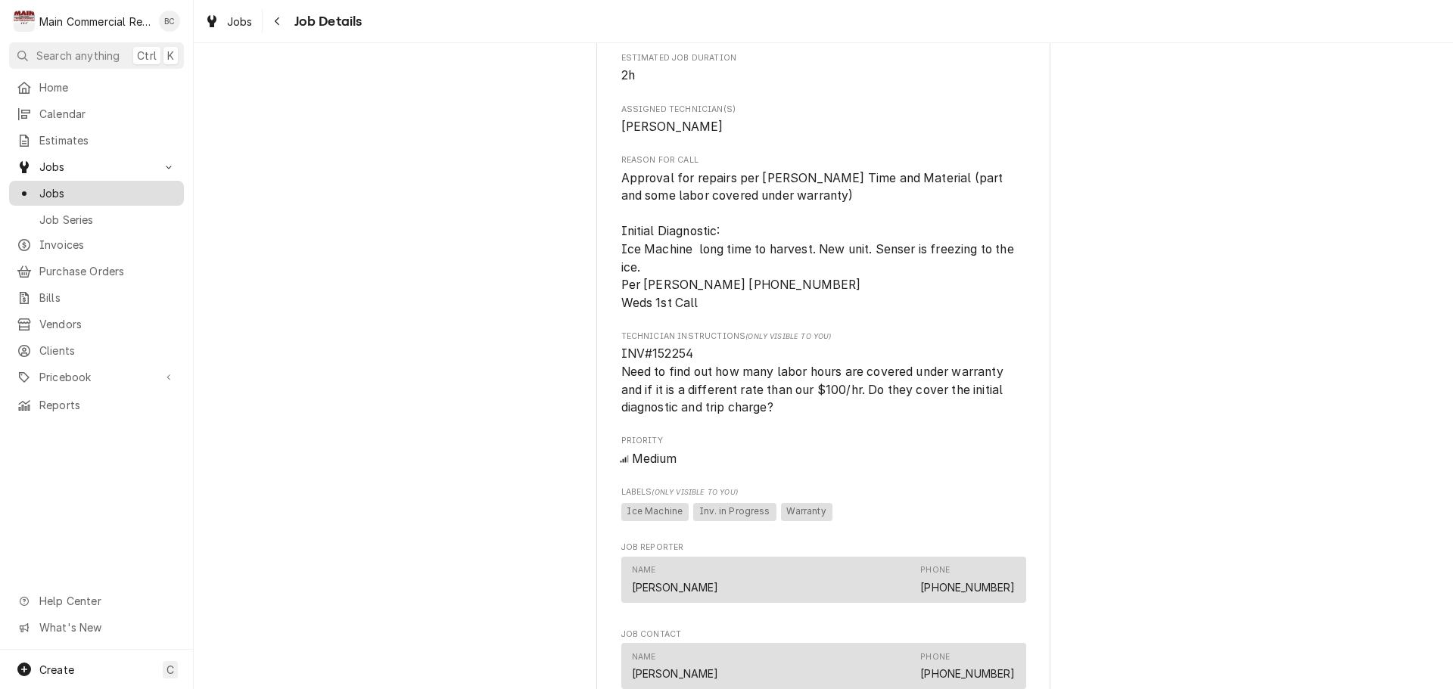
click at [85, 188] on span "Jobs" at bounding box center [107, 193] width 137 height 16
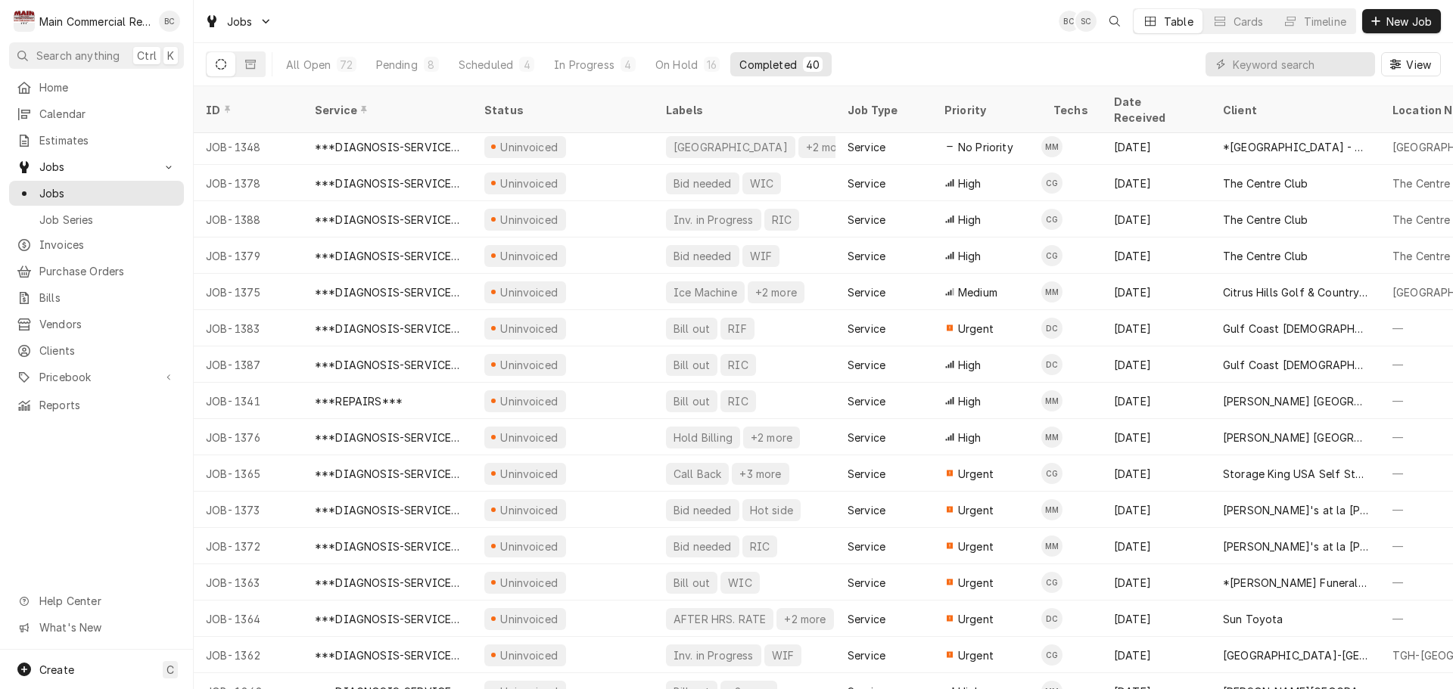
scroll to position [748, 0]
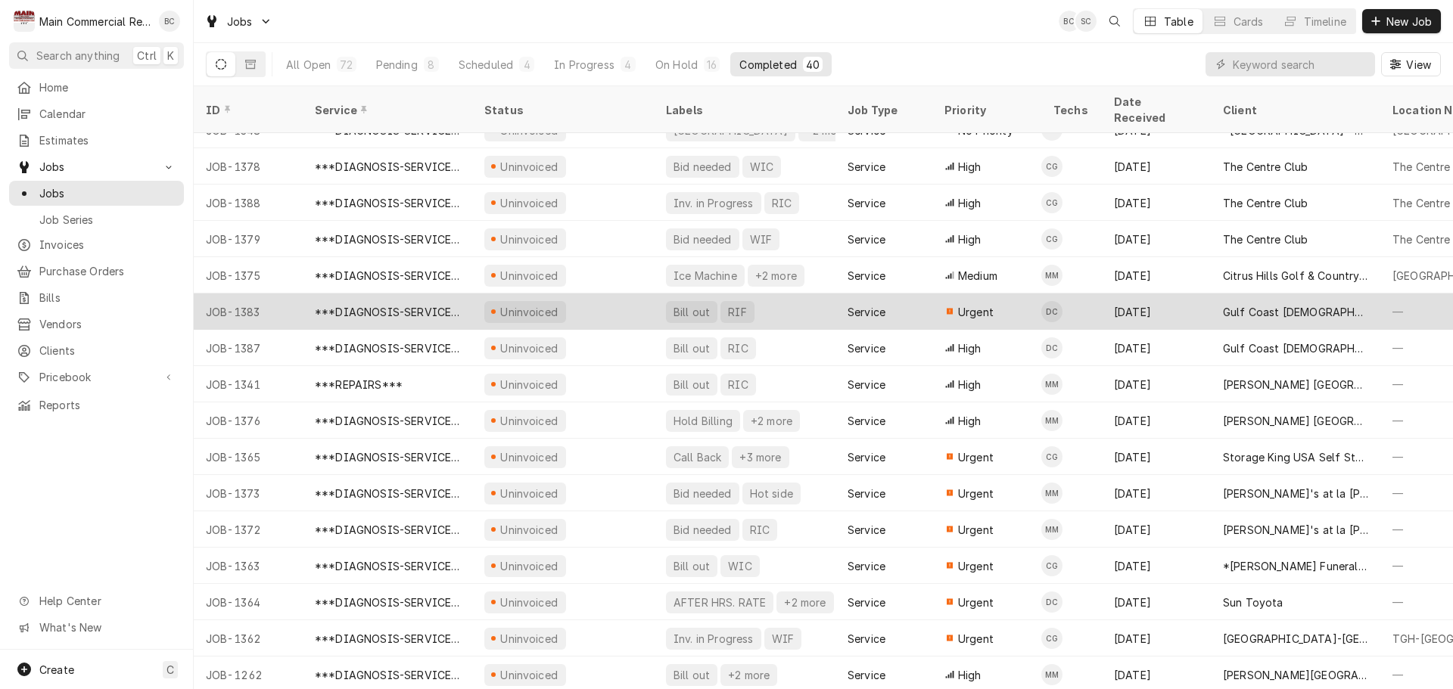
click at [692, 304] on div "Bill out" at bounding box center [691, 312] width 39 height 16
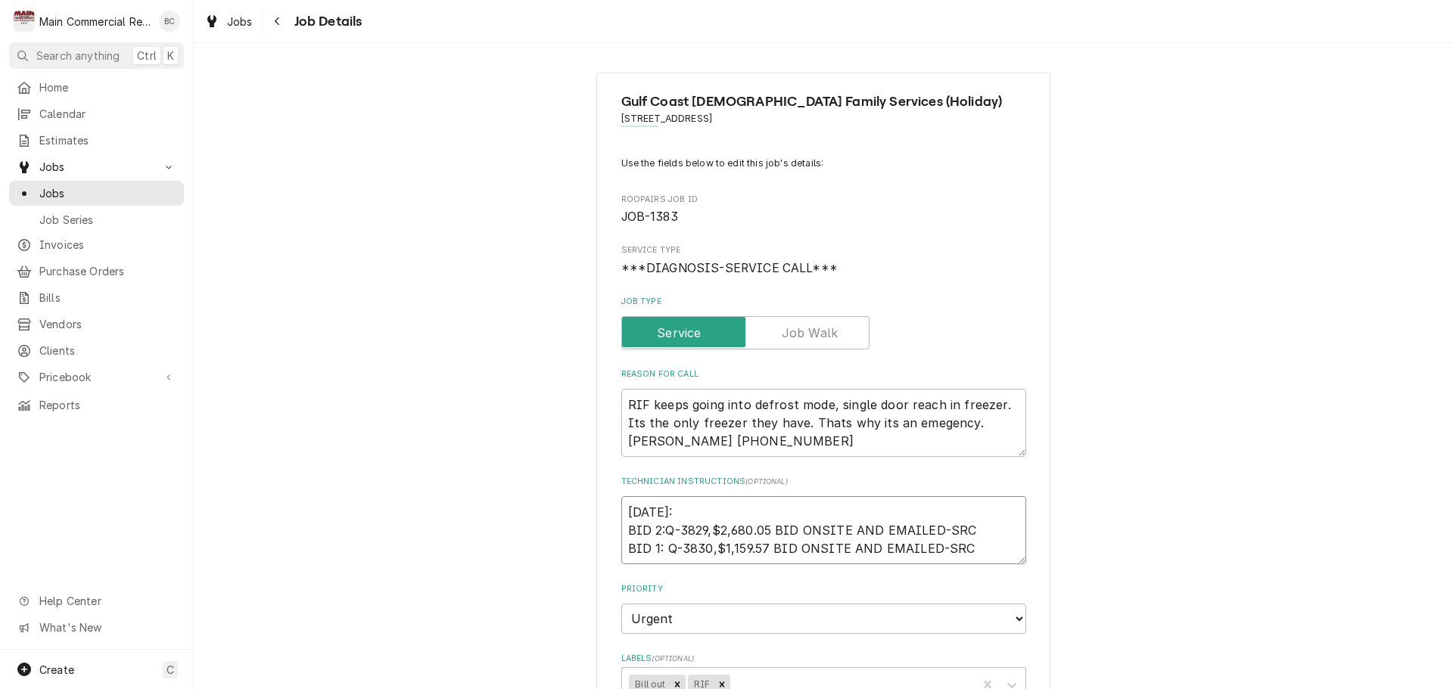
click at [623, 518] on textarea "9/10/25: BID 2:Q-3829,$2,680.05 BID ONSITE AND EMAILED-SRC BID 1: Q-3830,$1,159…" at bounding box center [823, 530] width 405 height 68
type textarea "x"
type textarea "9/10/25: BID 2:Q-3829,$2,680.05 BID ONSITE AND EMAILED-SRC BID 1: Q-3830,$1,159…"
click at [633, 503] on textarea "9/10/25: BID 2:Q-3829,$2,680.05 BID ONSITE AND EMAILED-SRC BID 1: Q-3830,$1,159…" at bounding box center [823, 539] width 405 height 86
type textarea "x"
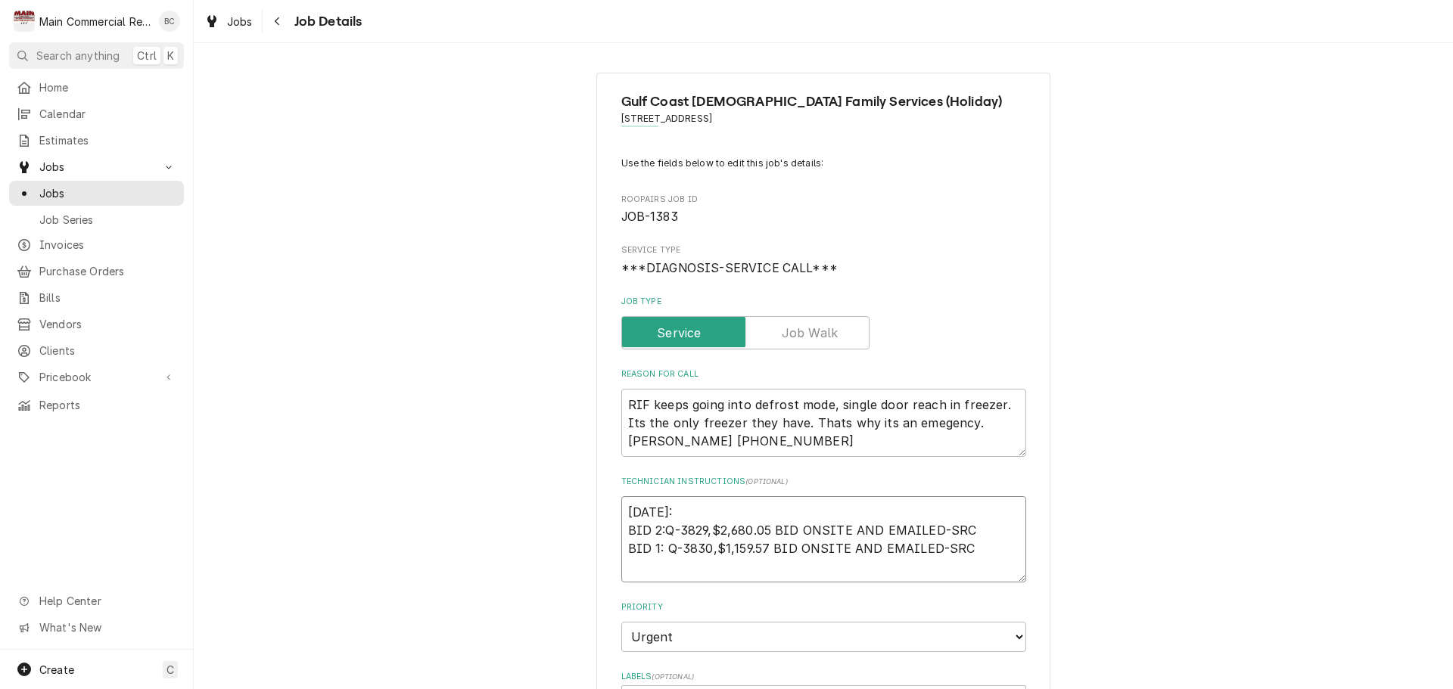
type textarea "I 9/10/25: BID 2:Q-3829,$2,680.05 BID ONSITE AND EMAILED-SRC BID 1: Q-3830,$1,1…"
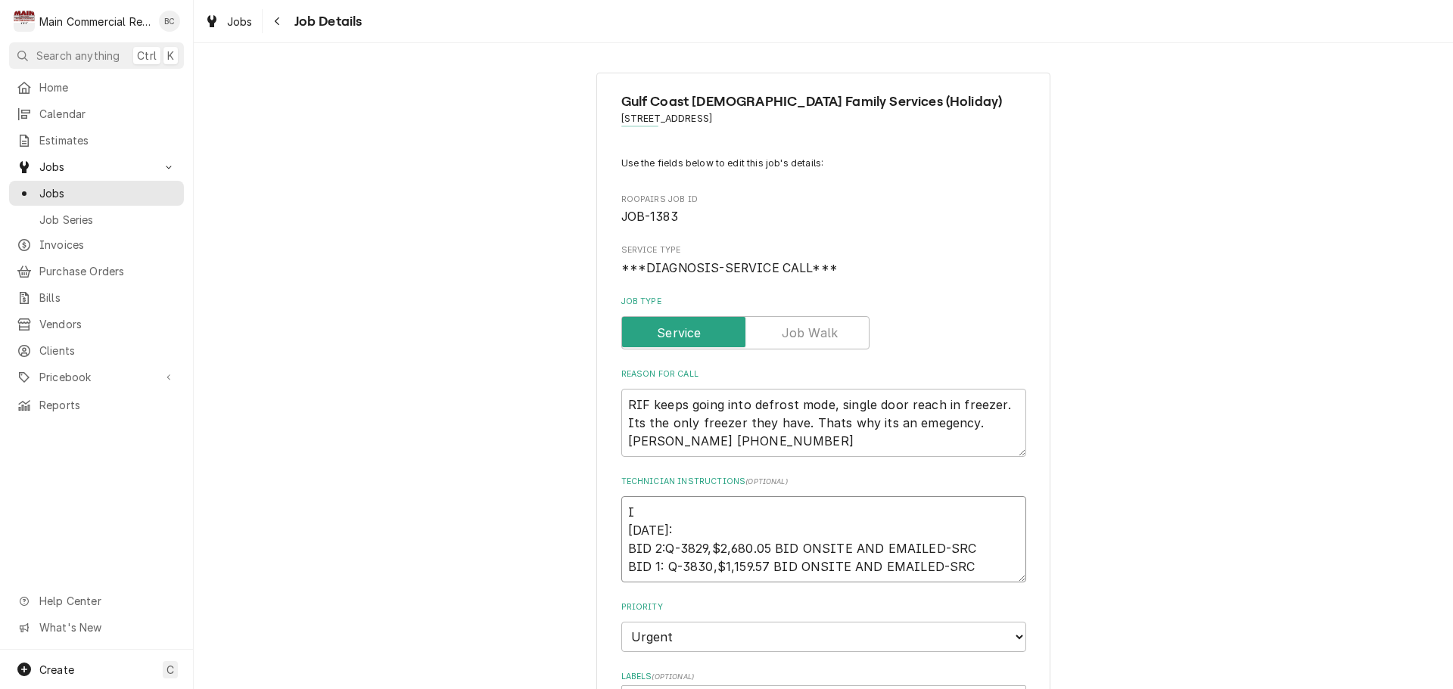
type textarea "x"
type textarea "IN 9/10/25: BID 2:Q-3829,$2,680.05 BID ONSITE AND EMAILED-SRC BID 1: Q-3830,$1,…"
type textarea "x"
type textarea "INV 9/10/25: BID 2:Q-3829,$2,680.05 BID ONSITE AND EMAILED-SRC BID 1: Q-3830,$1…"
type textarea "x"
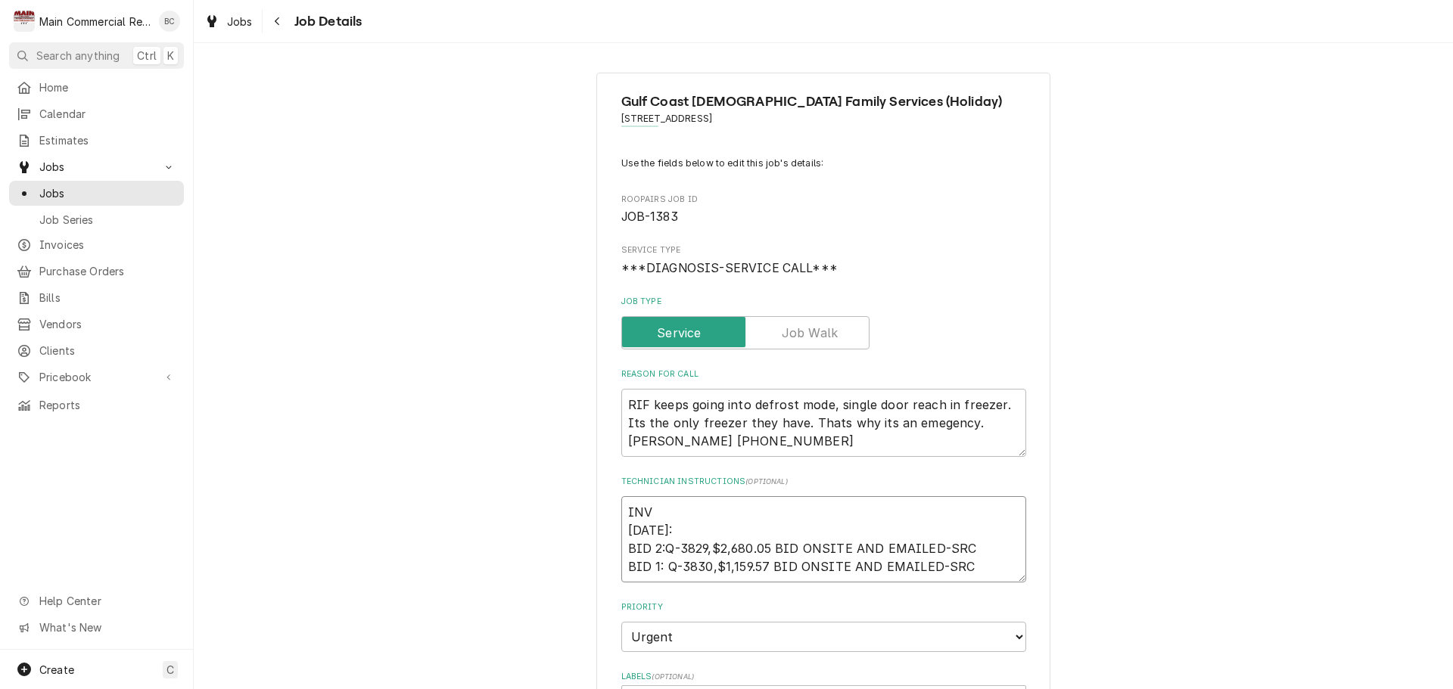
type textarea "INV# 9/10/25: BID 2:Q-3829,$2,680.05 BID ONSITE AND EMAILED-SRC BID 1: Q-3830,$…"
type textarea "x"
type textarea "INV#1 9/10/25: BID 2:Q-3829,$2,680.05 BID ONSITE AND EMAILED-SRC BID 1: Q-3830,…"
type textarea "x"
type textarea "INV#15 9/10/25: BID 2:Q-3829,$2,680.05 BID ONSITE AND EMAILED-SRC BID 1: Q-3830…"
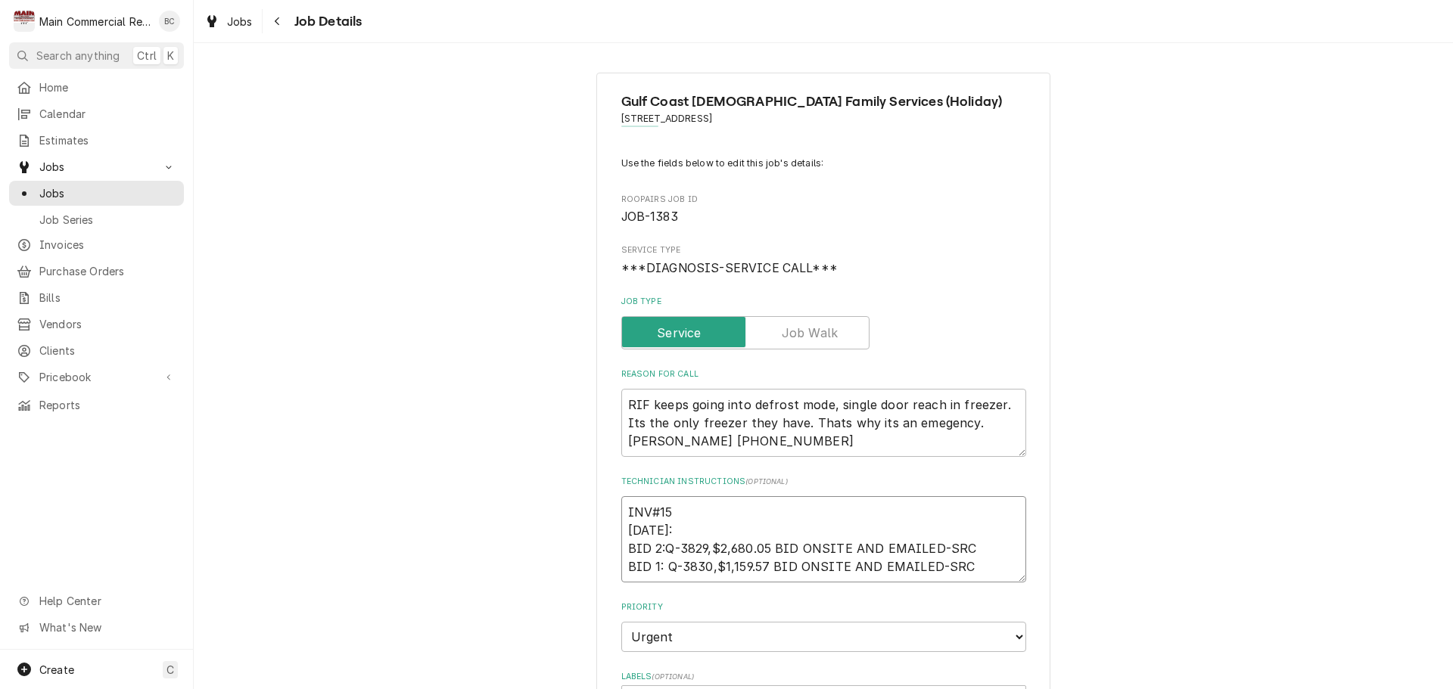
type textarea "x"
type textarea "INV#152 9/10/25: BID 2:Q-3829,$2,680.05 BID ONSITE AND EMAILED-SRC BID 1: Q-383…"
type textarea "x"
type textarea "INV#1522 9/10/25: BID 2:Q-3829,$2,680.05 BID ONSITE AND EMAILED-SRC BID 1: Q-38…"
type textarea "x"
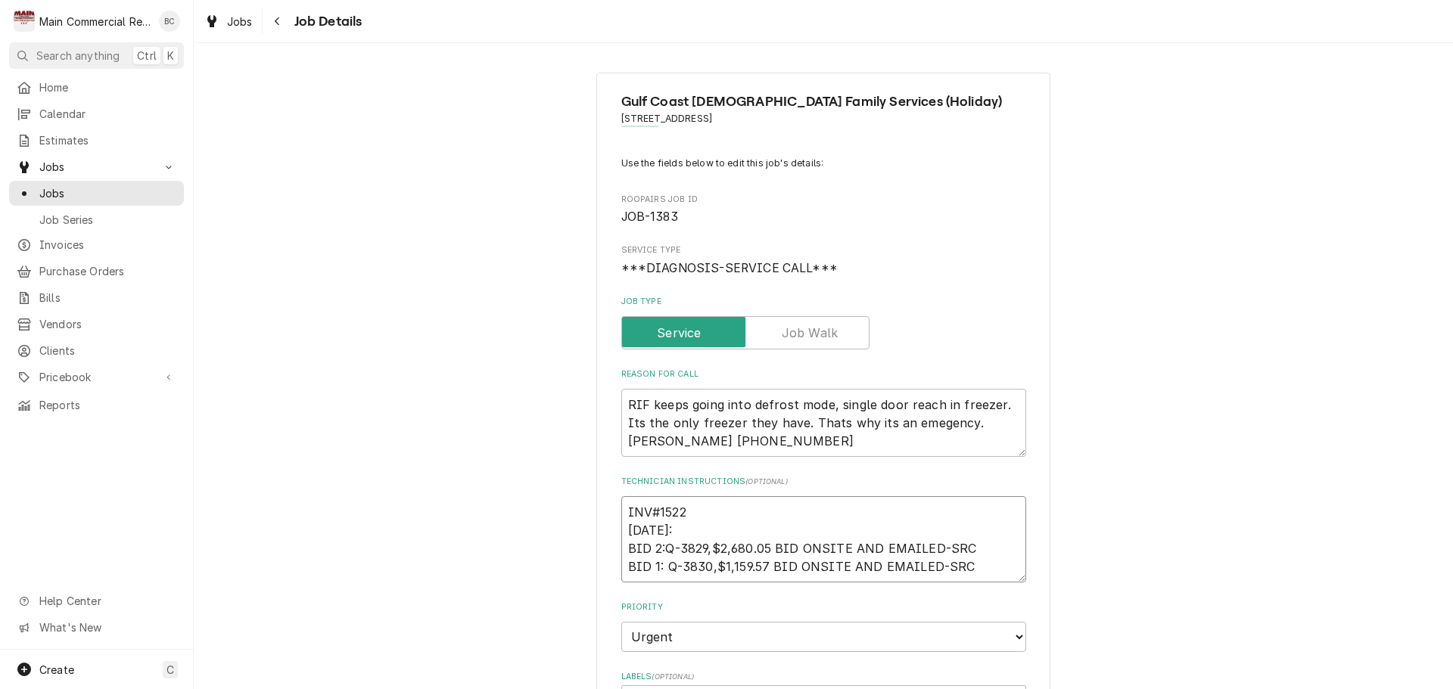
type textarea "INV#15225 9/10/25: BID 2:Q-3829,$2,680.05 BID ONSITE AND EMAILED-SRC BID 1: Q-3…"
type textarea "x"
type textarea "INV#152255 9/10/25: BID 2:Q-3829,$2,680.05 BID ONSITE AND EMAILED-SRC BID 1: Q-…"
type textarea "x"
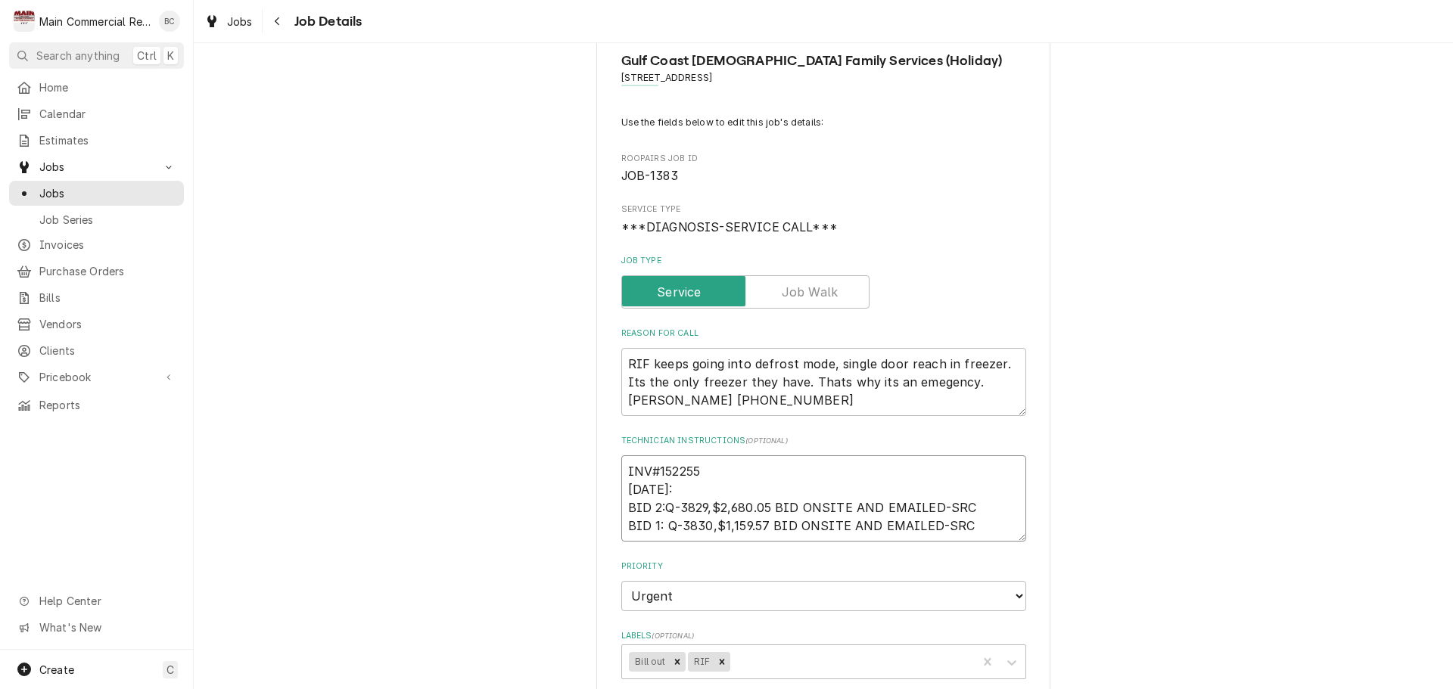
scroll to position [76, 0]
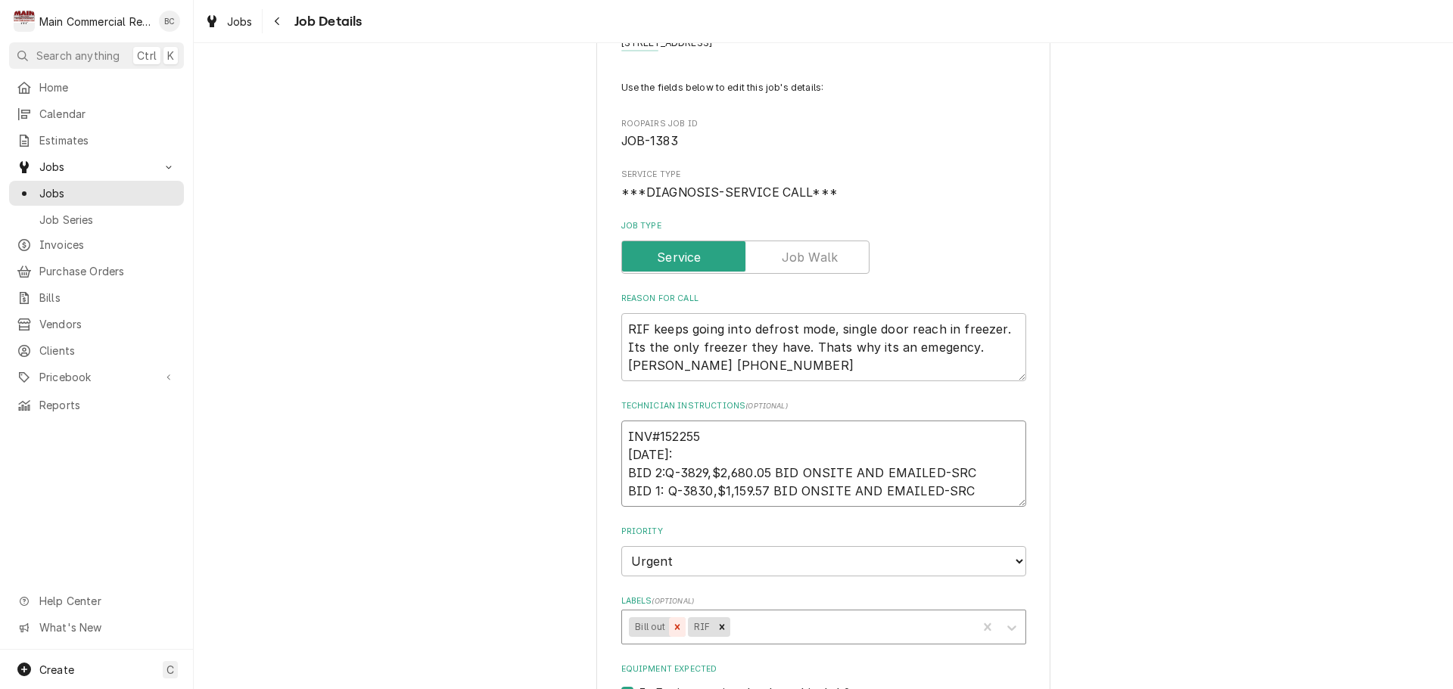
click at [672, 623] on icon "Remove Bill out" at bounding box center [677, 627] width 11 height 11
type textarea "INV#152255 9/10/25: BID 2:Q-3829,$2,680.05 BID ONSITE AND EMAILED-SRC BID 1: Q-…"
type textarea "x"
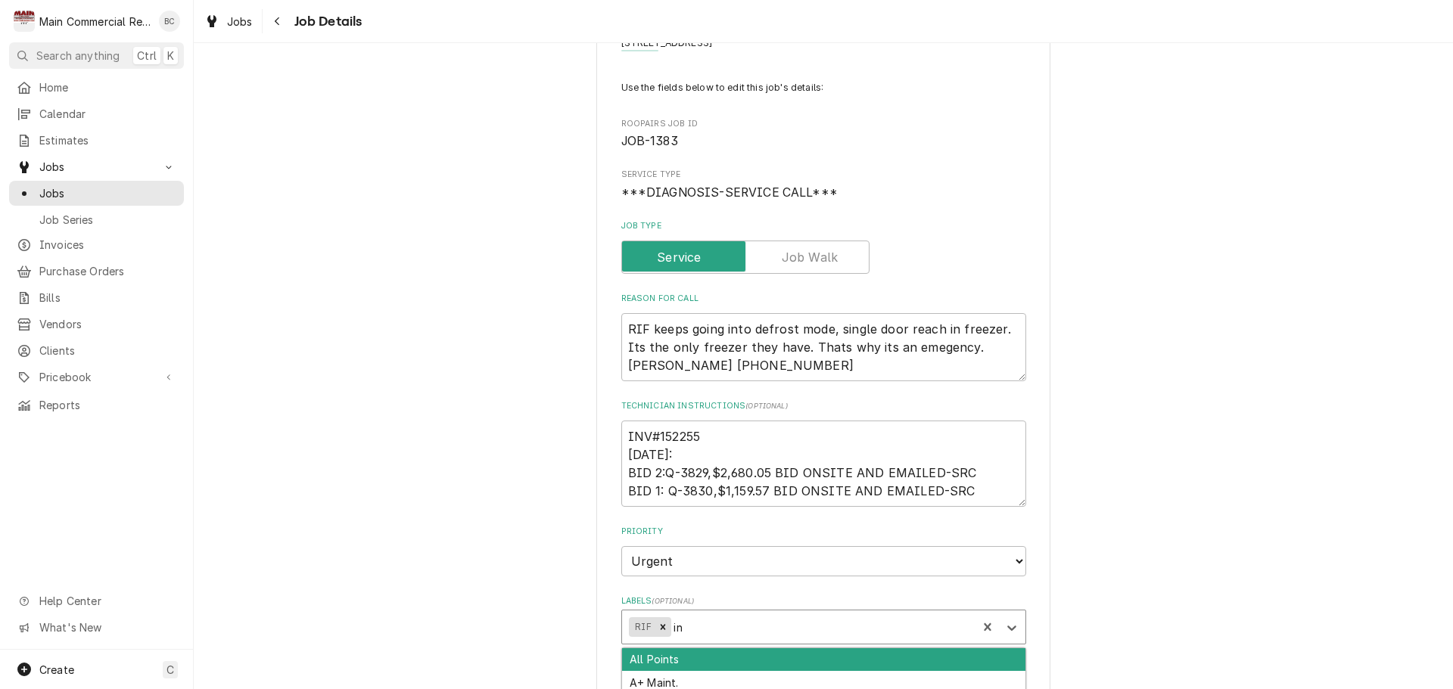
type input "inv"
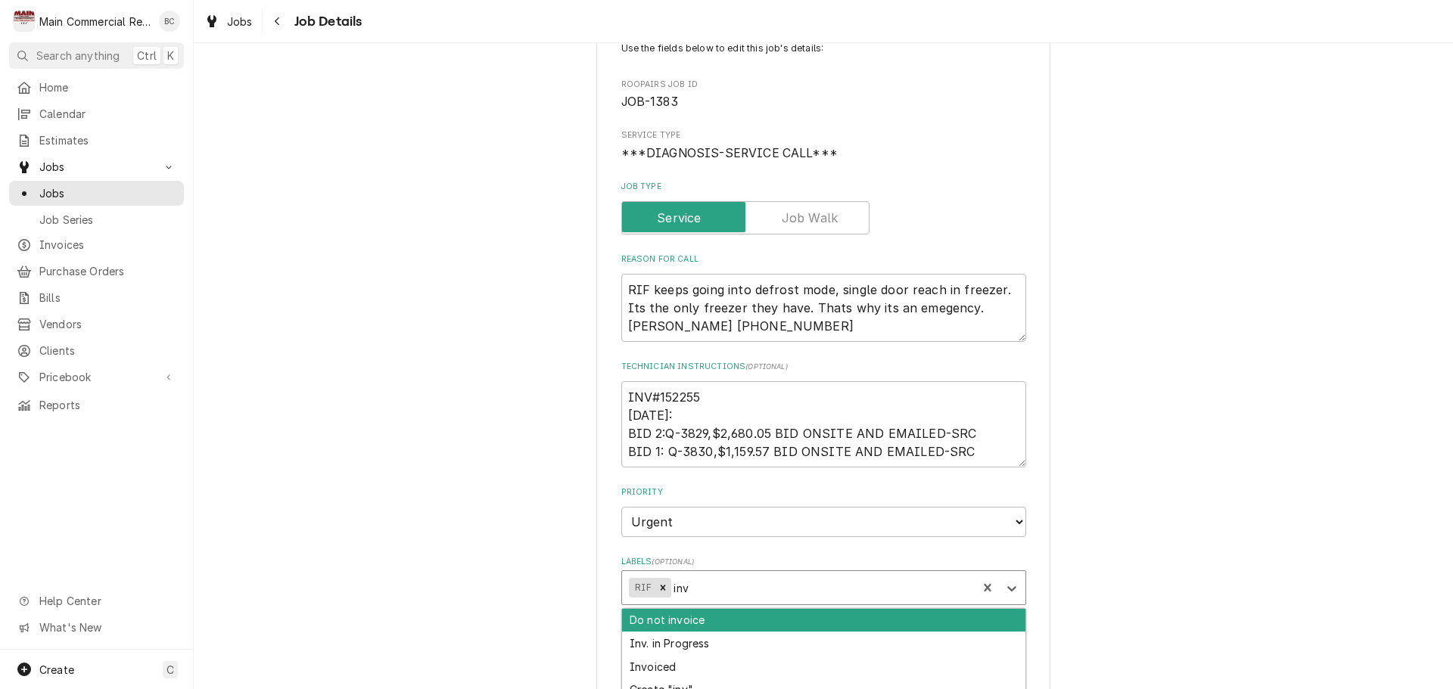
scroll to position [151, 0]
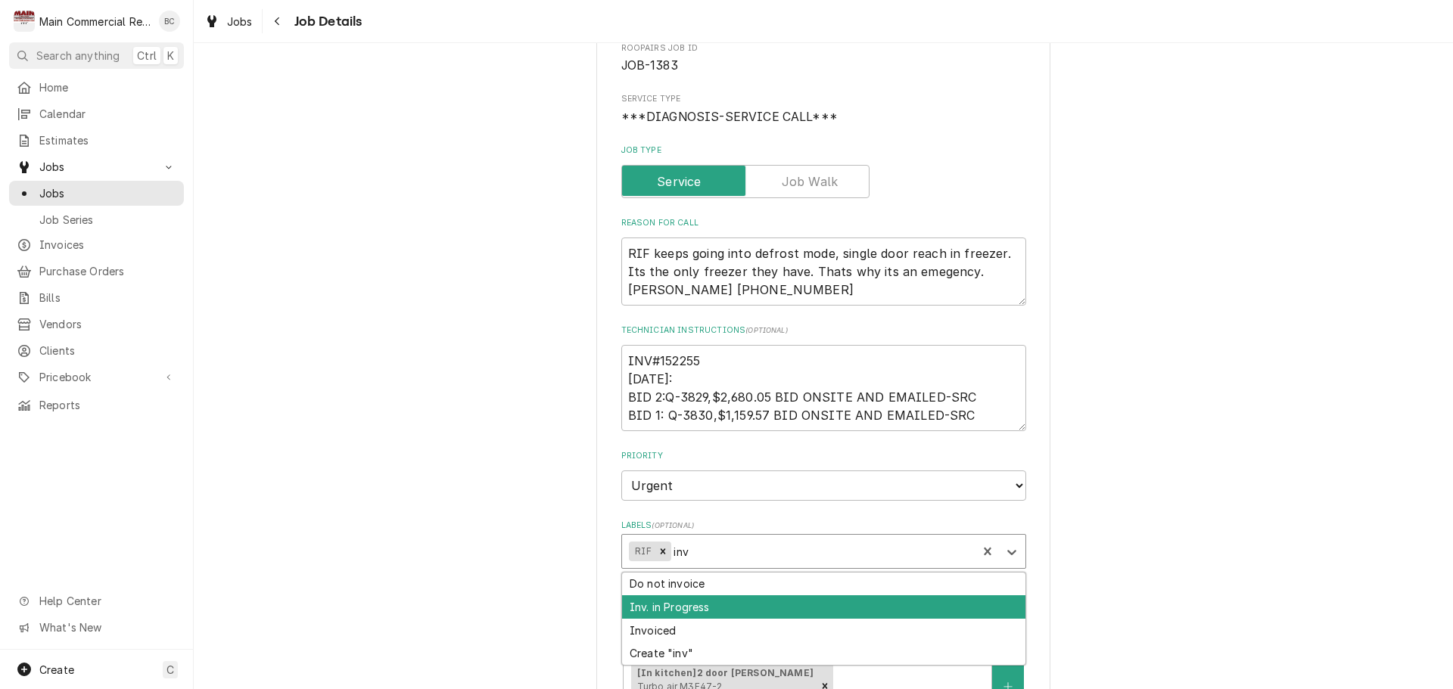
click at [671, 610] on div "Inv. in Progress" at bounding box center [823, 606] width 403 height 23
type textarea "x"
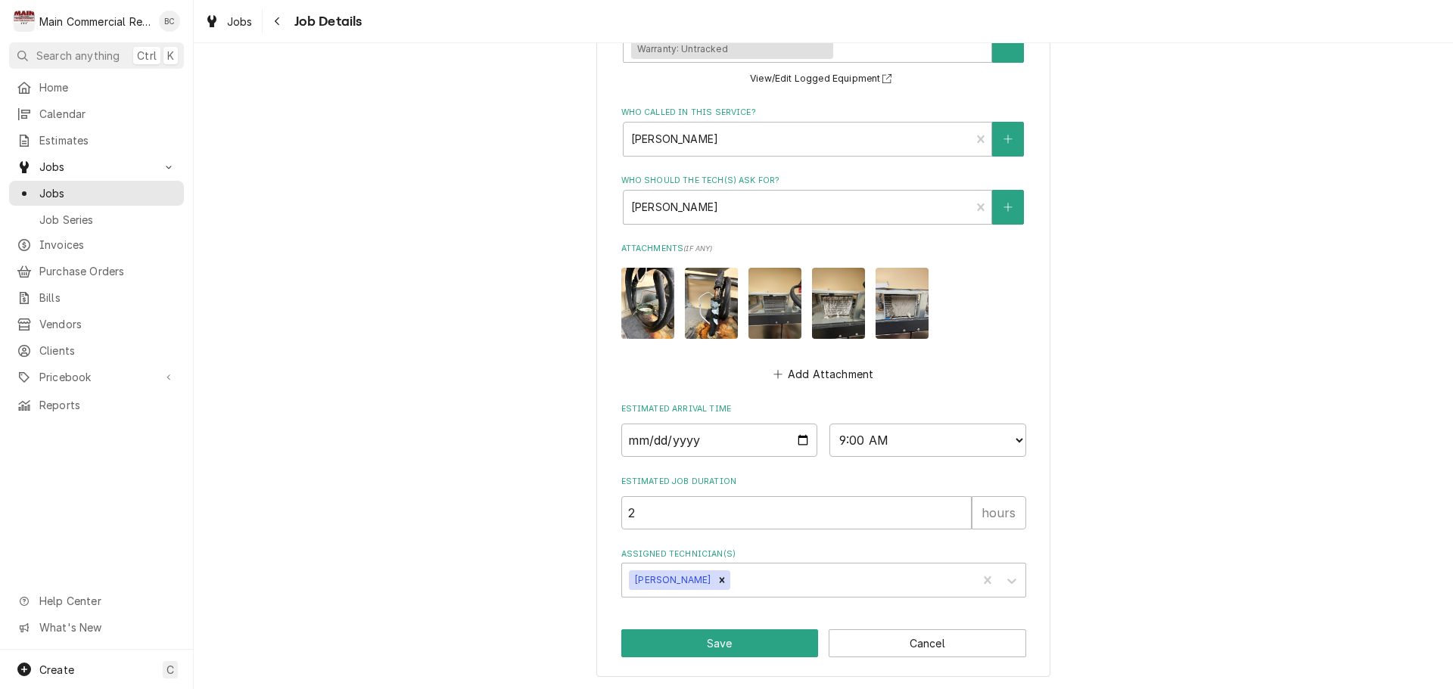
scroll to position [803, 0]
click at [713, 647] on button "Save" at bounding box center [719, 643] width 197 height 28
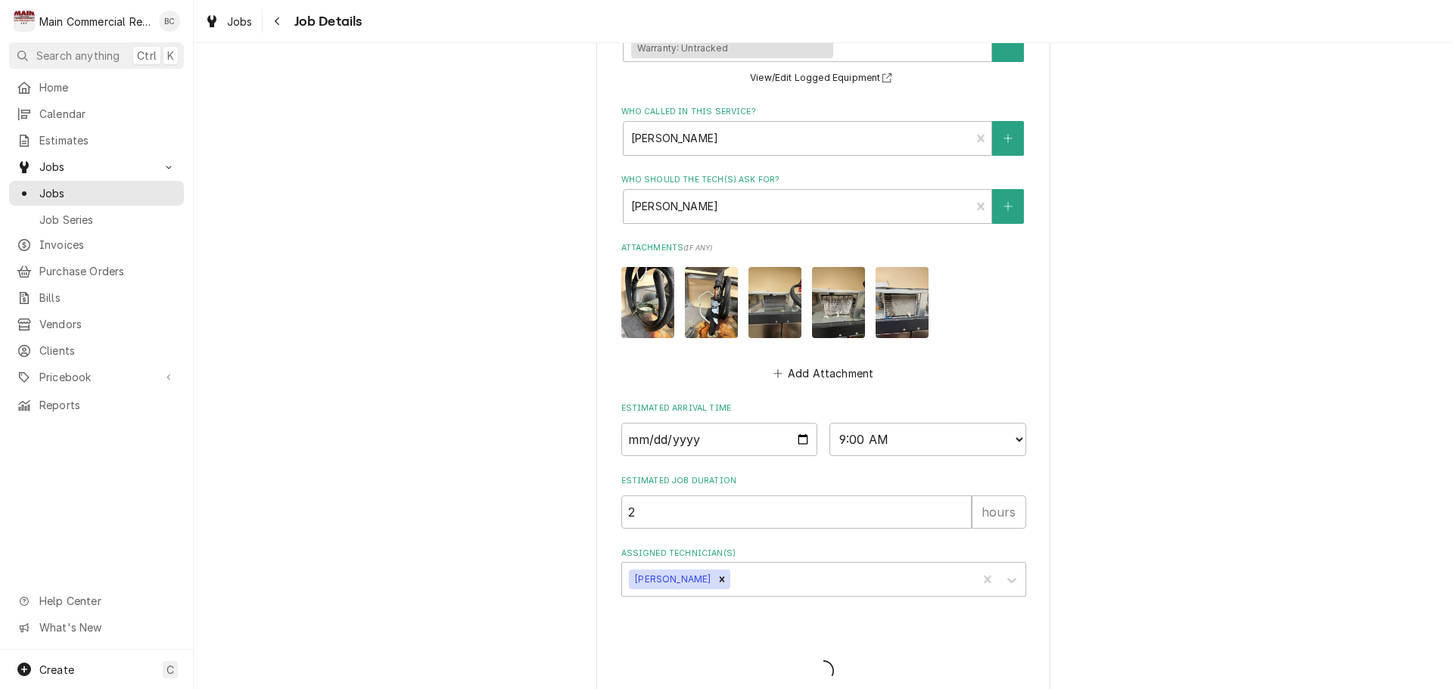
type textarea "x"
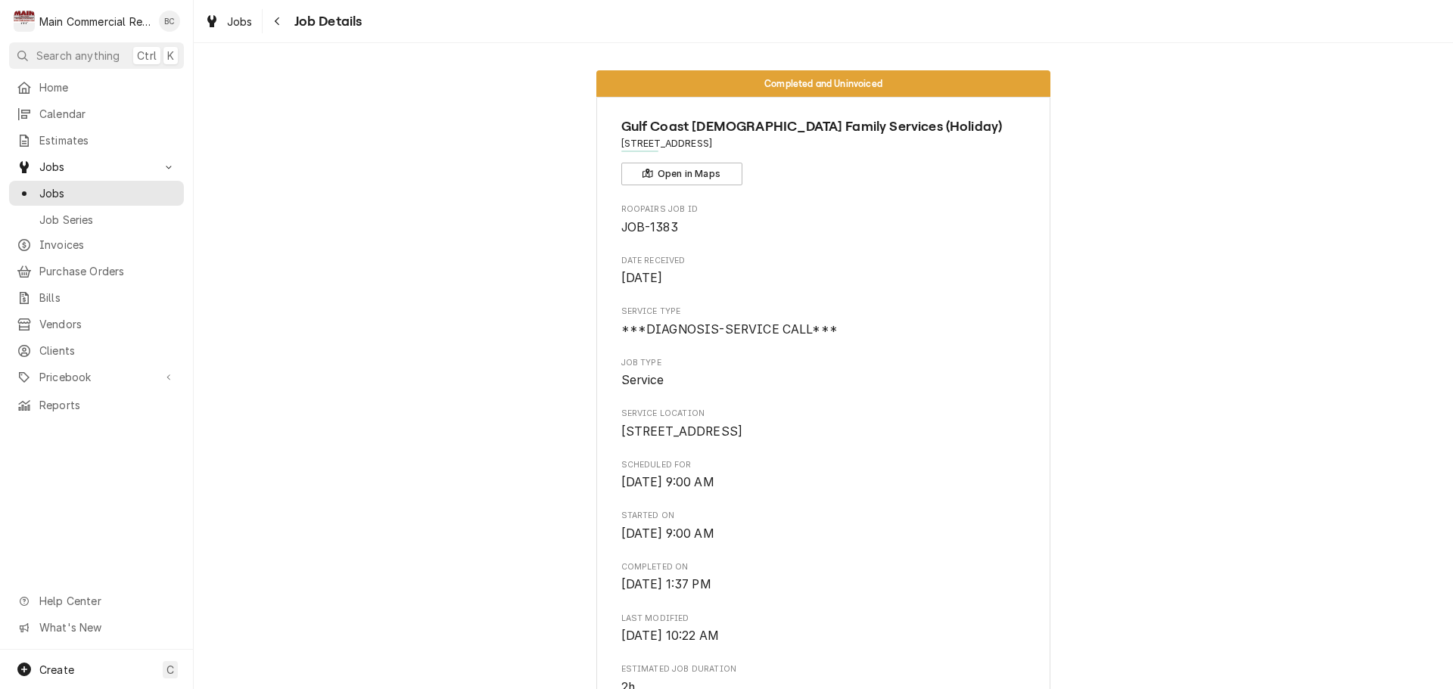
scroll to position [303, 0]
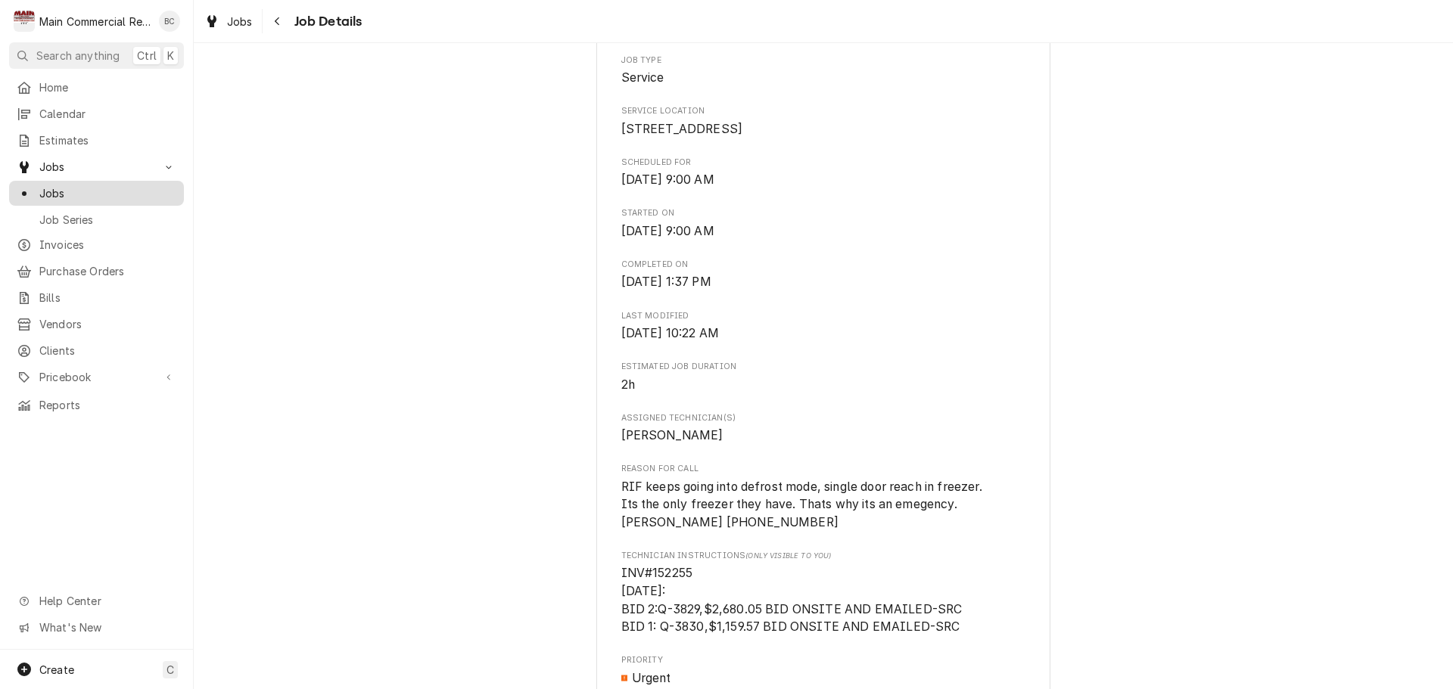
click at [134, 189] on span "Jobs" at bounding box center [107, 193] width 137 height 16
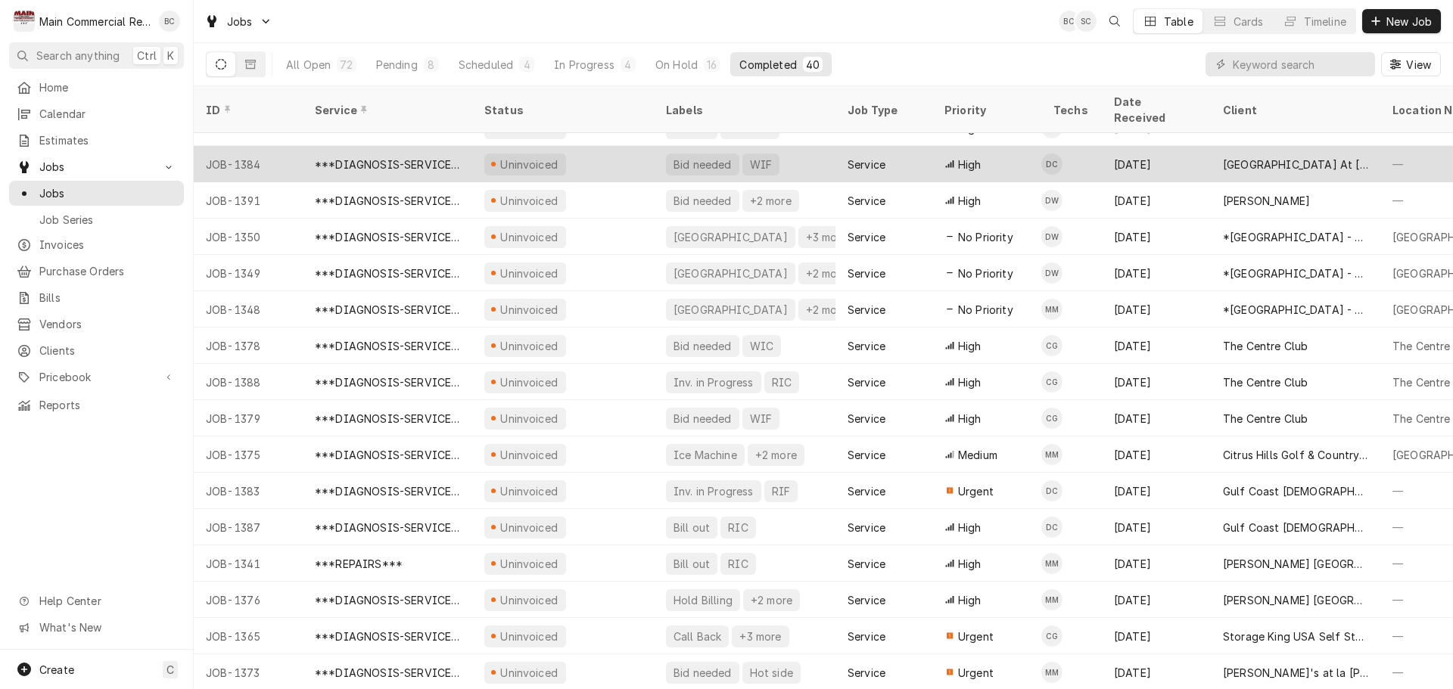
scroll to position [569, 0]
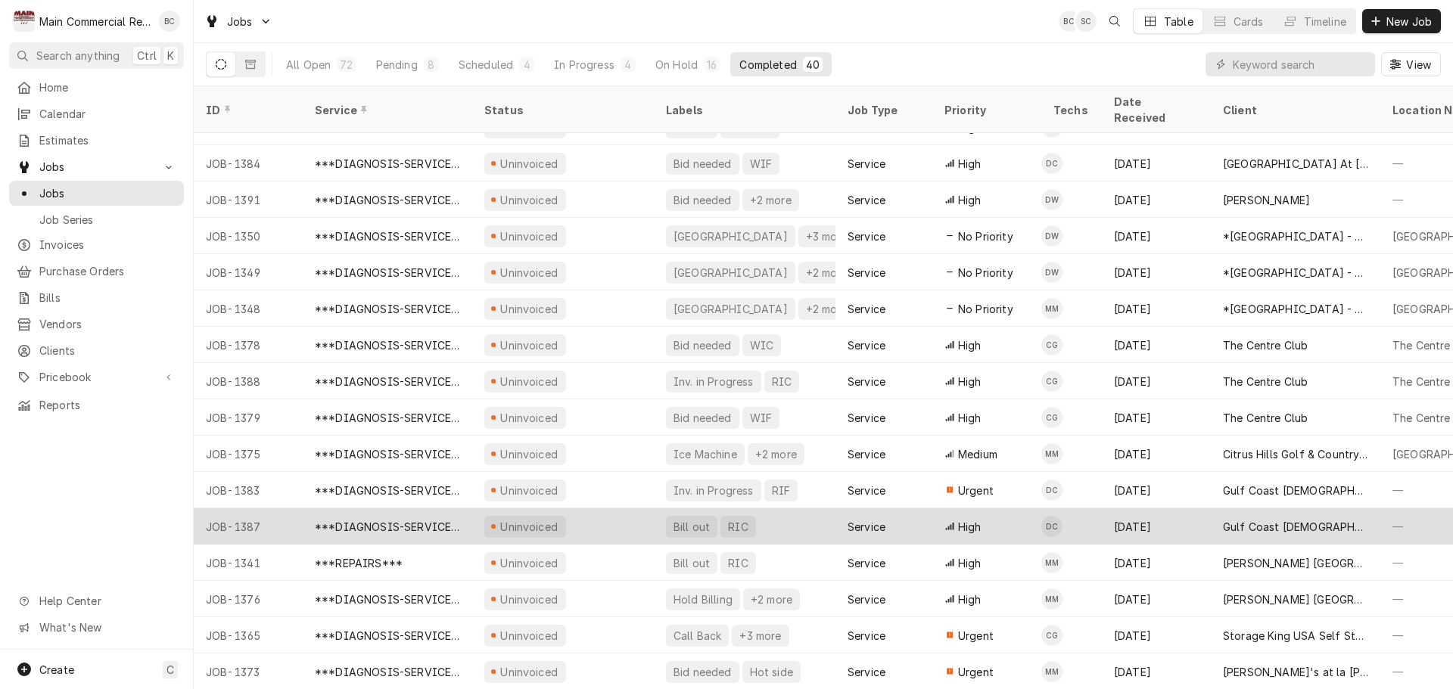
click at [660, 510] on div "Bill out RIC" at bounding box center [745, 526] width 182 height 36
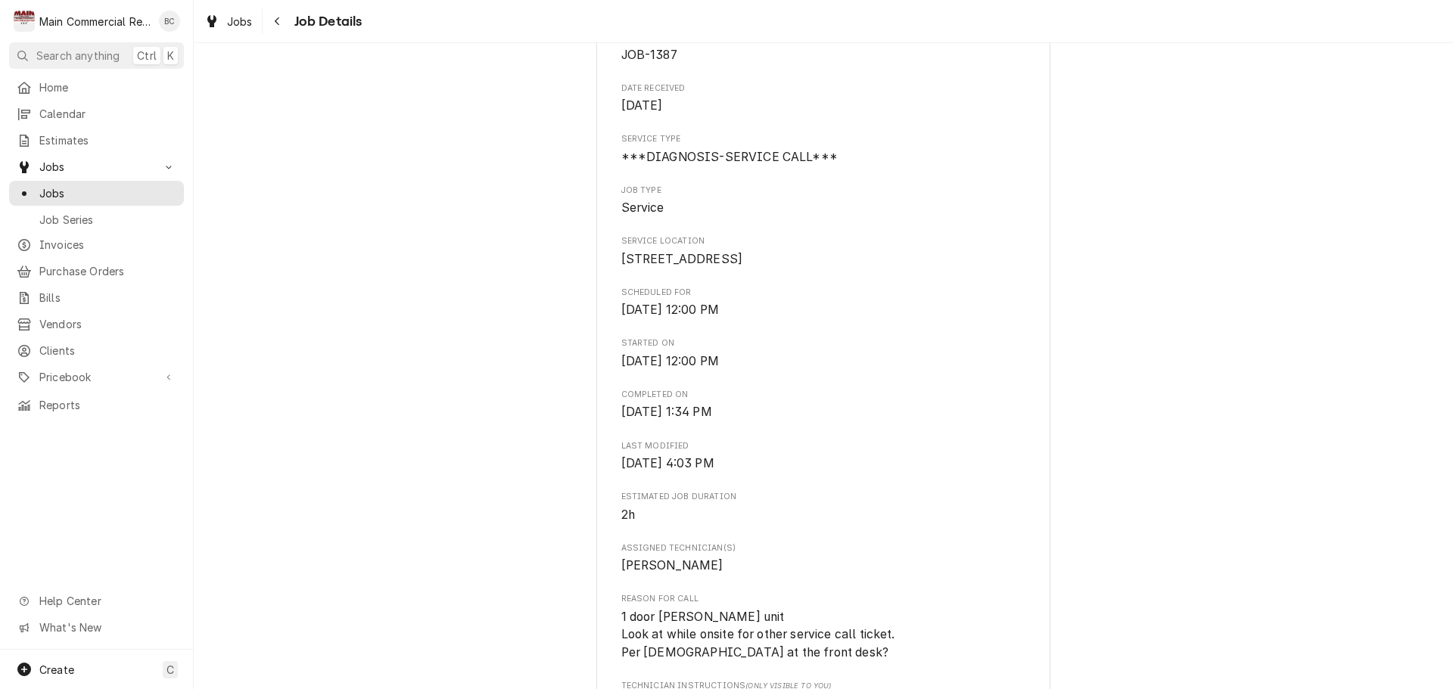
scroll to position [303, 0]
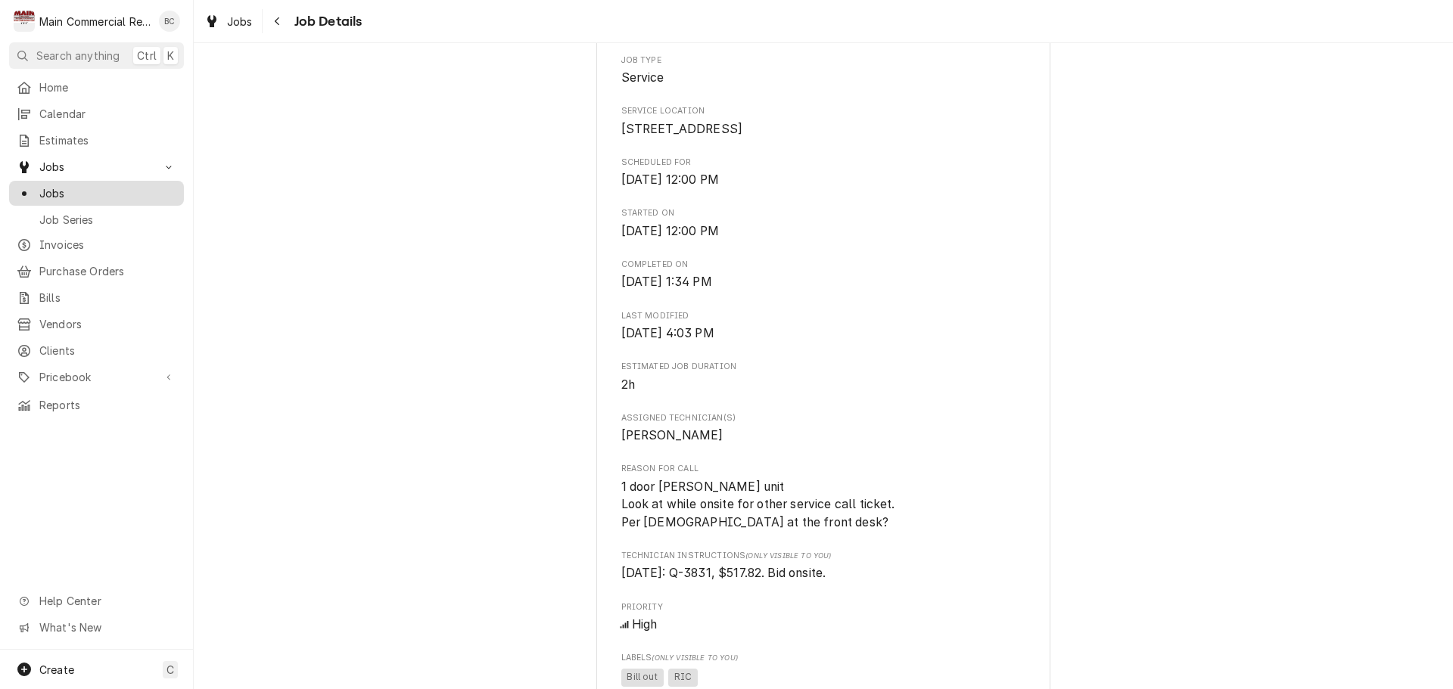
click at [82, 191] on span "Jobs" at bounding box center [107, 193] width 137 height 16
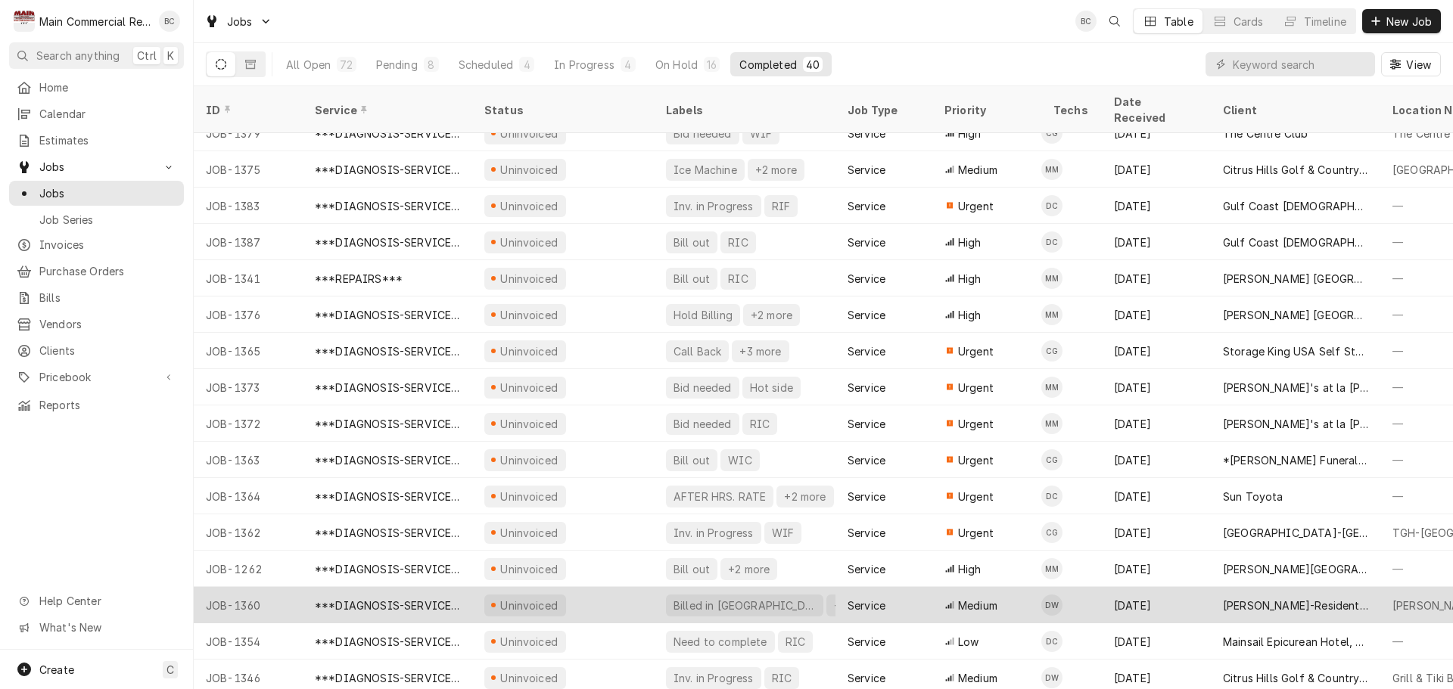
scroll to position [890, 0]
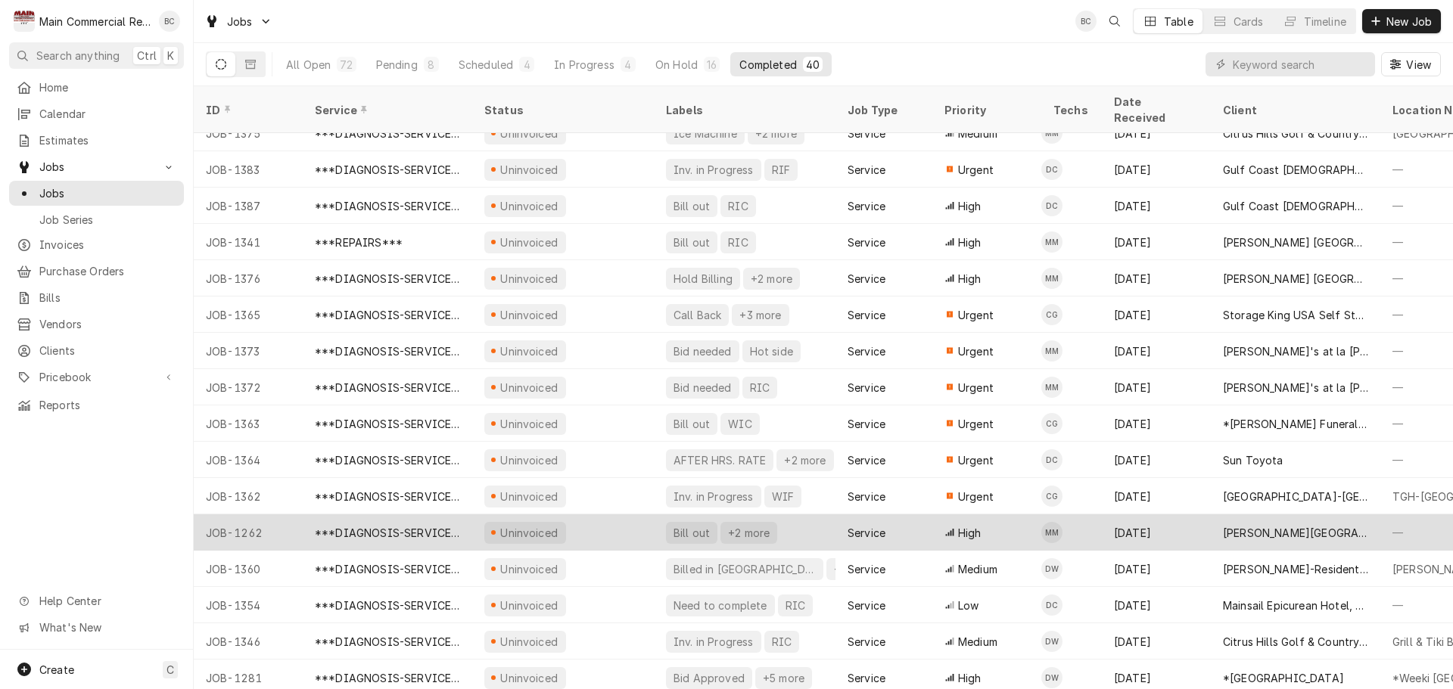
click at [687, 525] on div "Bill out" at bounding box center [691, 533] width 39 height 16
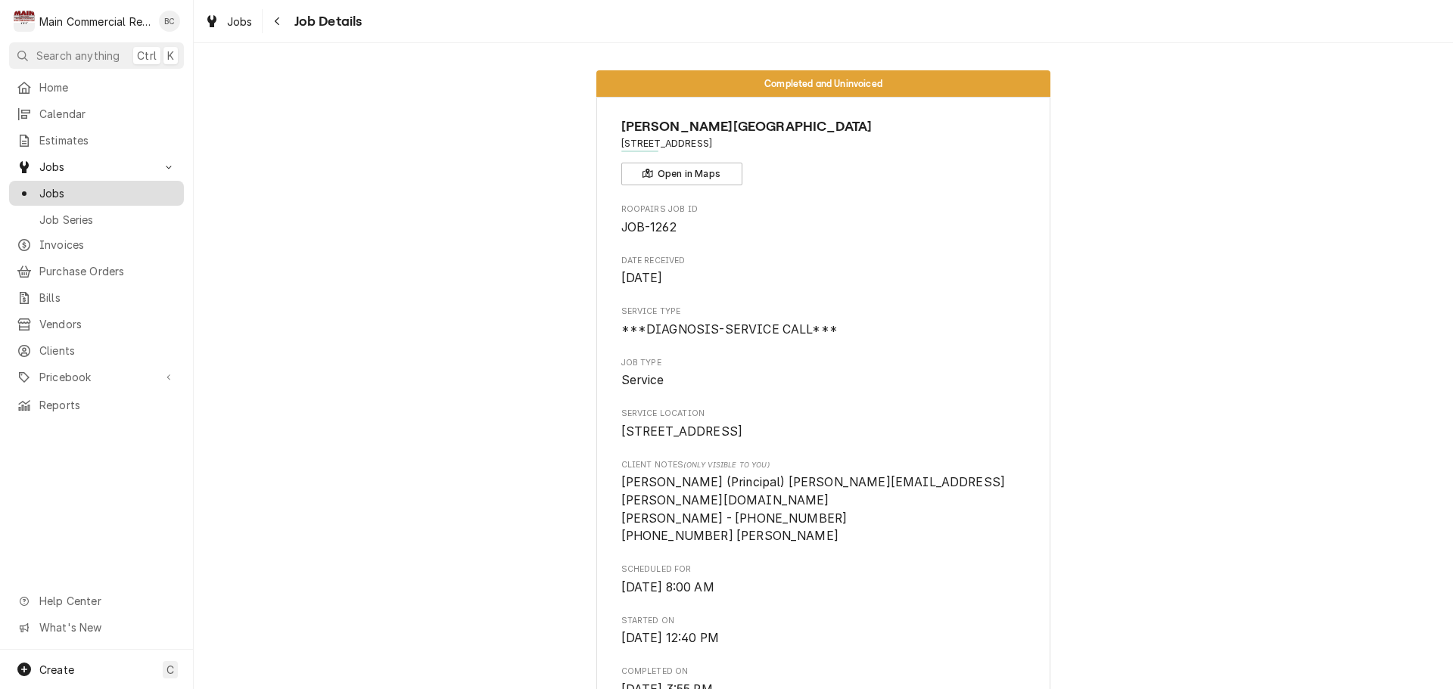
click at [89, 195] on div "Jobs" at bounding box center [96, 193] width 169 height 19
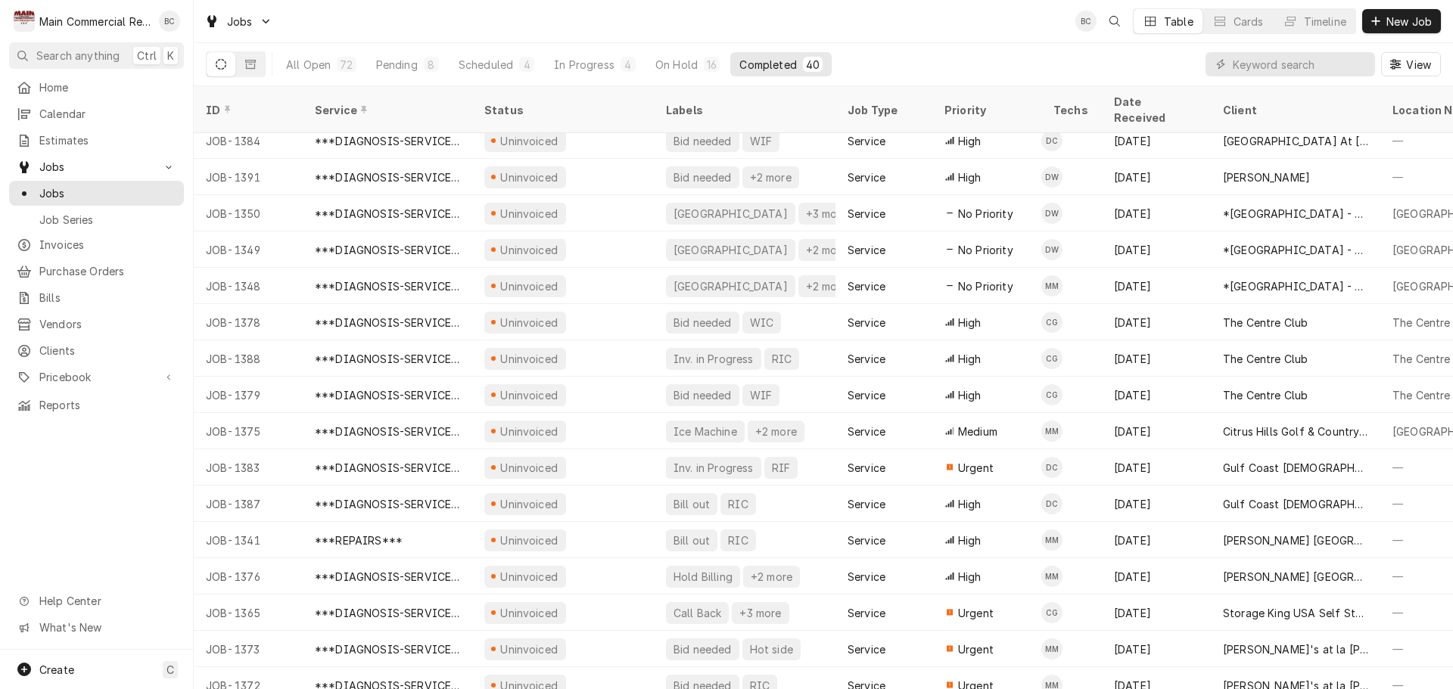
scroll to position [636, 0]
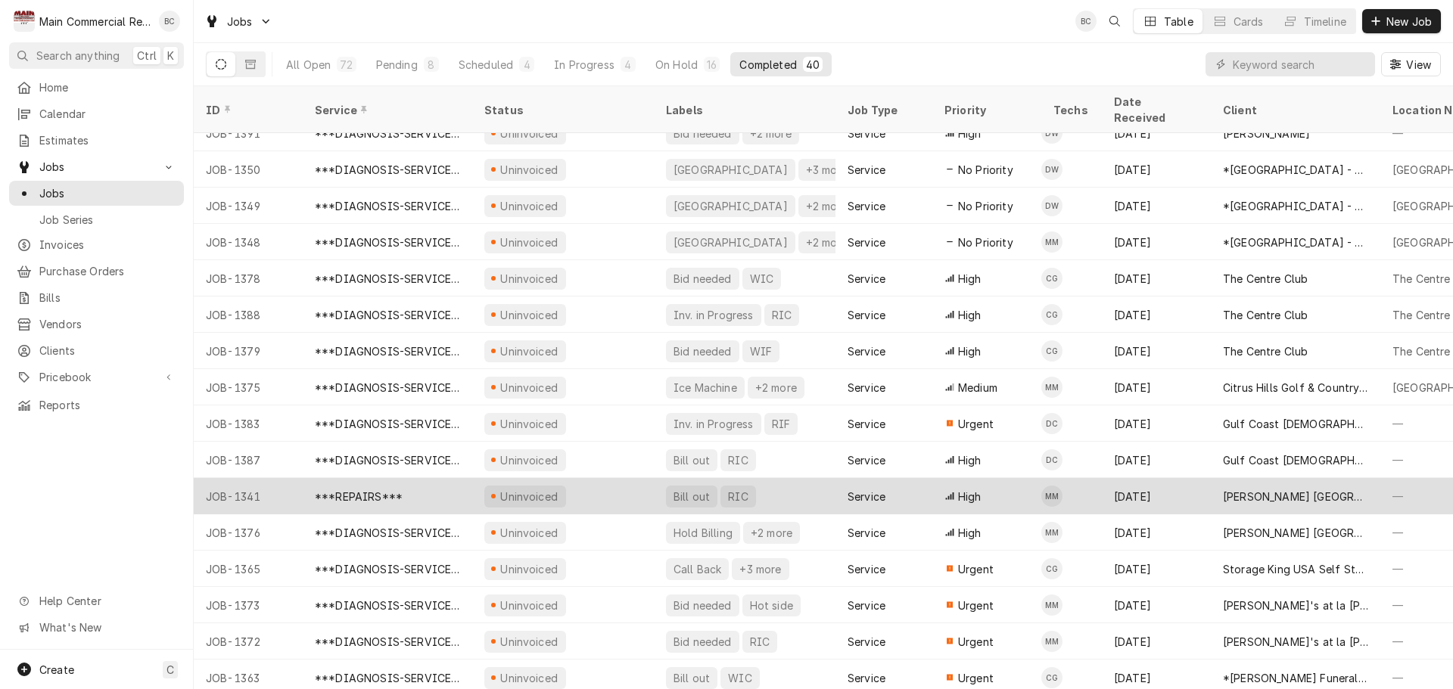
click at [685, 489] on div "Bill out" at bounding box center [691, 497] width 39 height 16
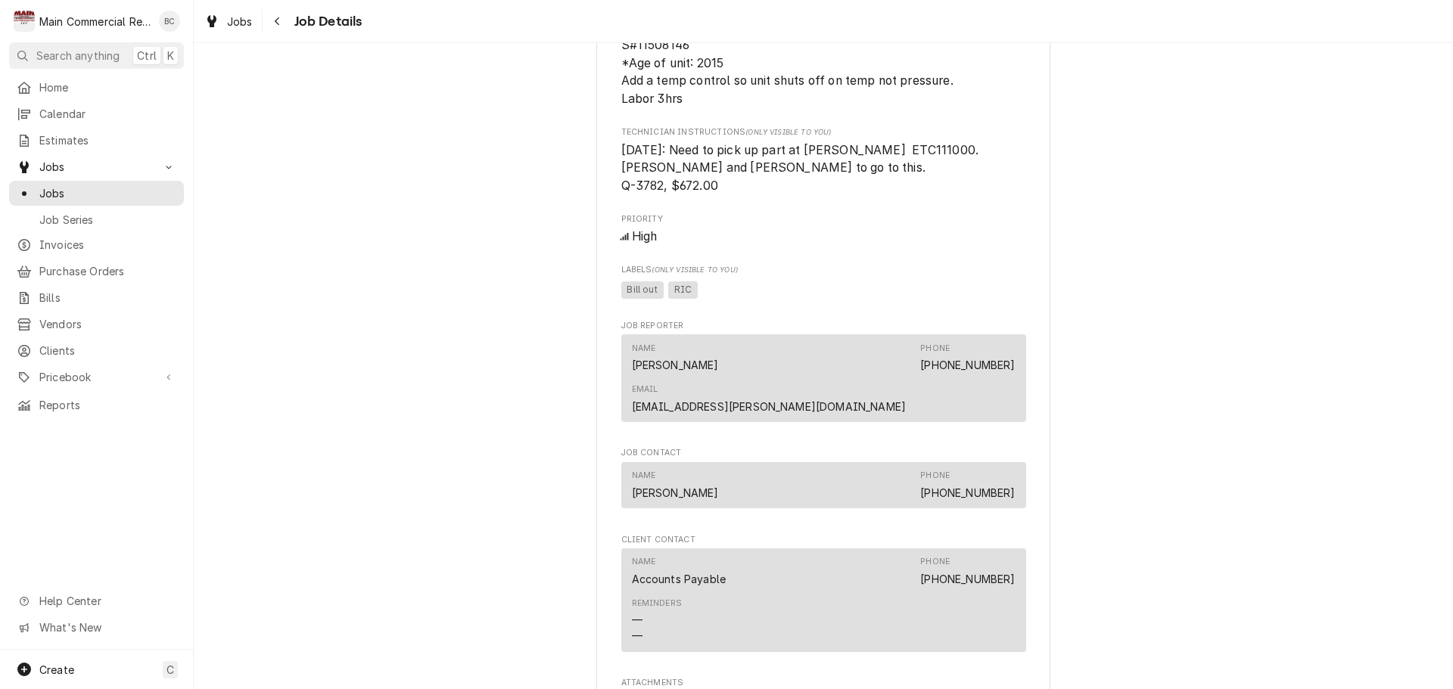
scroll to position [1589, 0]
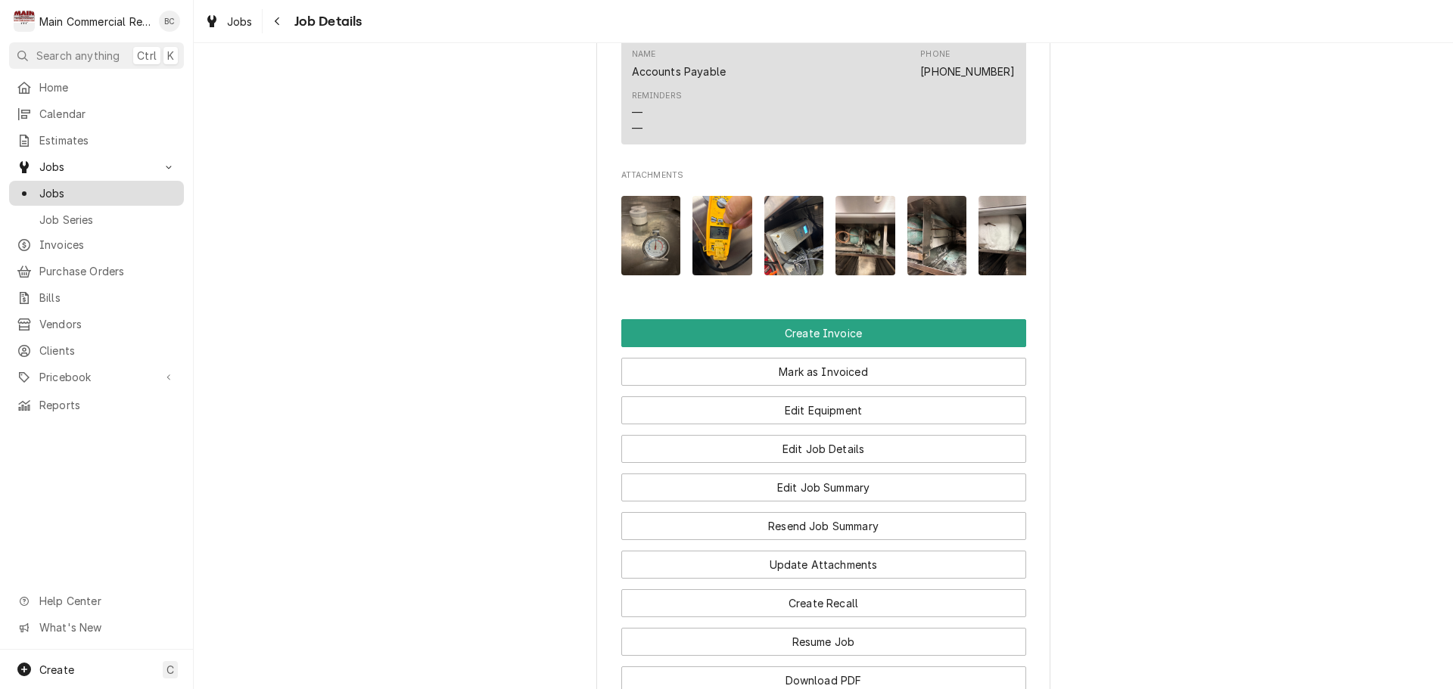
click at [60, 188] on span "Jobs" at bounding box center [107, 193] width 137 height 16
